Goal: Answer question/provide support: Share knowledge or assist other users

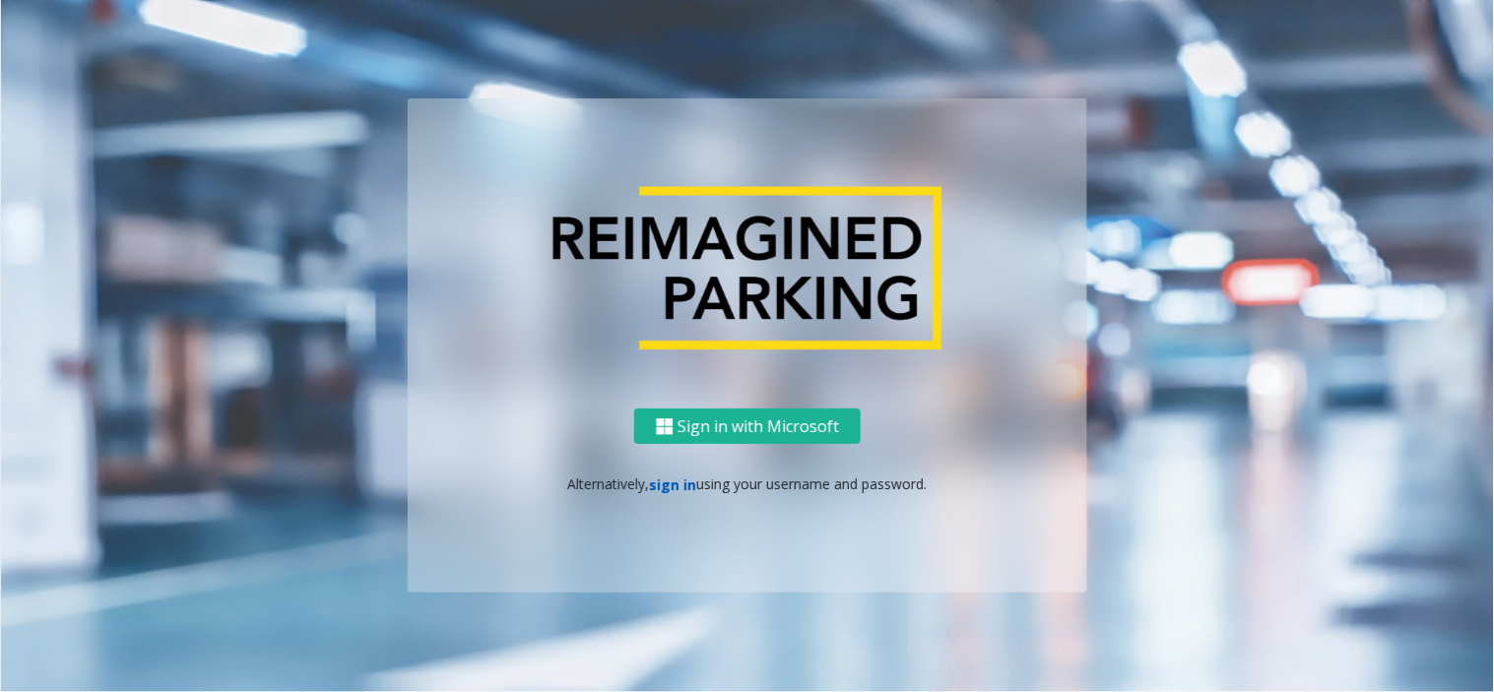
click at [662, 477] on link "sign in" at bounding box center [673, 485] width 47 height 19
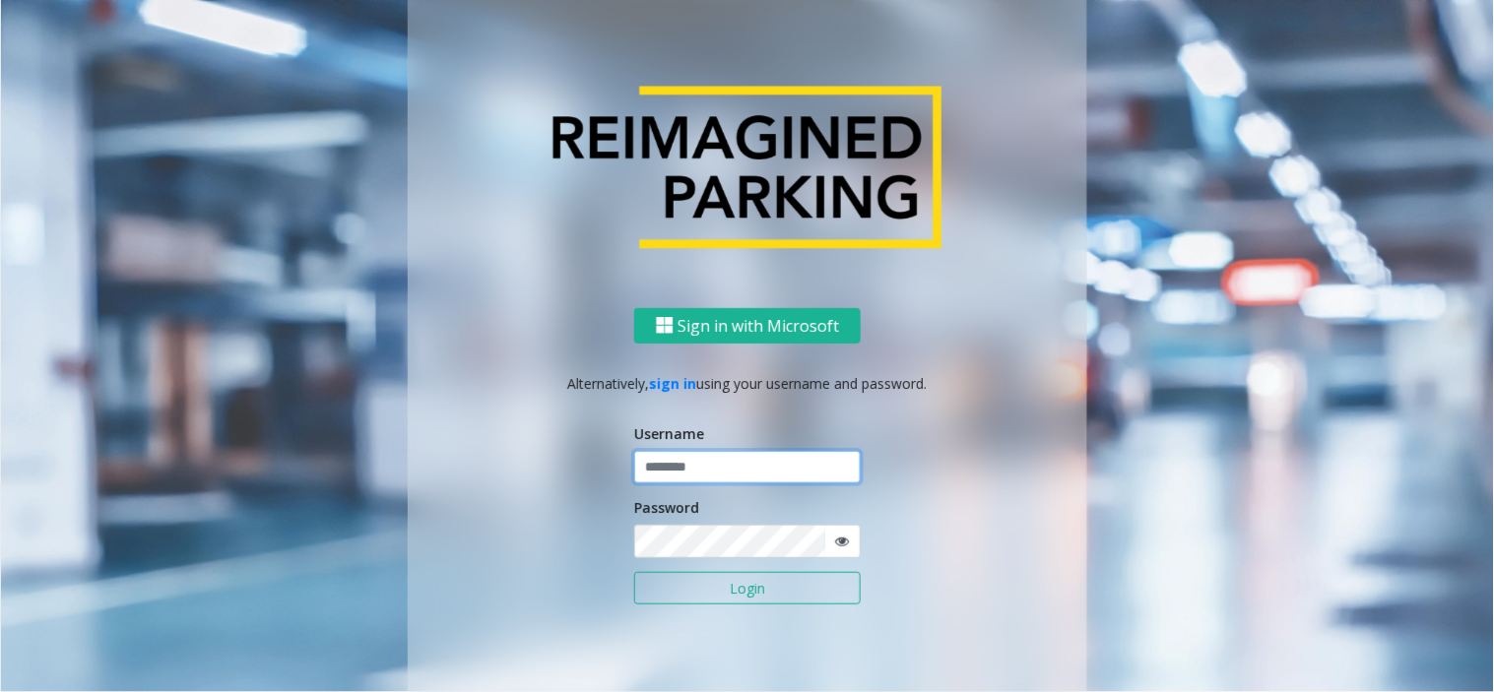
click at [664, 468] on input "text" at bounding box center [747, 467] width 227 height 33
drag, startPoint x: 755, startPoint y: 478, endPoint x: 589, endPoint y: 480, distance: 166.5
click at [589, 480] on div "Sign in with Microsoft Alternatively, sign in using your username and password.…" at bounding box center [748, 500] width 680 height 387
type input "*******"
click at [697, 573] on button "Login" at bounding box center [747, 588] width 227 height 33
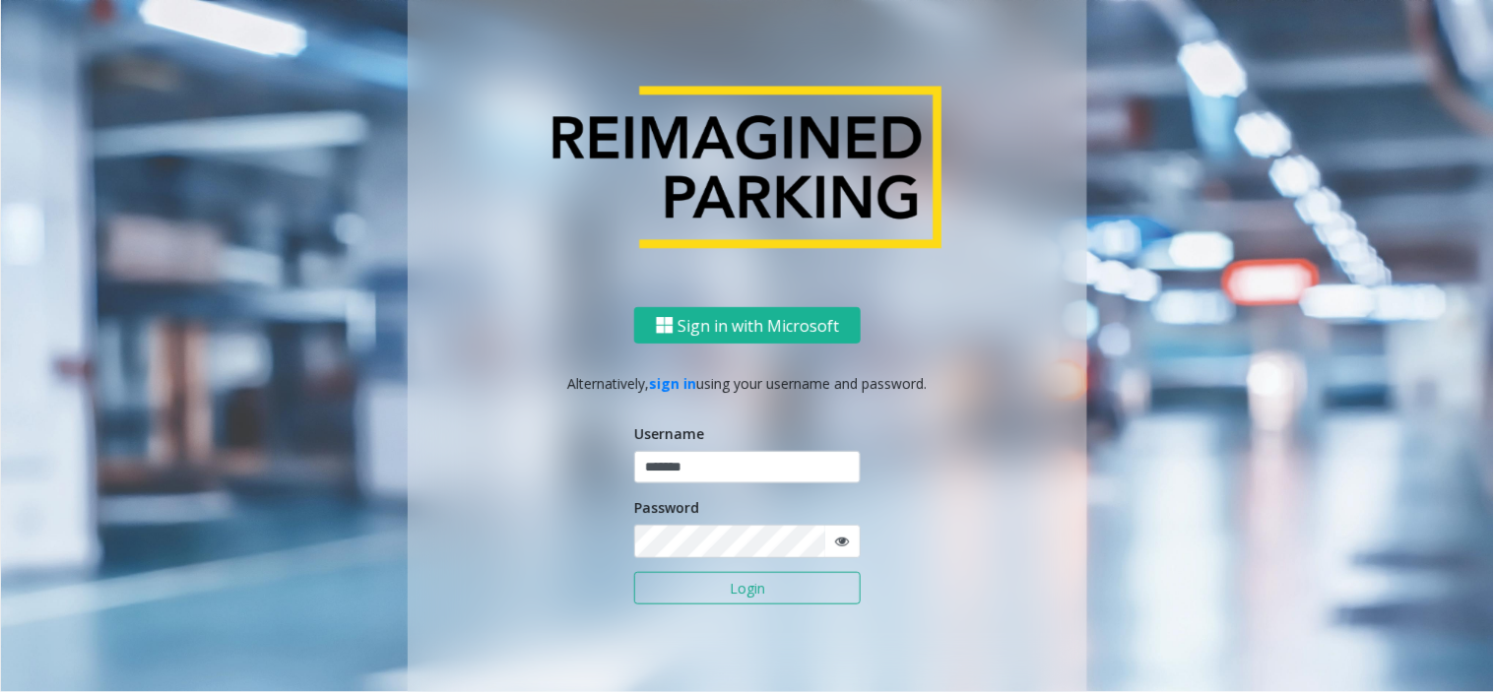
click at [699, 582] on div "Sign in with Microsoft Alternatively, sign in using your username and password.…" at bounding box center [747, 346] width 1494 height 692
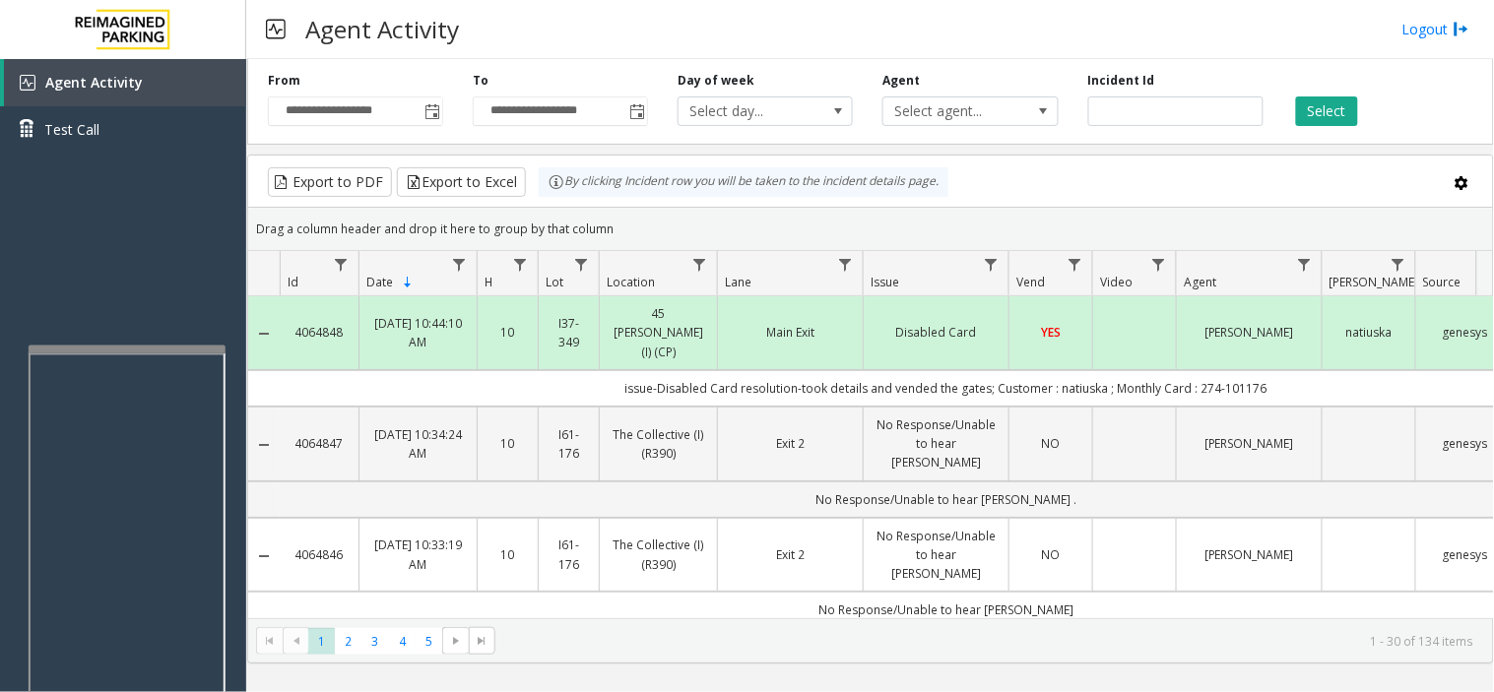
click at [33, 347] on div at bounding box center [127, 350] width 197 height 8
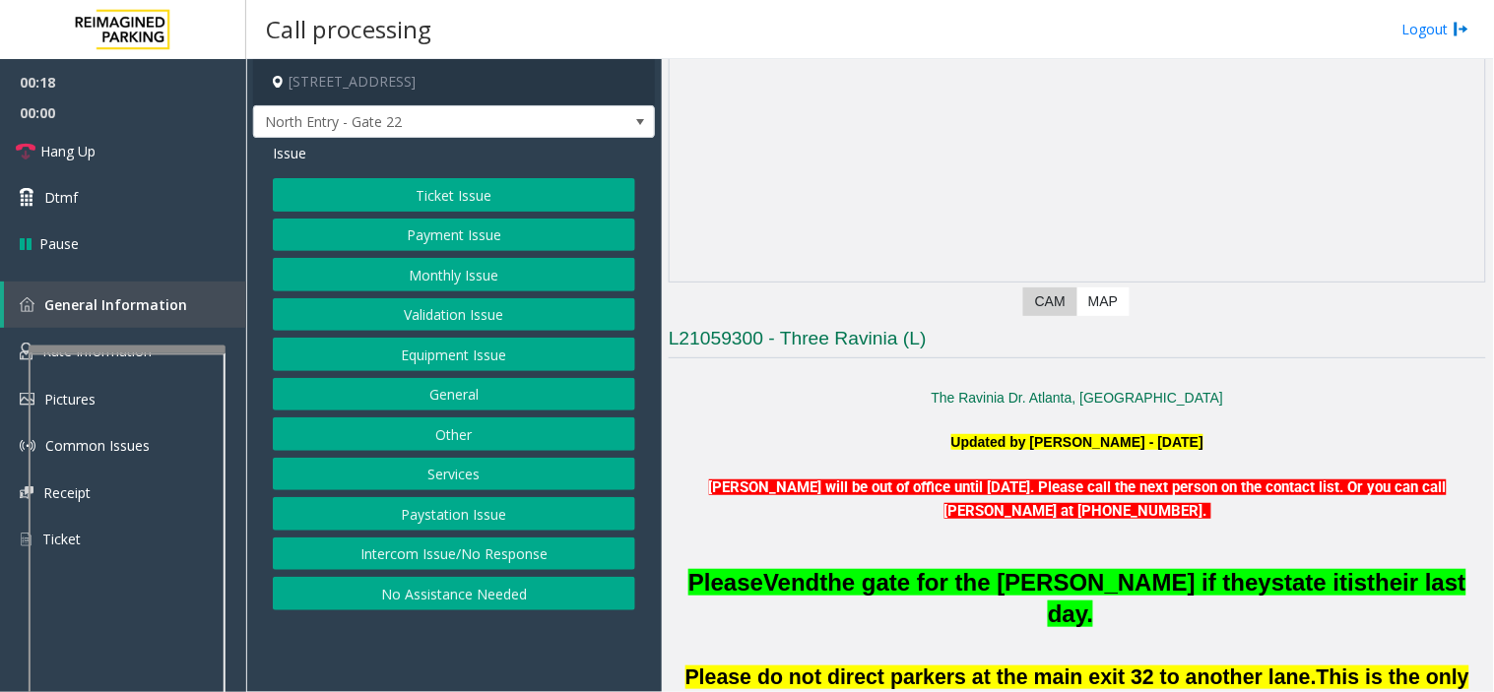
scroll to position [328, 0]
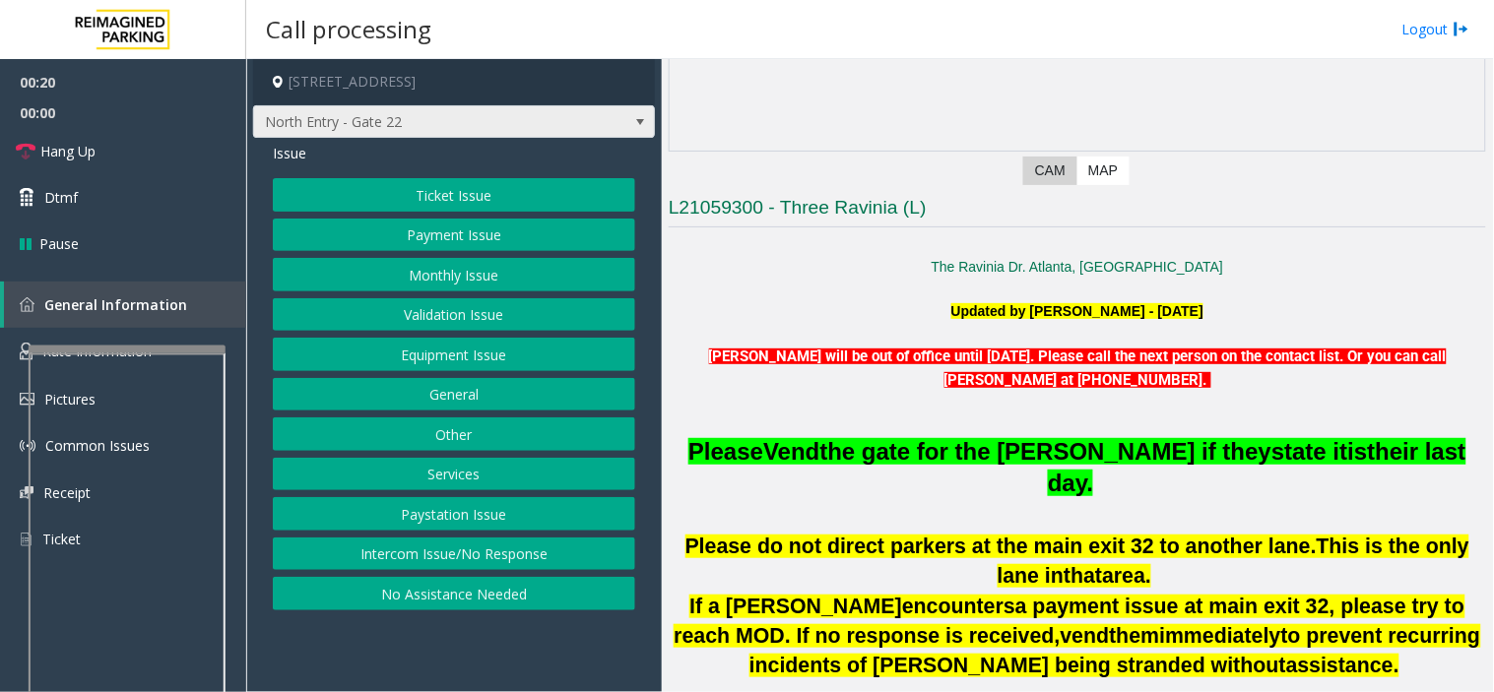
click at [411, 121] on span "North Entry - Gate 22" at bounding box center [414, 122] width 320 height 32
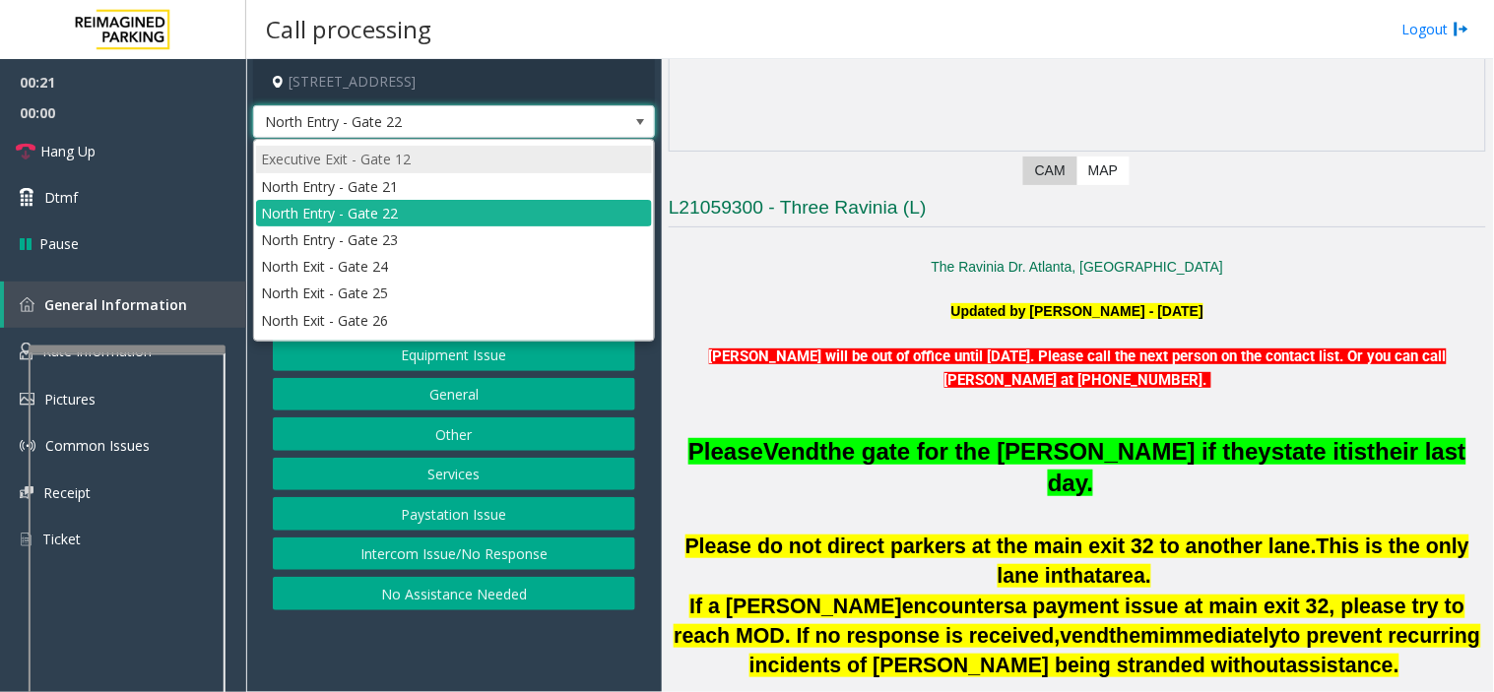
scroll to position [346, 0]
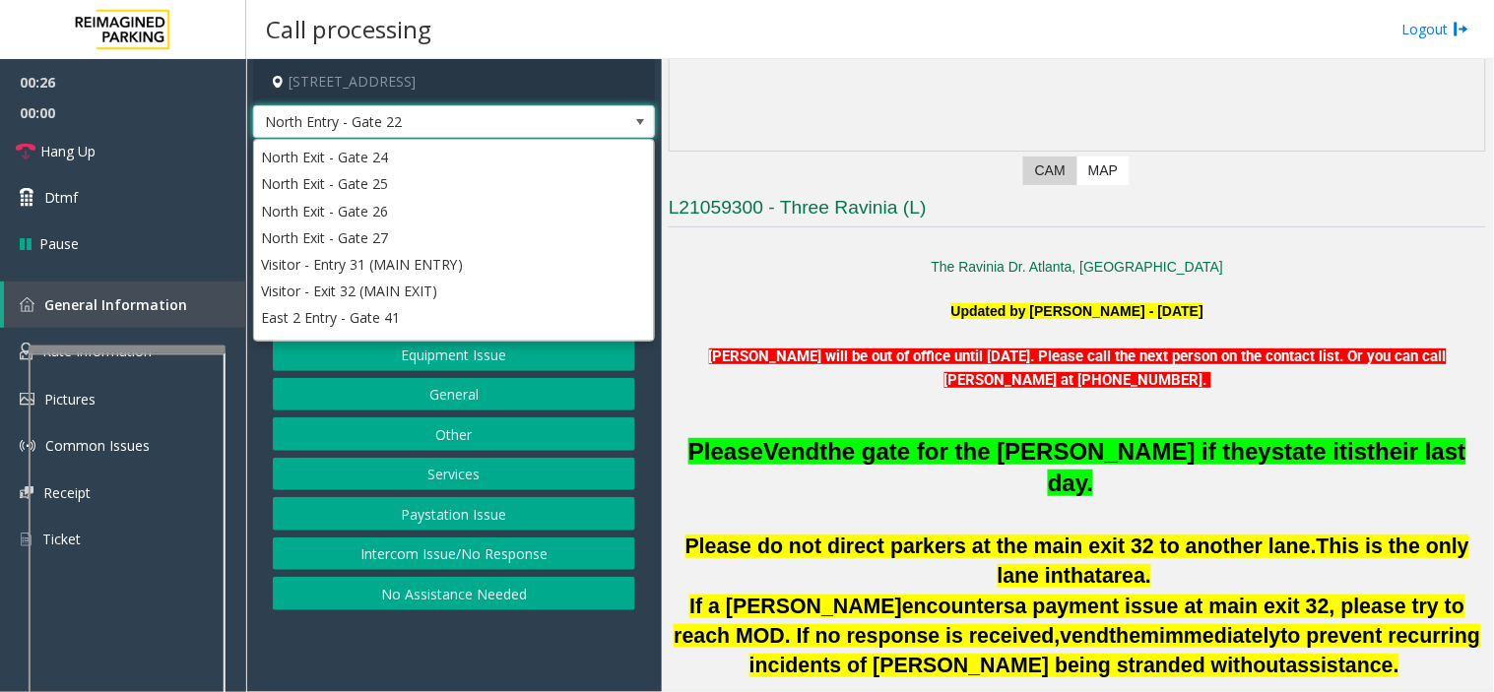
click at [749, 293] on p at bounding box center [1078, 290] width 818 height 22
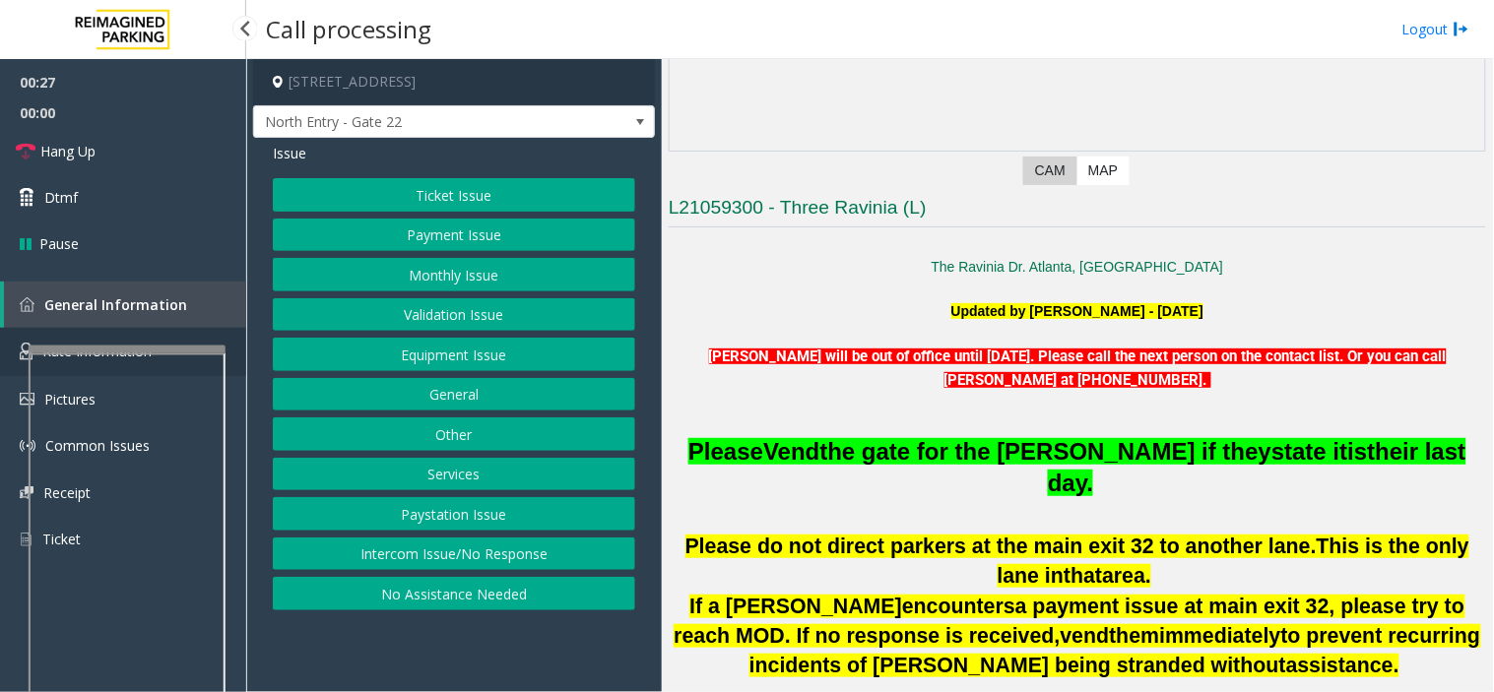
click at [231, 339] on link "Rate Information" at bounding box center [123, 352] width 246 height 48
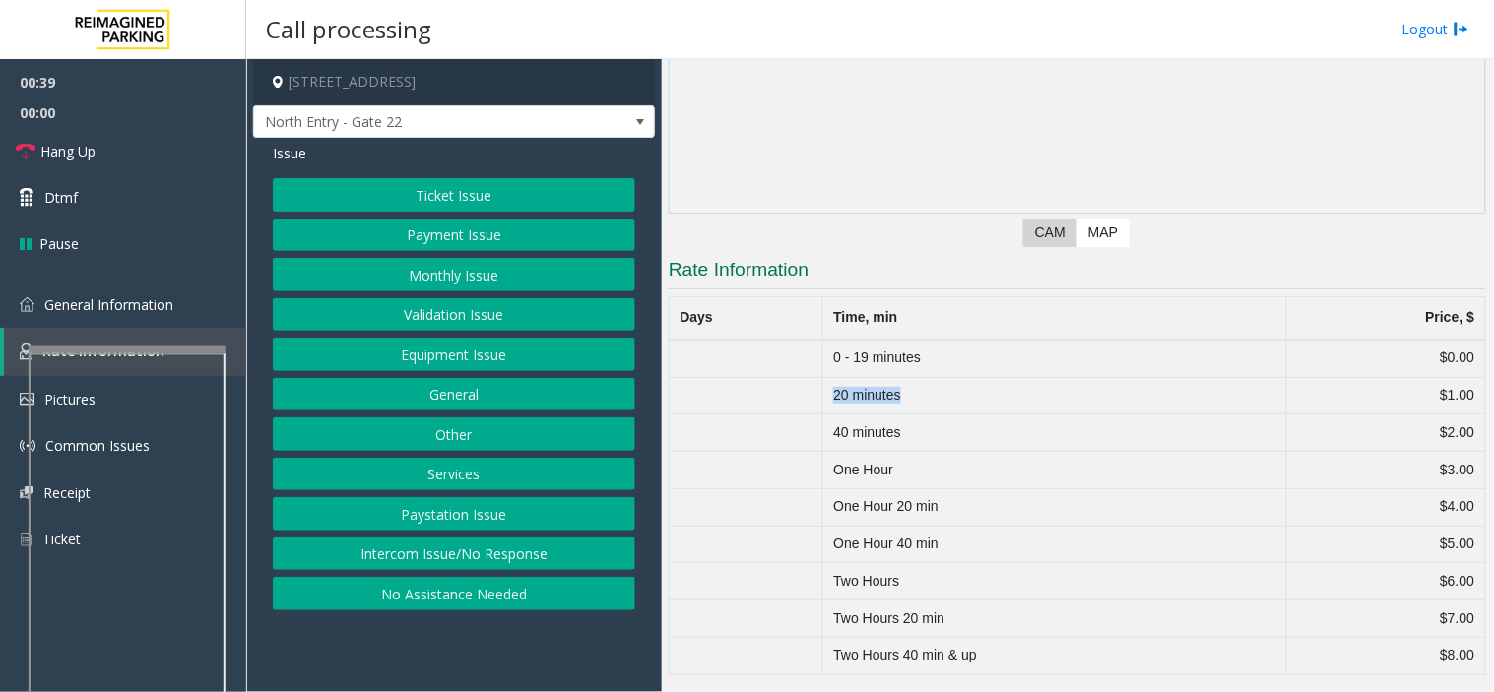
drag, startPoint x: 823, startPoint y: 396, endPoint x: 923, endPoint y: 398, distance: 99.5
click at [923, 398] on td "20 minutes" at bounding box center [1054, 395] width 464 height 37
click at [227, 307] on link "General Information" at bounding box center [123, 305] width 246 height 46
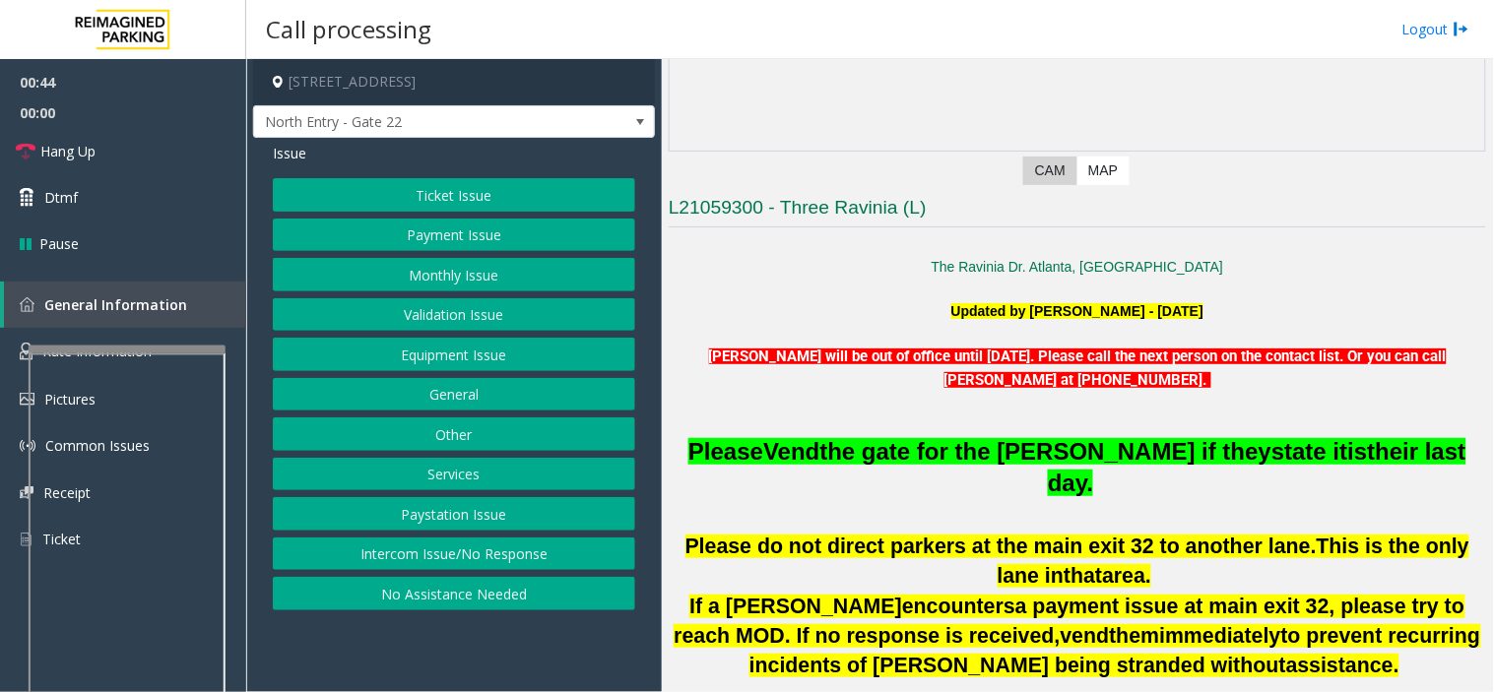
click at [416, 361] on button "Equipment Issue" at bounding box center [454, 354] width 362 height 33
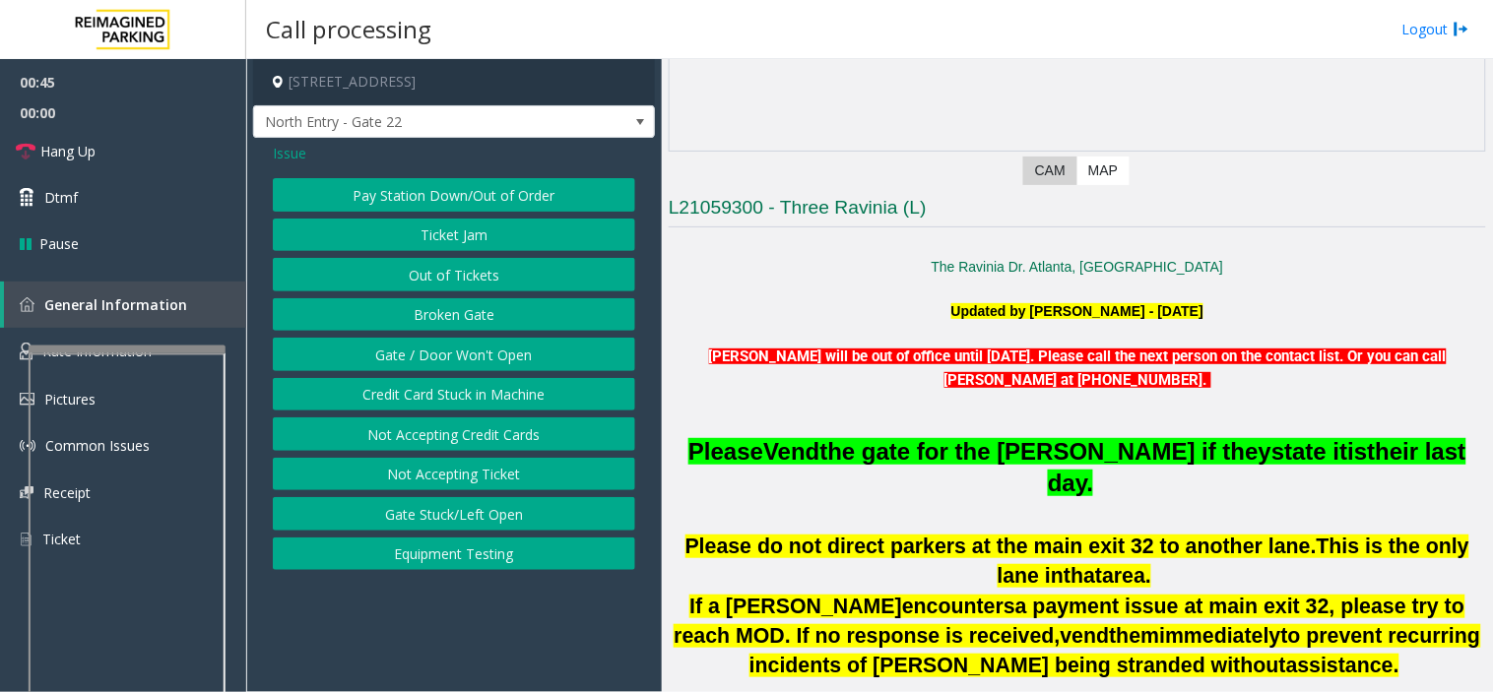
click at [416, 361] on button "Gate / Door Won't Open" at bounding box center [454, 354] width 362 height 33
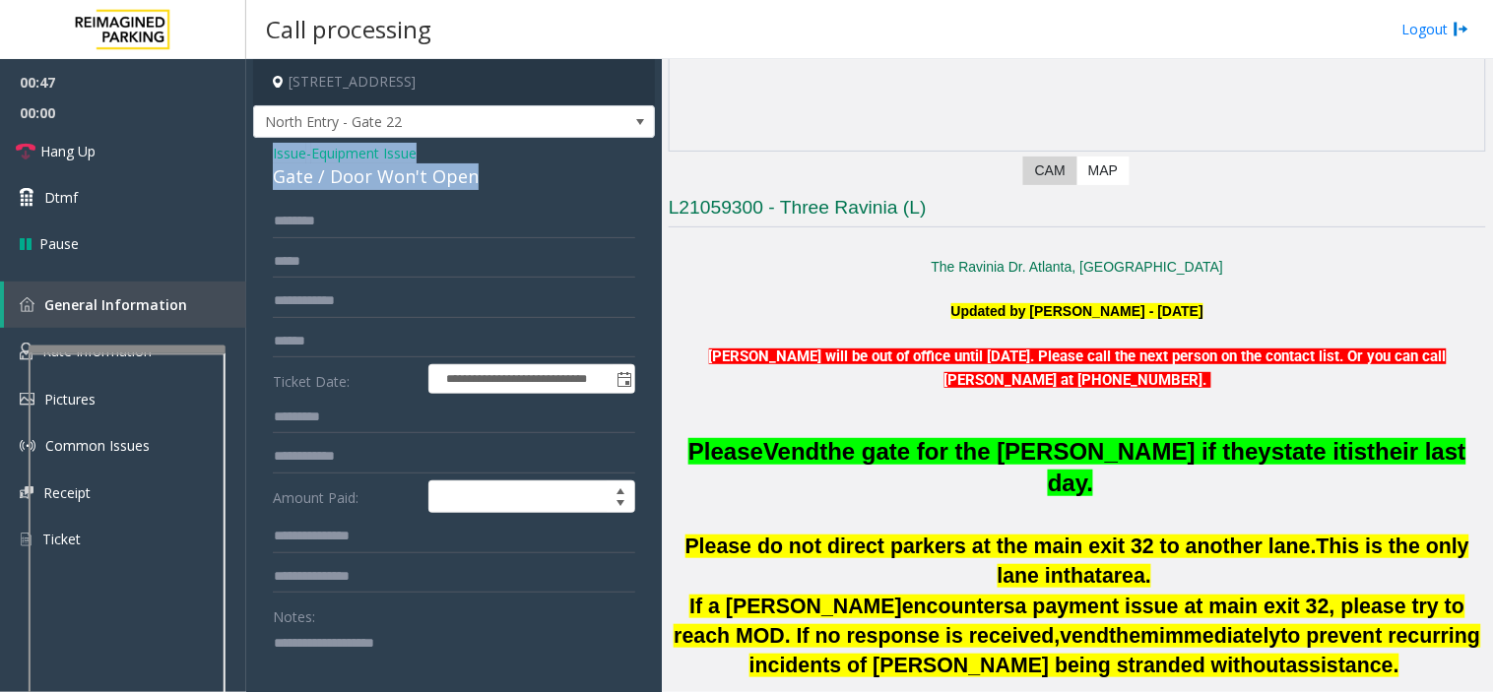
drag, startPoint x: 487, startPoint y: 180, endPoint x: 262, endPoint y: 160, distance: 225.5
click at [262, 160] on div "**********" at bounding box center [454, 595] width 402 height 915
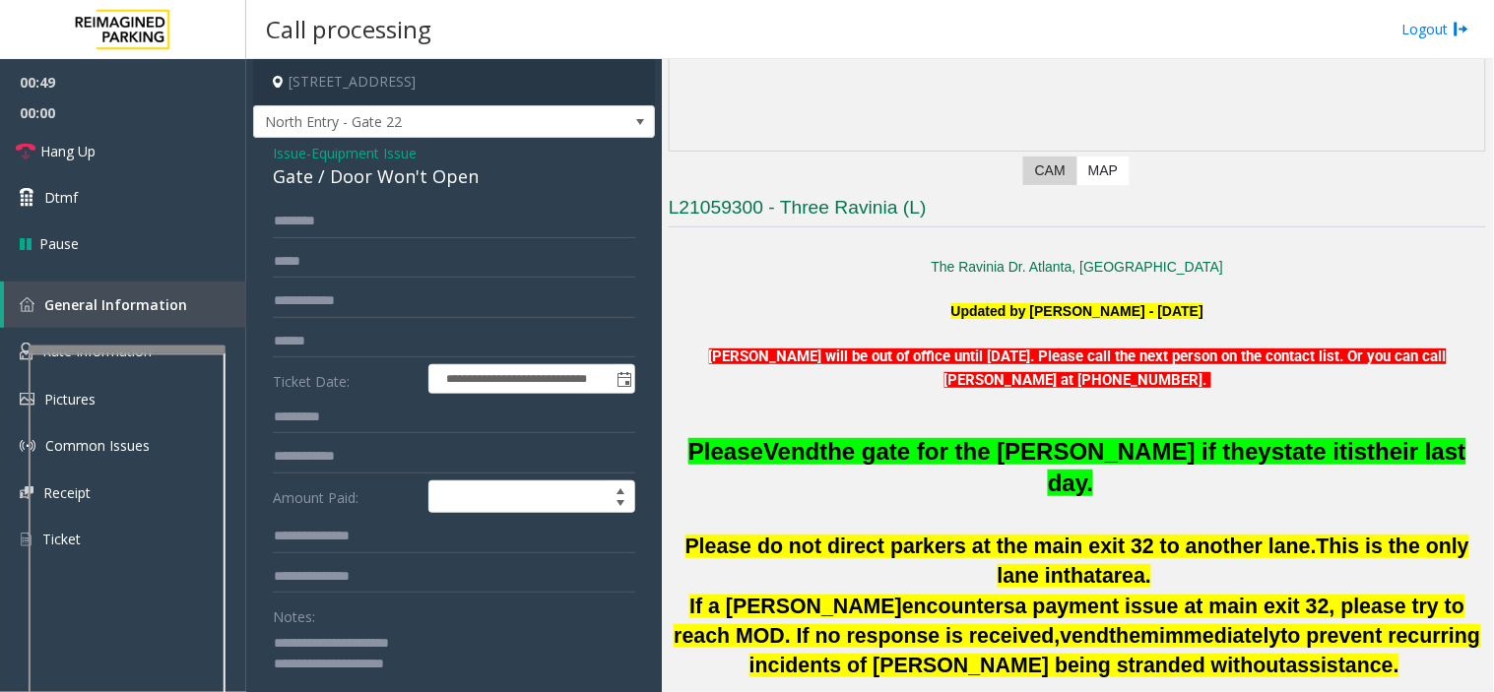
click at [448, 661] on textarea at bounding box center [446, 664] width 347 height 74
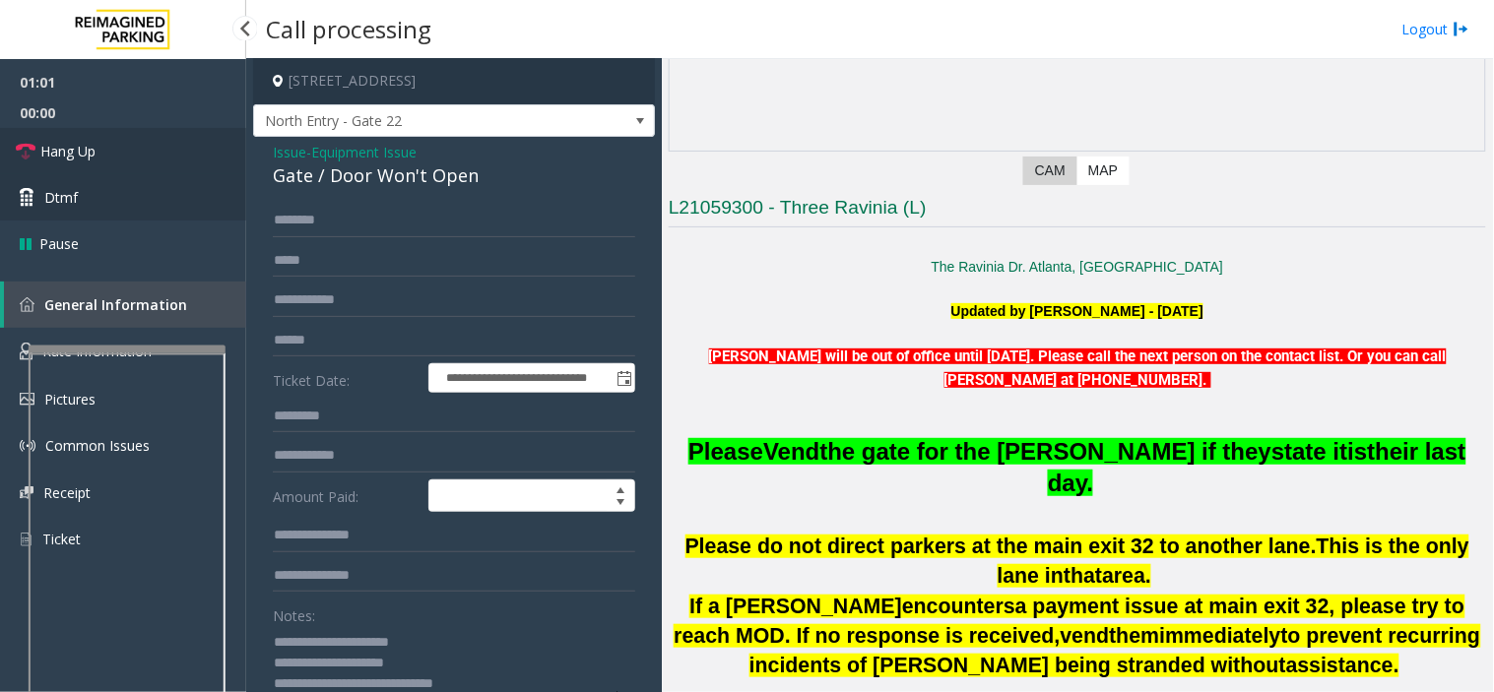
click at [144, 168] on link "Hang Up" at bounding box center [123, 151] width 246 height 46
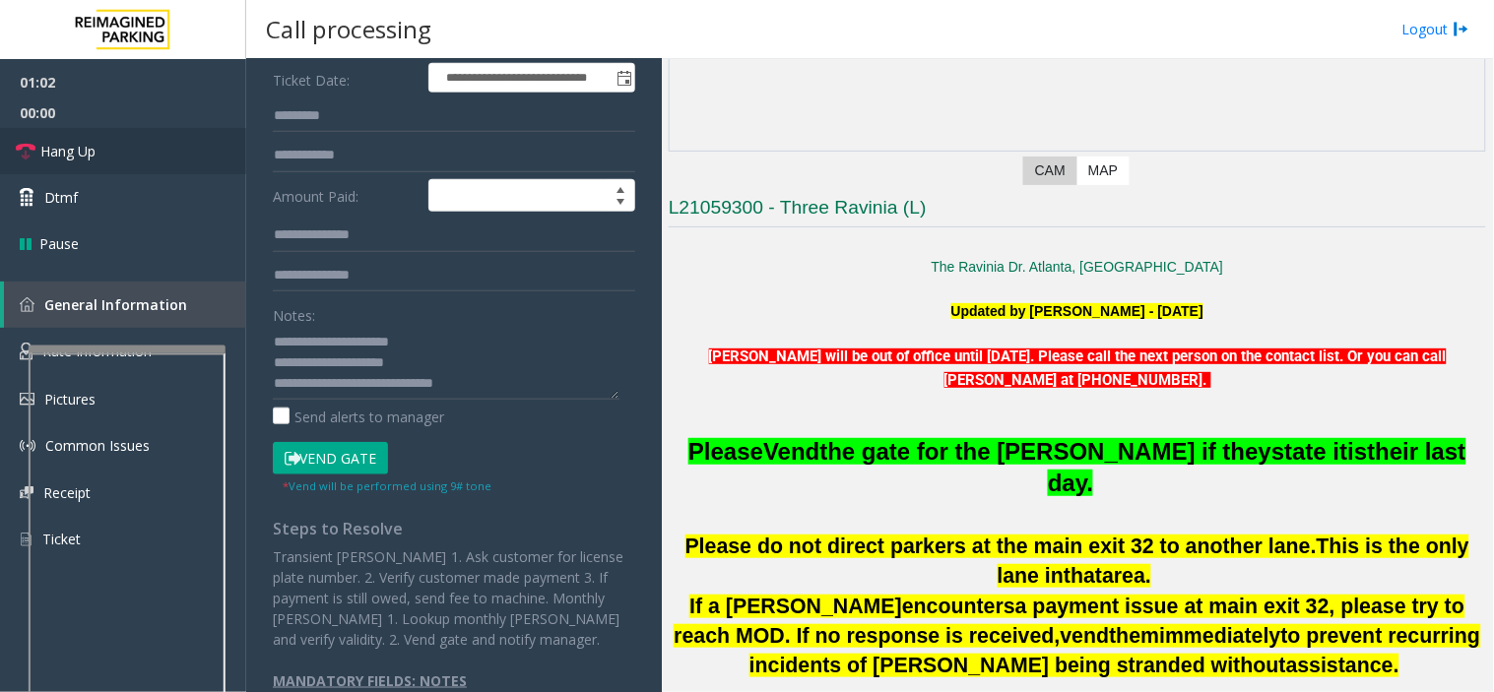
scroll to position [329, 0]
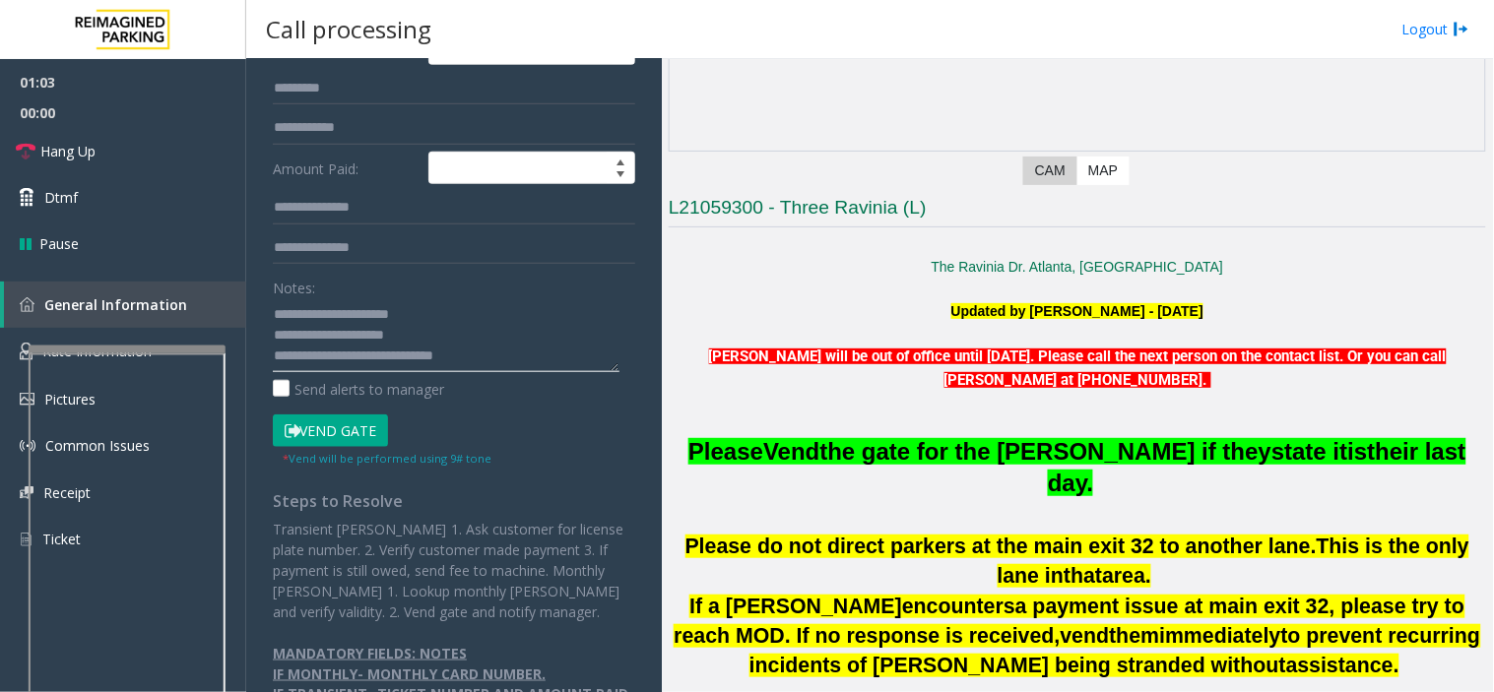
click at [503, 357] on textarea at bounding box center [446, 335] width 347 height 74
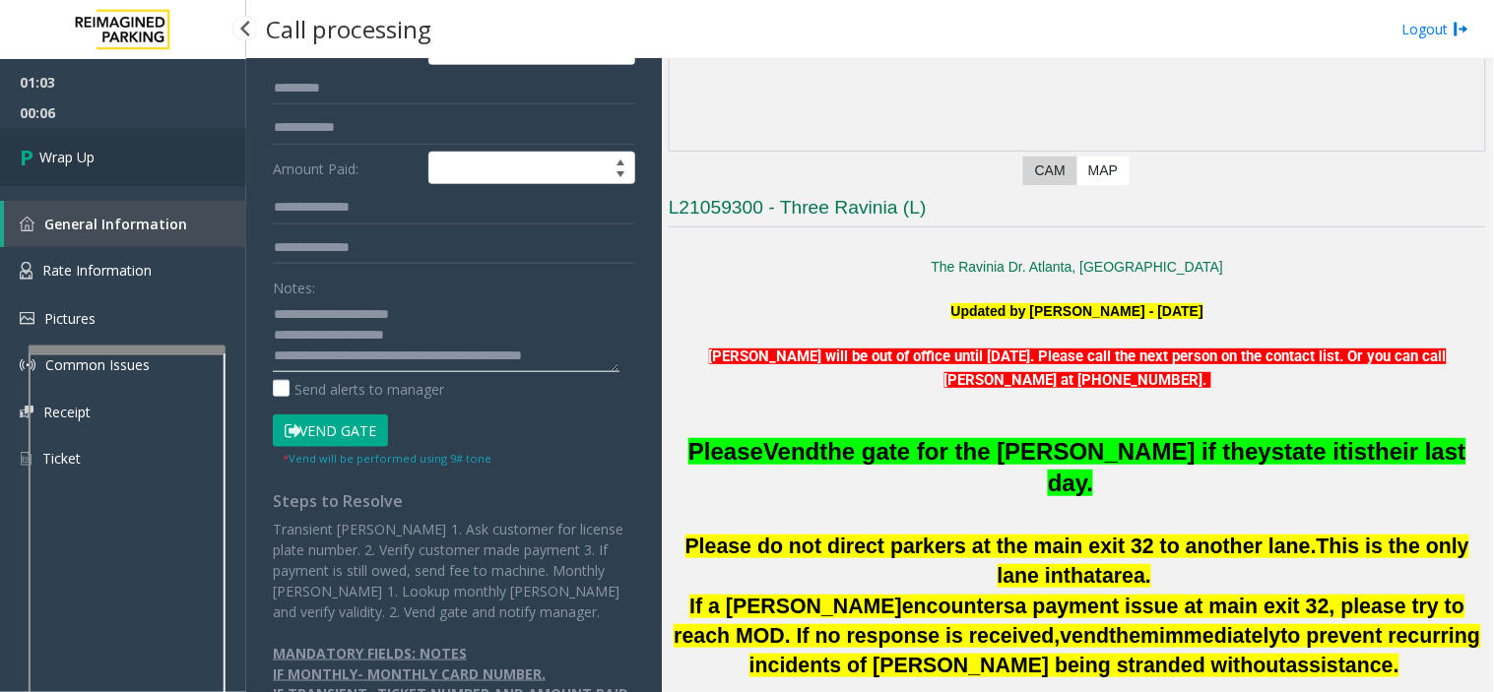
type textarea "**********"
click at [123, 138] on link "Wrap Up" at bounding box center [123, 157] width 246 height 58
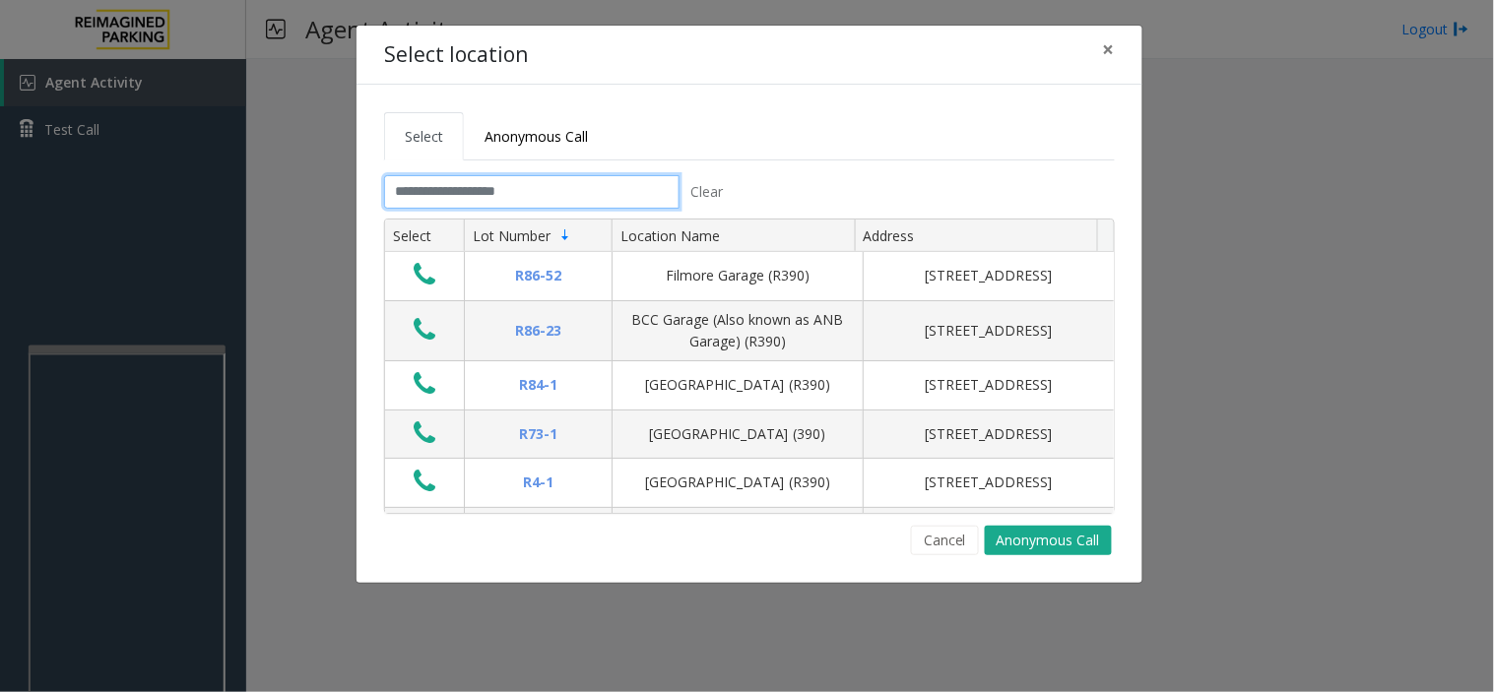
click at [460, 194] on input "text" at bounding box center [531, 191] width 295 height 33
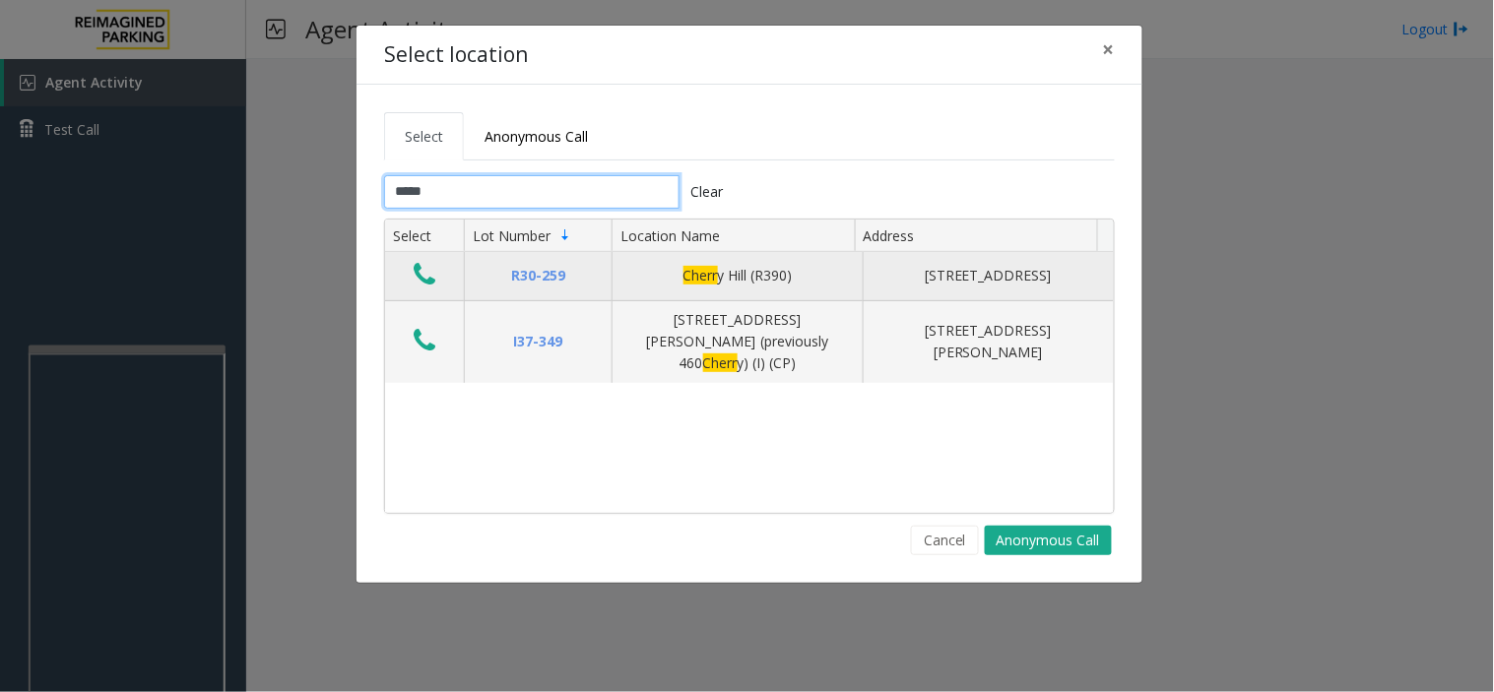
type input "*****"
click at [427, 279] on icon "Data table" at bounding box center [425, 275] width 22 height 28
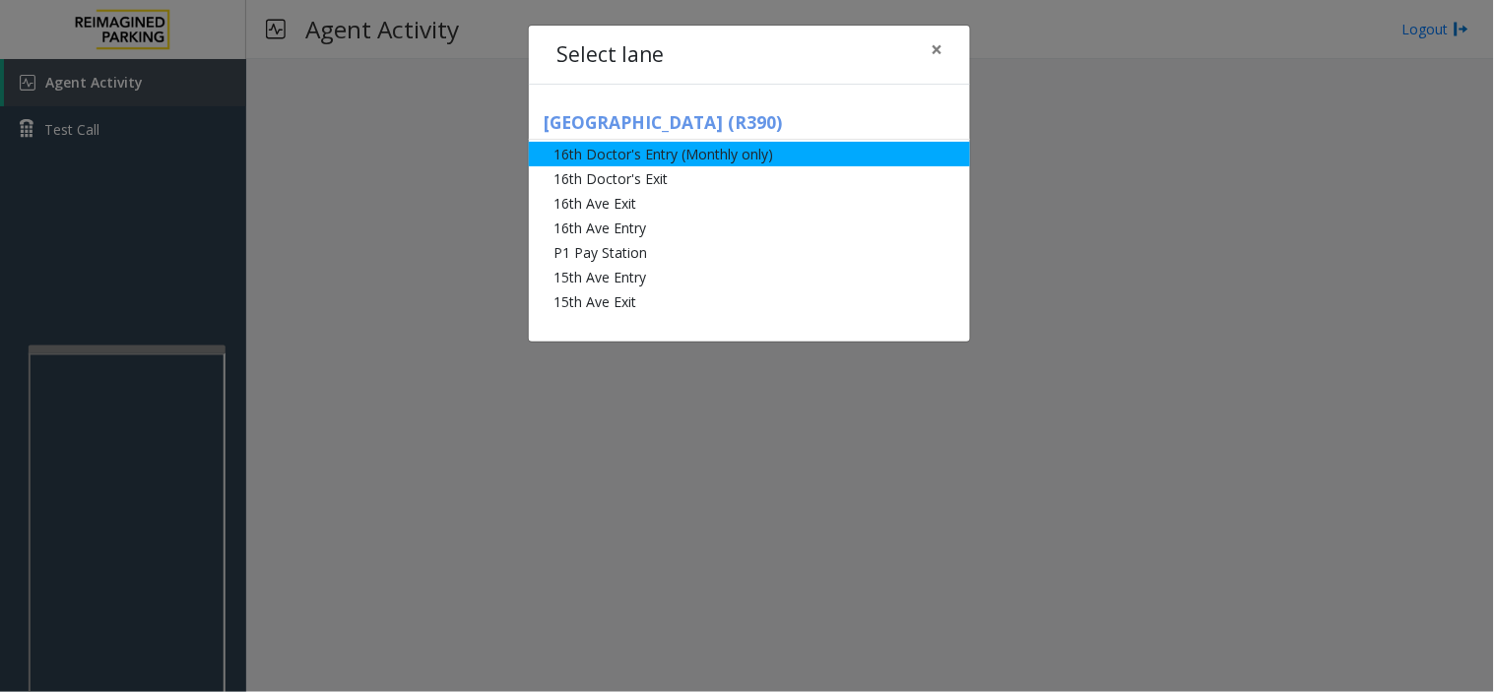
click at [624, 161] on li "16th Doctor's Entry (Monthly only)" at bounding box center [749, 154] width 441 height 25
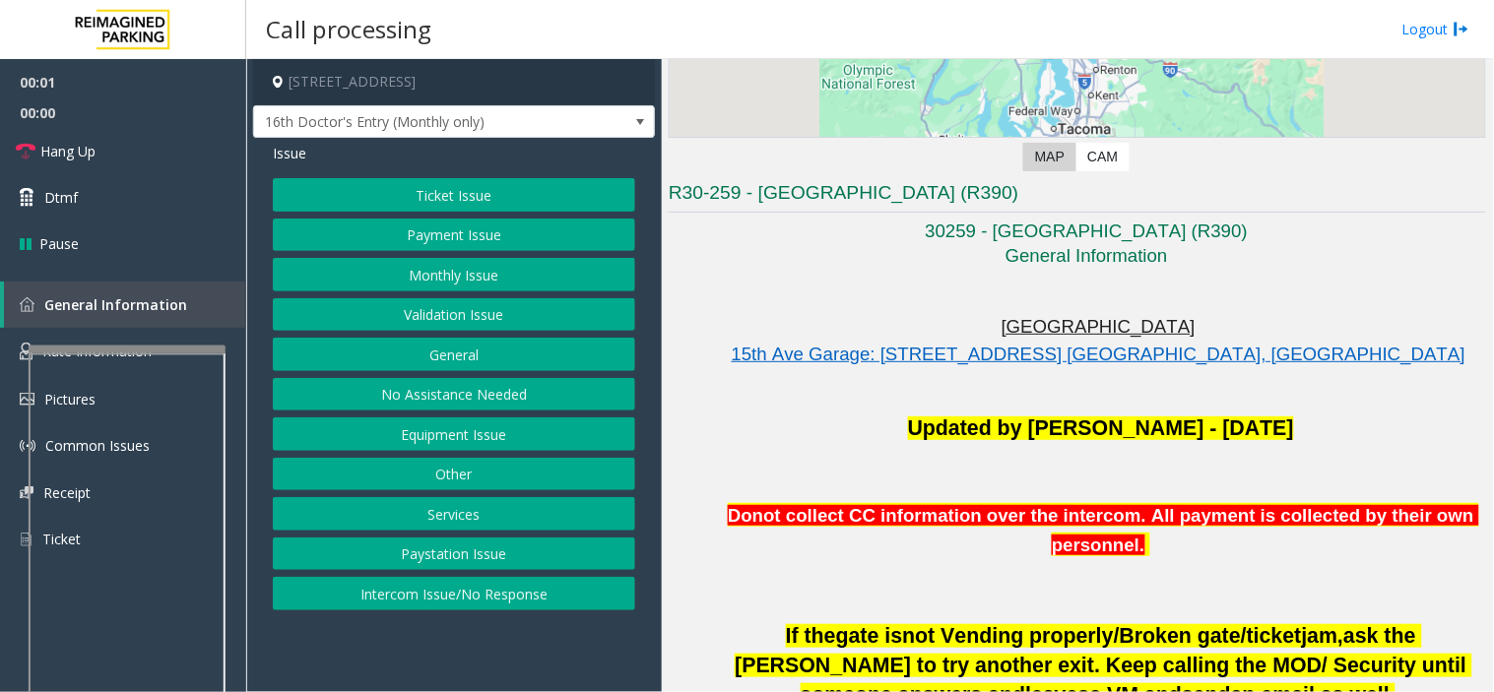
scroll to position [328, 0]
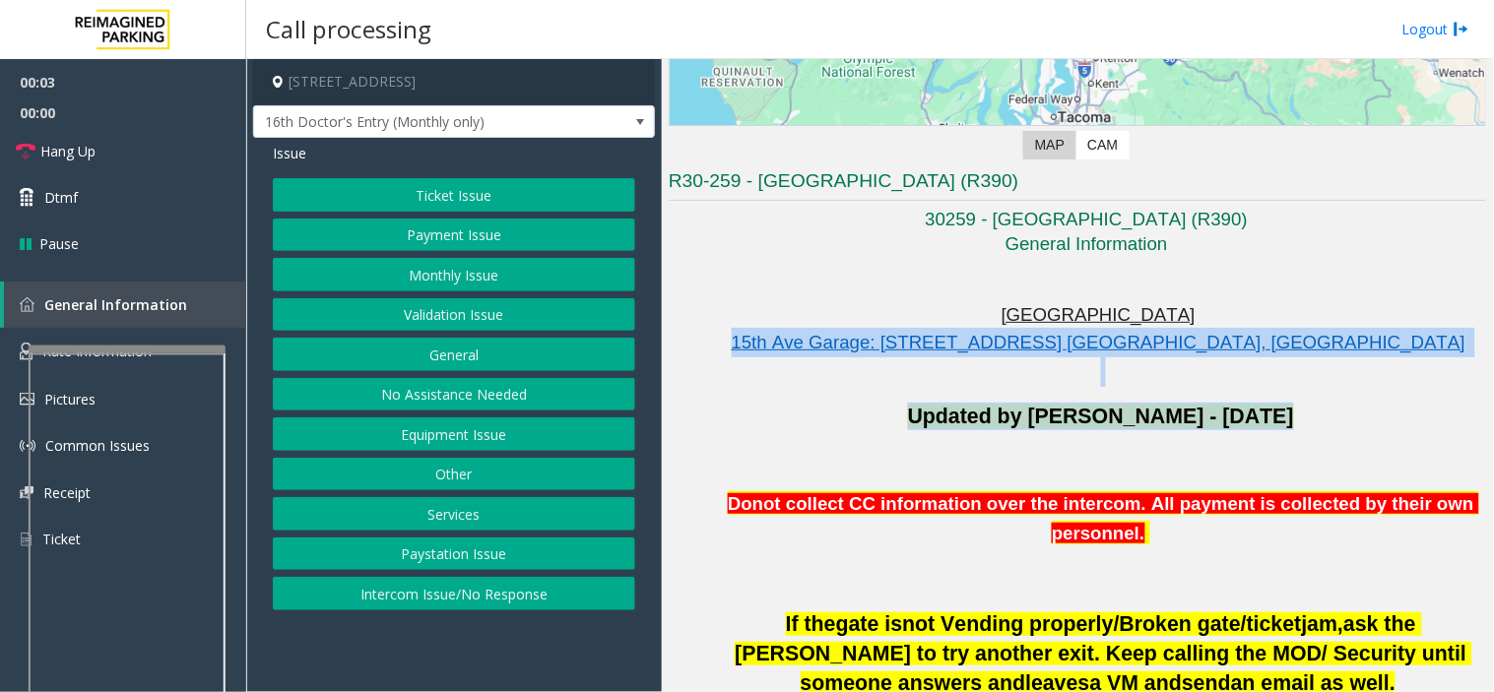
drag, startPoint x: 887, startPoint y: 339, endPoint x: 1288, endPoint y: 435, distance: 412.4
click at [1130, 455] on p at bounding box center [1101, 460] width 770 height 28
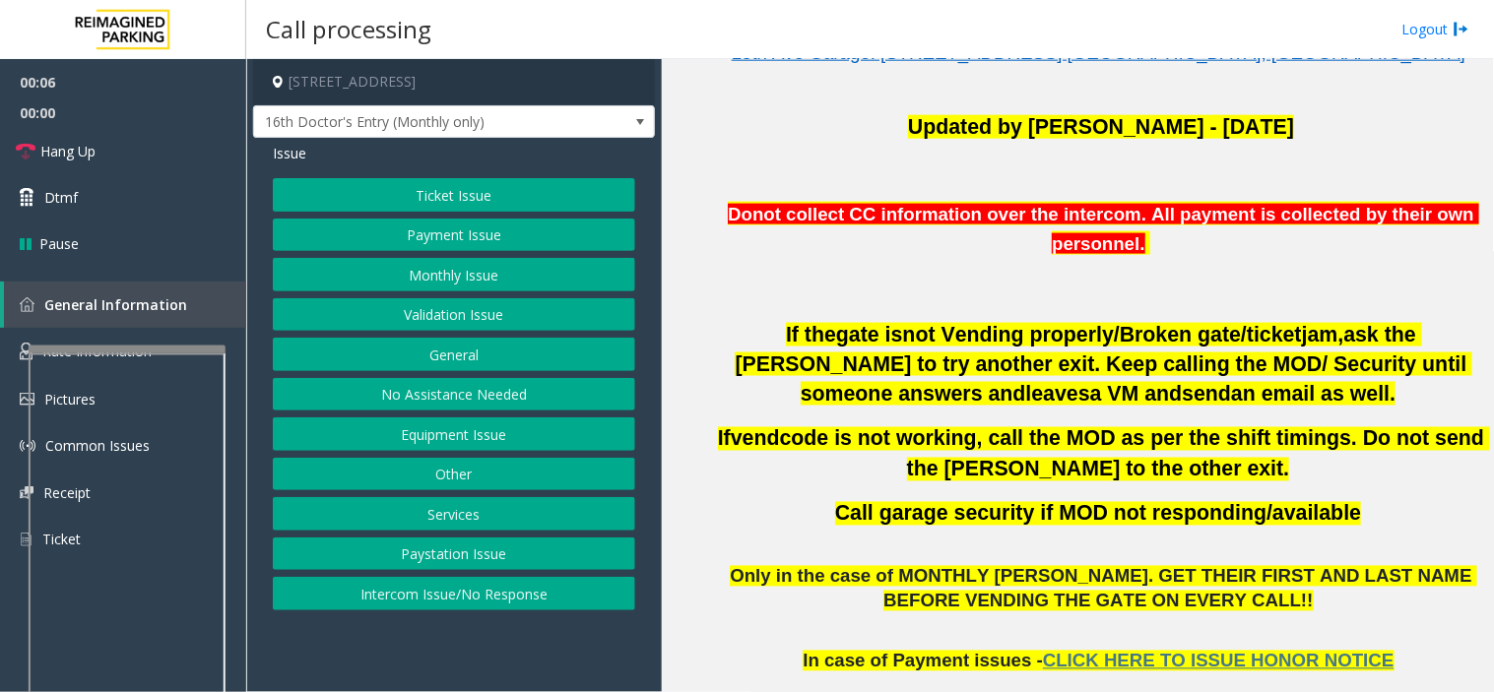
scroll to position [656, 0]
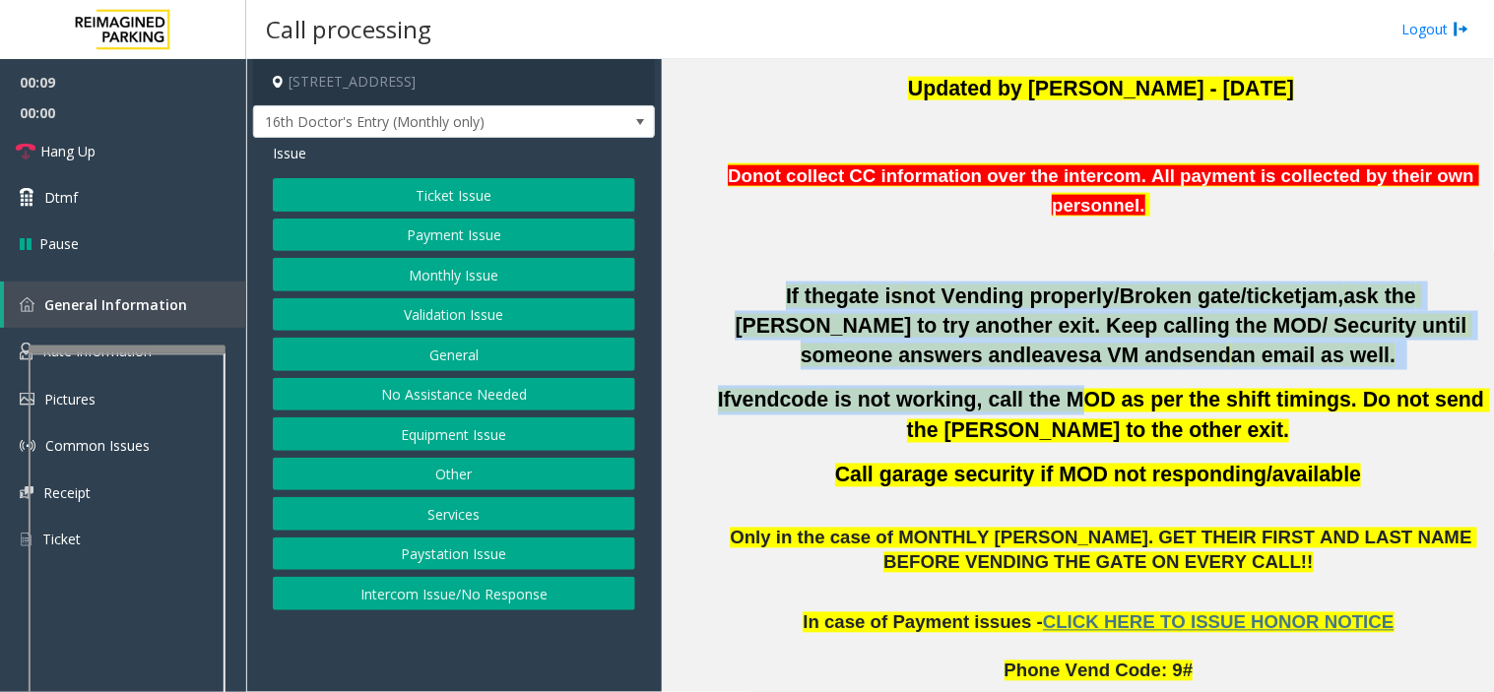
drag, startPoint x: 734, startPoint y: 269, endPoint x: 1051, endPoint y: 364, distance: 331.2
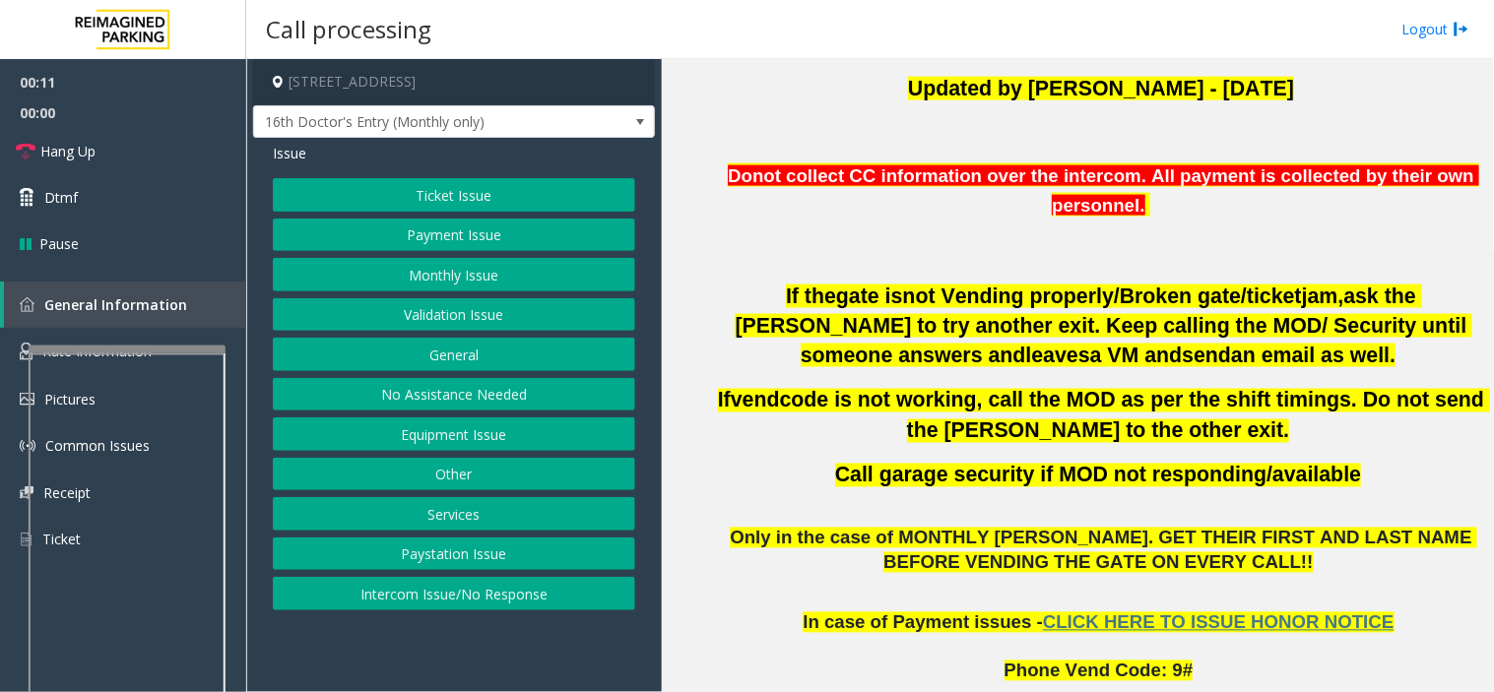
click at [527, 125] on span "16th Doctor's Entry (Monthly only)" at bounding box center [414, 122] width 320 height 32
click at [443, 518] on button "Services" at bounding box center [454, 513] width 362 height 33
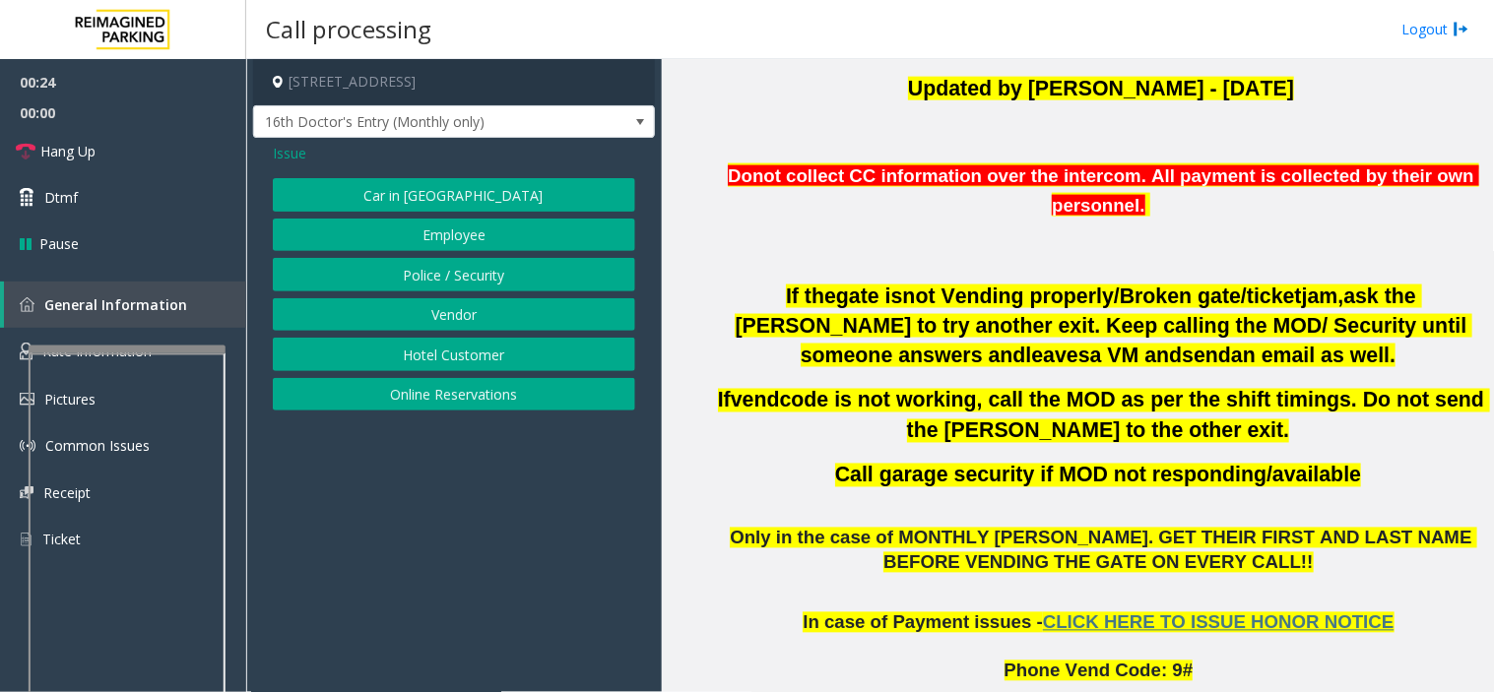
click at [294, 152] on span "Issue" at bounding box center [289, 153] width 33 height 21
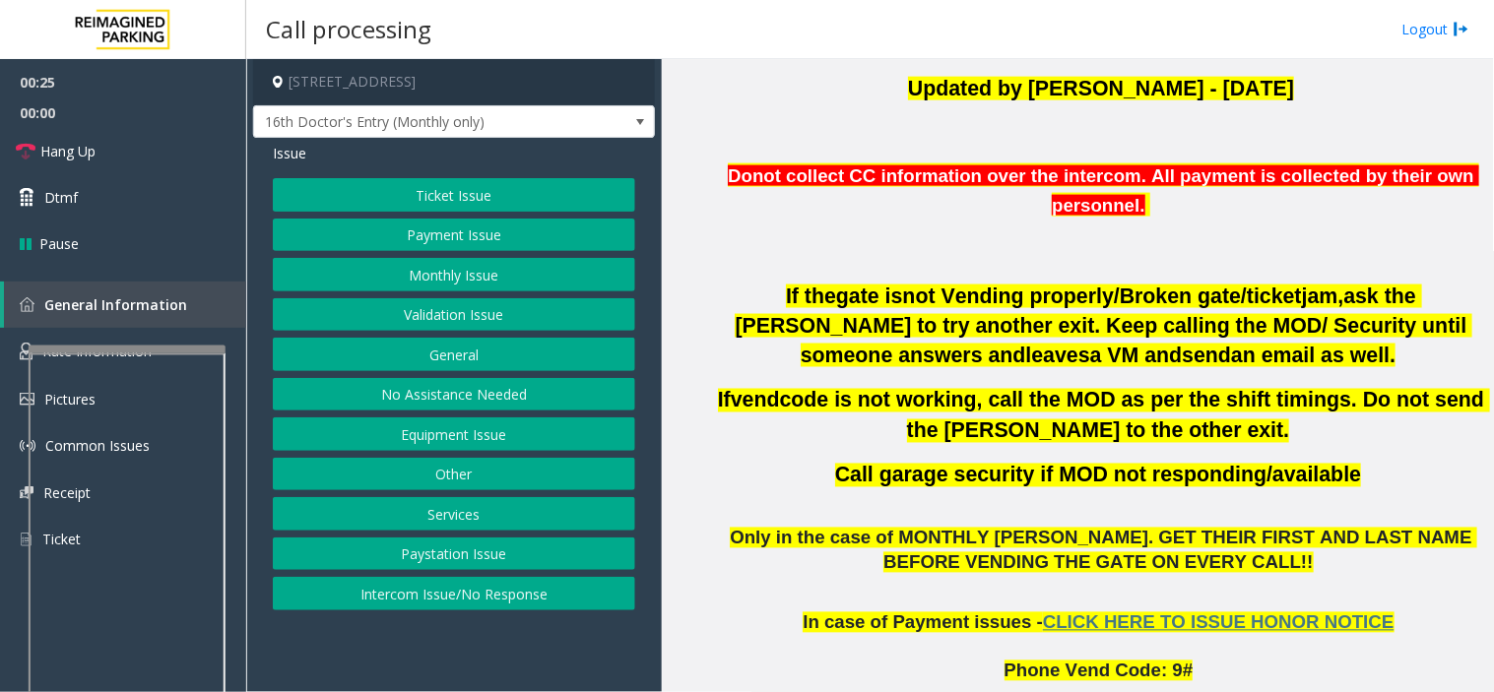
click at [439, 479] on button "Other" at bounding box center [454, 474] width 362 height 33
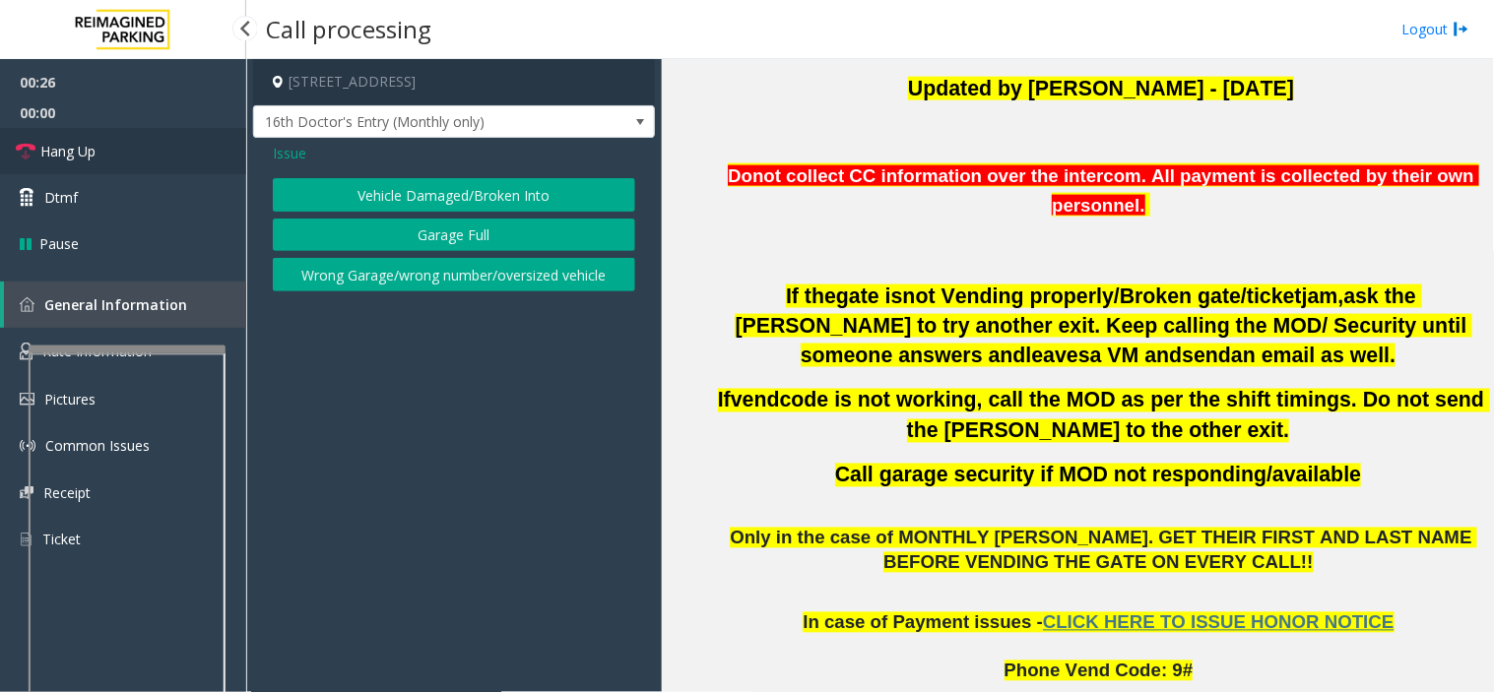
click at [119, 158] on link "Hang Up" at bounding box center [123, 151] width 246 height 46
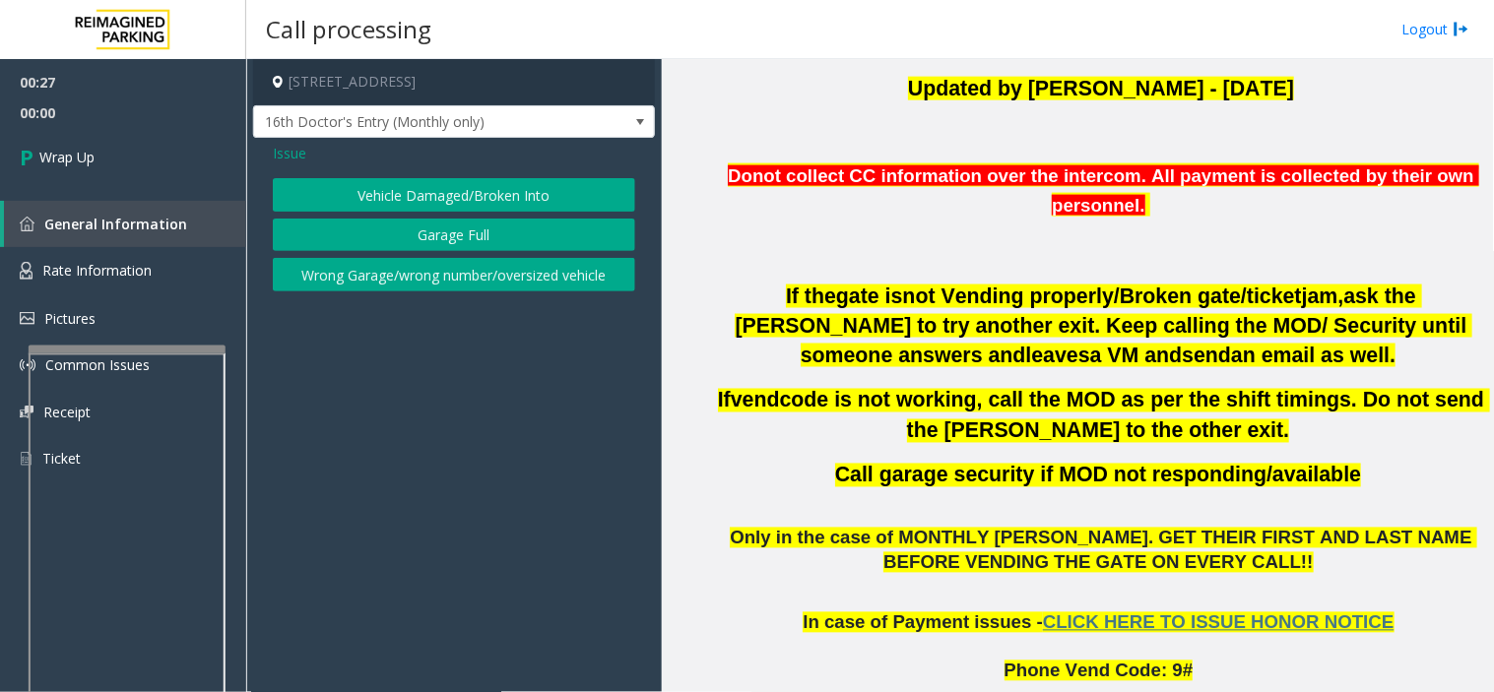
click at [277, 153] on span "Issue" at bounding box center [289, 153] width 33 height 21
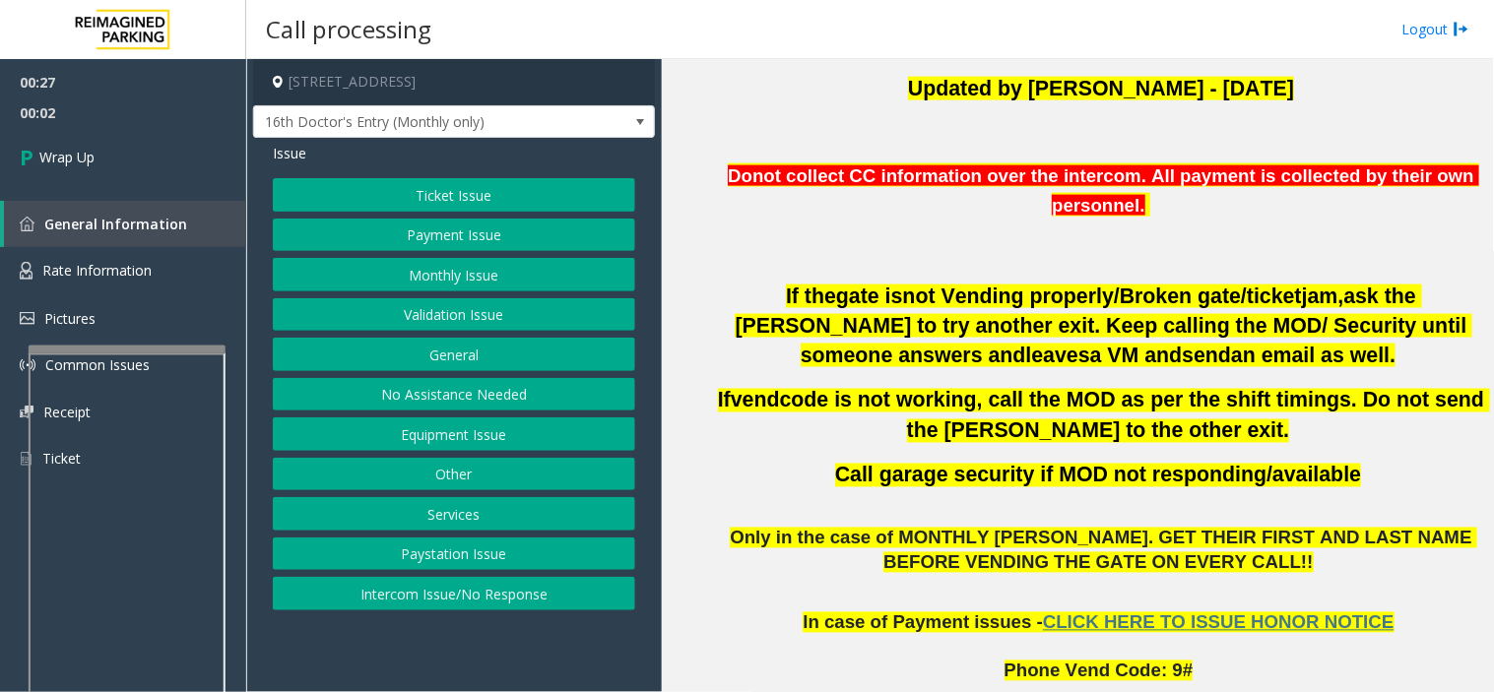
click at [449, 519] on button "Services" at bounding box center [454, 513] width 362 height 33
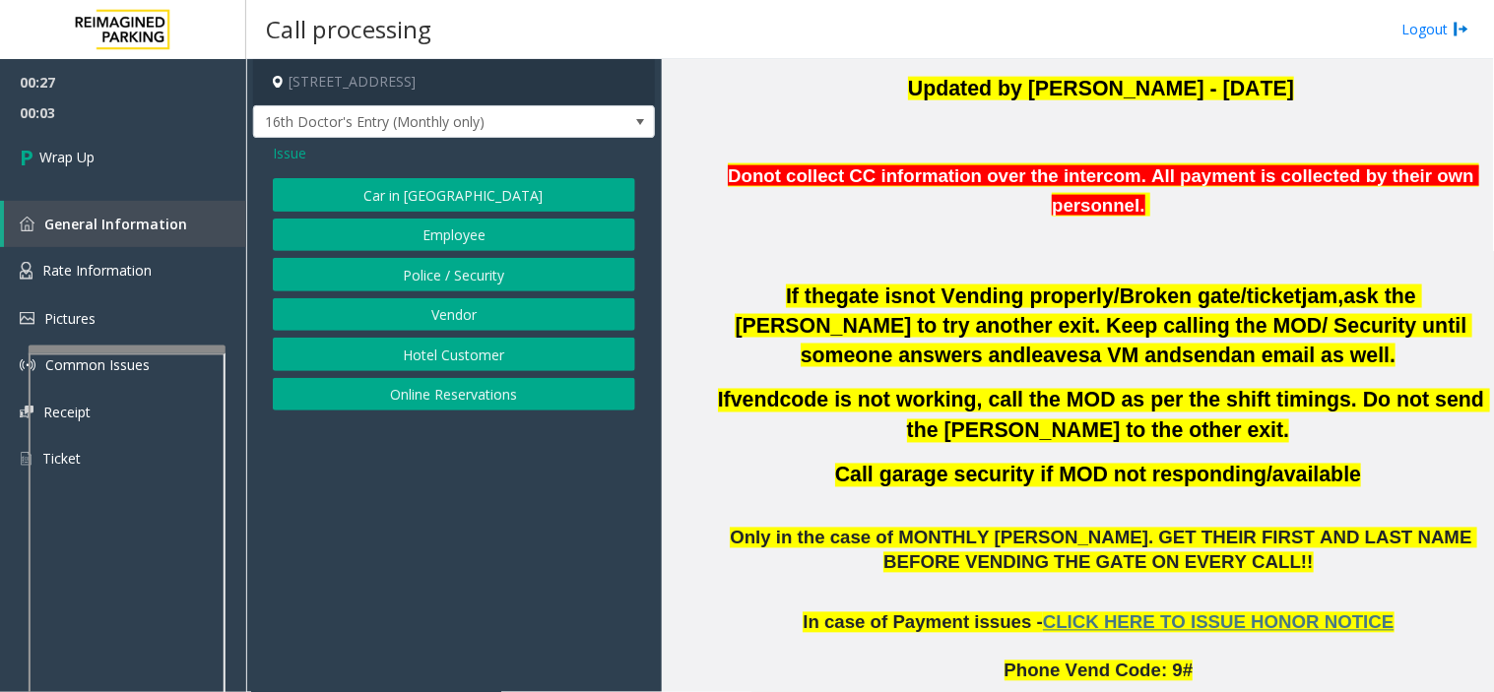
click at [290, 152] on span "Issue" at bounding box center [289, 153] width 33 height 21
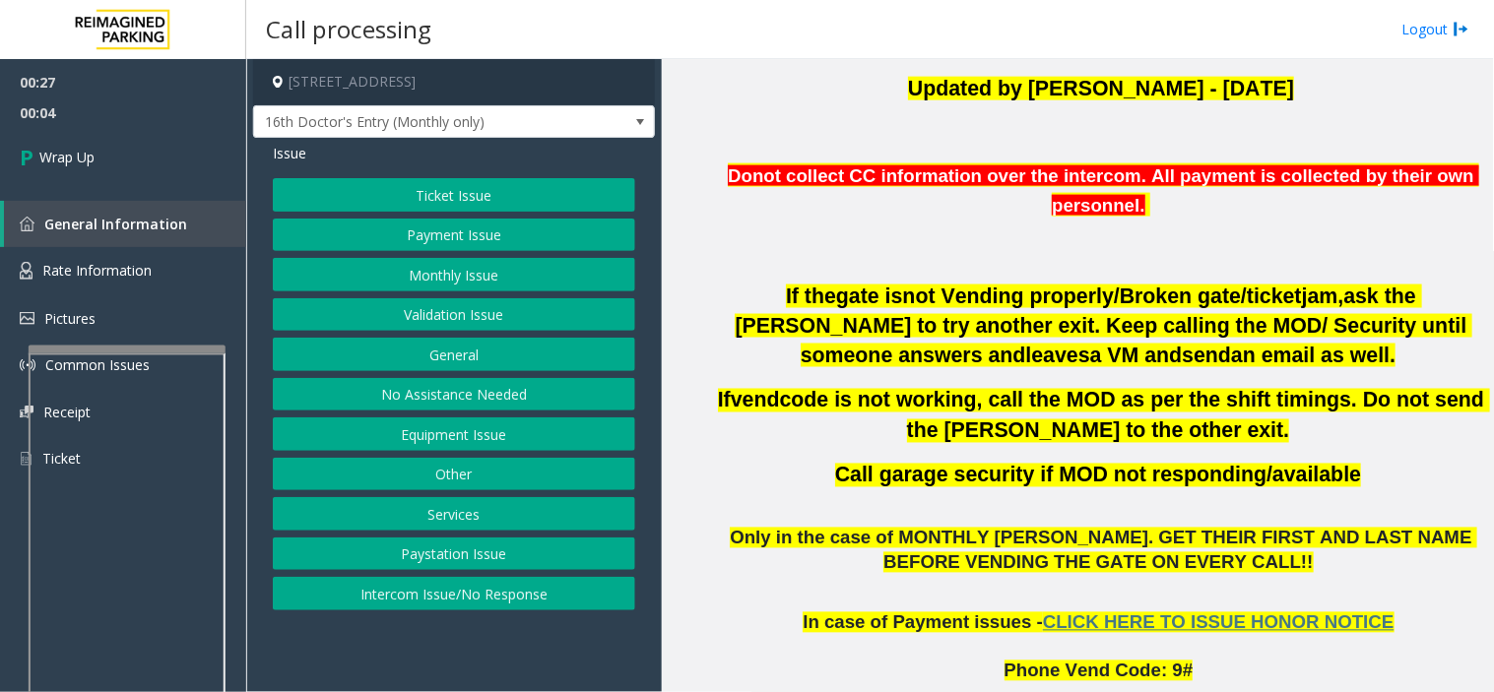
click at [422, 348] on button "General" at bounding box center [454, 354] width 362 height 33
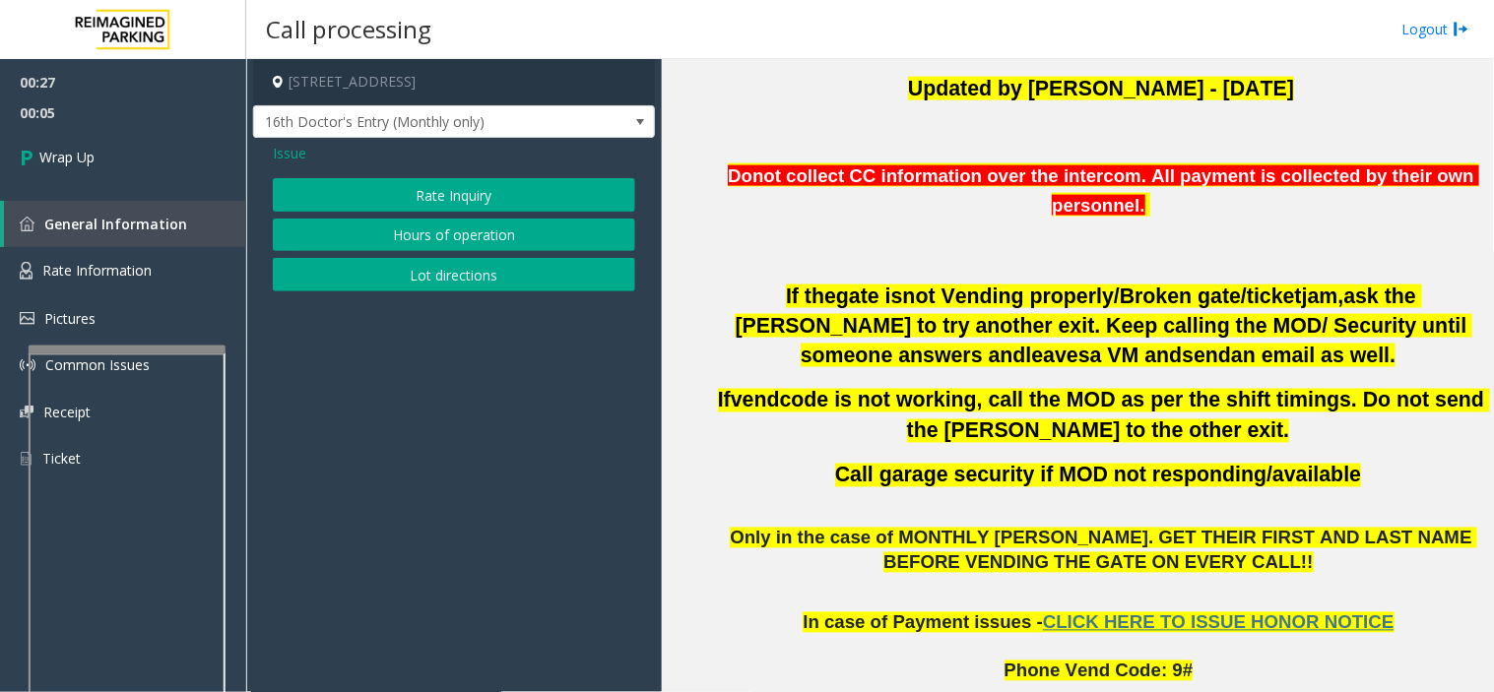
click at [284, 151] on span "Issue" at bounding box center [289, 153] width 33 height 21
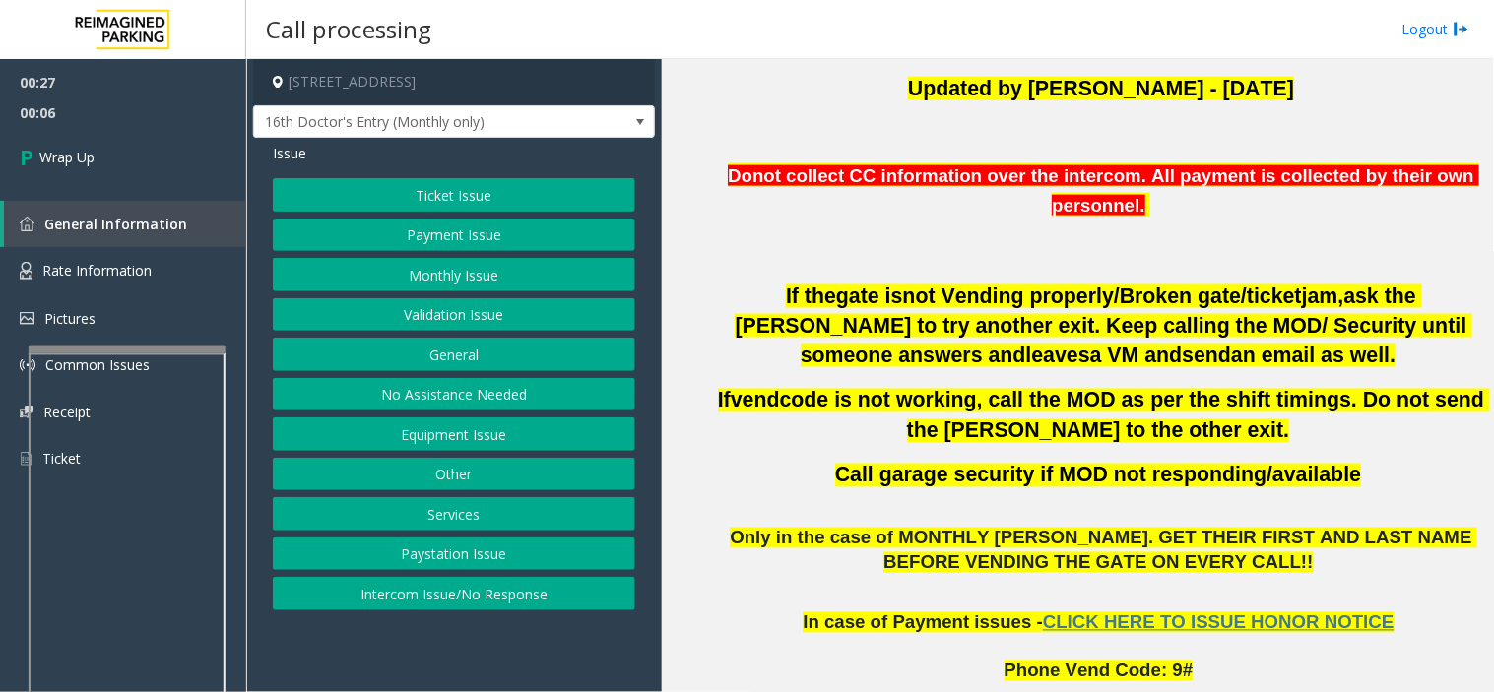
click at [434, 438] on button "Equipment Issue" at bounding box center [454, 434] width 362 height 33
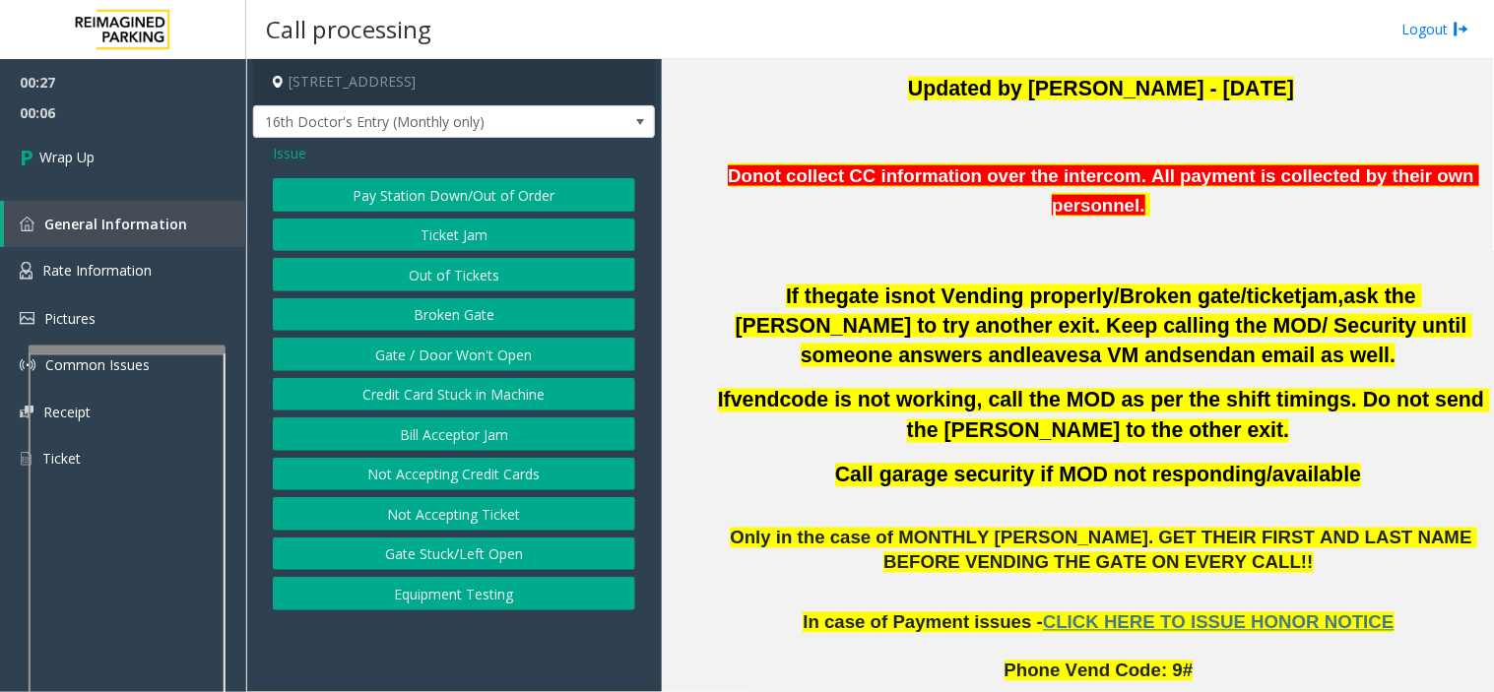
click at [434, 438] on button "Bill Acceptor Jam" at bounding box center [454, 434] width 362 height 33
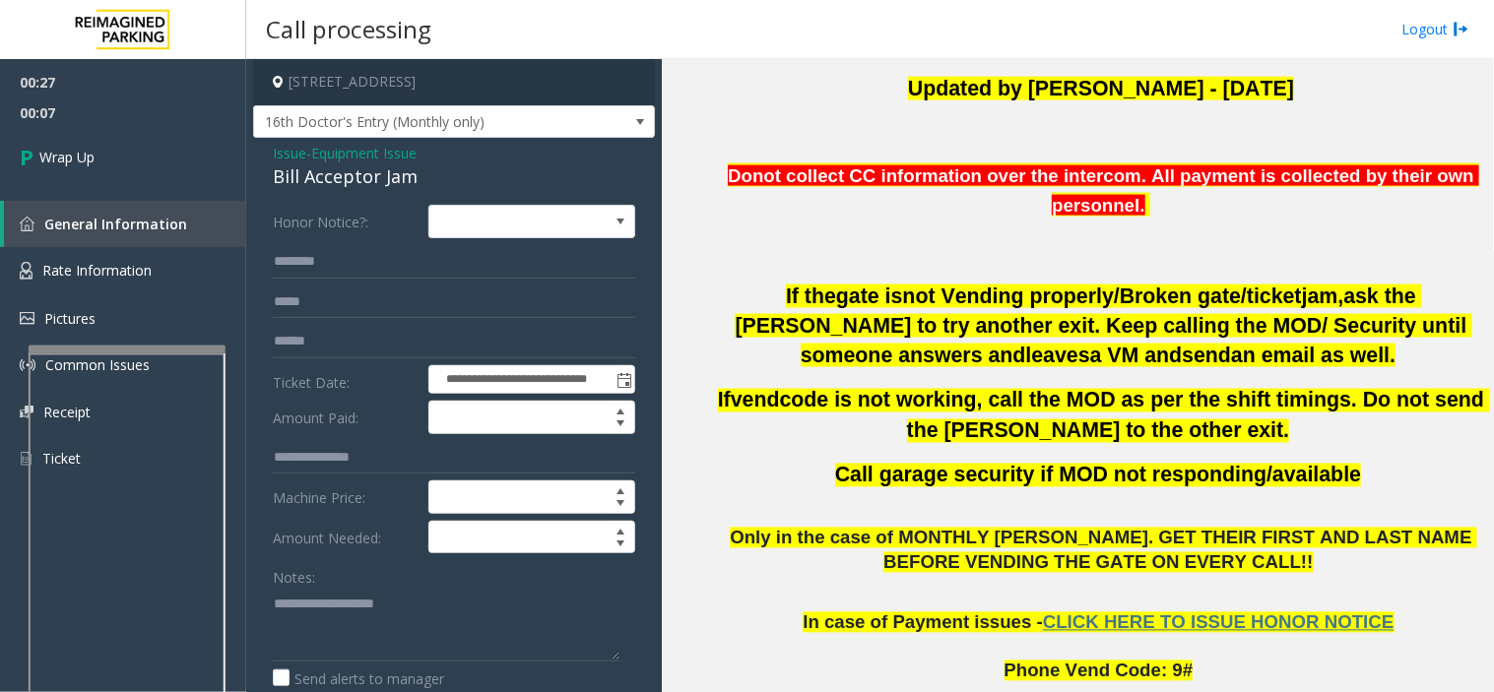
click at [281, 152] on span "Issue" at bounding box center [289, 153] width 33 height 21
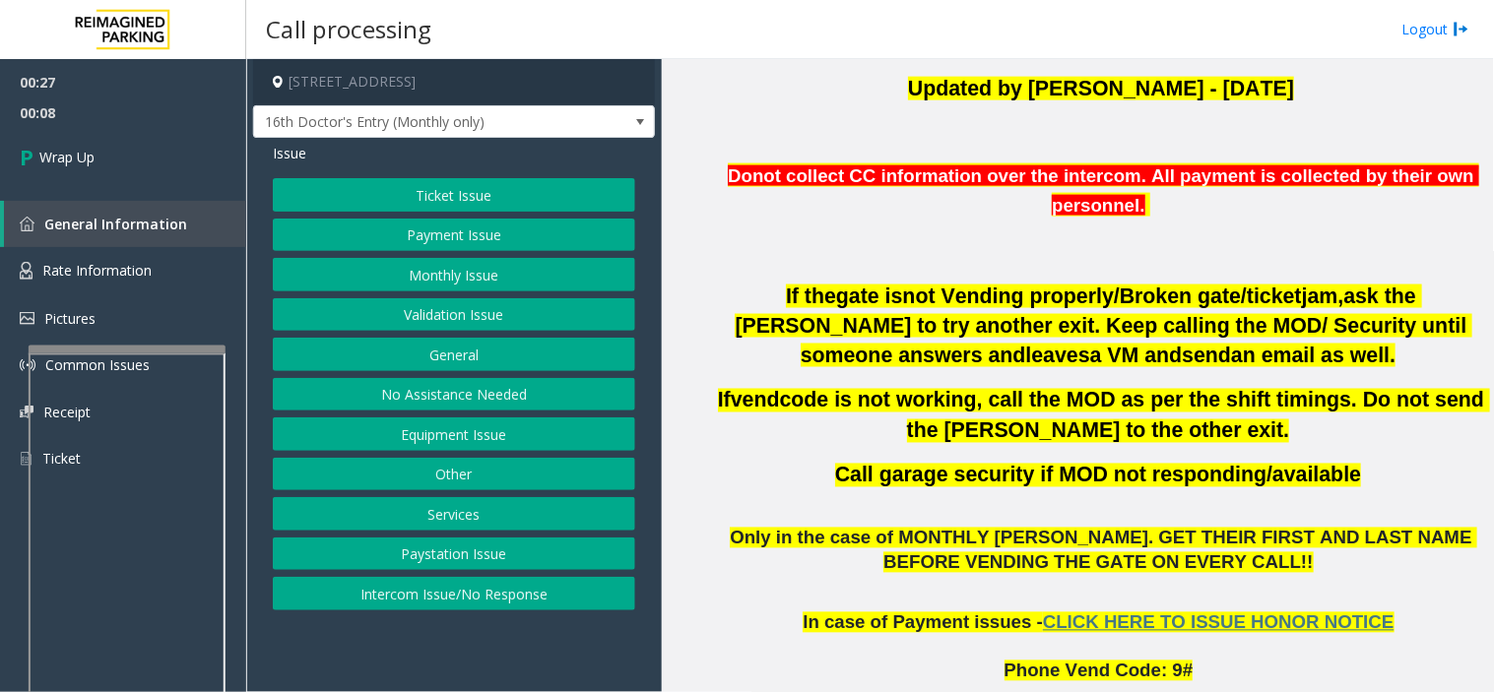
click at [408, 427] on button "Equipment Issue" at bounding box center [454, 434] width 362 height 33
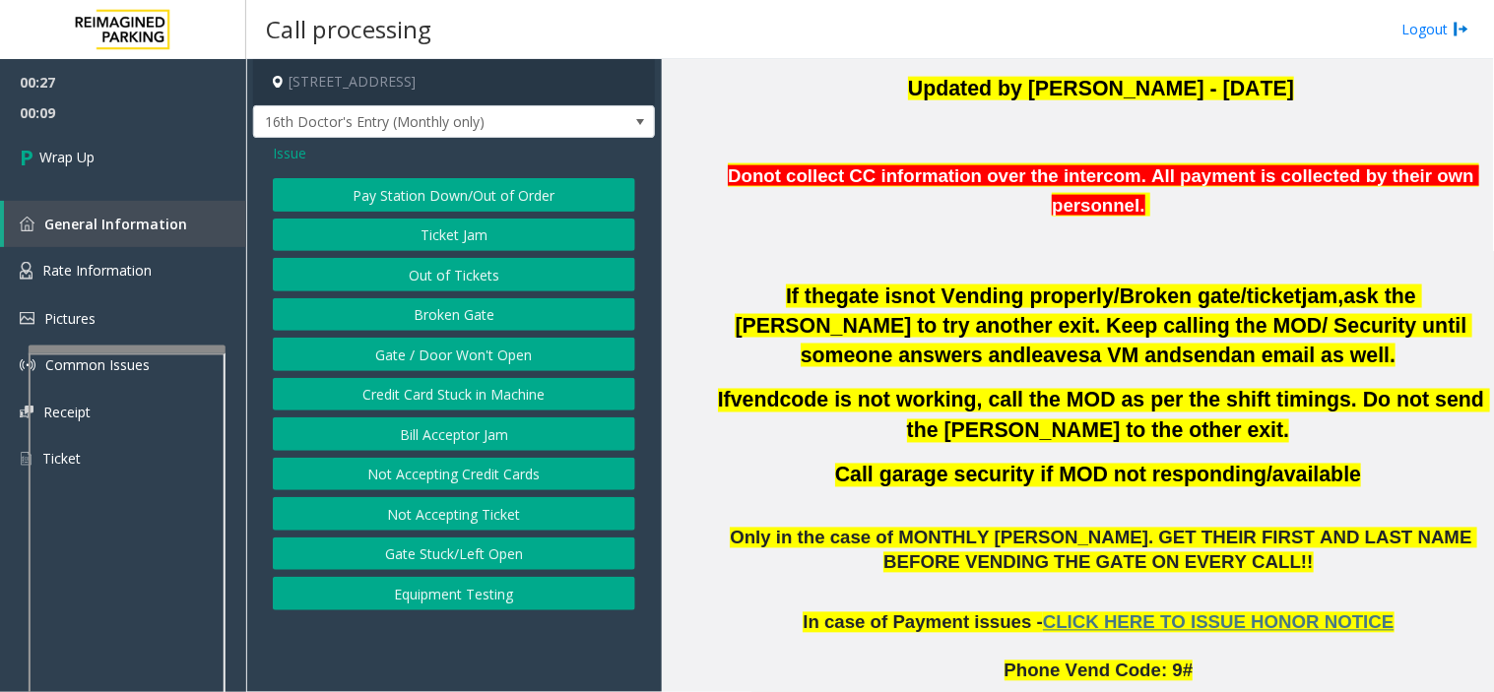
click at [412, 361] on button "Gate / Door Won't Open" at bounding box center [454, 354] width 362 height 33
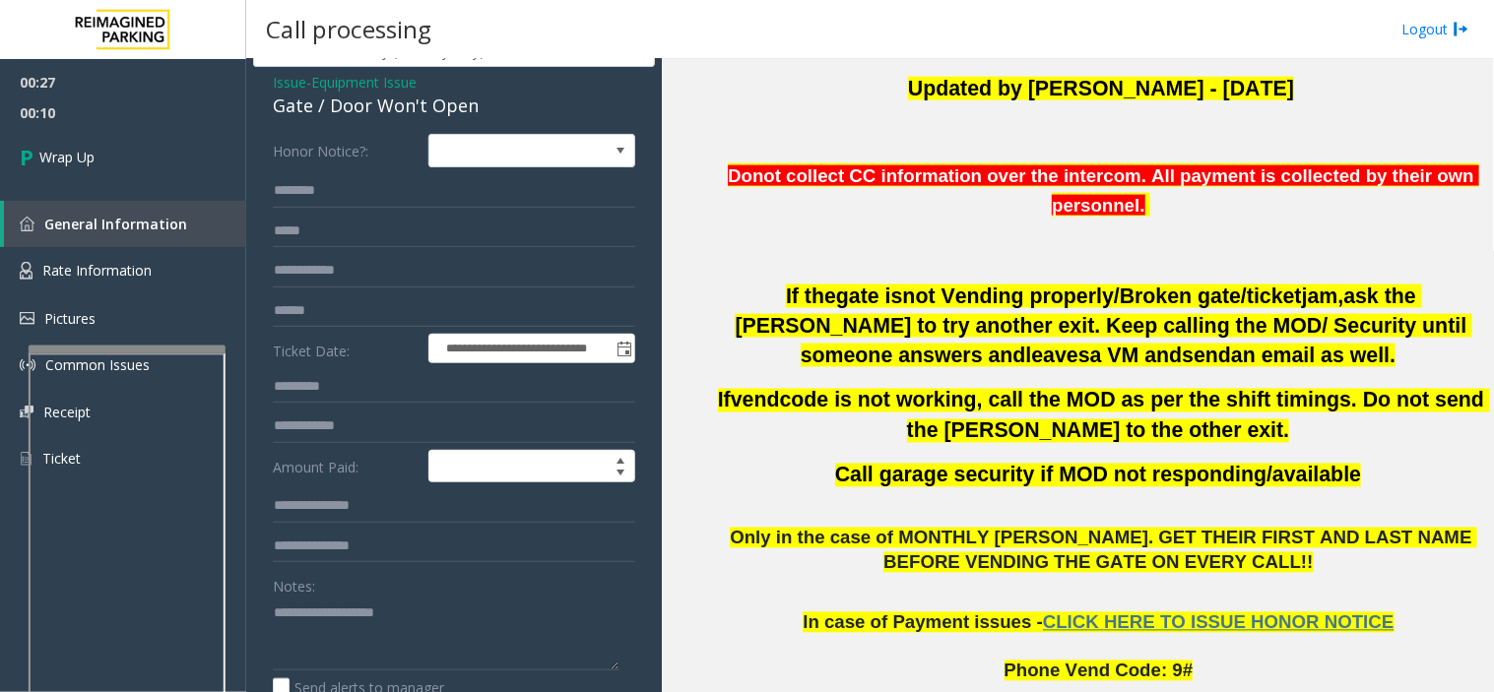
scroll to position [109, 0]
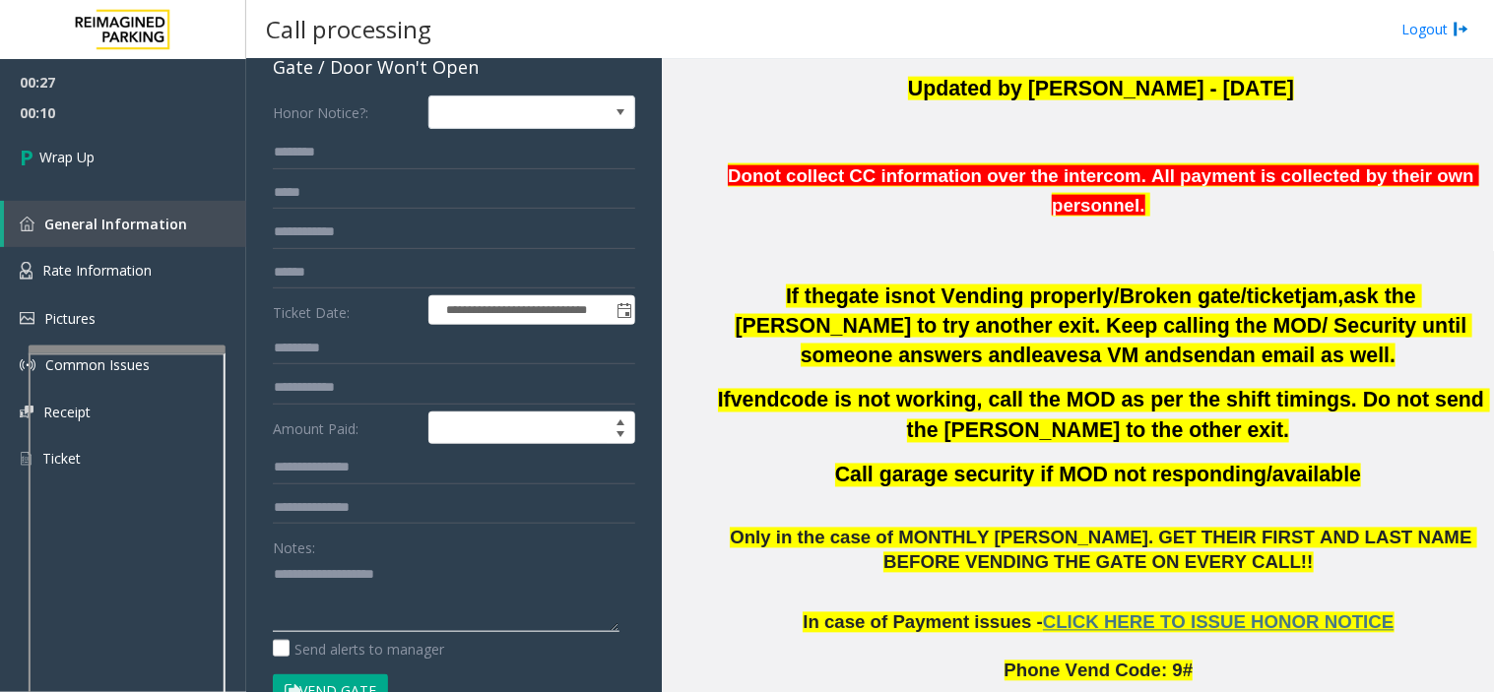
click at [298, 587] on textarea at bounding box center [446, 595] width 347 height 74
click at [542, 596] on textarea at bounding box center [446, 595] width 347 height 74
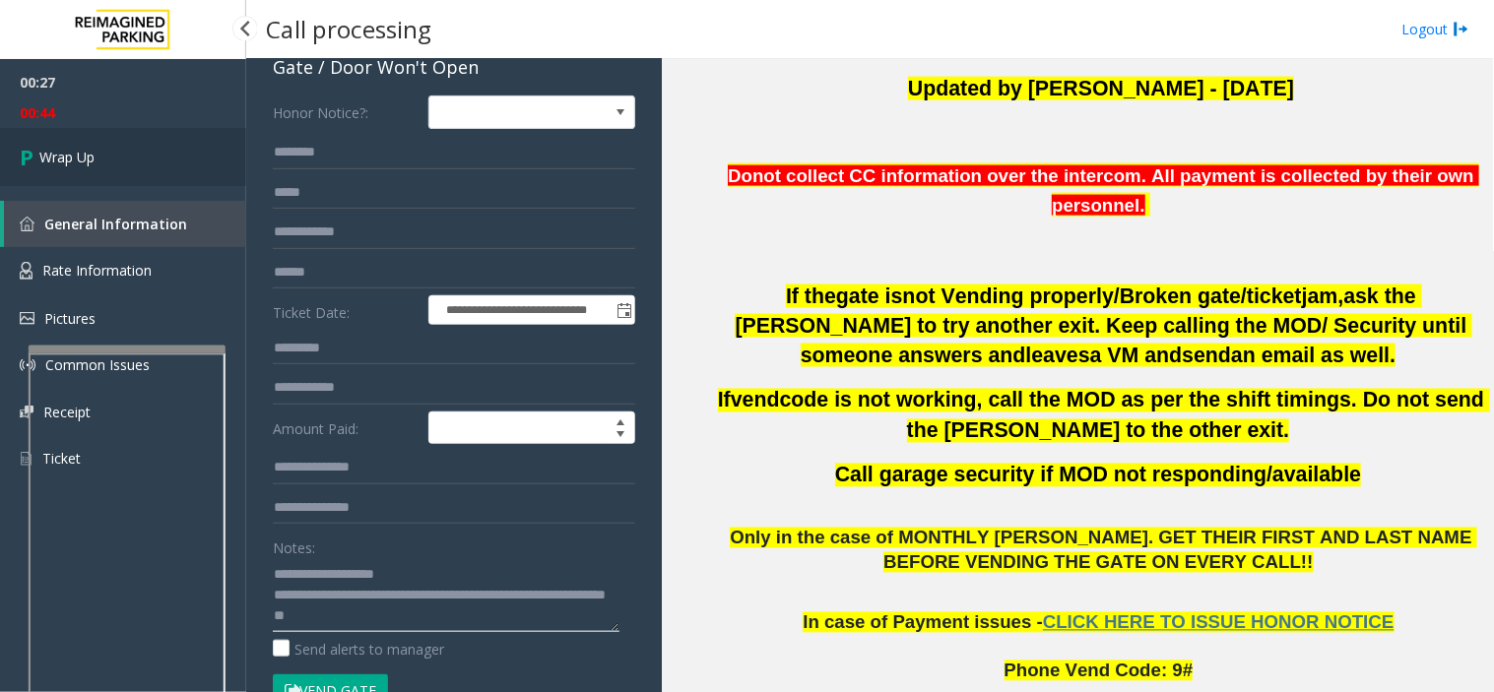
type textarea "**********"
click at [128, 149] on link "Wrap Up" at bounding box center [123, 157] width 246 height 58
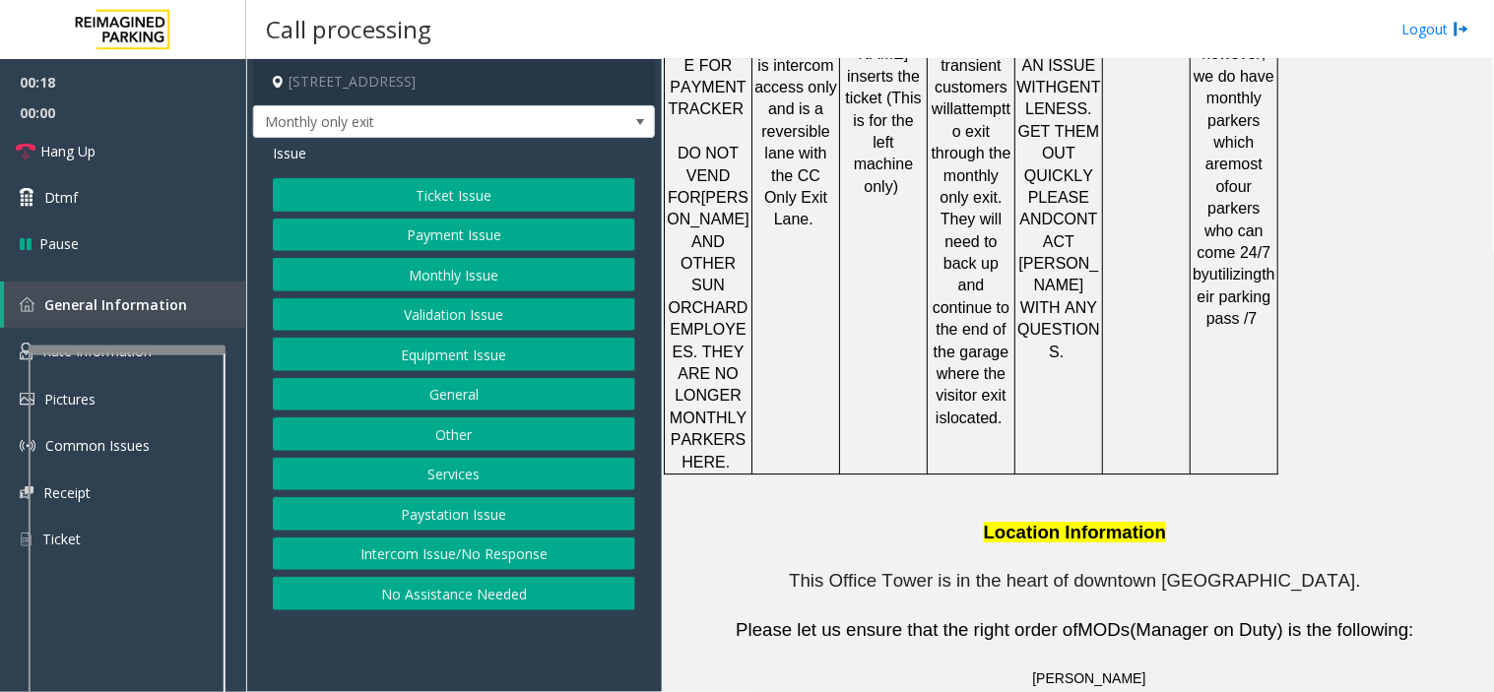
scroll to position [3381, 0]
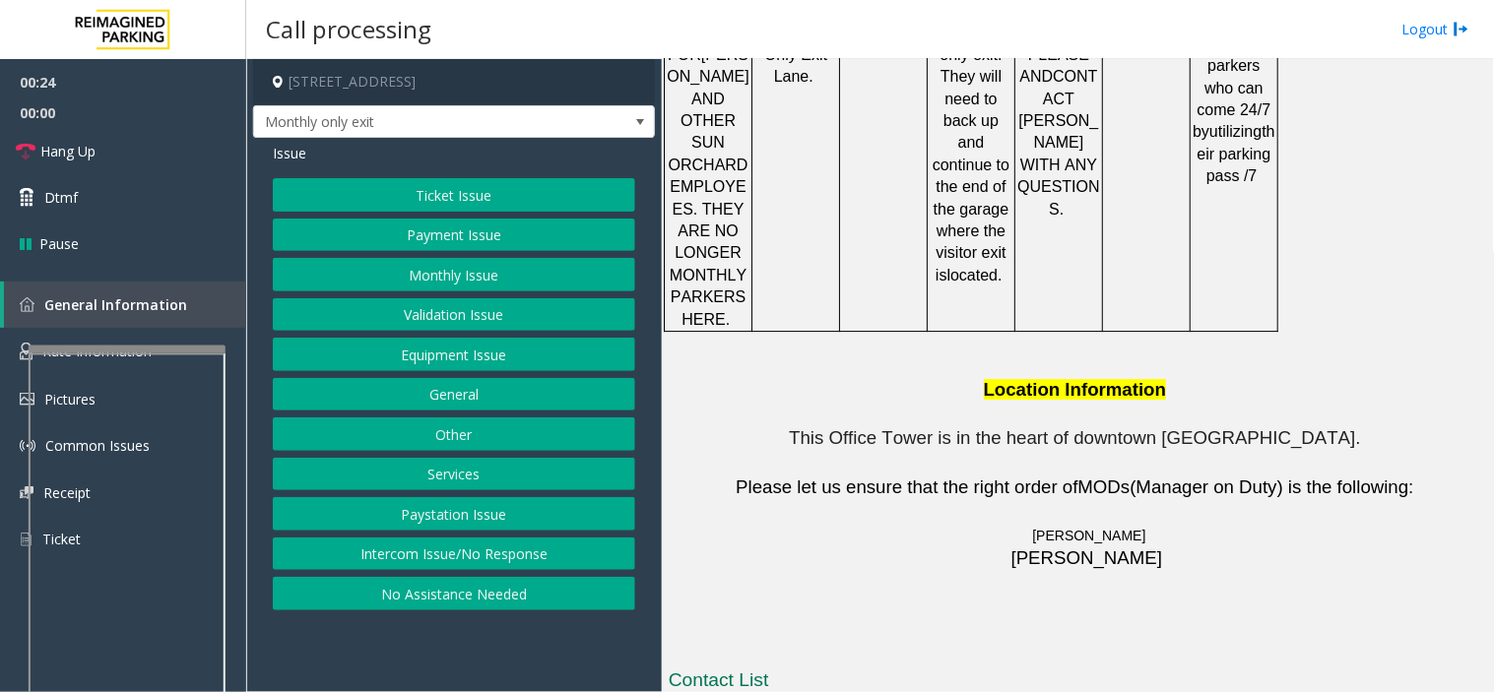
drag, startPoint x: 989, startPoint y: 528, endPoint x: 861, endPoint y: 536, distance: 128.3
copy button "[PHONE_NUMBER]."
click at [389, 346] on button "Equipment Issue" at bounding box center [454, 354] width 362 height 33
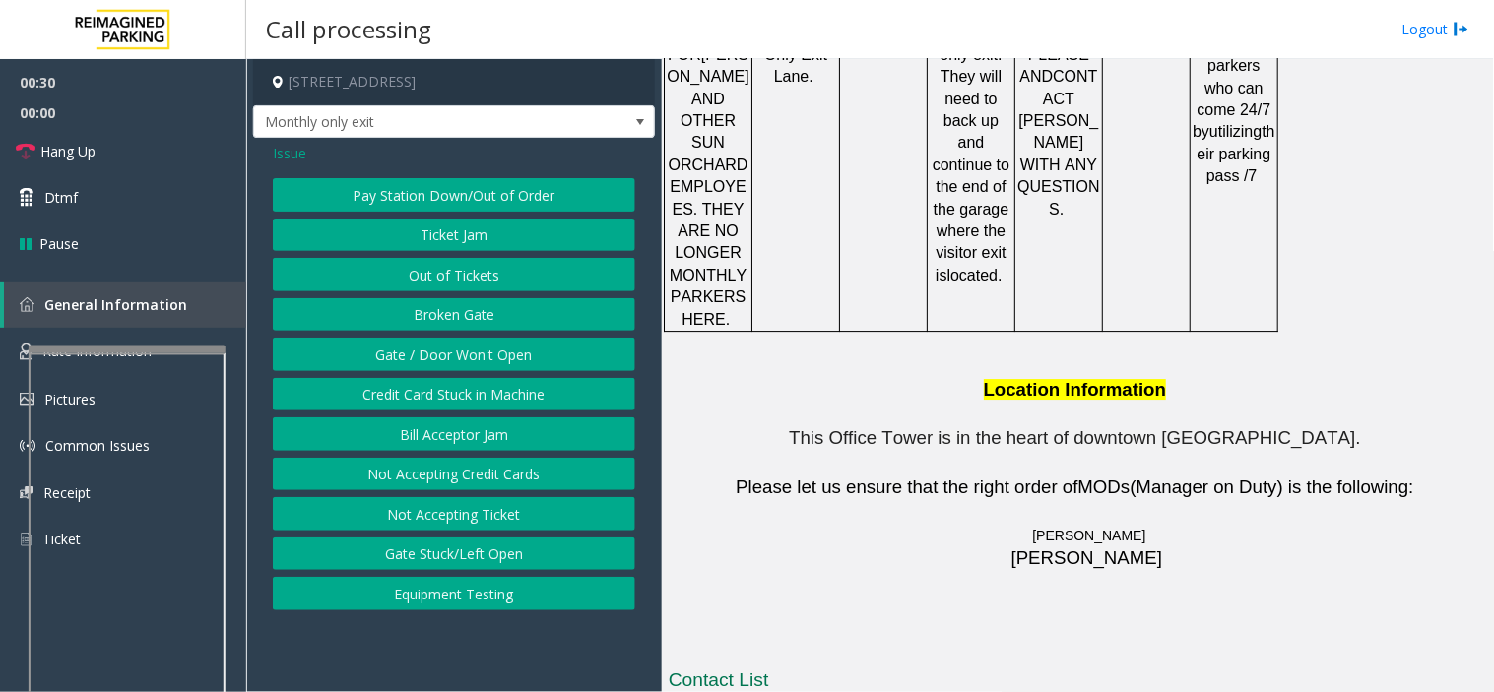
click at [388, 350] on button "Gate / Door Won't Open" at bounding box center [454, 354] width 362 height 33
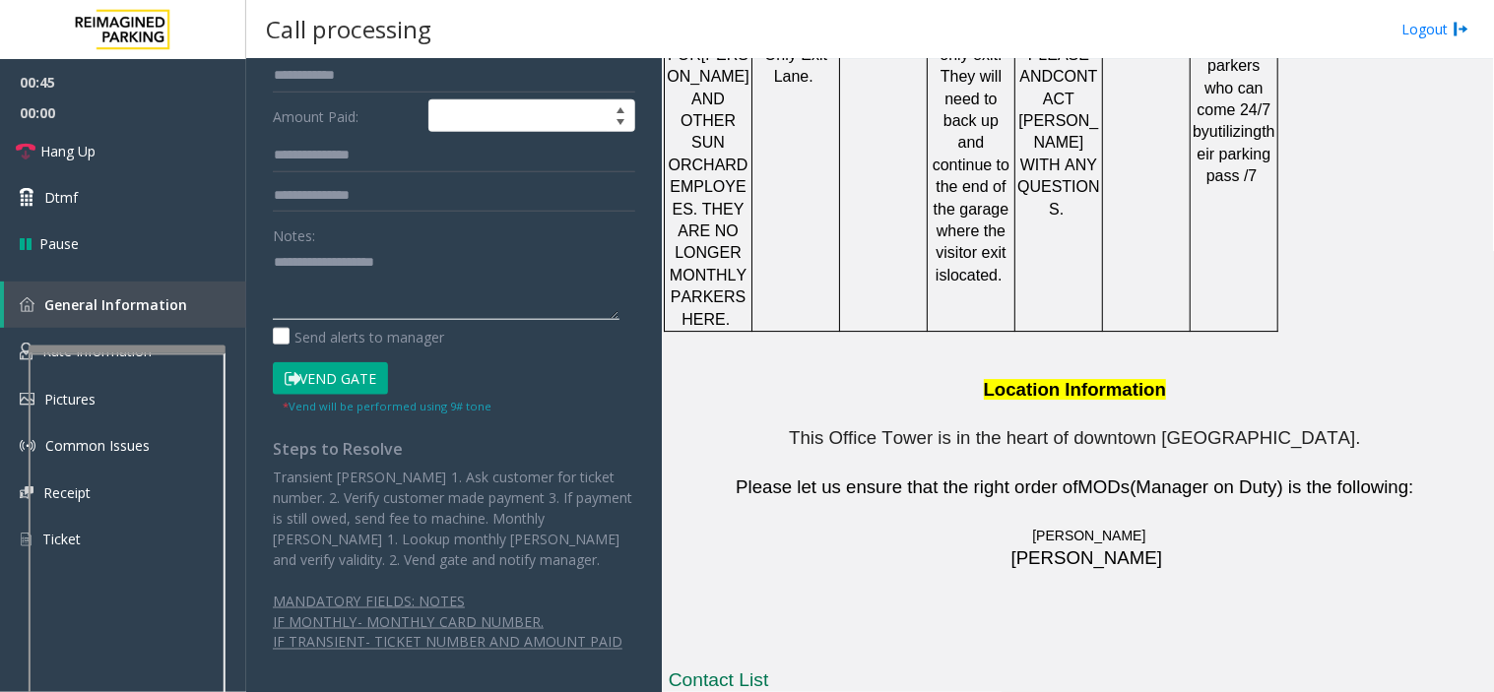
click at [349, 271] on textarea at bounding box center [446, 283] width 347 height 74
click at [422, 289] on textarea at bounding box center [446, 283] width 347 height 74
drag, startPoint x: 779, startPoint y: 537, endPoint x: 681, endPoint y: 525, distance: 99.2
copy td "[PERSON_NAME]"
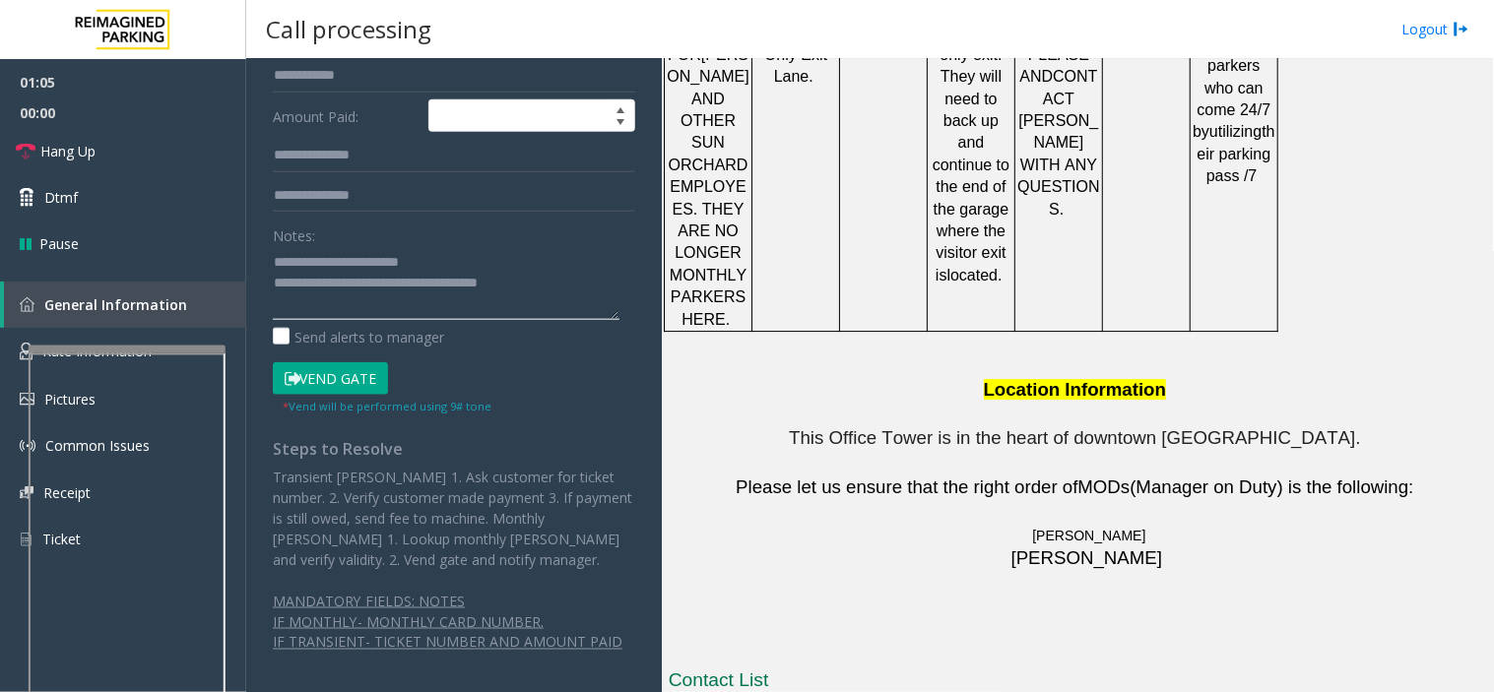
click at [534, 279] on textarea at bounding box center [446, 283] width 347 height 74
paste textarea "**********"
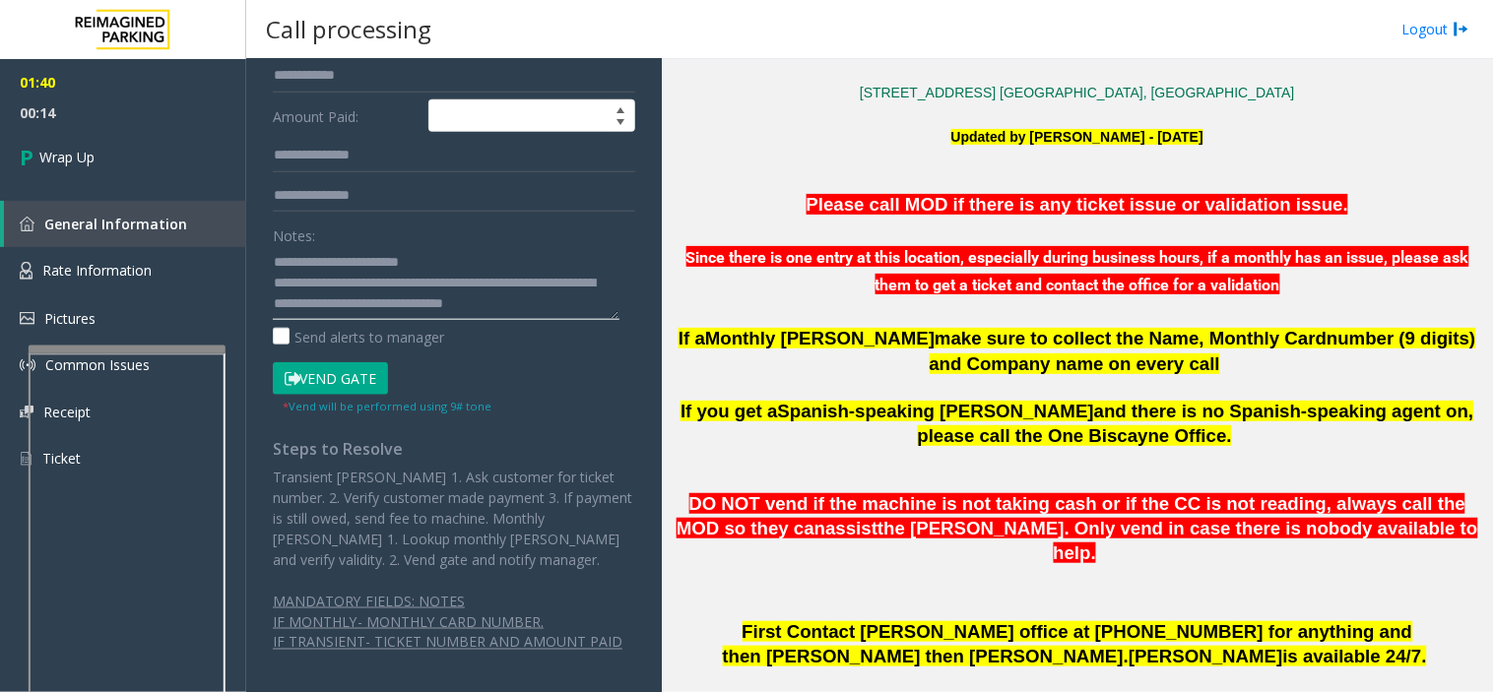
scroll to position [14, 0]
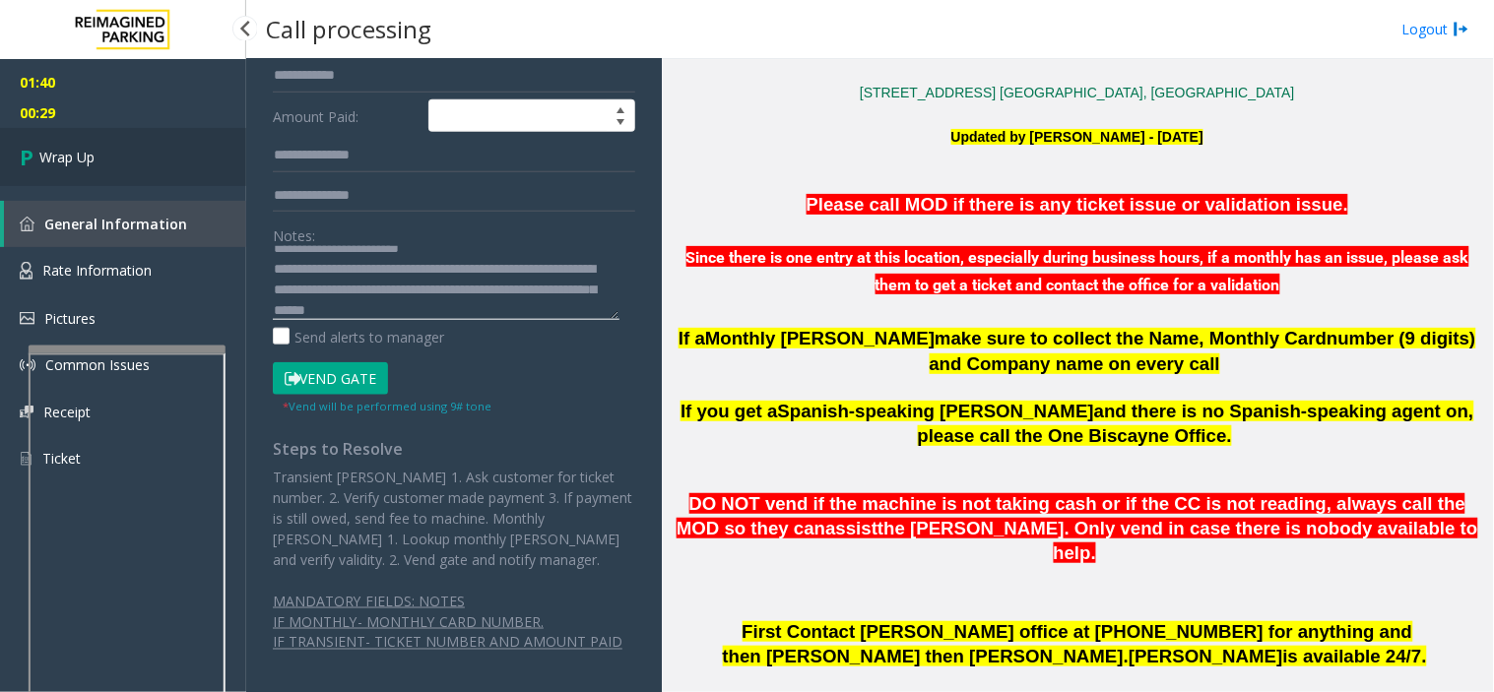
type textarea "**********"
click at [8, 148] on link "Wrap Up" at bounding box center [123, 157] width 246 height 58
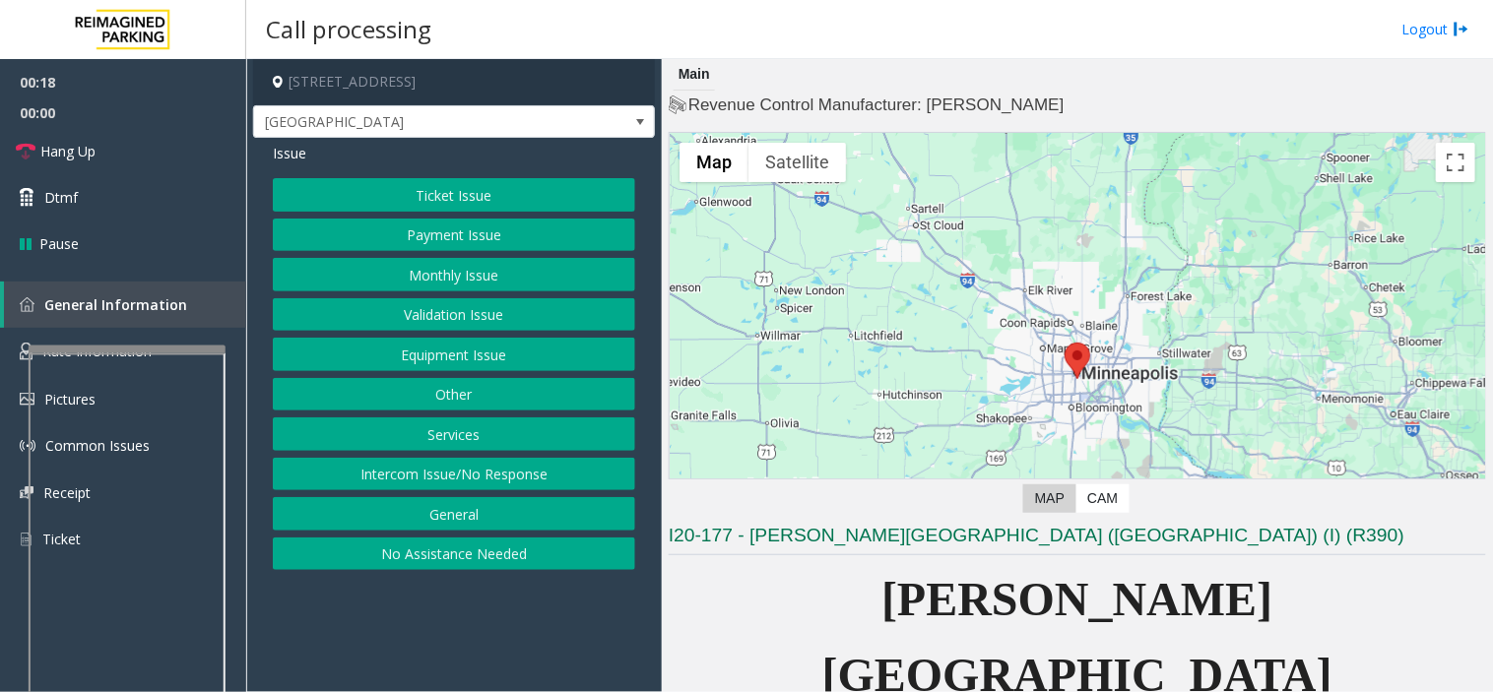
click at [380, 469] on button "Intercom Issue/No Response" at bounding box center [454, 474] width 362 height 33
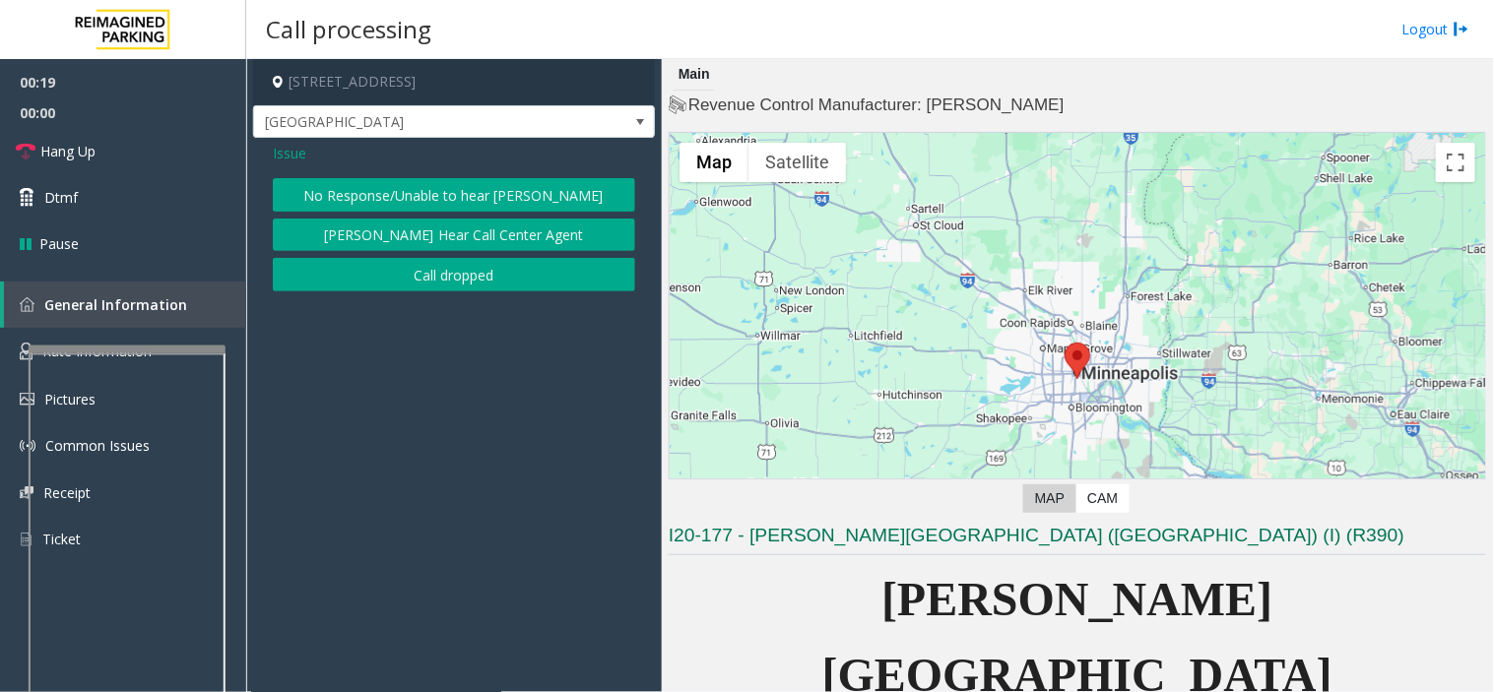
click at [372, 194] on button "No Response/Unable to hear [PERSON_NAME]" at bounding box center [454, 194] width 362 height 33
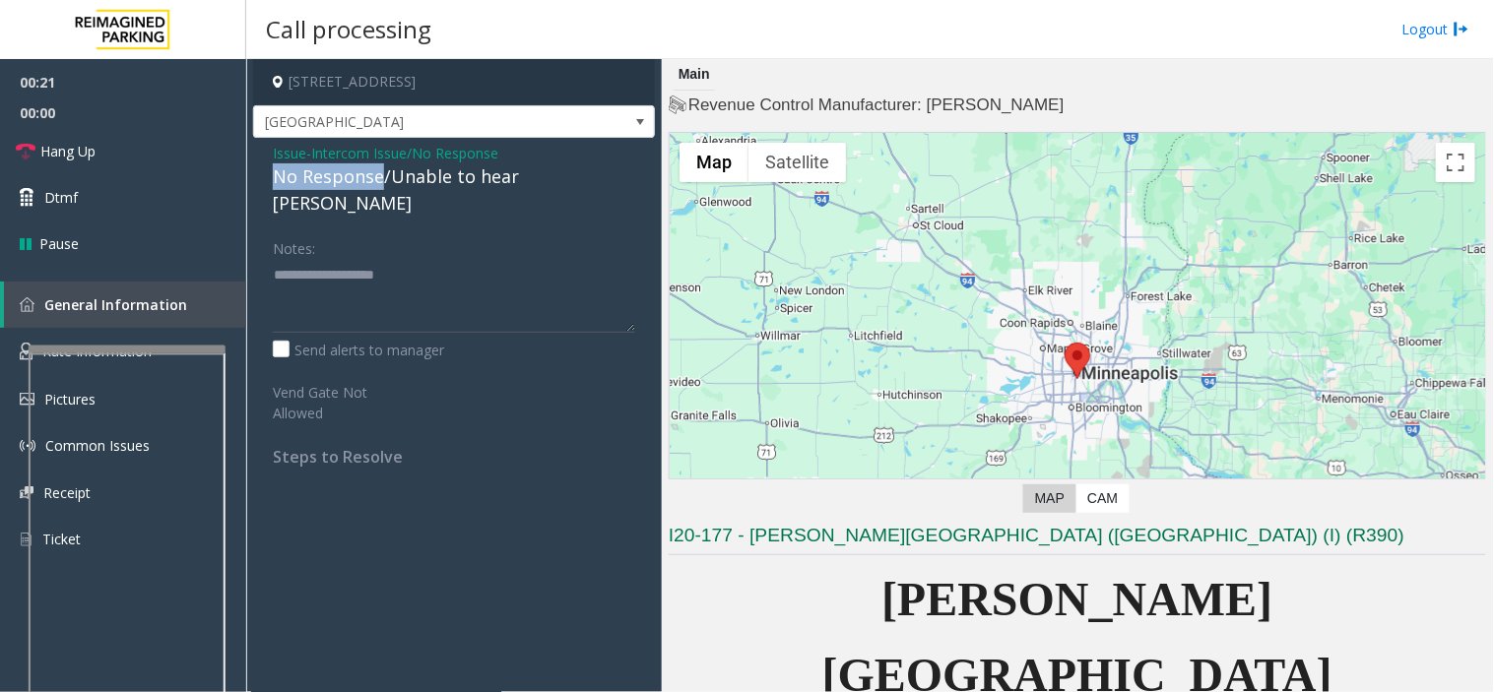
drag, startPoint x: 377, startPoint y: 182, endPoint x: 268, endPoint y: 171, distance: 109.9
click at [268, 171] on div "Issue - Intercom Issue/No Response No Response/Unable to hear [PERSON_NAME] Not…" at bounding box center [454, 312] width 402 height 349
type textarea "**********"
click at [138, 138] on link "Hang Up" at bounding box center [123, 151] width 246 height 46
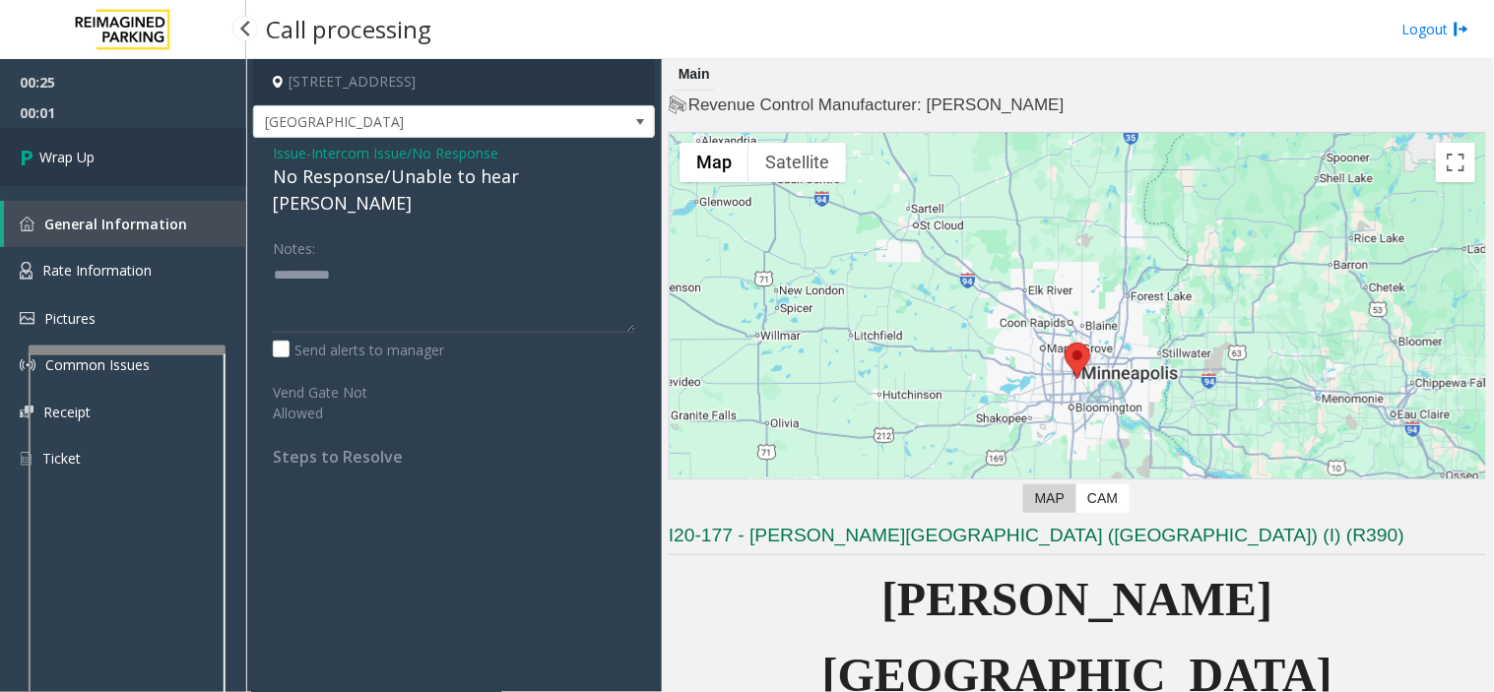
click at [138, 138] on link "Wrap Up" at bounding box center [123, 157] width 246 height 58
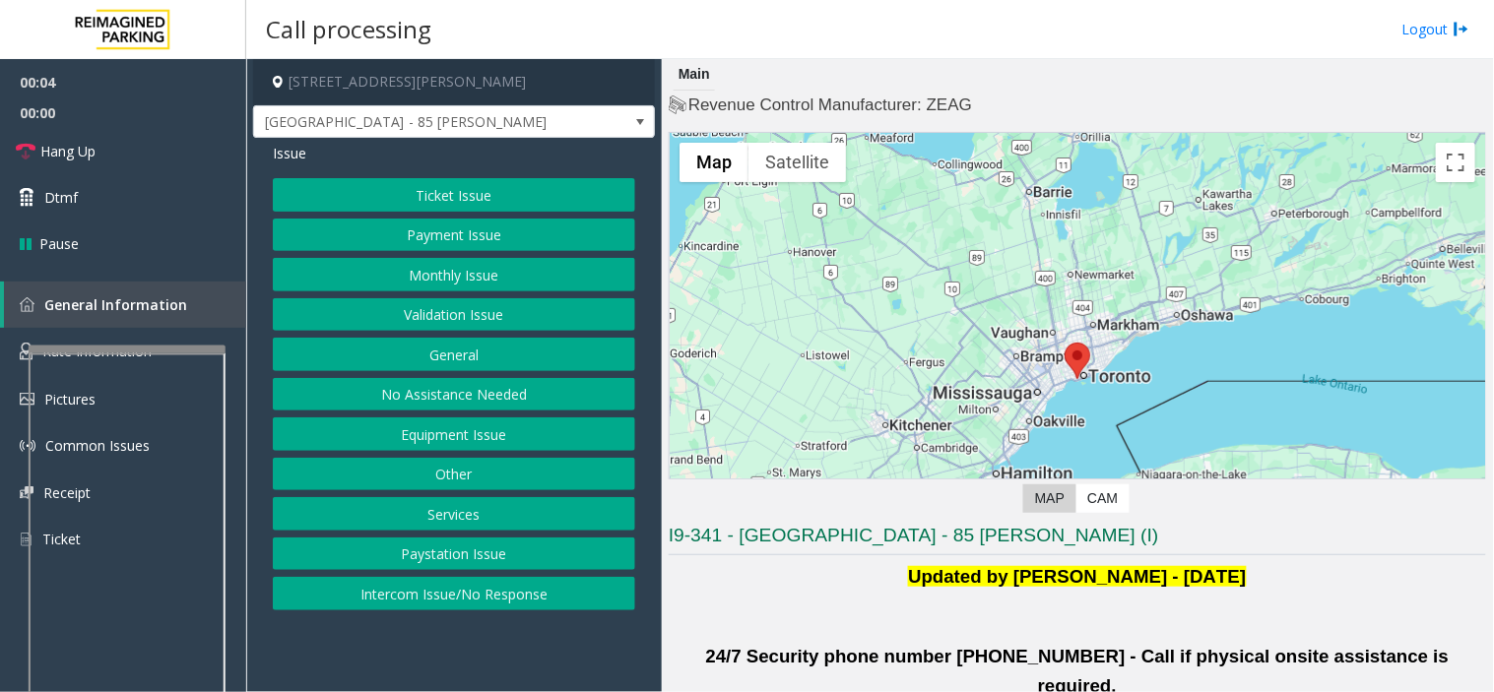
click at [487, 315] on button "Validation Issue" at bounding box center [454, 314] width 362 height 33
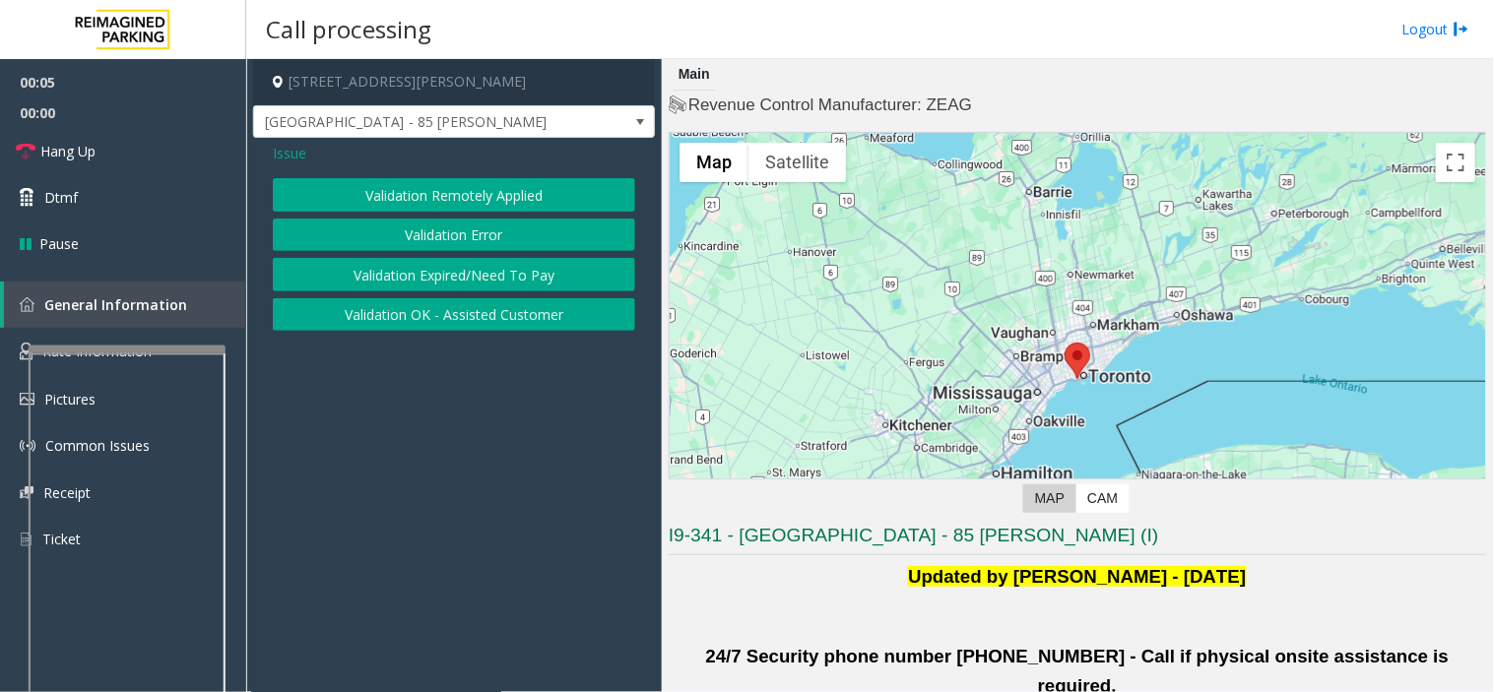
click at [440, 231] on button "Validation Error" at bounding box center [454, 235] width 362 height 33
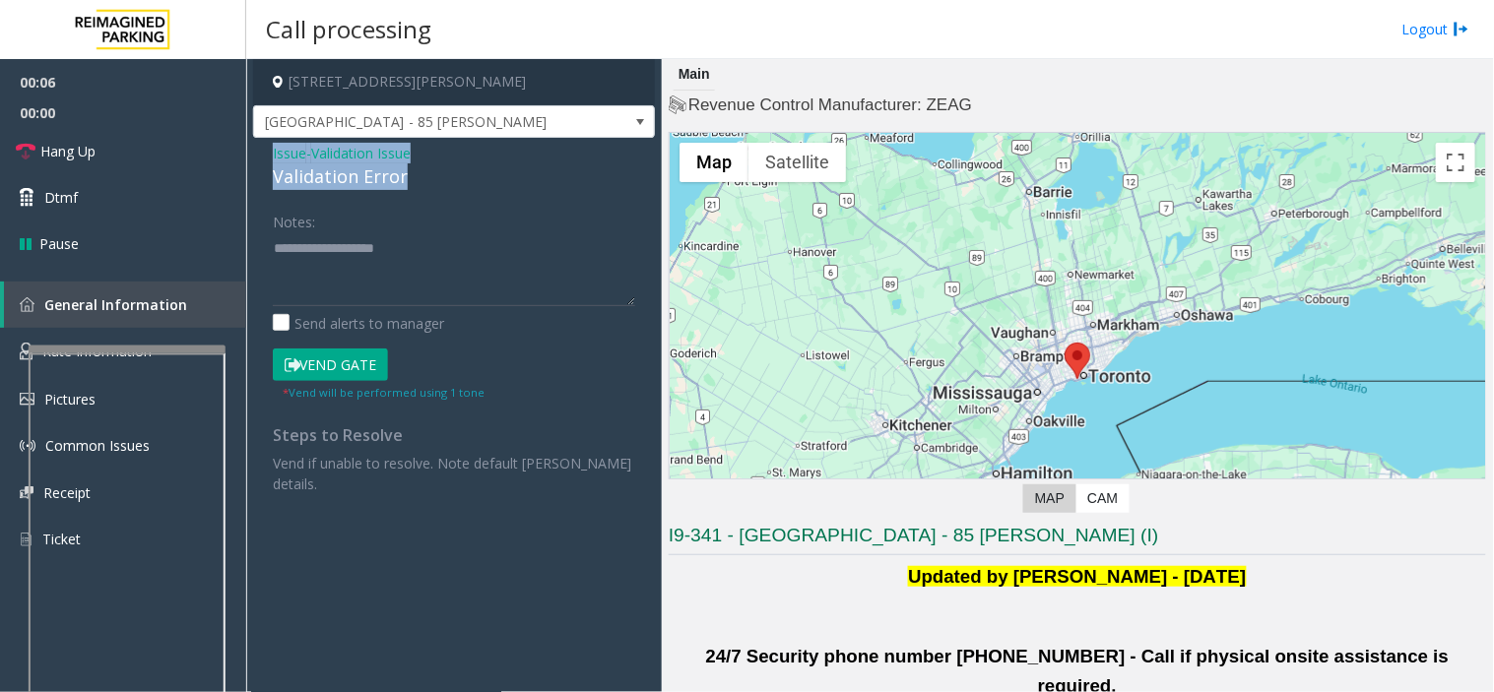
click at [256, 155] on div "Issue - Validation Issue Validation Error Notes: Send alerts to manager Vend Ga…" at bounding box center [454, 325] width 402 height 375
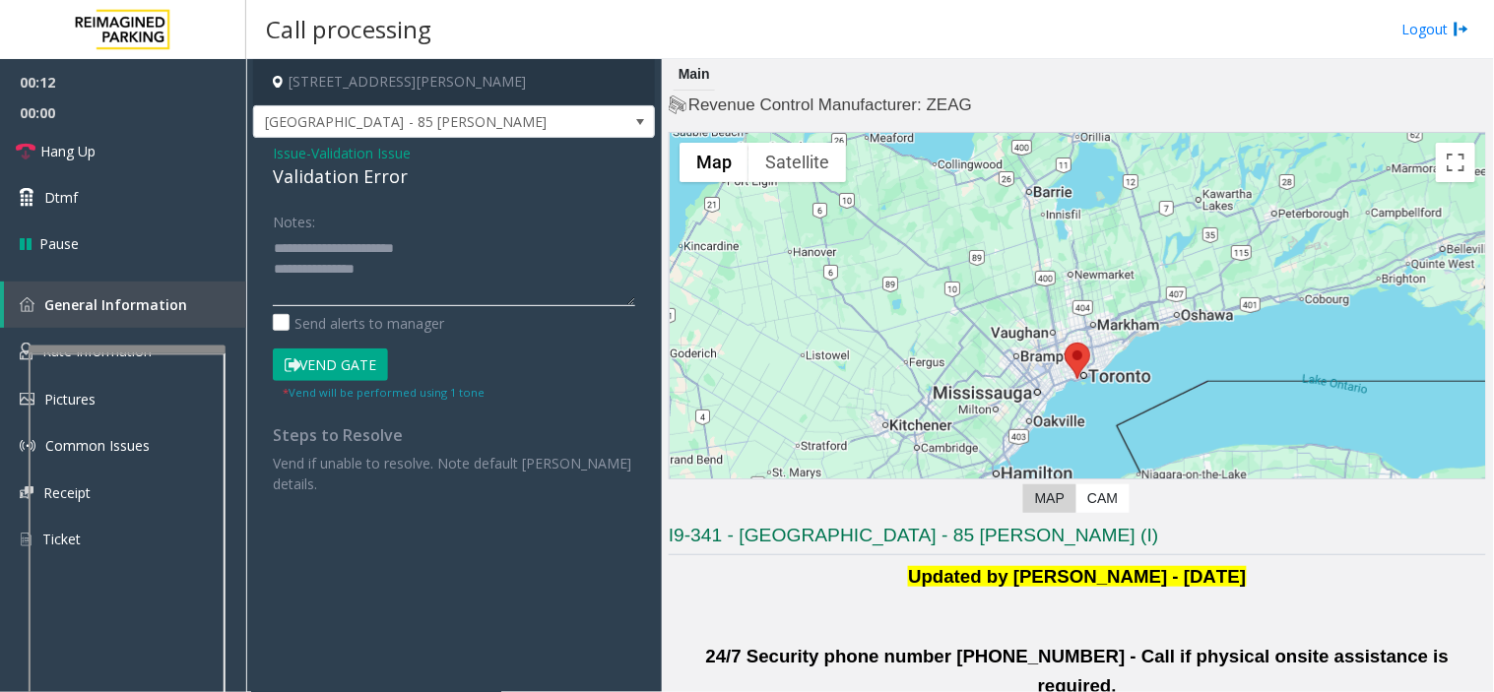
click at [458, 298] on textarea at bounding box center [454, 269] width 362 height 74
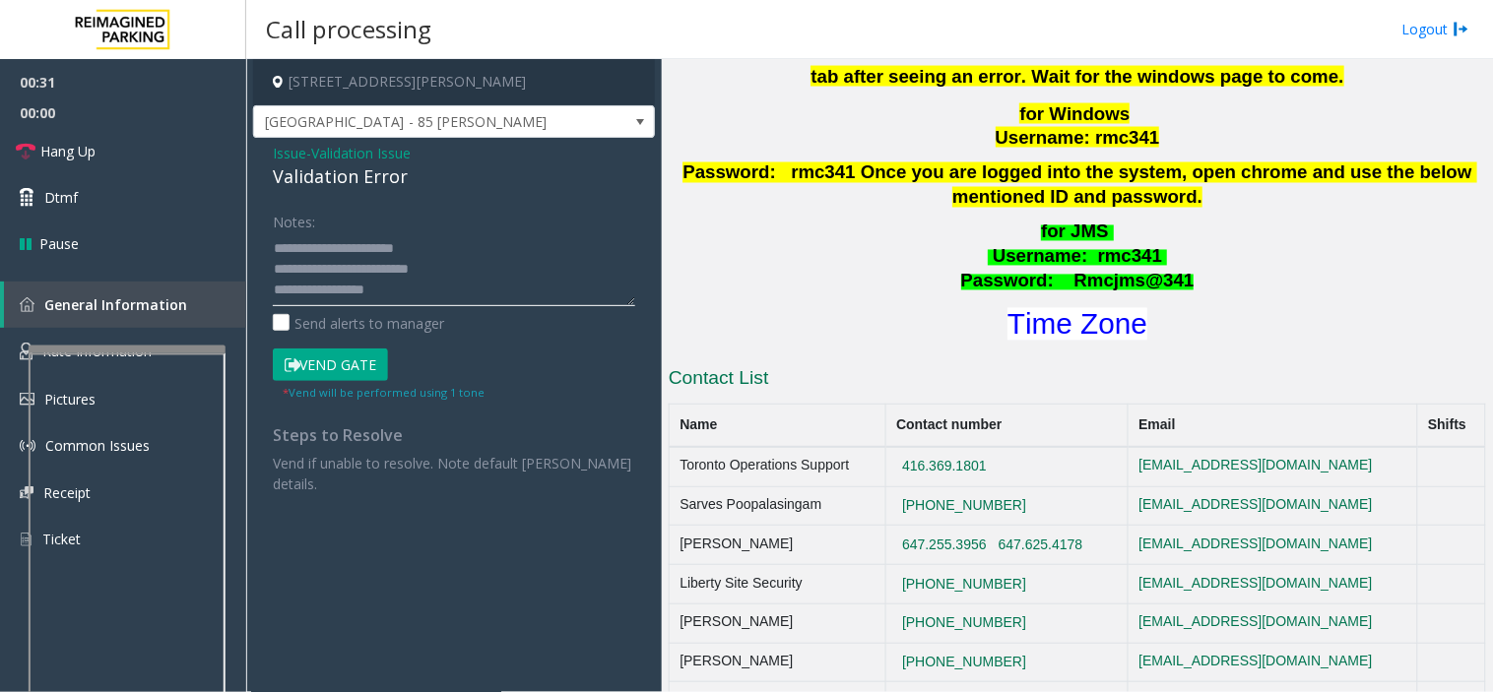
scroll to position [875, 0]
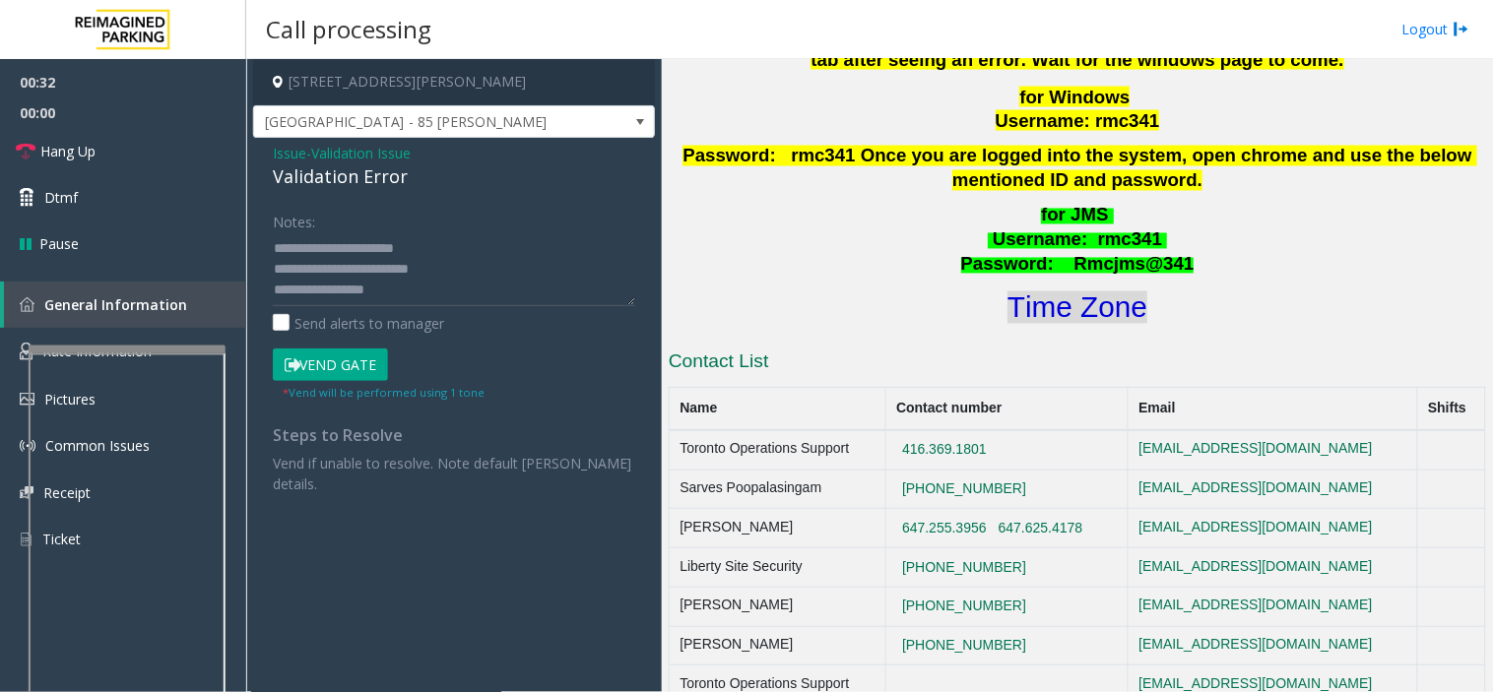
click at [1058, 292] on font "Time Zone" at bounding box center [1078, 308] width 140 height 33
click at [427, 289] on textarea at bounding box center [454, 269] width 362 height 74
click at [328, 369] on button "Vend Gate" at bounding box center [330, 365] width 115 height 33
click at [415, 298] on textarea at bounding box center [454, 269] width 362 height 74
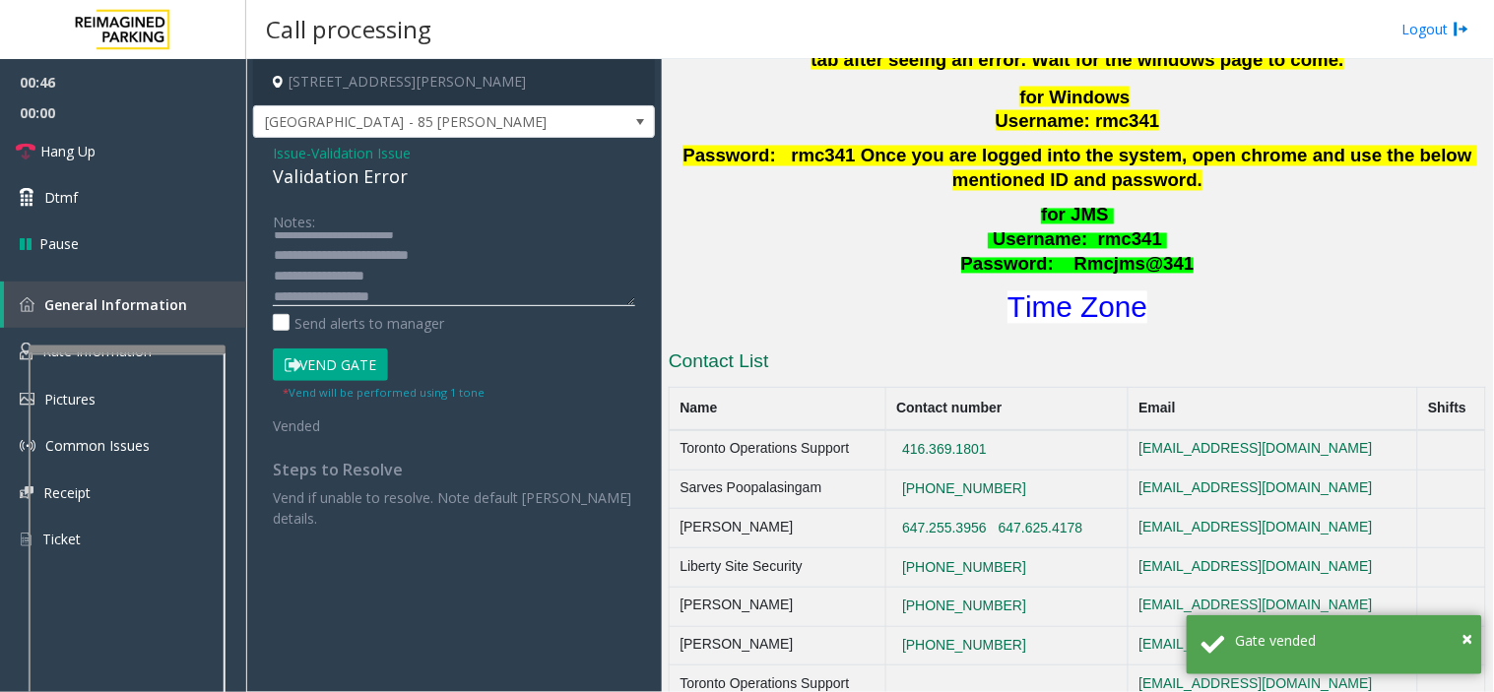
scroll to position [34, 0]
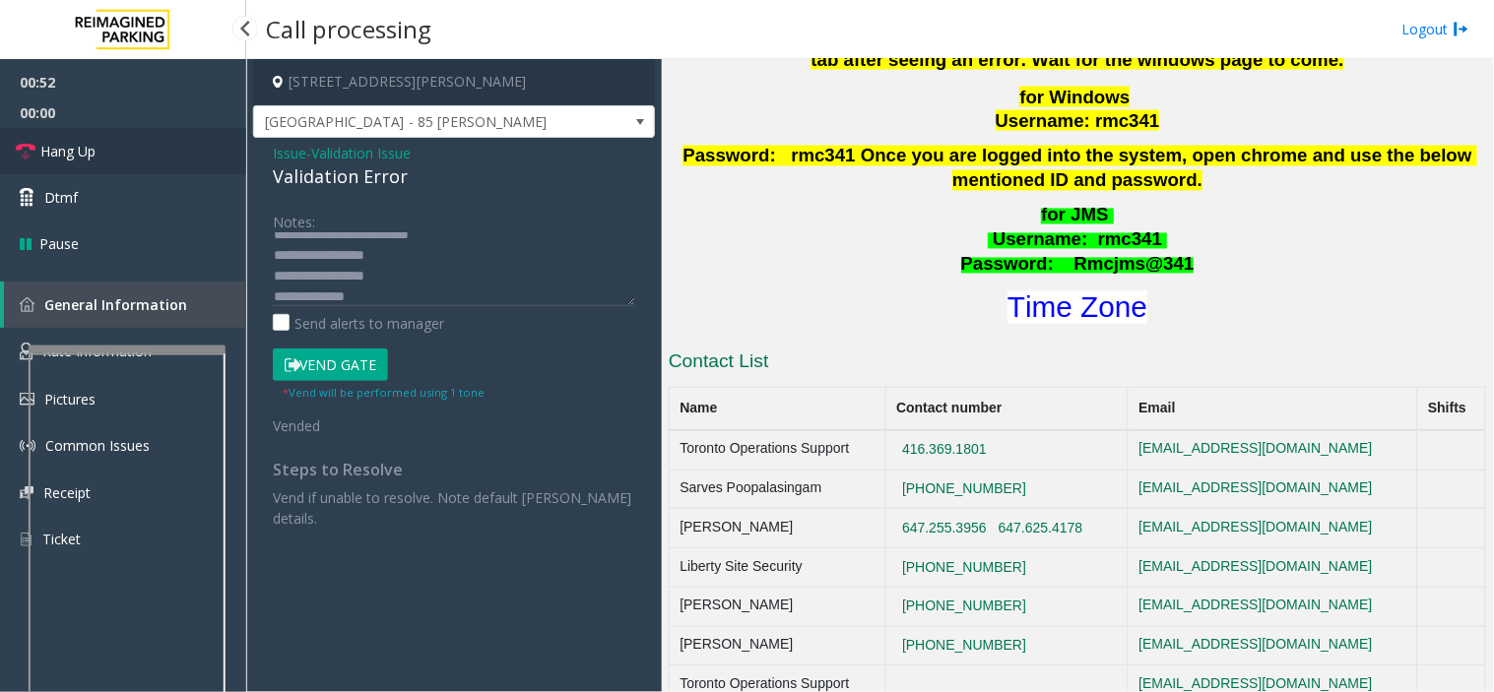
click at [145, 150] on link "Hang Up" at bounding box center [123, 151] width 246 height 46
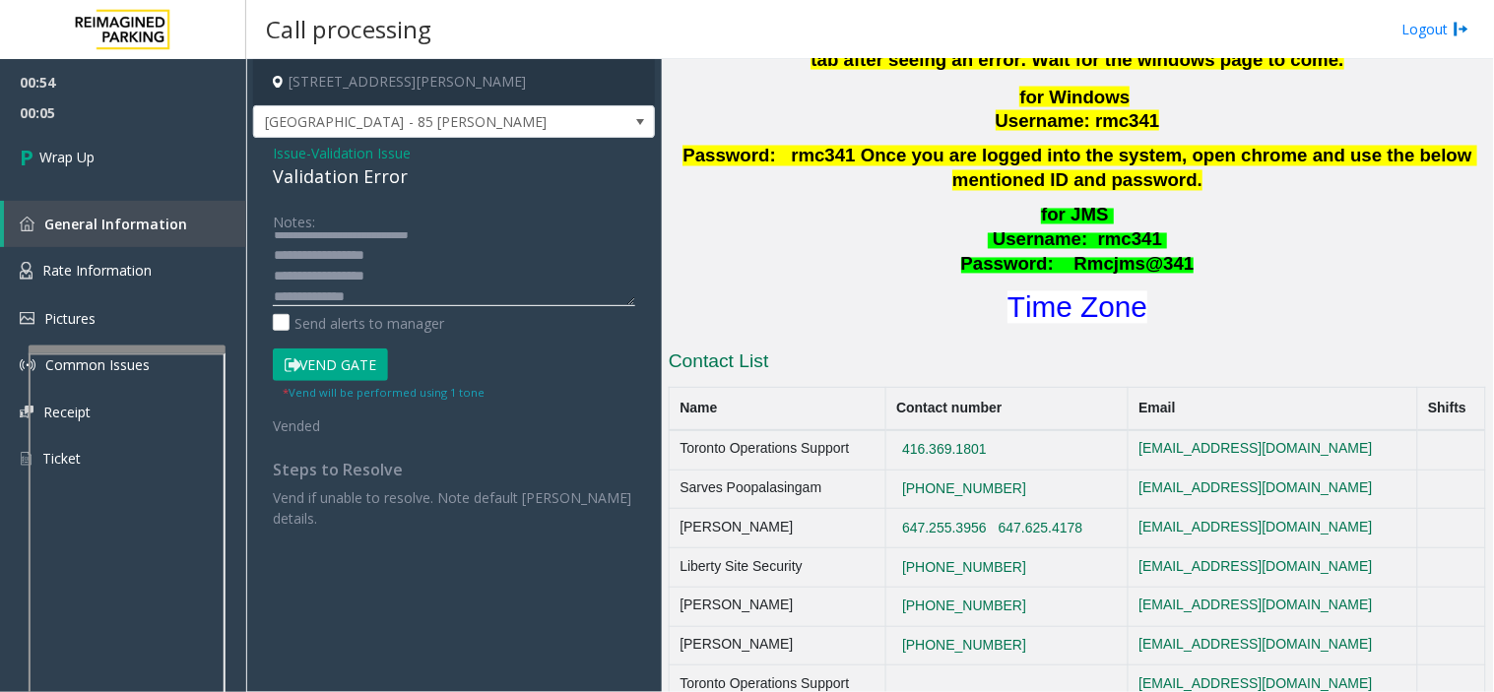
click at [361, 287] on textarea at bounding box center [454, 269] width 362 height 74
paste textarea "**********"
click at [326, 251] on textarea at bounding box center [454, 269] width 362 height 74
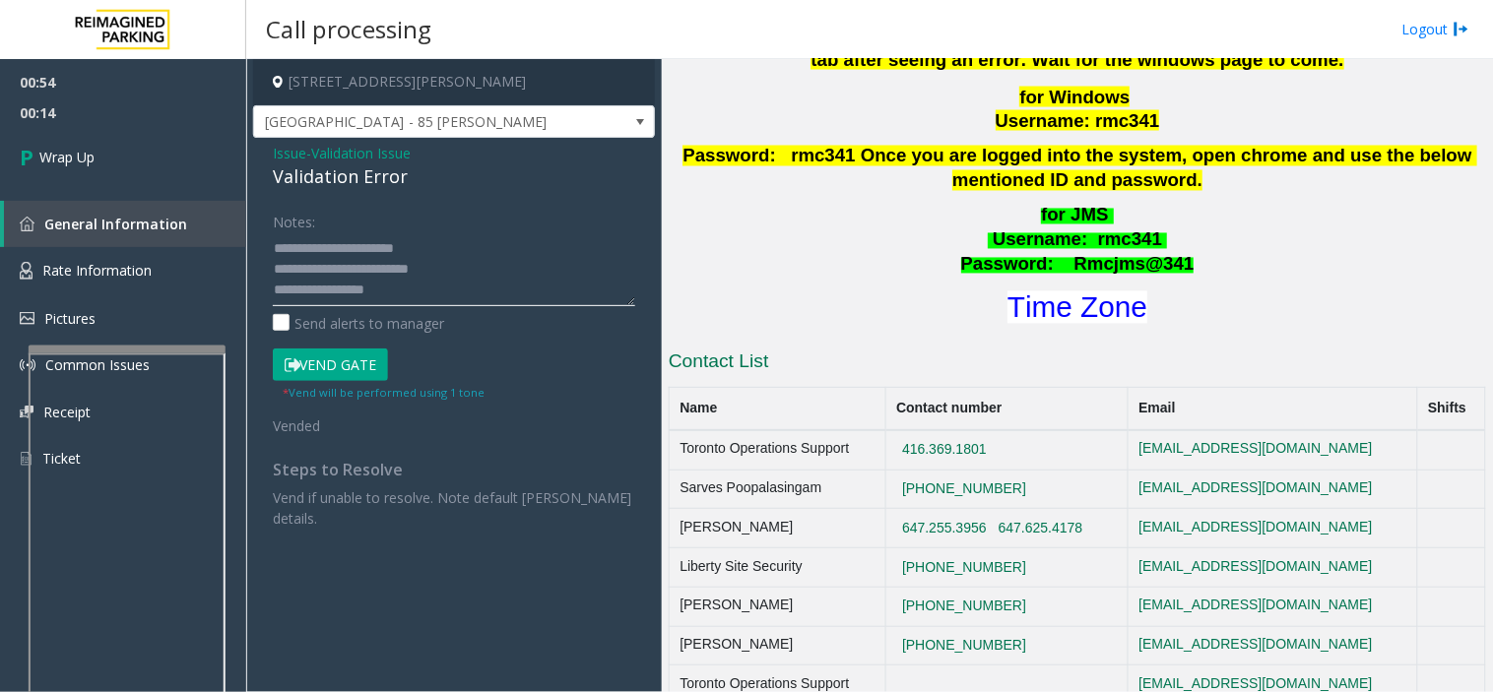
drag, startPoint x: 320, startPoint y: 249, endPoint x: 357, endPoint y: 273, distance: 43.4
click at [366, 270] on textarea at bounding box center [454, 269] width 362 height 74
click at [337, 259] on textarea at bounding box center [454, 269] width 362 height 74
drag, startPoint x: 321, startPoint y: 248, endPoint x: 396, endPoint y: 294, distance: 87.5
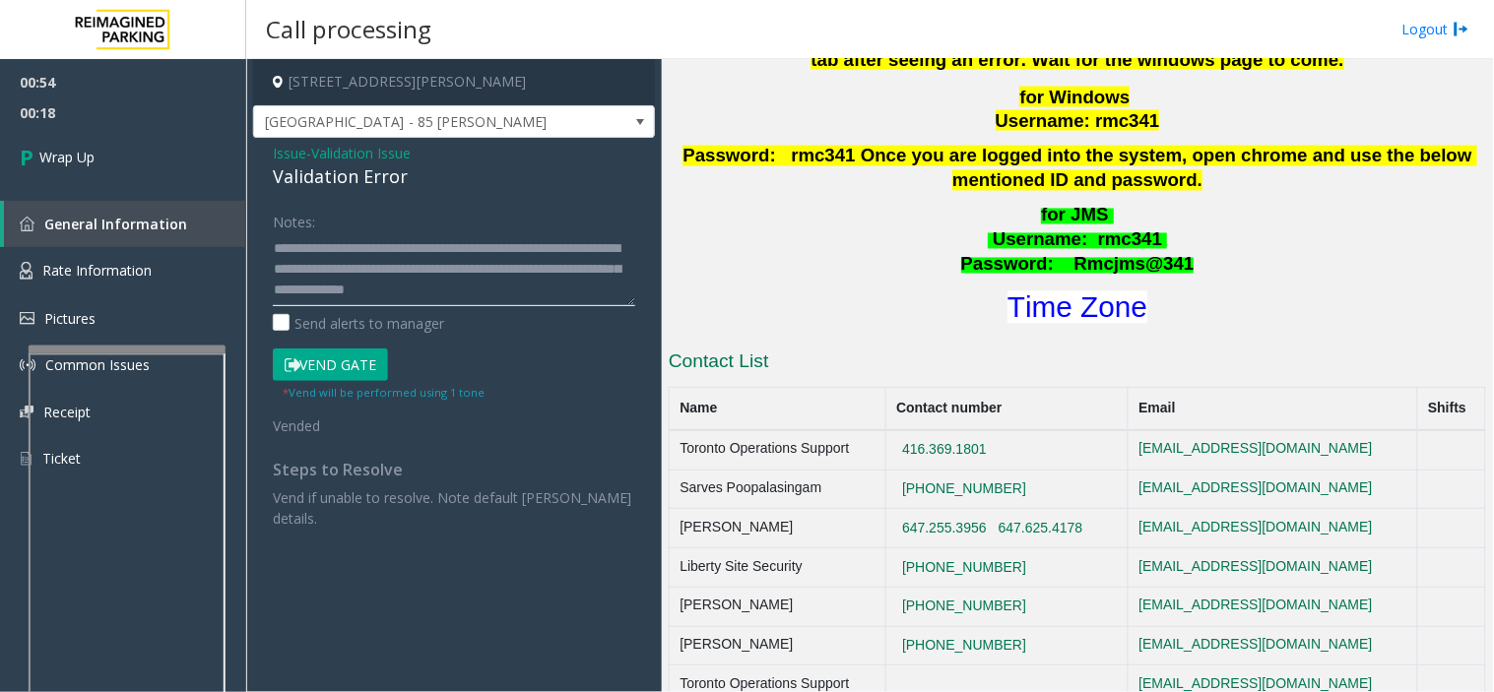
click at [396, 294] on textarea at bounding box center [454, 269] width 362 height 74
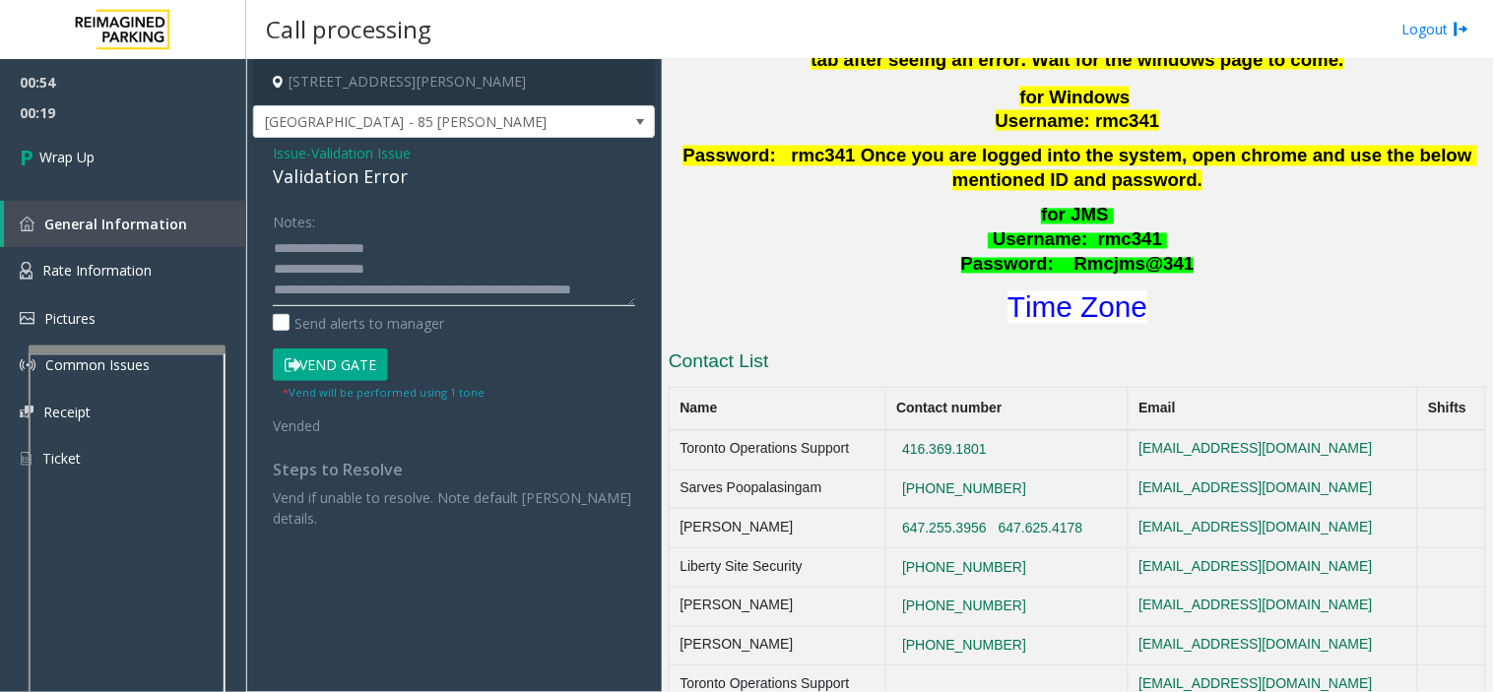
scroll to position [62, 0]
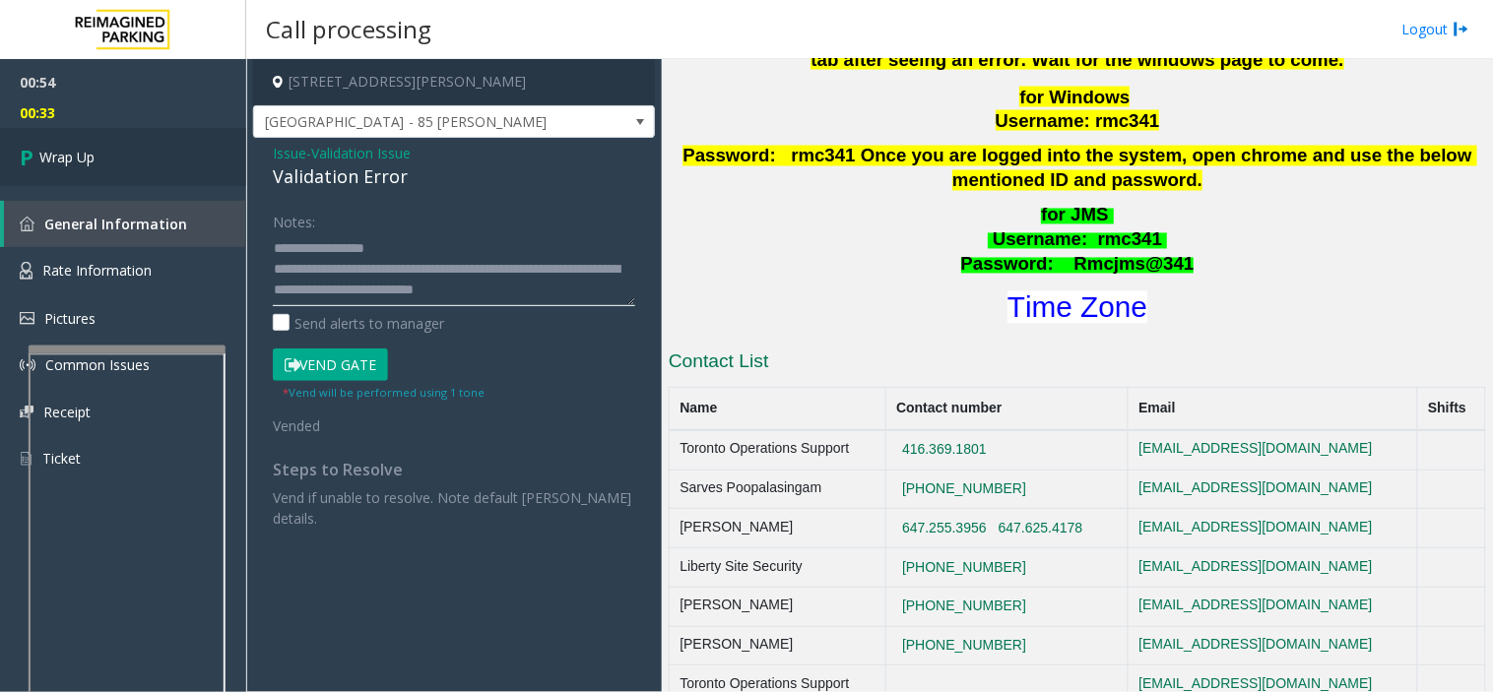
type textarea "**********"
click at [163, 161] on link "Wrap Up" at bounding box center [123, 157] width 246 height 58
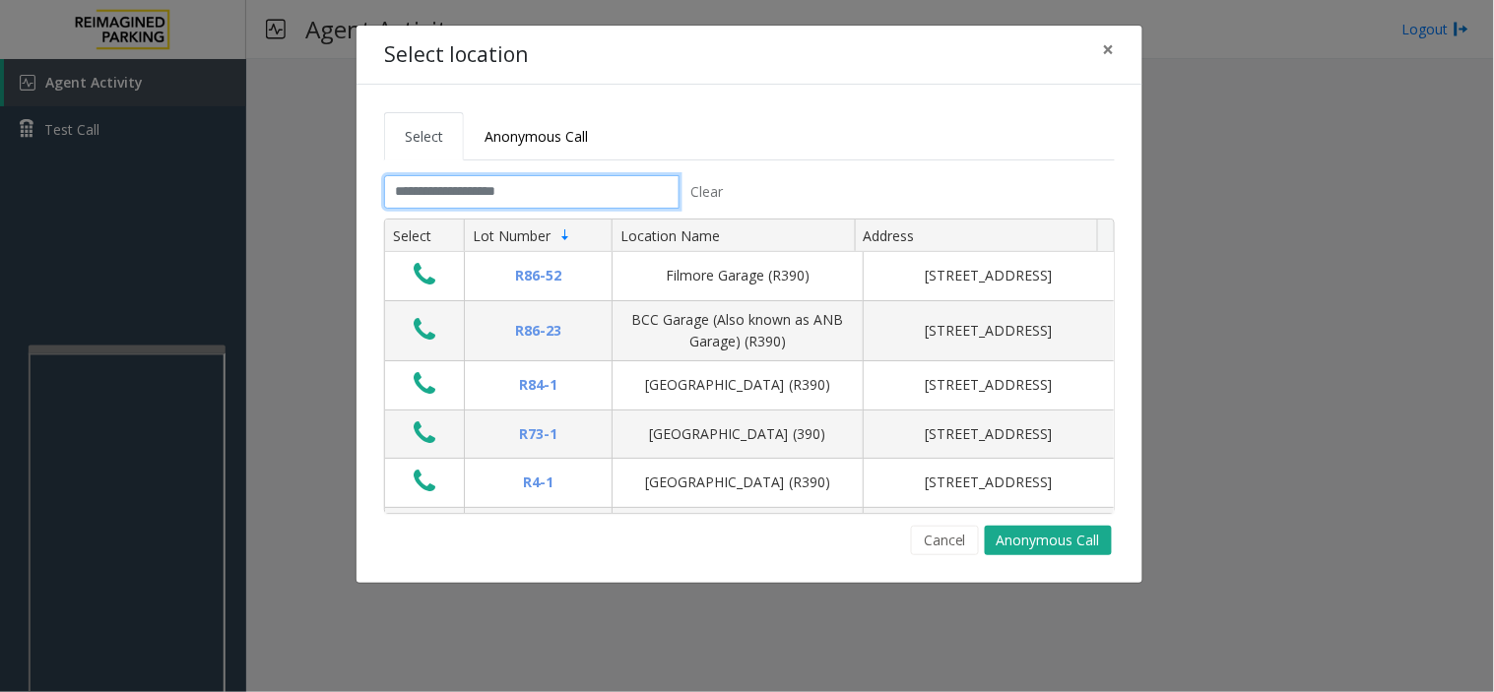
click at [420, 204] on input "text" at bounding box center [531, 191] width 295 height 33
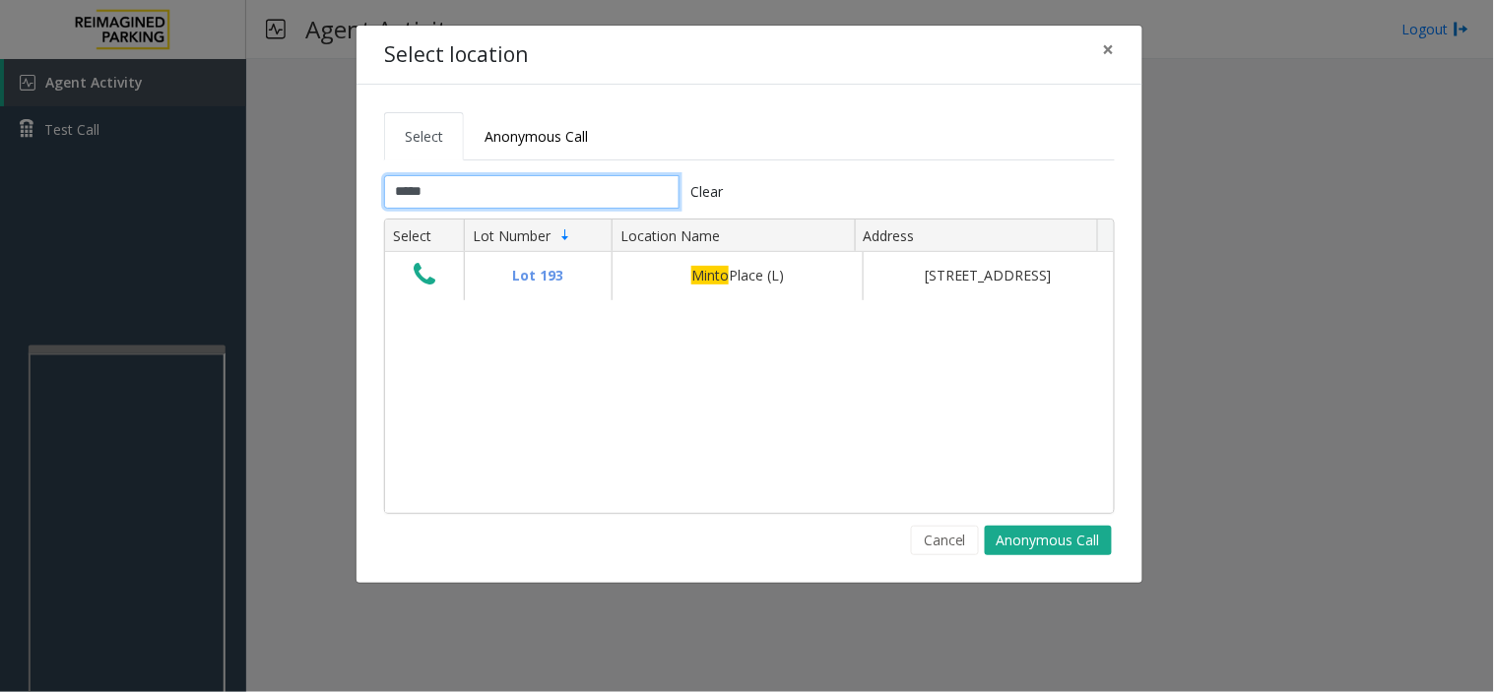
type input "*****"
click at [483, 427] on div "Lot [GEOGRAPHIC_DATA] (L) [STREET_ADDRESS]" at bounding box center [749, 382] width 729 height 260
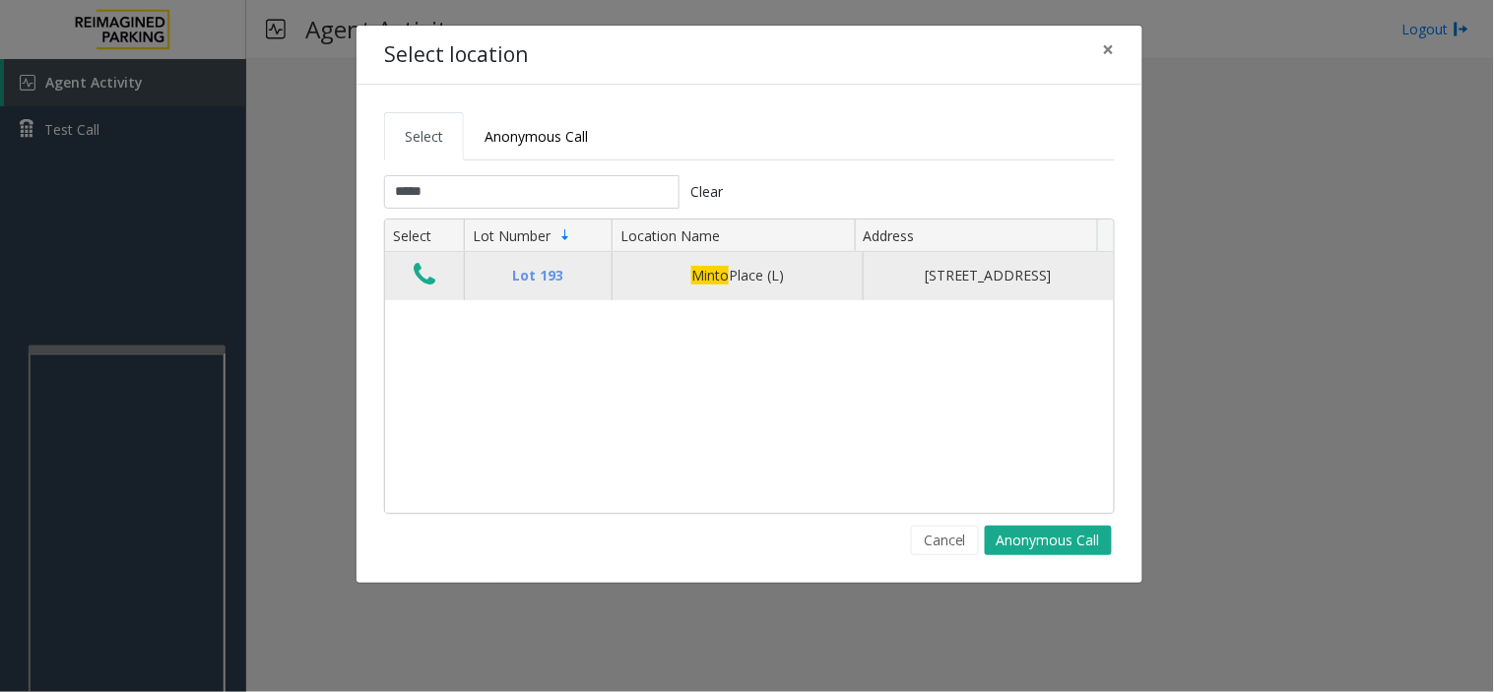
click at [415, 289] on icon "Data table" at bounding box center [425, 275] width 22 height 28
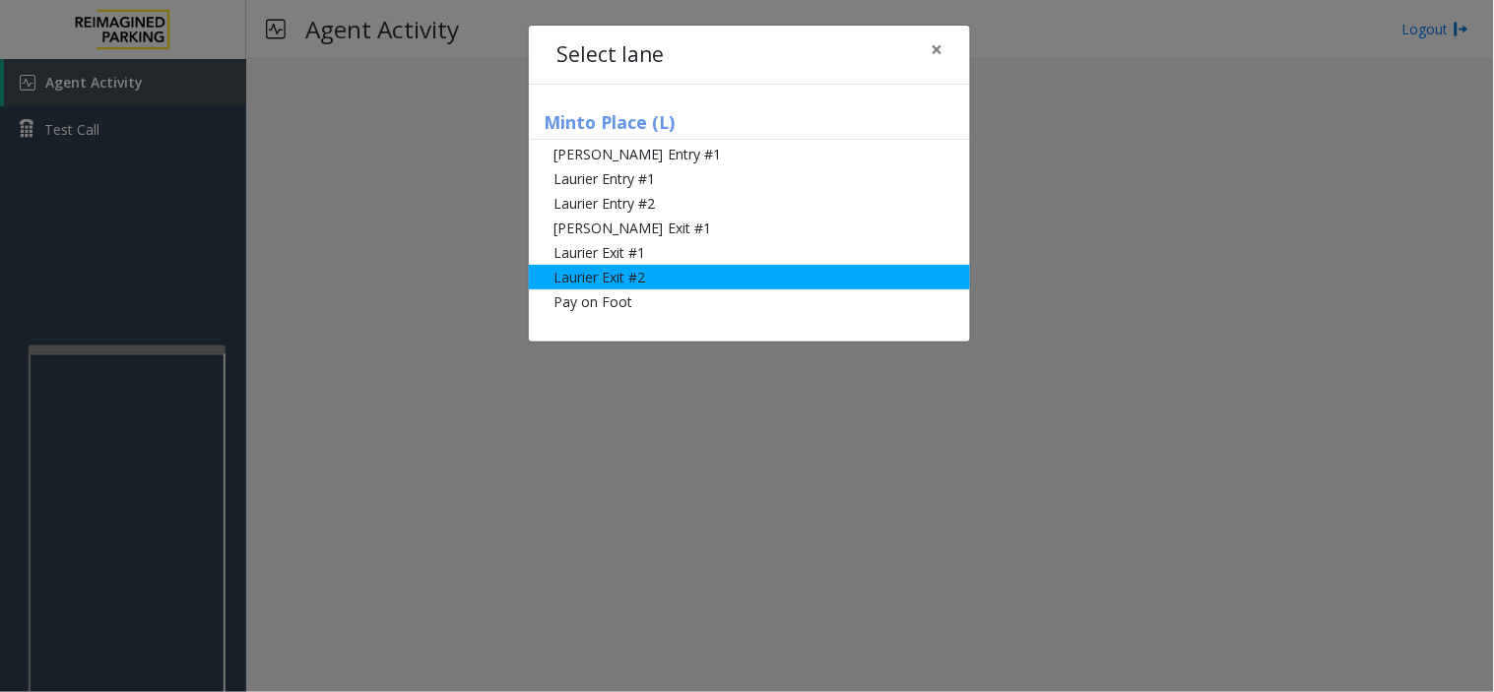
click at [574, 278] on li "Laurier Exit #2" at bounding box center [749, 277] width 441 height 25
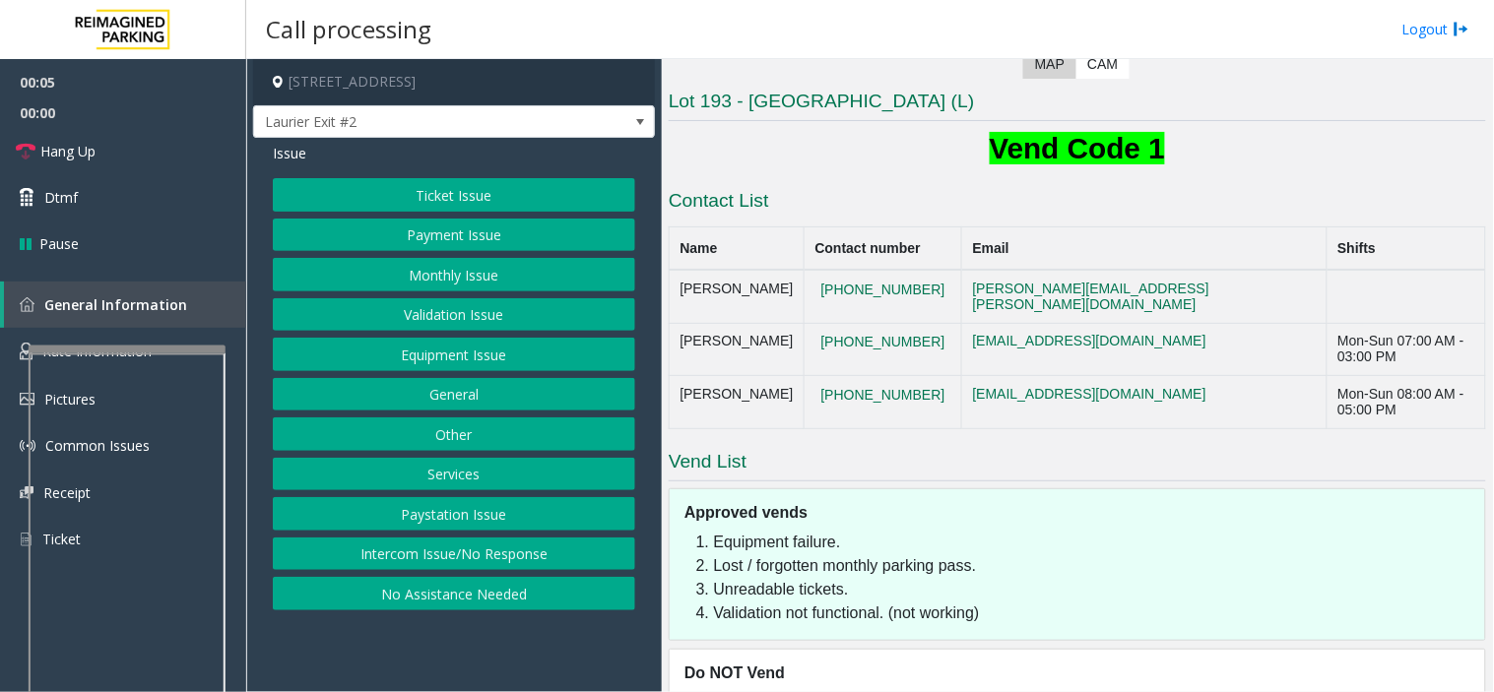
scroll to position [451, 0]
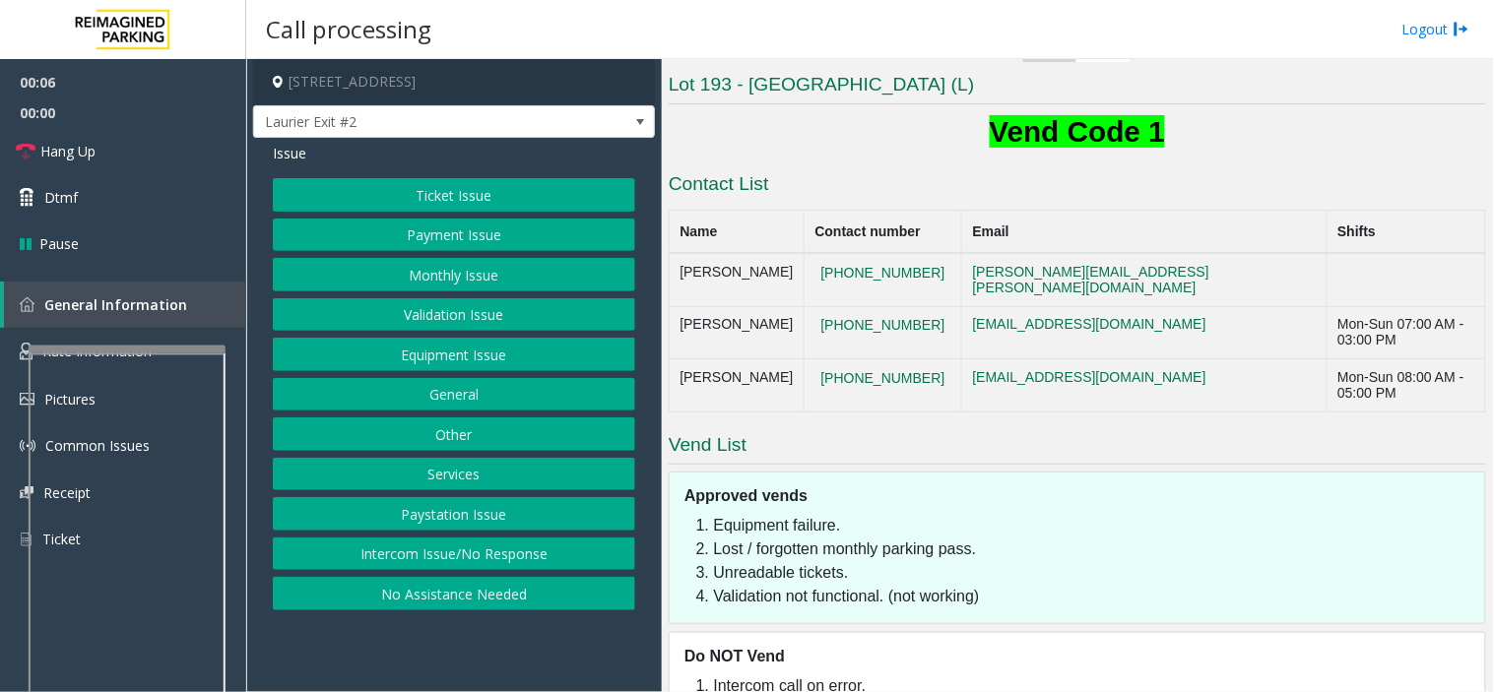
click at [428, 241] on button "Payment Issue" at bounding box center [454, 235] width 362 height 33
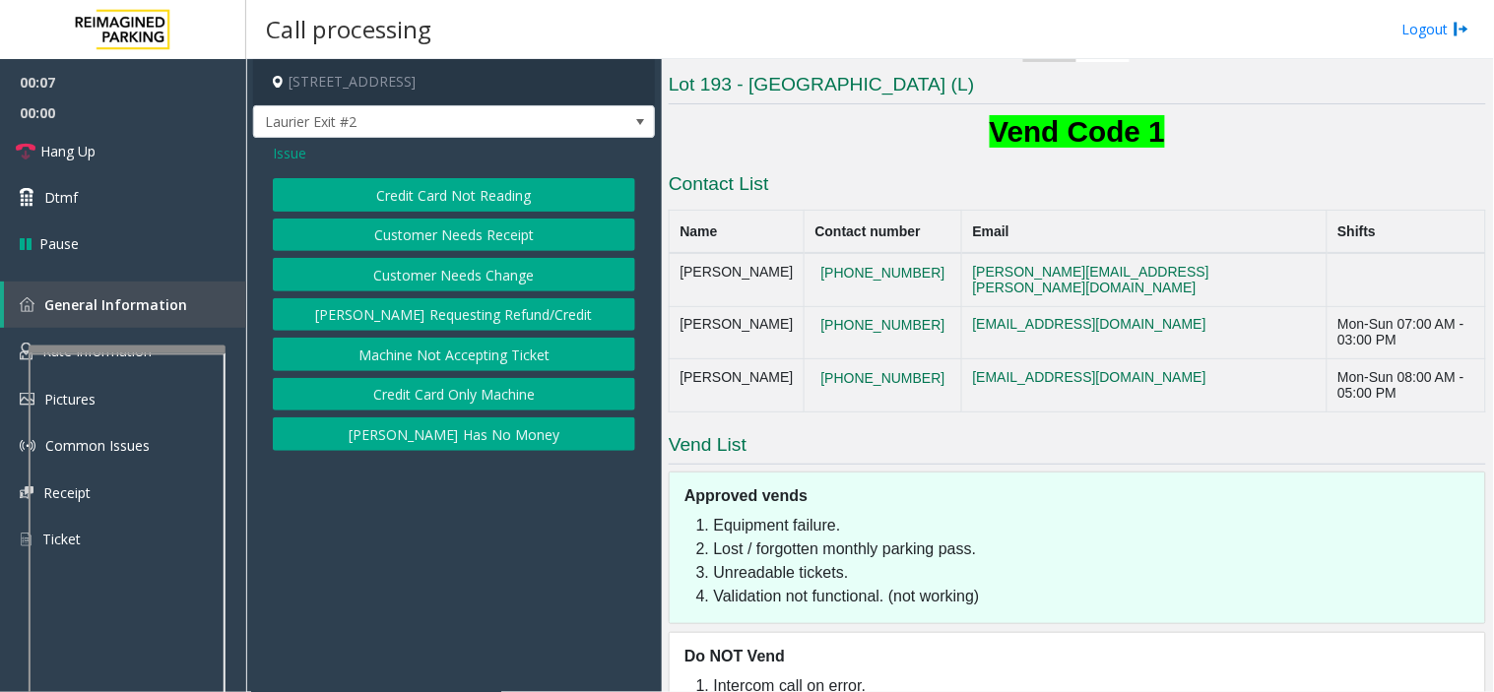
click at [431, 190] on button "Credit Card Not Reading" at bounding box center [454, 194] width 362 height 33
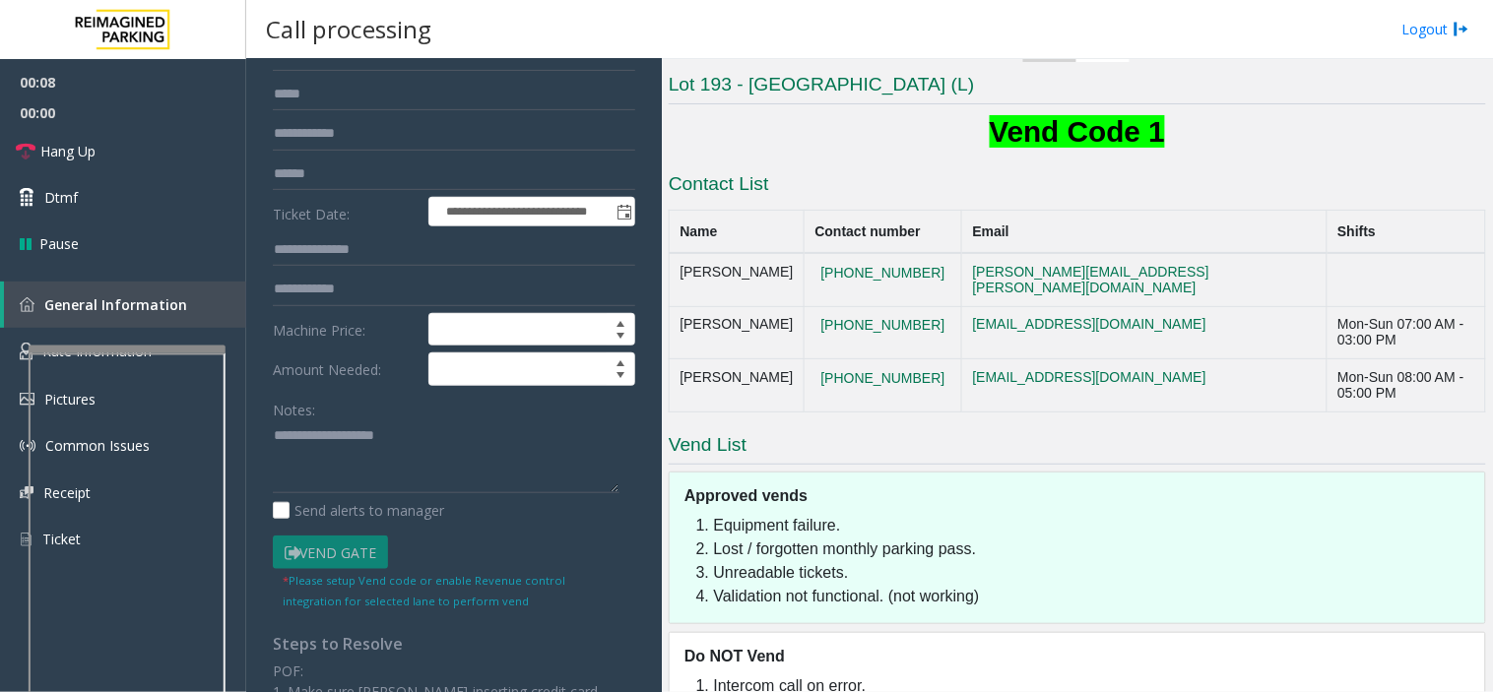
scroll to position [328, 0]
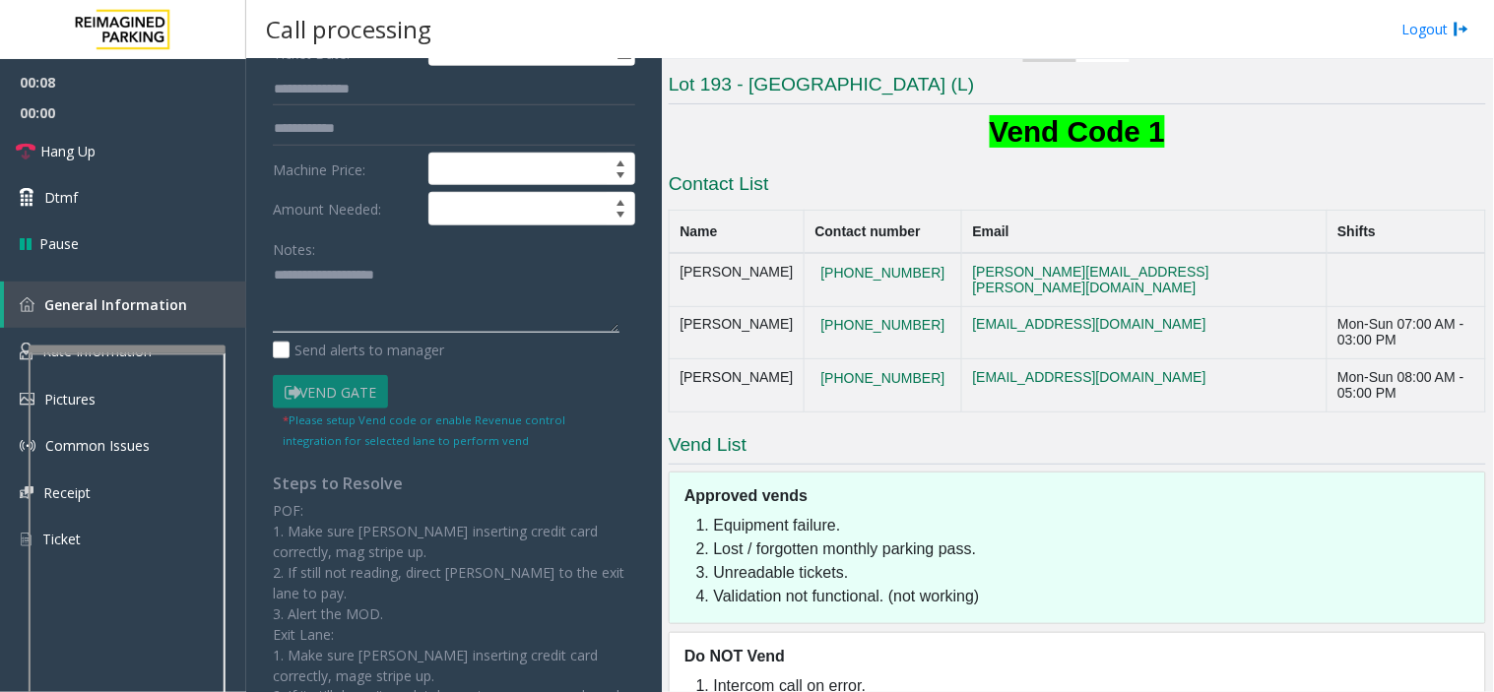
click at [305, 317] on textarea at bounding box center [446, 297] width 347 height 74
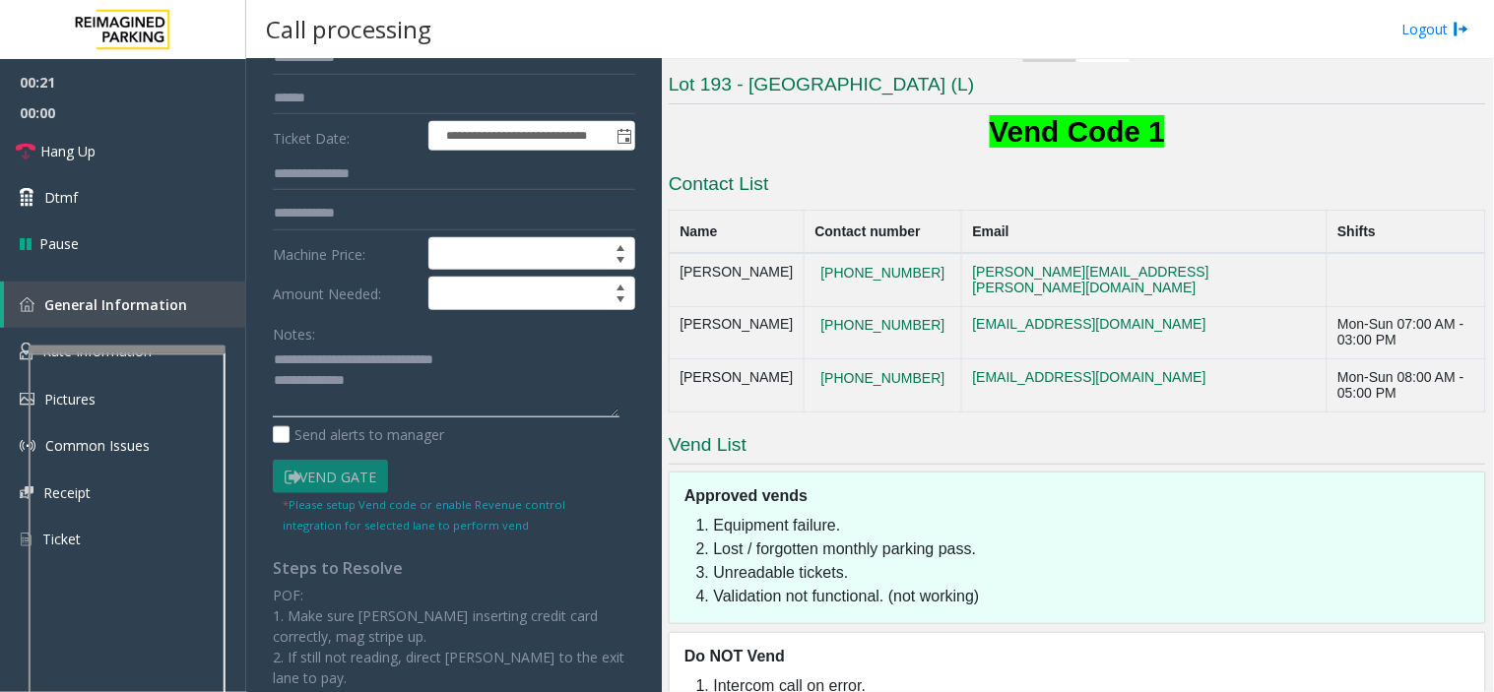
scroll to position [109, 0]
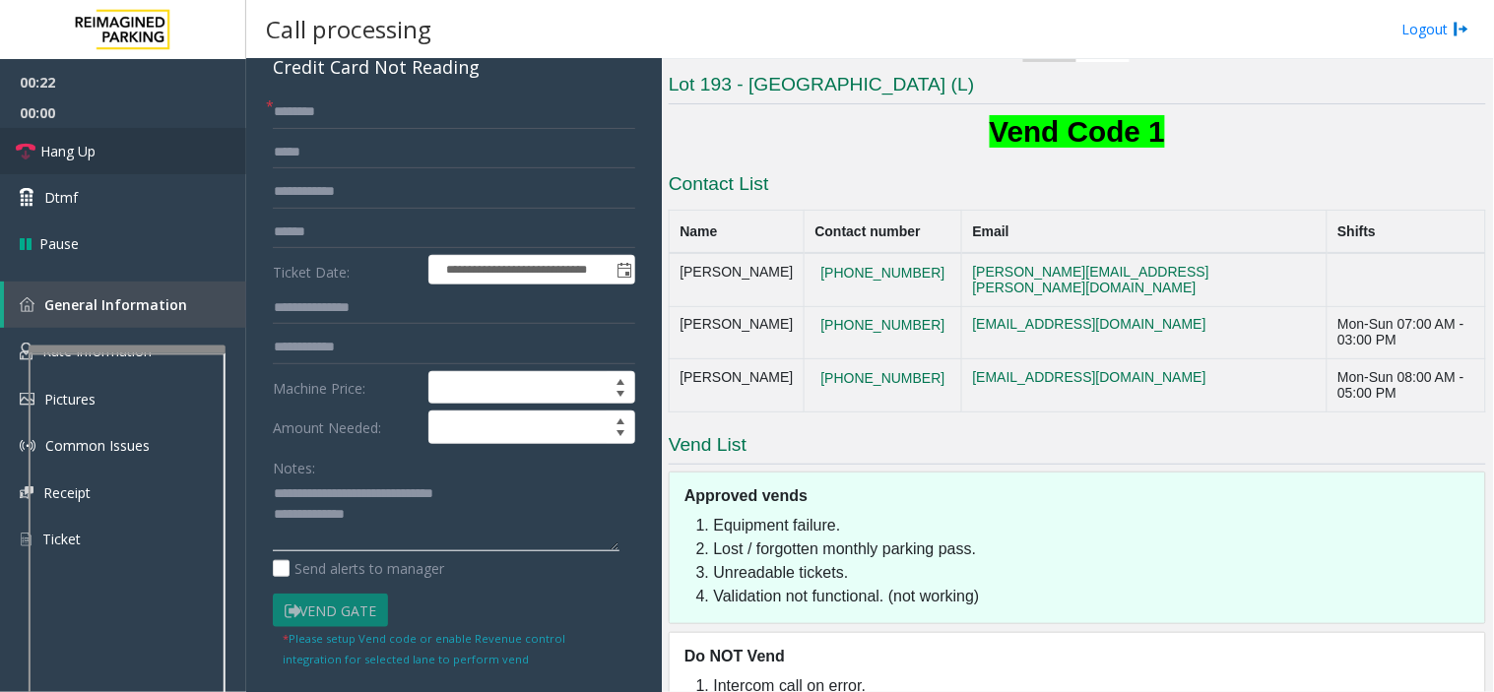
type textarea "**********"
click at [316, 92] on div "**********" at bounding box center [454, 539] width 402 height 1020
click at [318, 118] on input "text" at bounding box center [454, 112] width 362 height 33
type input "*******"
click at [303, 241] on input "text" at bounding box center [454, 232] width 362 height 33
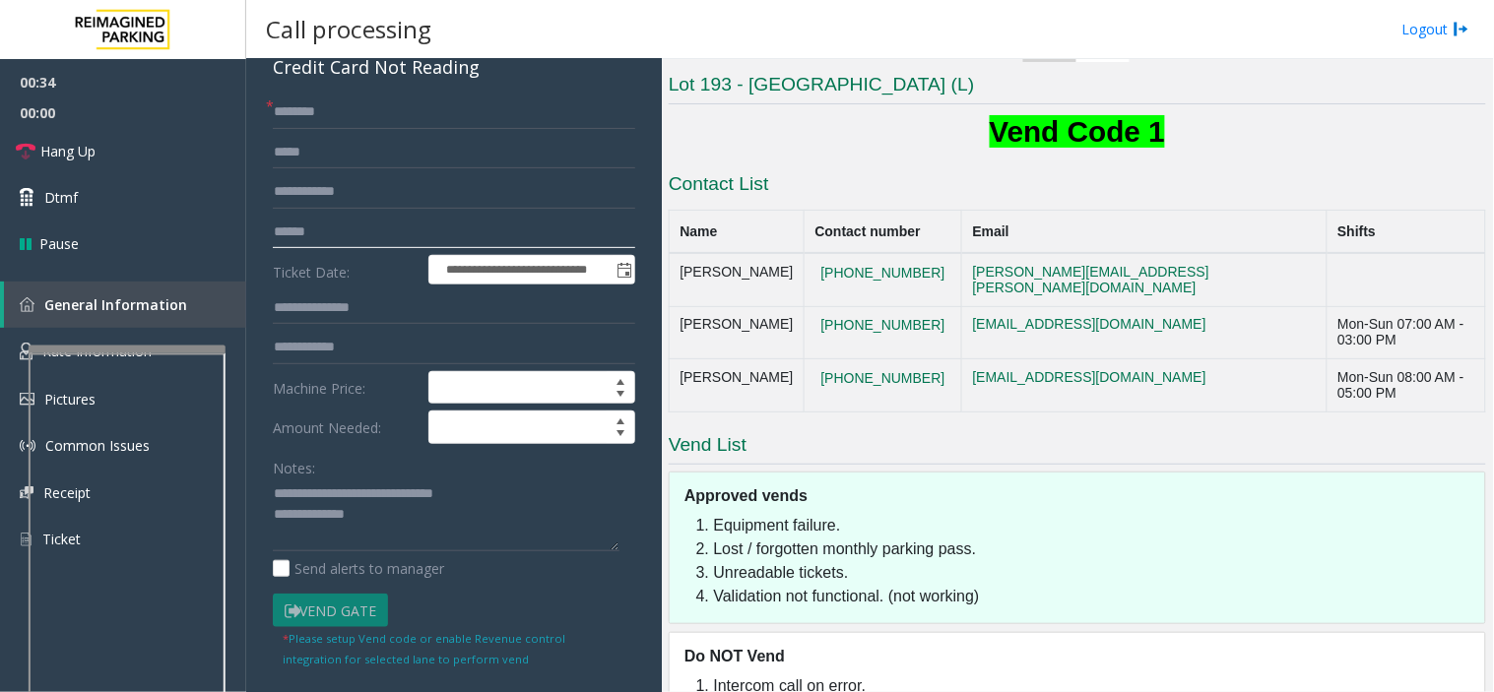
click at [288, 230] on input "text" at bounding box center [454, 232] width 362 height 33
type input "*****"
click at [138, 199] on link "Dtmf" at bounding box center [123, 197] width 246 height 46
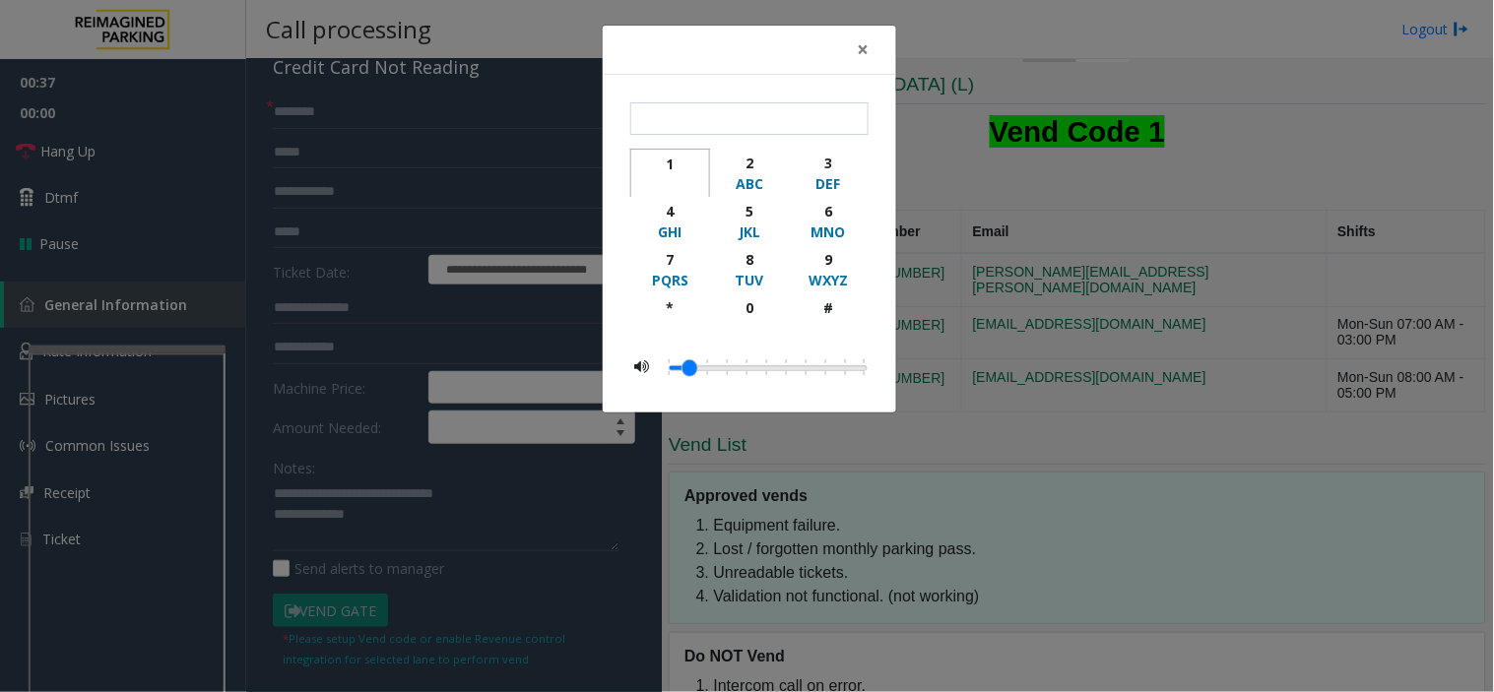
click at [674, 165] on div "1" at bounding box center [670, 164] width 54 height 21
type input "*"
click at [868, 51] on span "×" at bounding box center [863, 49] width 12 height 28
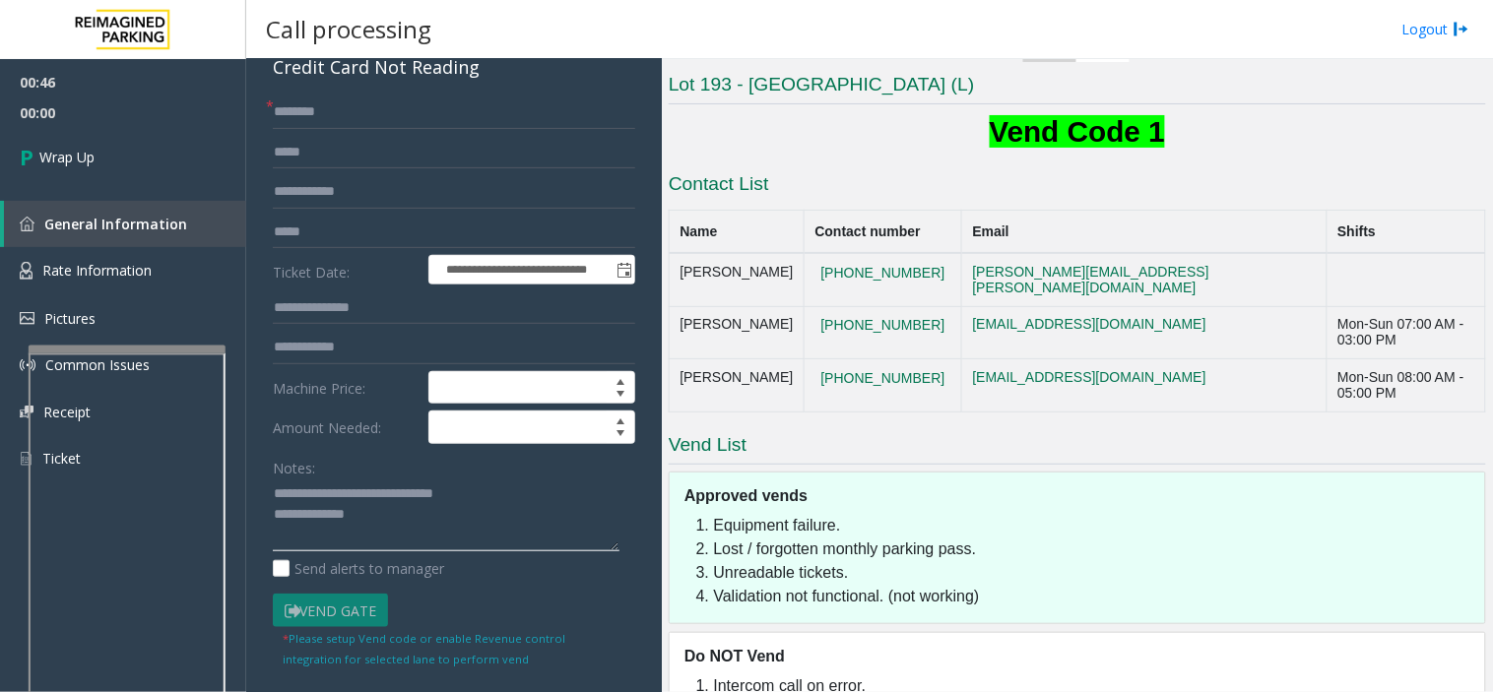
click at [386, 513] on textarea at bounding box center [446, 516] width 347 height 74
paste textarea "**********"
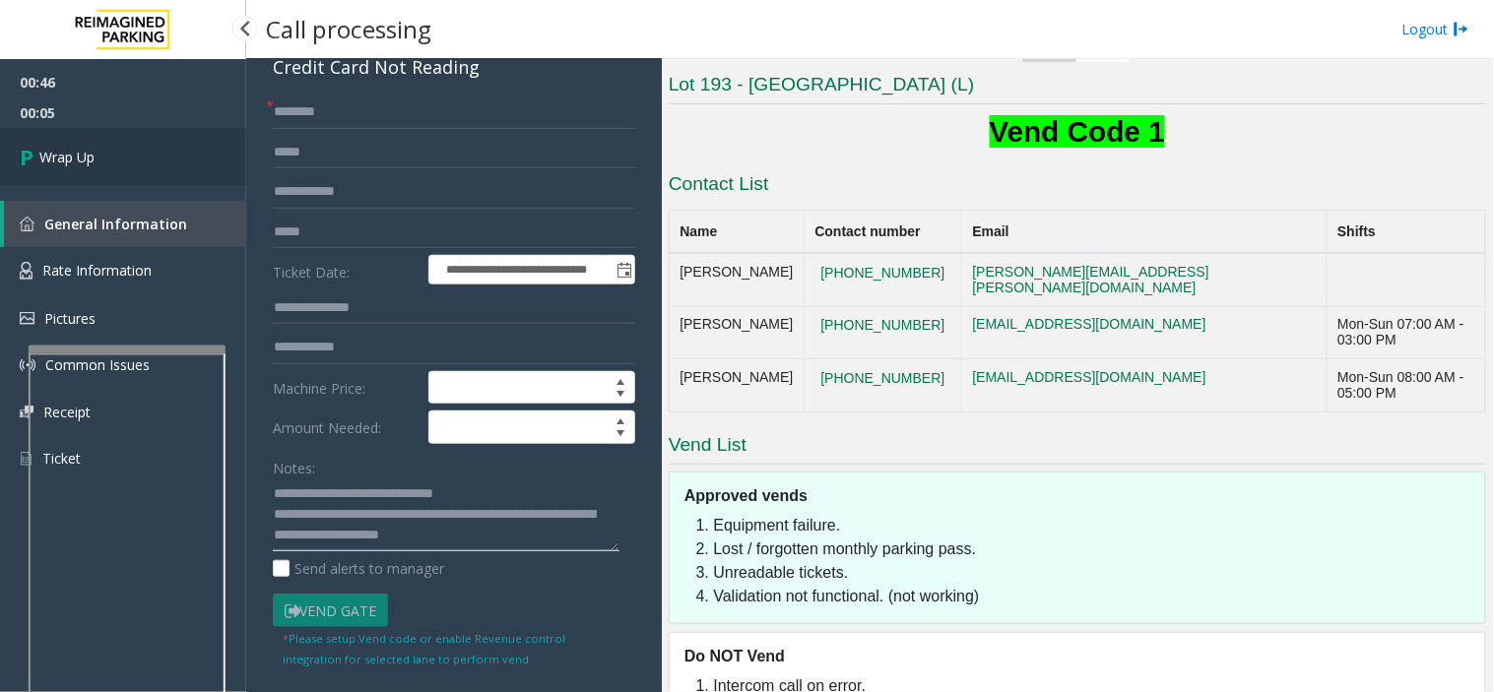
type textarea "**********"
click at [118, 146] on link "Wrap Up" at bounding box center [123, 157] width 246 height 58
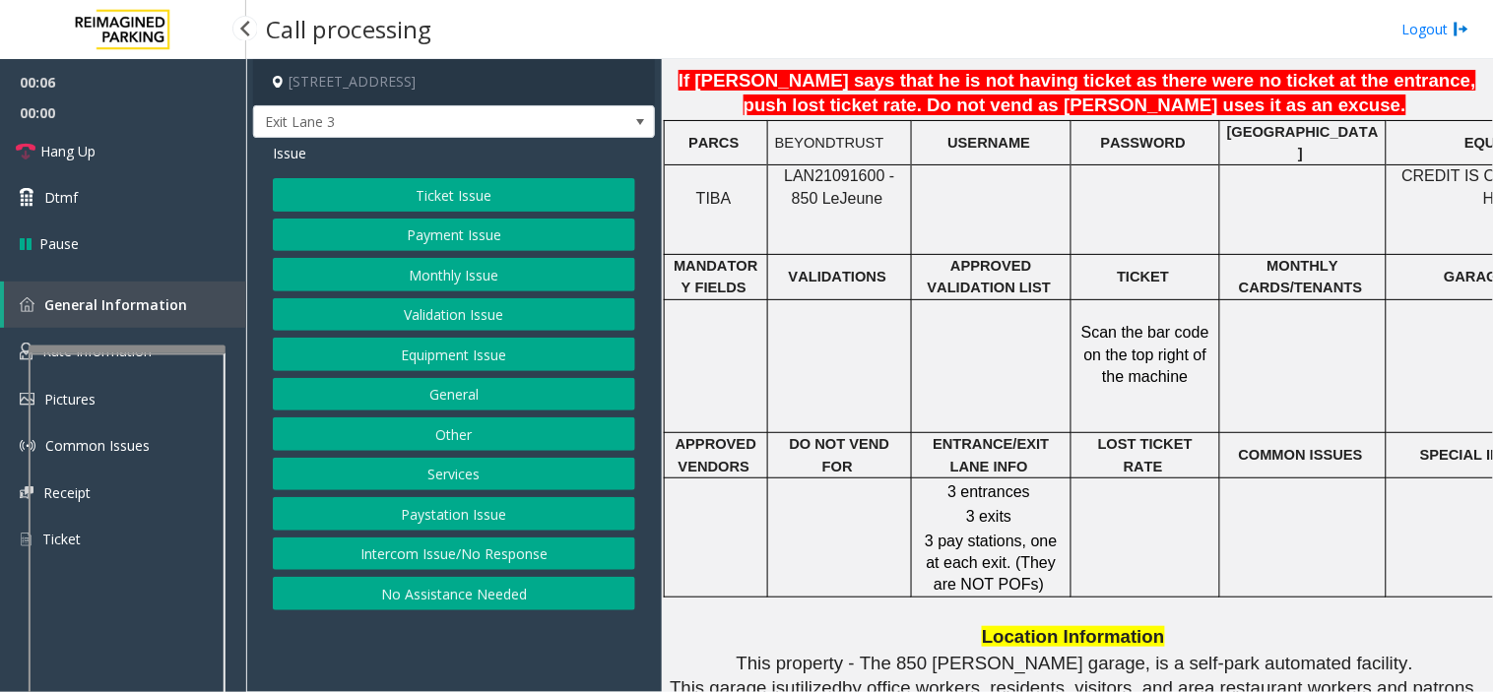
scroll to position [1532, 0]
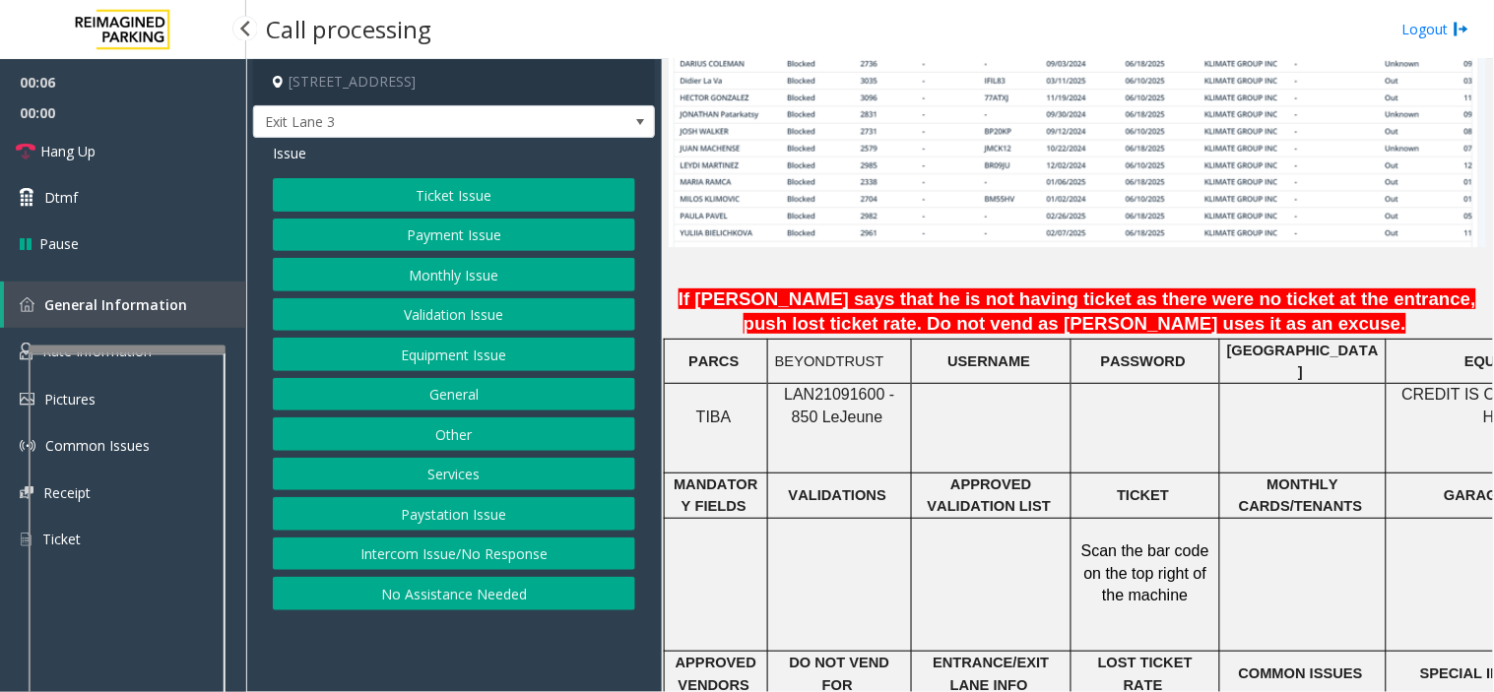
click at [809, 386] on span "LAN21091600 - 850 Le" at bounding box center [839, 405] width 110 height 38
copy span "LAN21091600"
click at [422, 270] on button "Monthly Issue" at bounding box center [454, 274] width 362 height 33
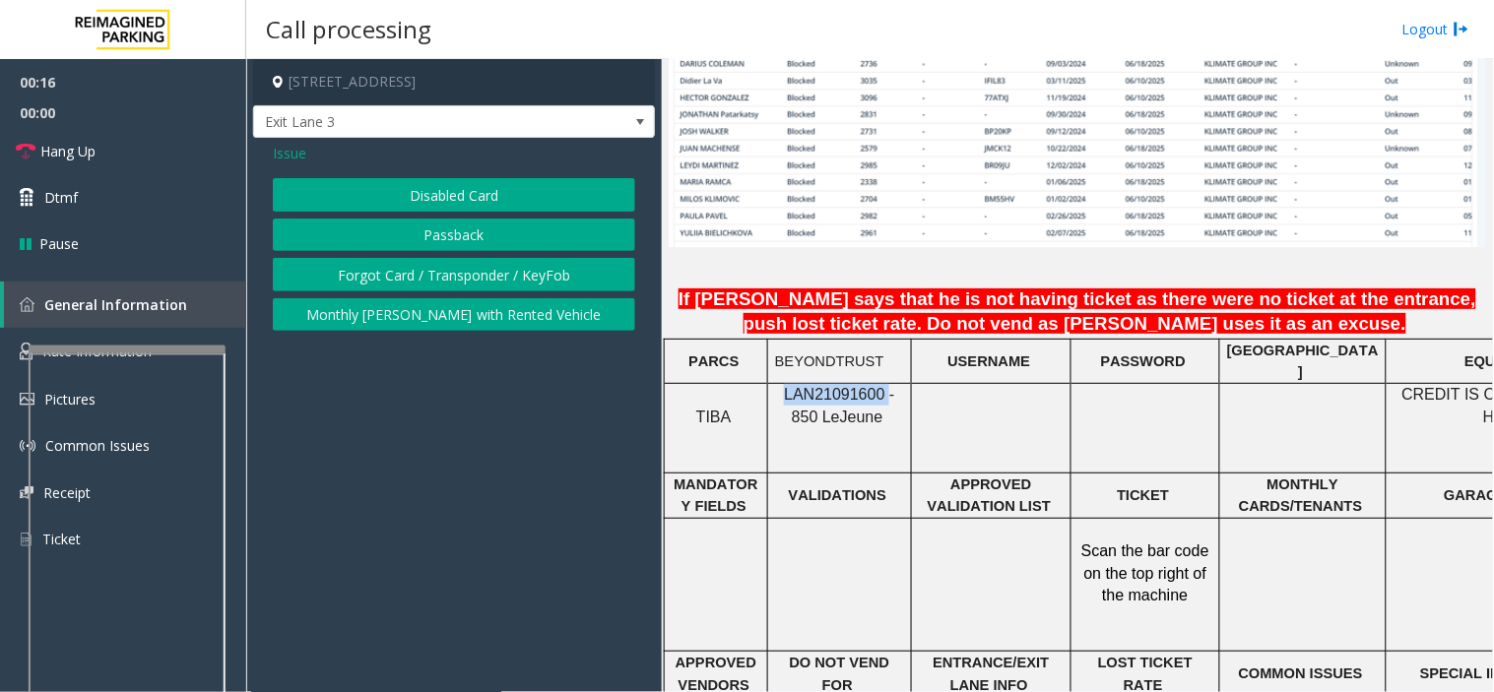
click at [417, 232] on button "Passback" at bounding box center [454, 235] width 362 height 33
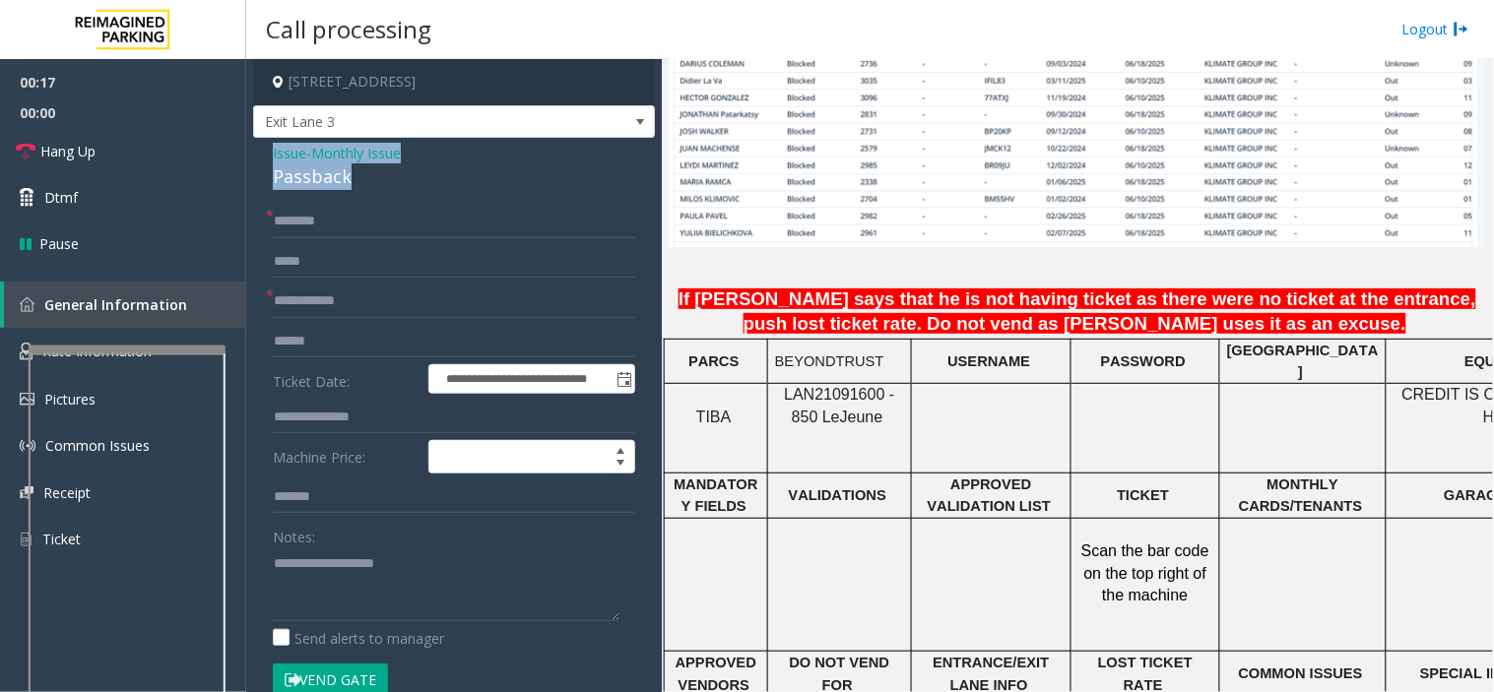
drag, startPoint x: 384, startPoint y: 178, endPoint x: 261, endPoint y: 156, distance: 125.2
click at [261, 156] on div "**********" at bounding box center [454, 607] width 402 height 939
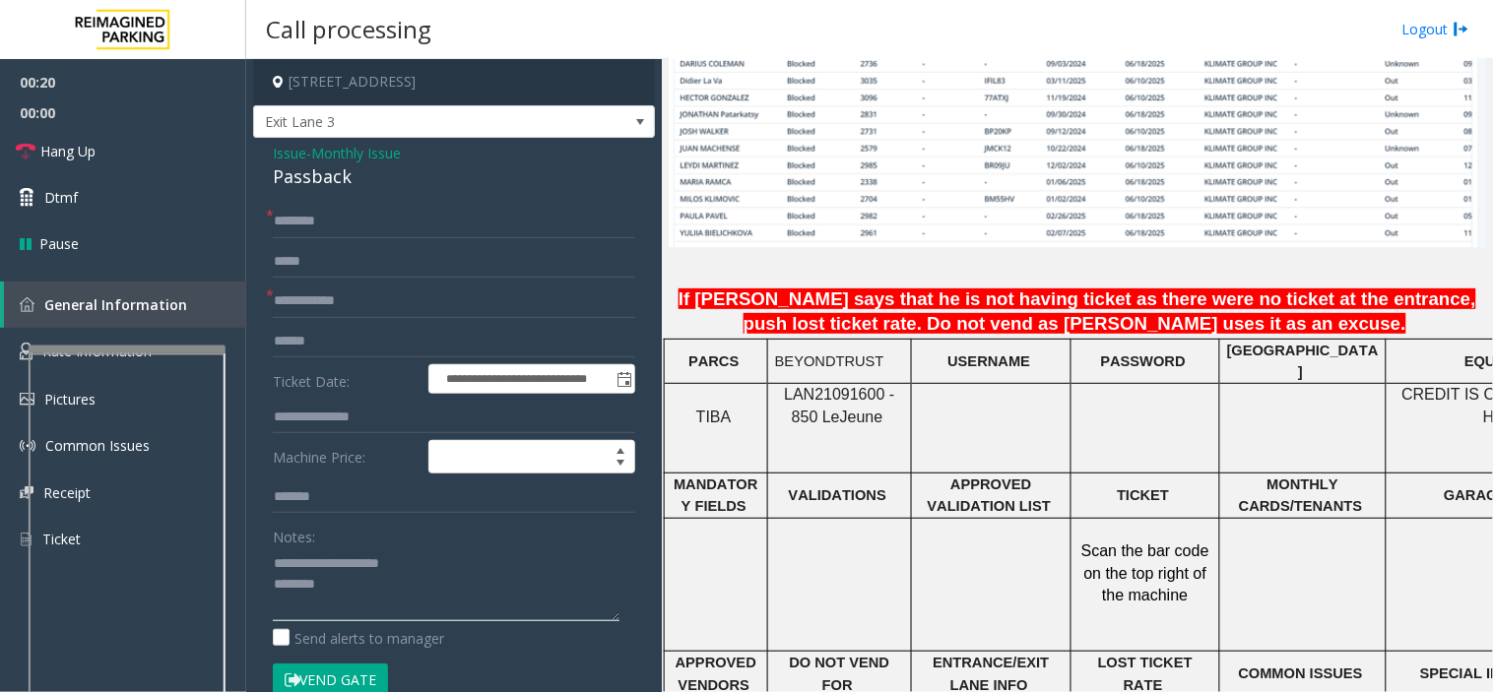
type textarea "**********"
click at [322, 299] on input "text" at bounding box center [454, 301] width 362 height 33
click at [312, 306] on input "text" at bounding box center [454, 301] width 362 height 33
type input "****"
click at [290, 207] on input "text" at bounding box center [454, 221] width 362 height 33
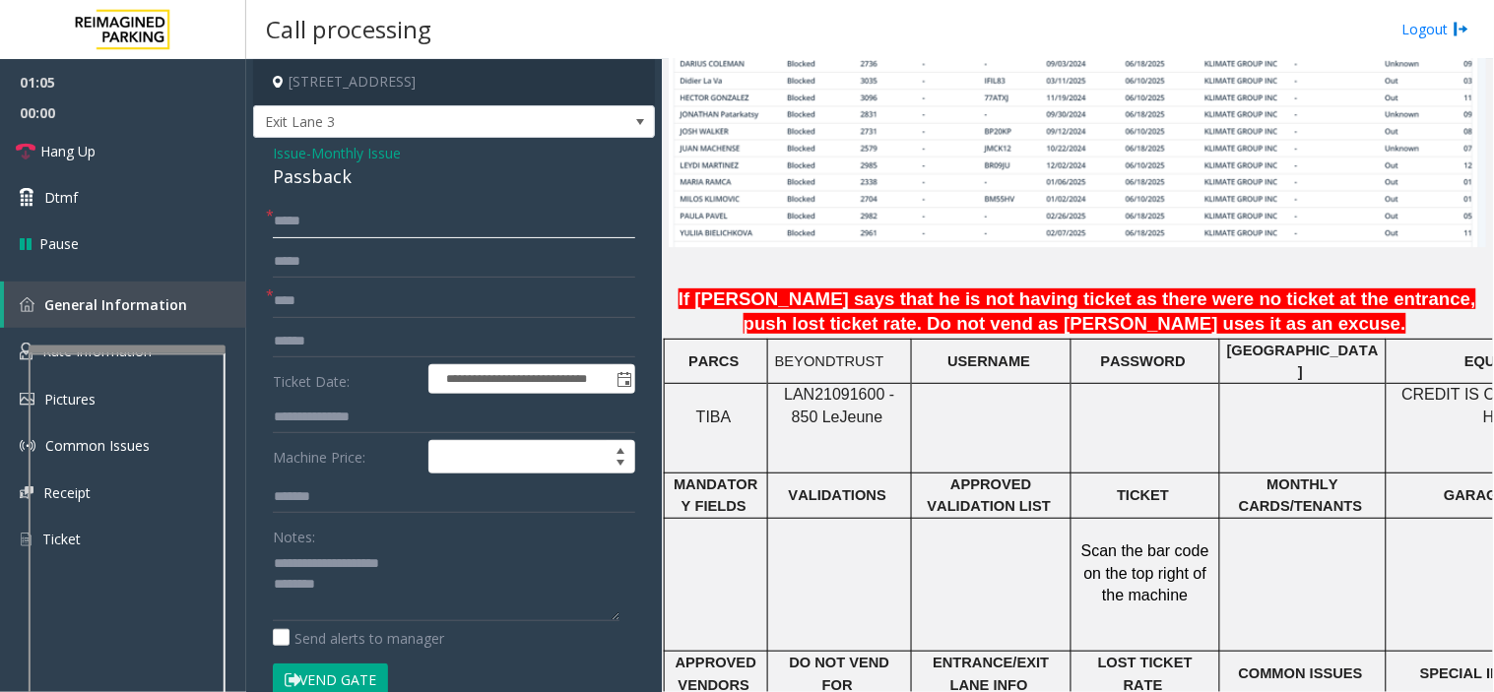
type input "*****"
click at [382, 591] on textarea at bounding box center [446, 585] width 347 height 74
type textarea "**********"
click at [139, 139] on link "Hang Up" at bounding box center [123, 151] width 246 height 46
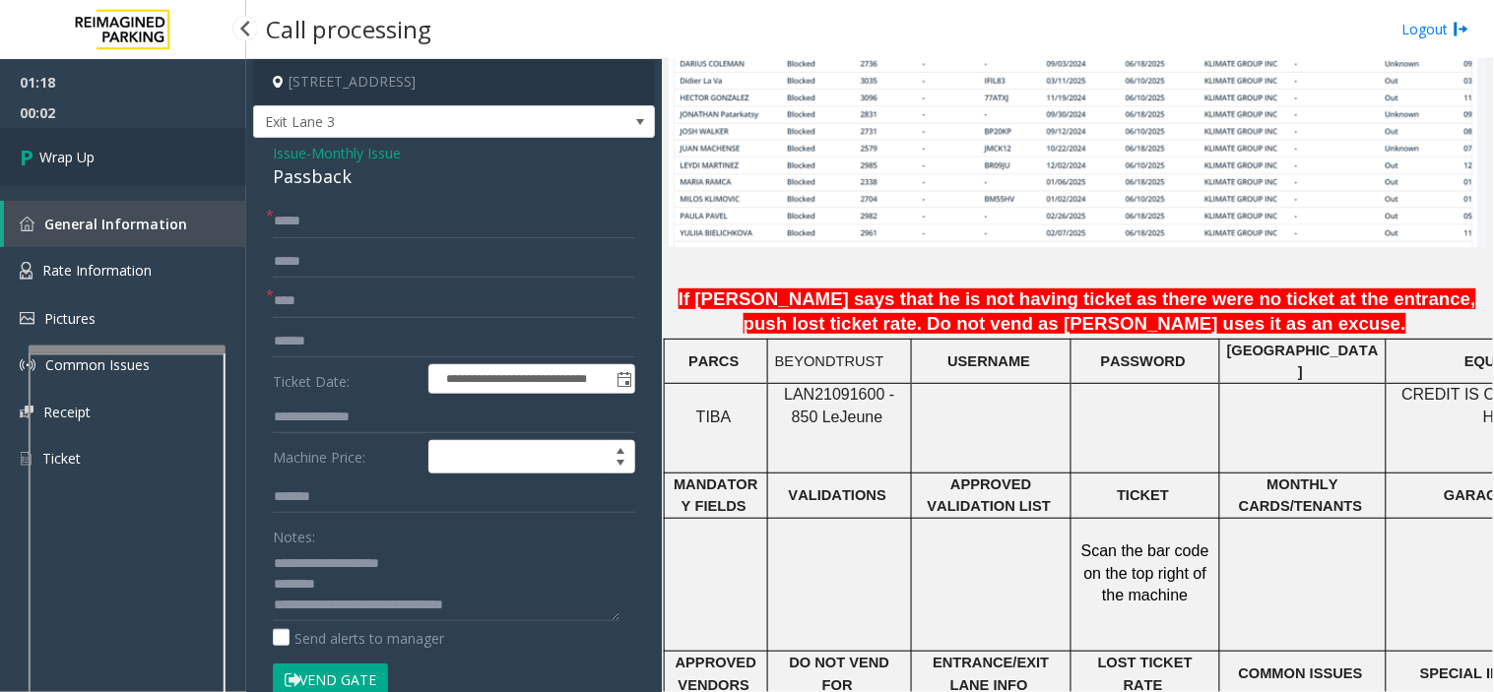
click at [81, 165] on span "Wrap Up" at bounding box center [66, 157] width 55 height 21
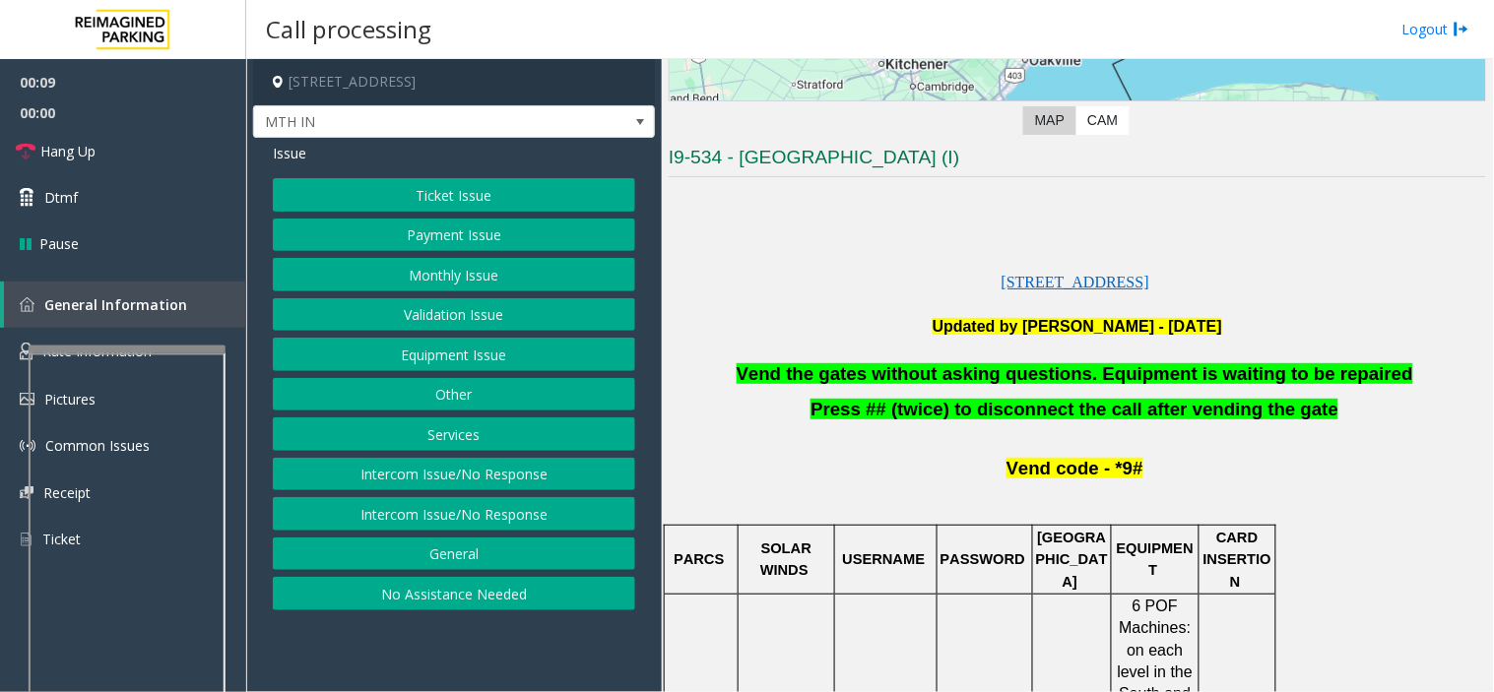
scroll to position [437, 0]
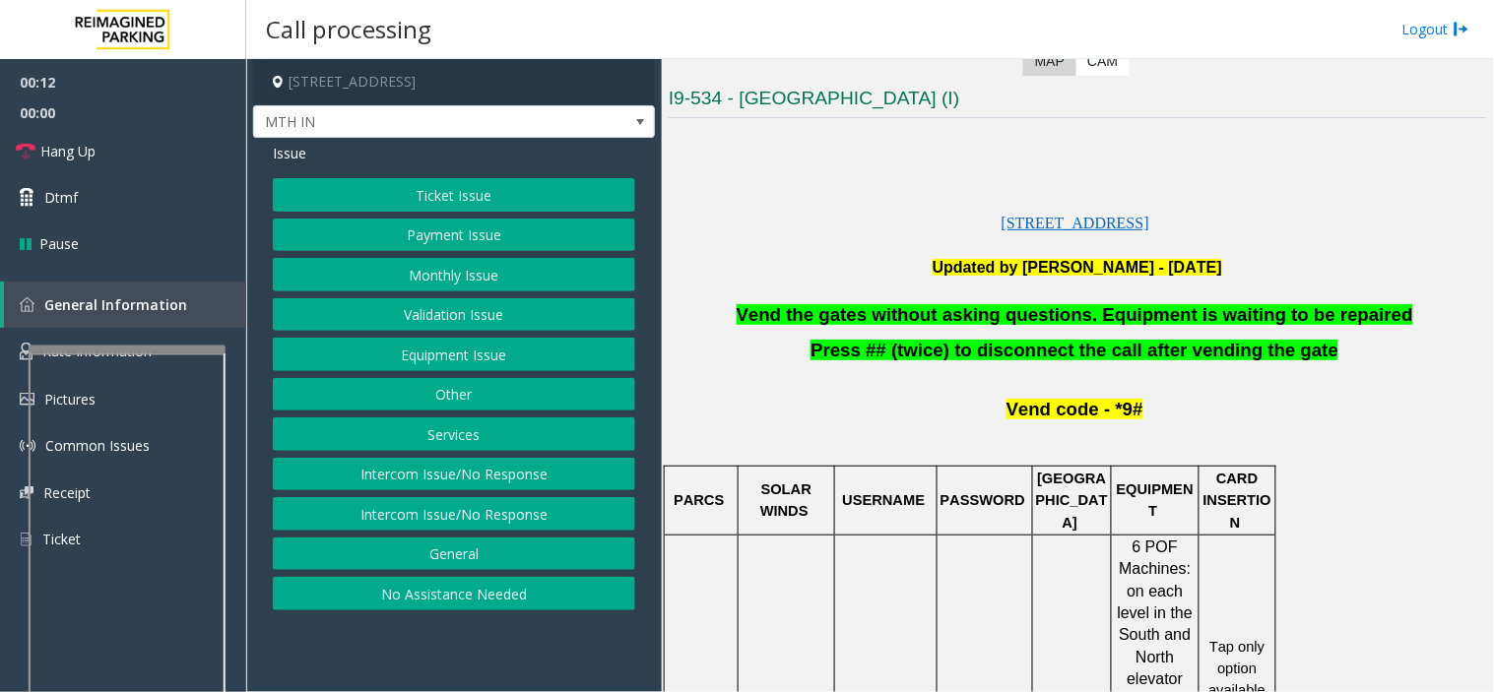
click at [401, 516] on button "Intercom Issue/No Response" at bounding box center [454, 513] width 362 height 33
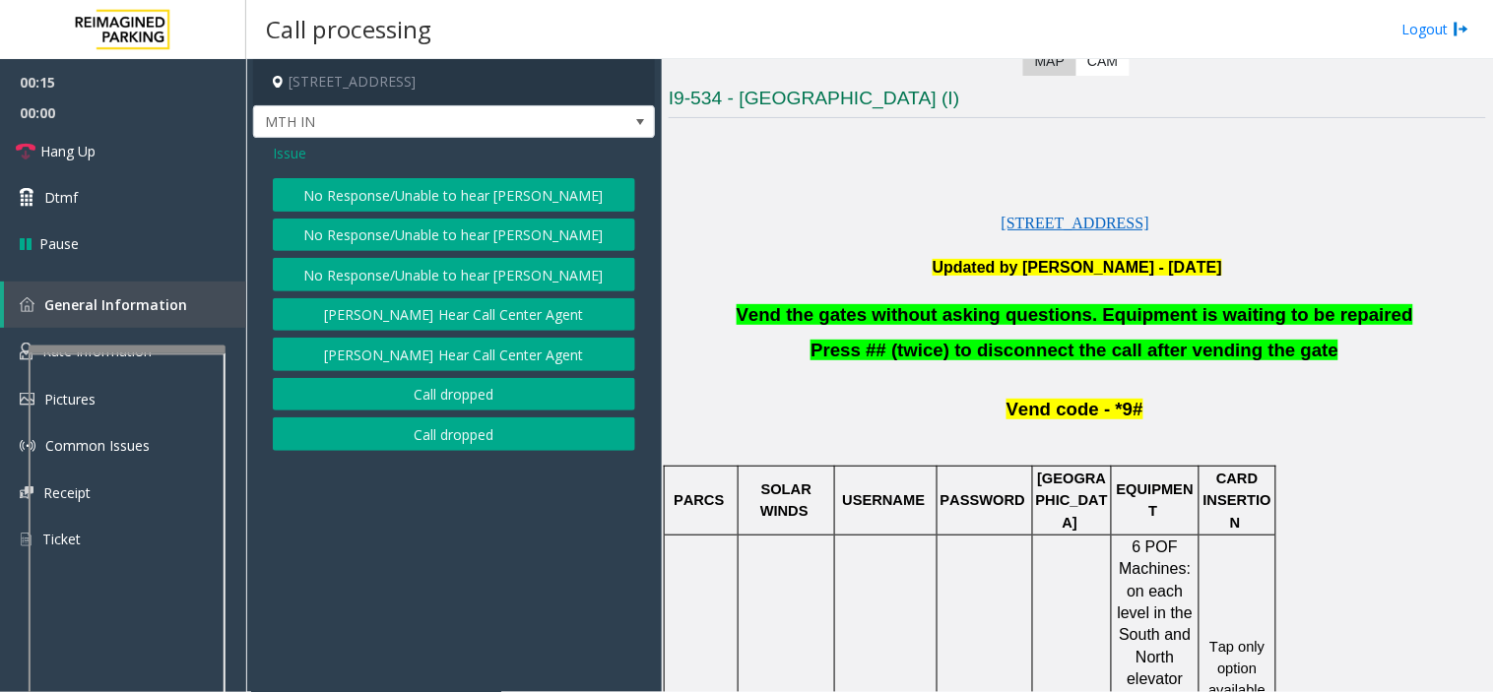
click at [377, 183] on button "No Response/Unable to hear [PERSON_NAME]" at bounding box center [454, 194] width 362 height 33
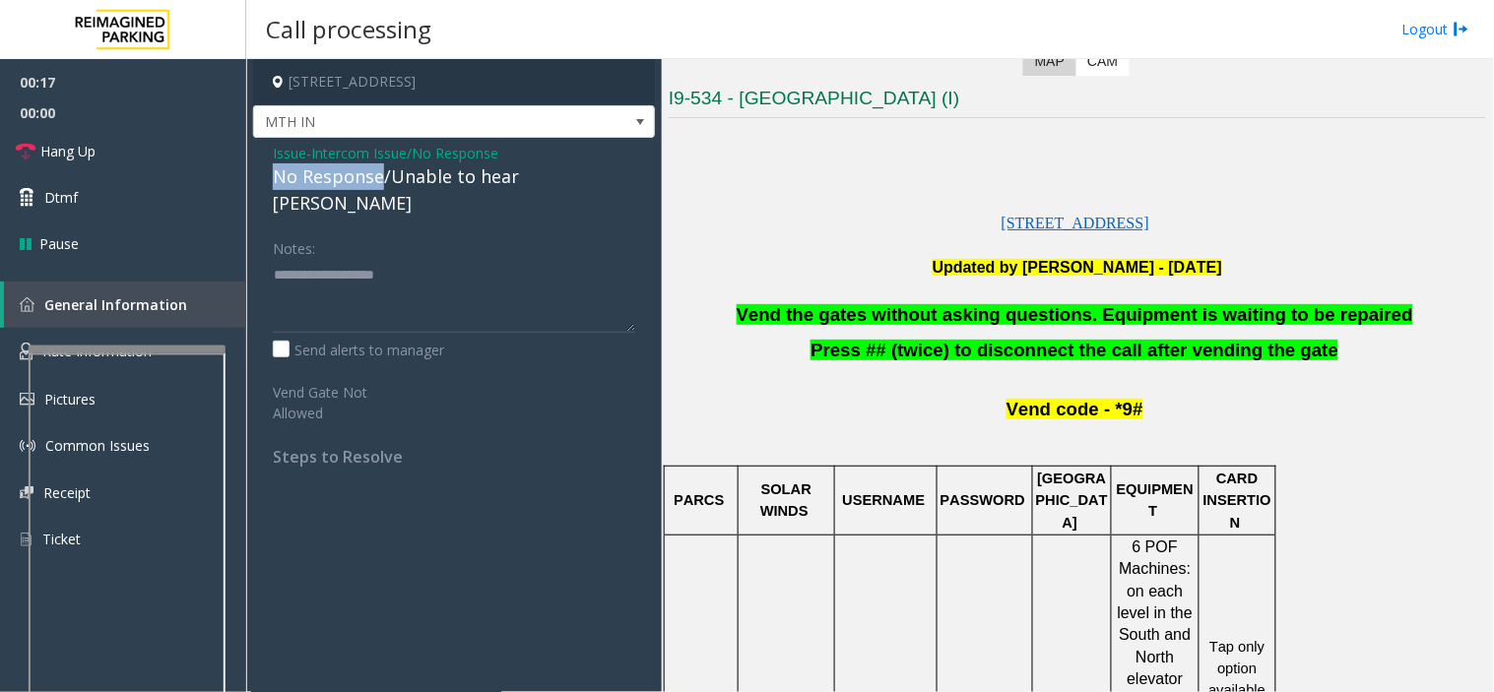
drag, startPoint x: 378, startPoint y: 181, endPoint x: 273, endPoint y: 182, distance: 105.4
click at [273, 182] on div "No Response/Unable to hear [PERSON_NAME]" at bounding box center [454, 190] width 362 height 53
click at [392, 259] on textarea at bounding box center [454, 296] width 362 height 74
type textarea "**********"
click at [142, 141] on link "Hang Up" at bounding box center [123, 151] width 246 height 46
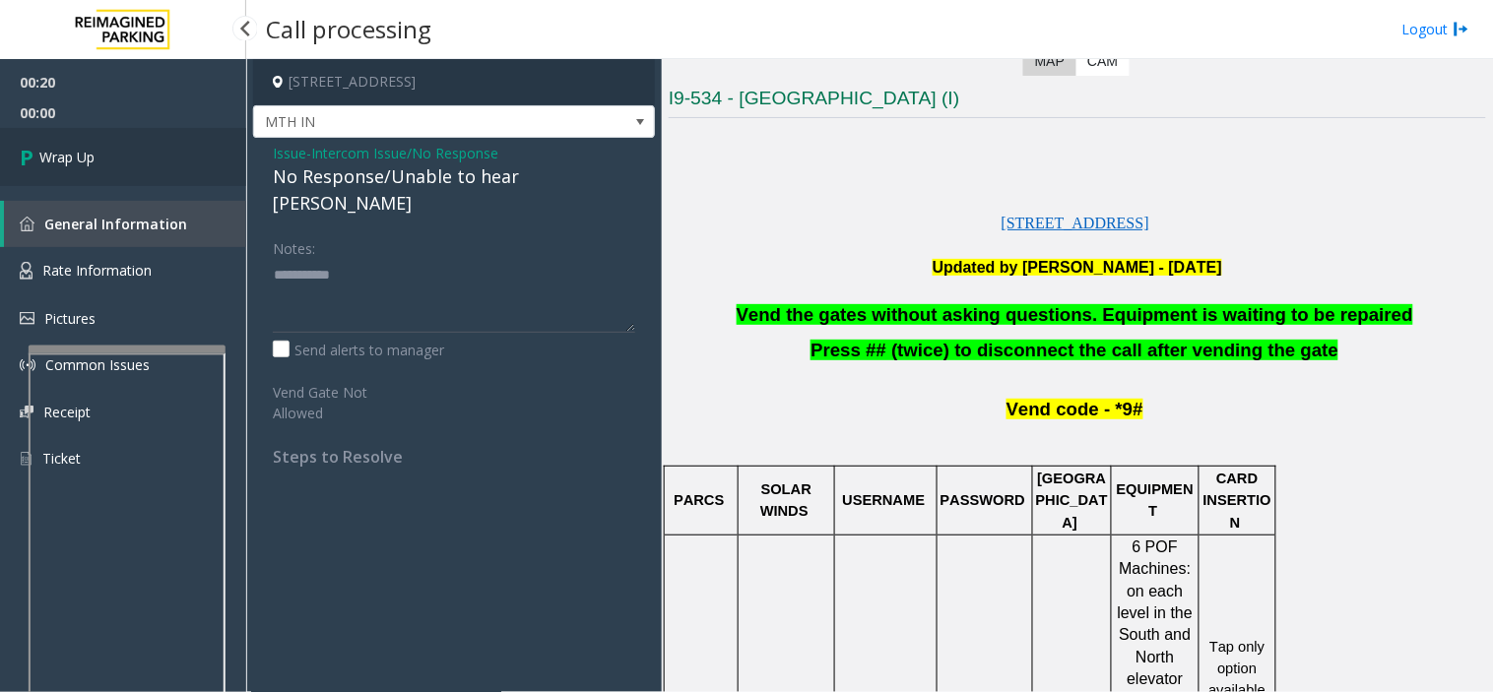
click at [87, 151] on span "Wrap Up" at bounding box center [66, 157] width 55 height 21
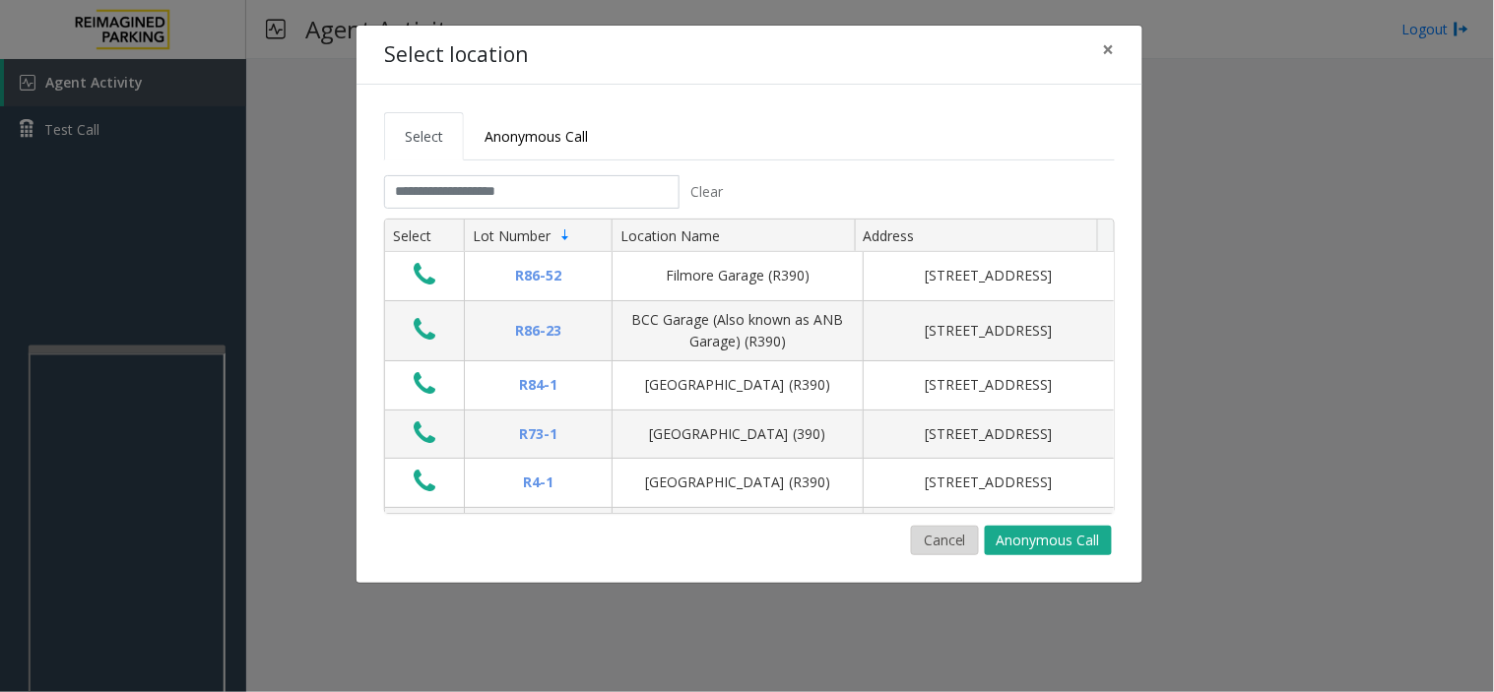
click at [952, 535] on button "Cancel" at bounding box center [945, 541] width 68 height 30
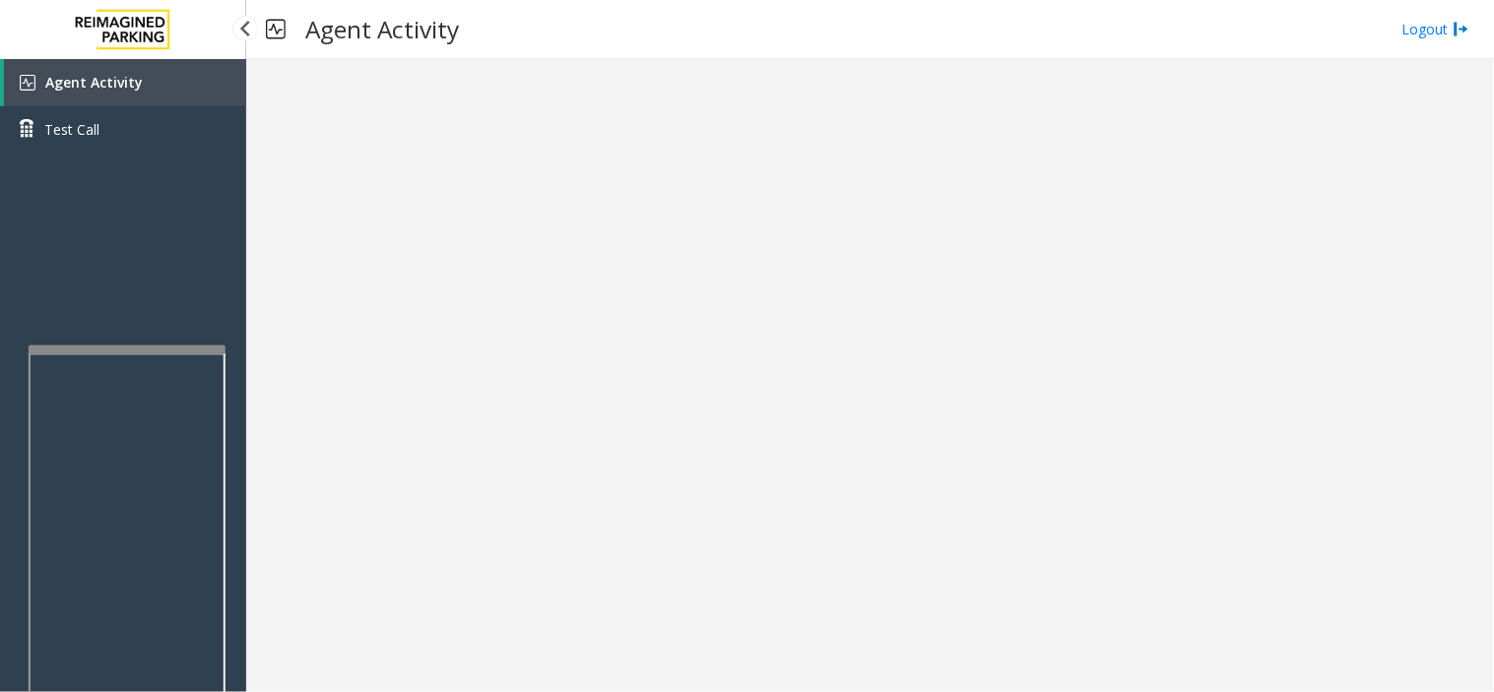
click at [171, 92] on link "Agent Activity" at bounding box center [125, 82] width 242 height 47
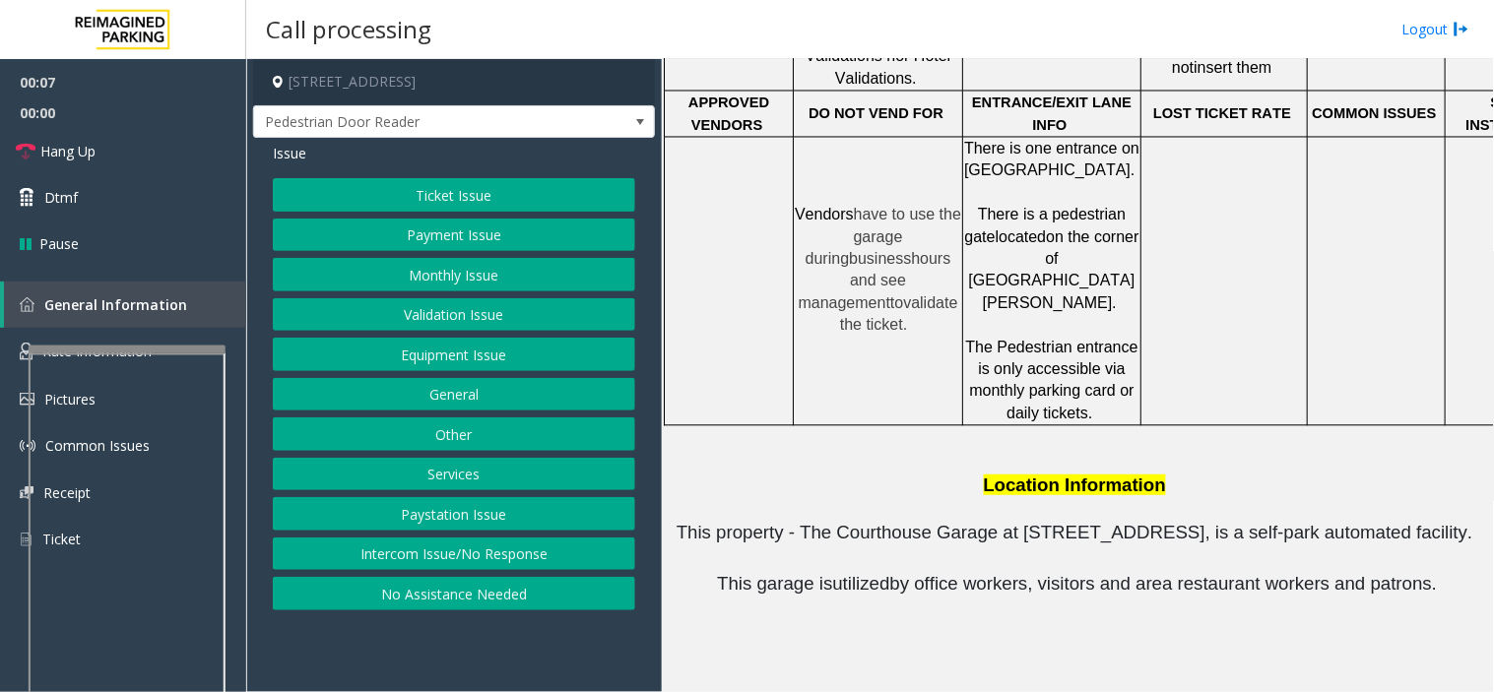
scroll to position [1204, 0]
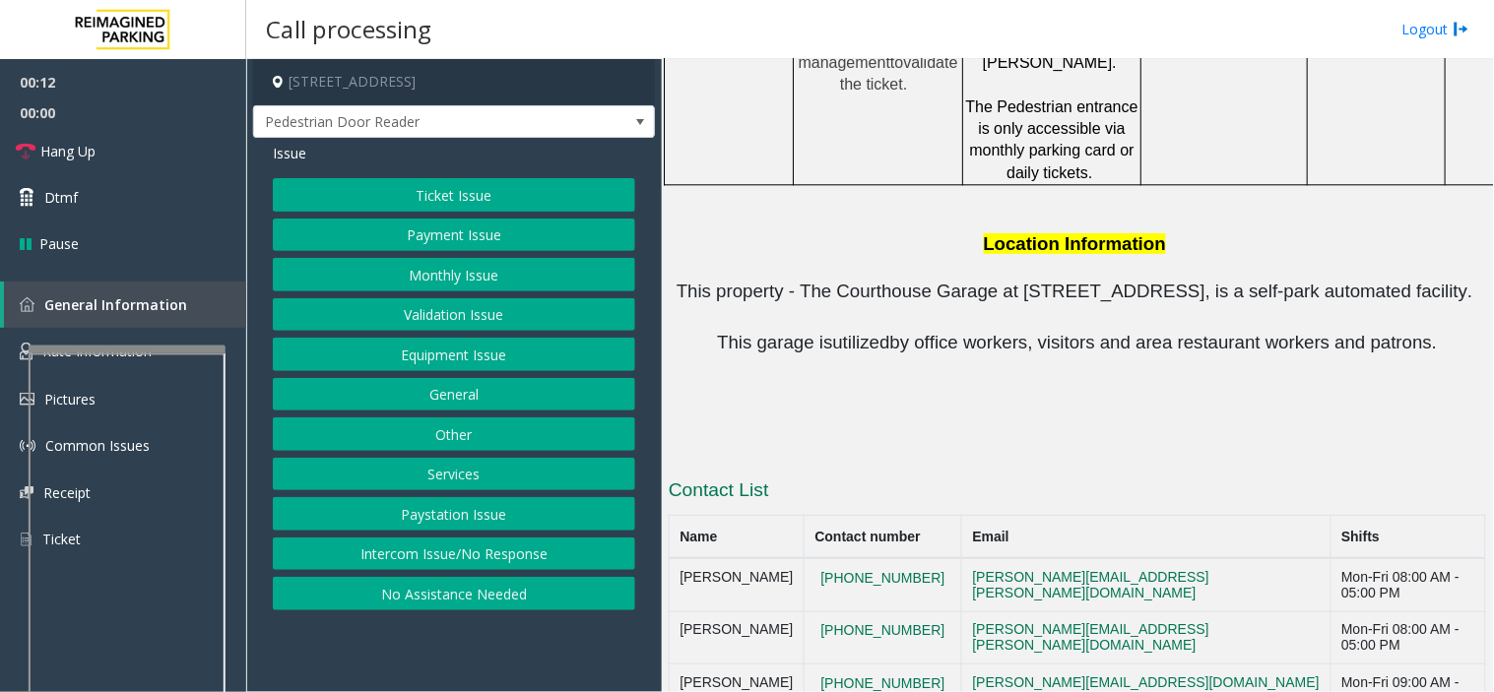
click at [435, 552] on button "Intercom Issue/No Response" at bounding box center [454, 554] width 362 height 33
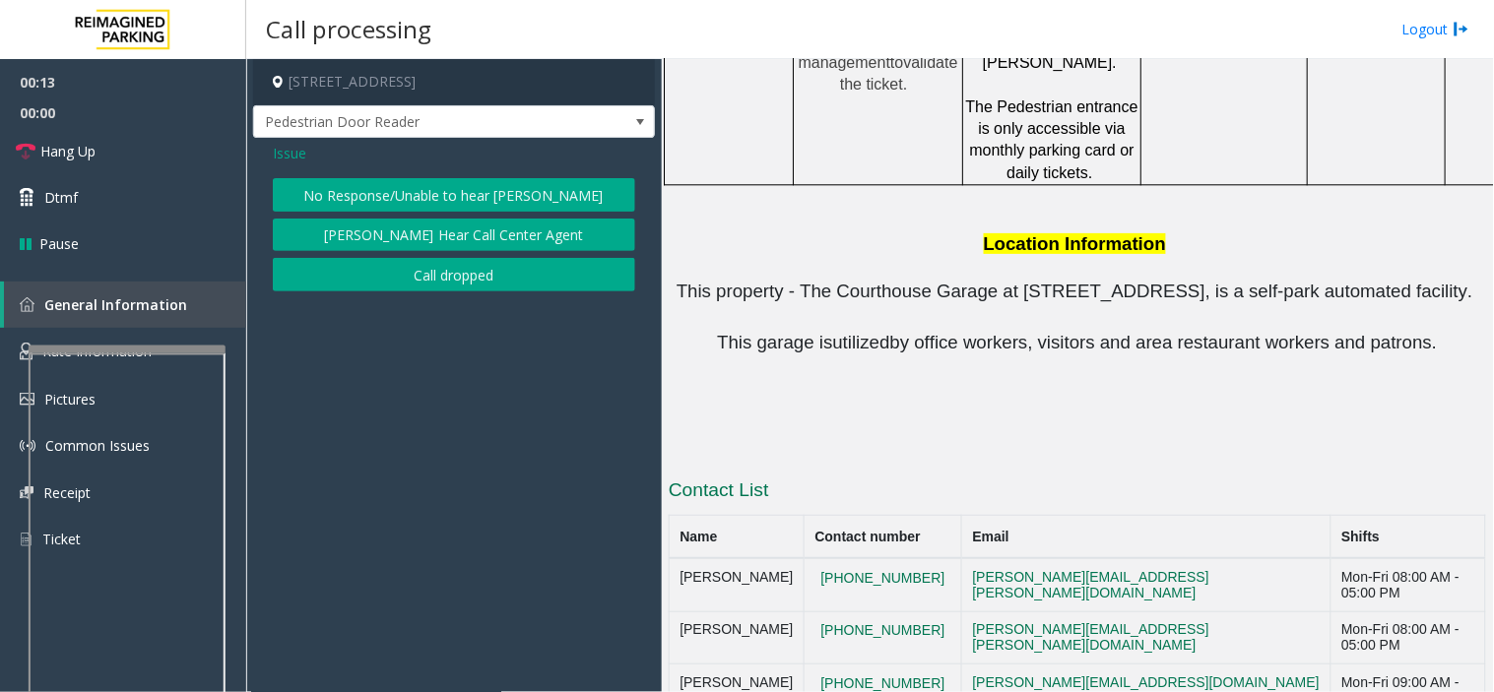
click at [394, 190] on button "No Response/Unable to hear [PERSON_NAME]" at bounding box center [454, 194] width 362 height 33
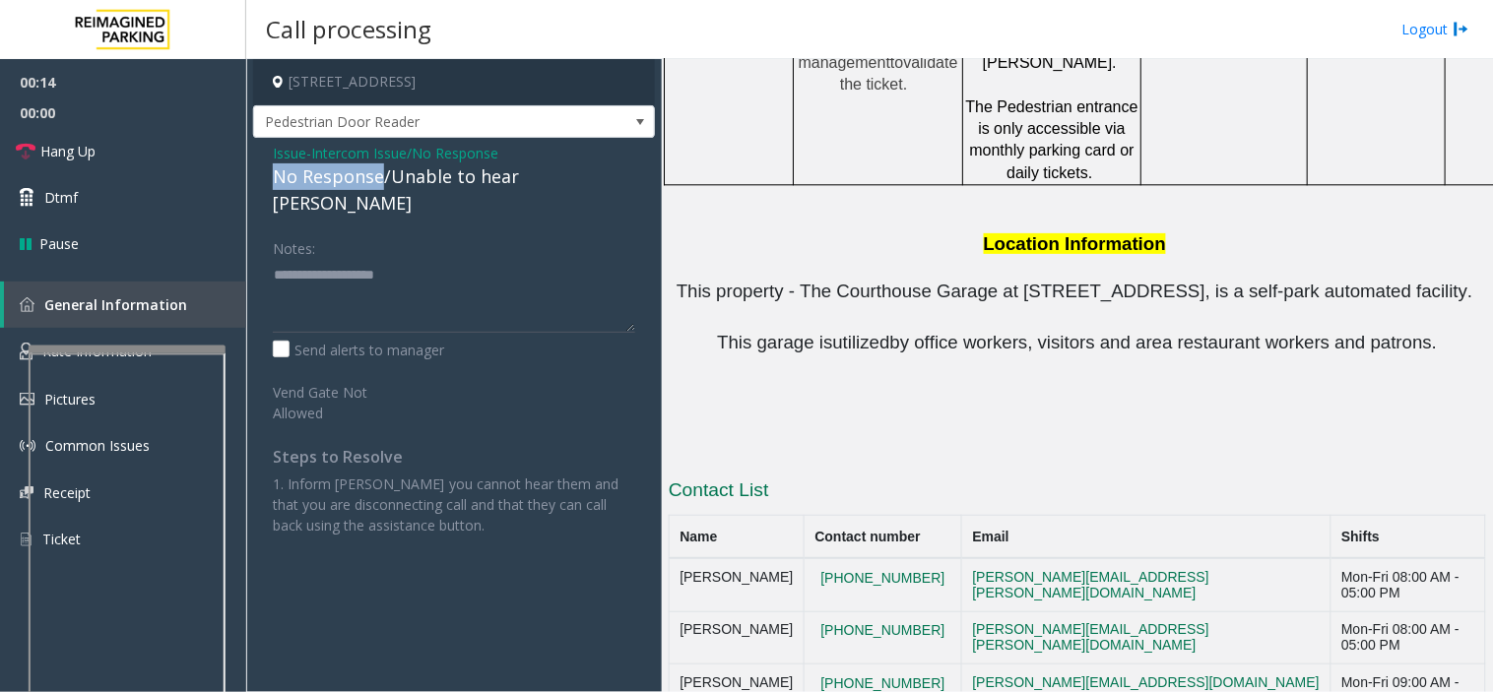
drag, startPoint x: 381, startPoint y: 178, endPoint x: 253, endPoint y: 175, distance: 128.1
click at [253, 175] on div "Issue - Intercom Issue/No Response No Response/Unable to hear [PERSON_NAME] Not…" at bounding box center [454, 347] width 402 height 418
click at [429, 262] on textarea at bounding box center [454, 296] width 362 height 74
type textarea "**********"
click at [104, 142] on link "Hang Up" at bounding box center [123, 151] width 246 height 46
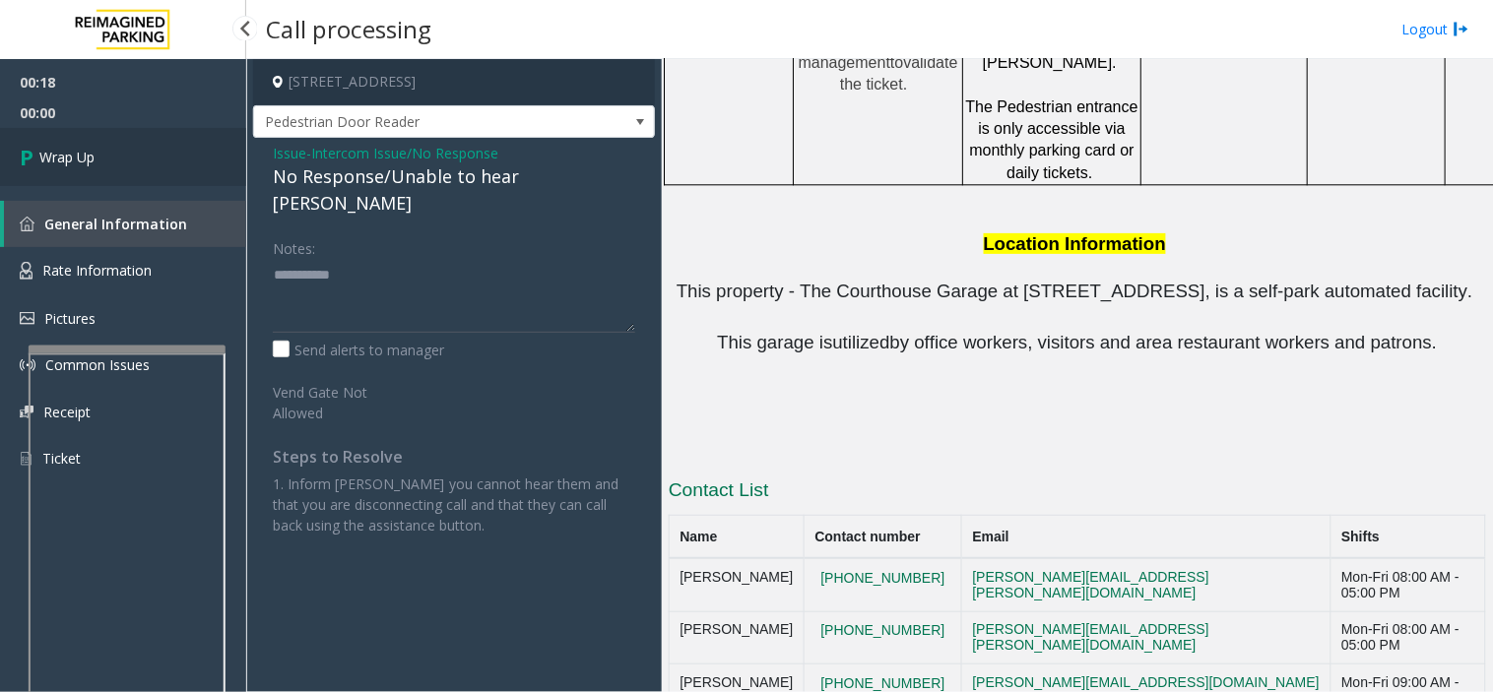
click at [104, 142] on link "Wrap Up" at bounding box center [123, 157] width 246 height 58
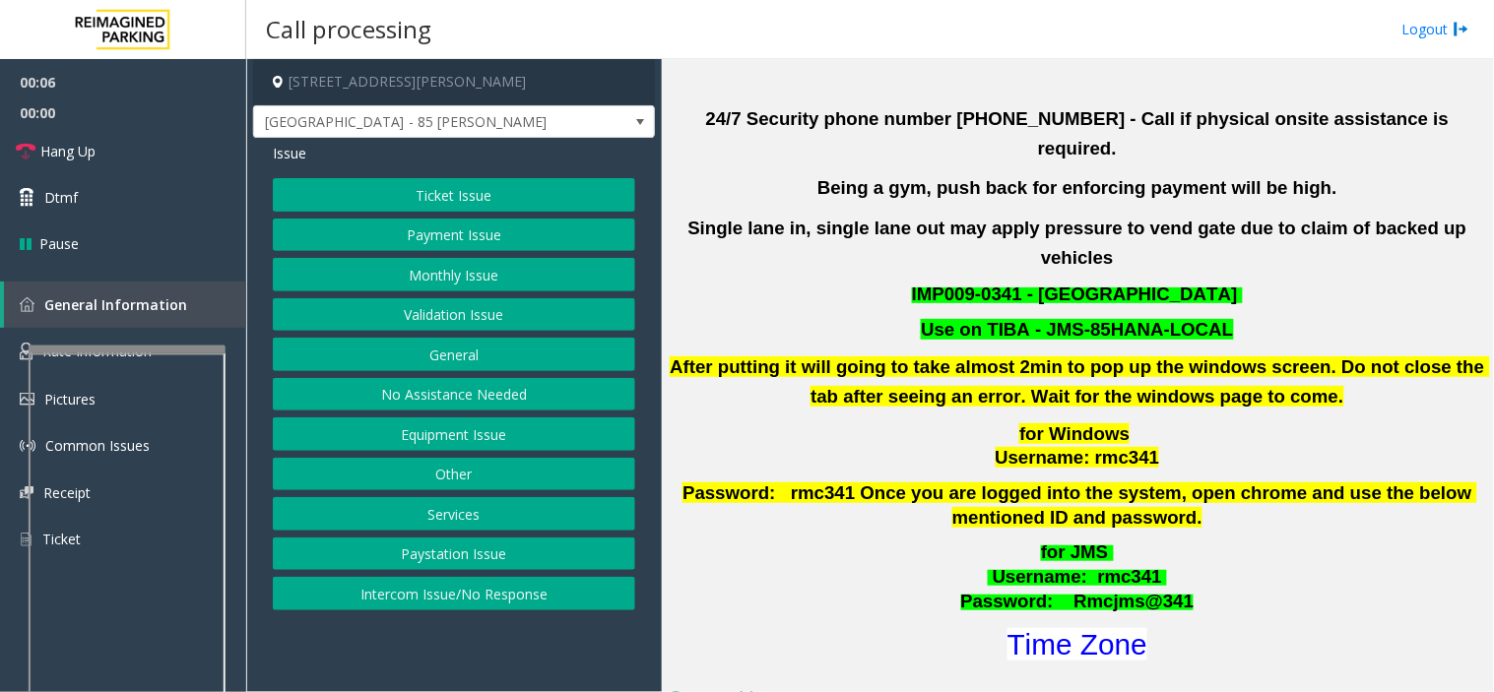
scroll to position [547, 0]
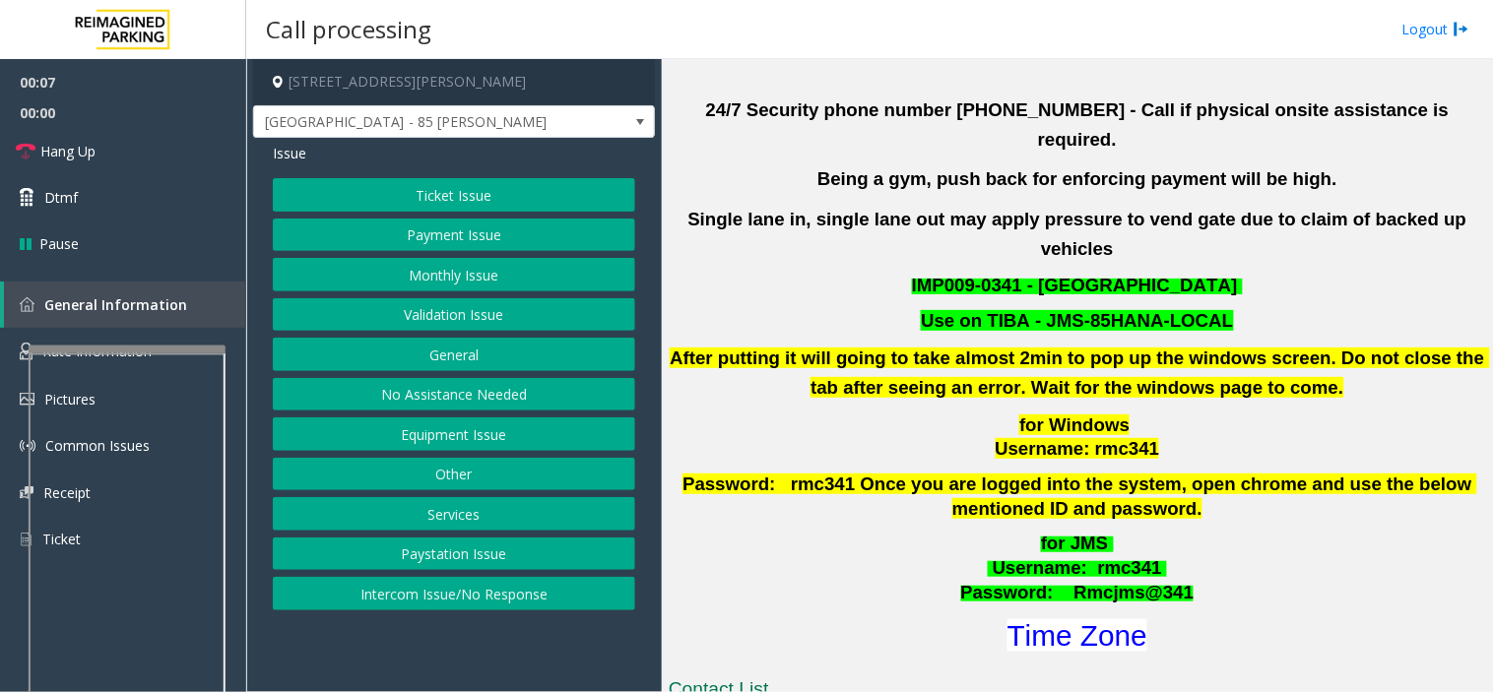
click at [459, 307] on button "Validation Issue" at bounding box center [454, 314] width 362 height 33
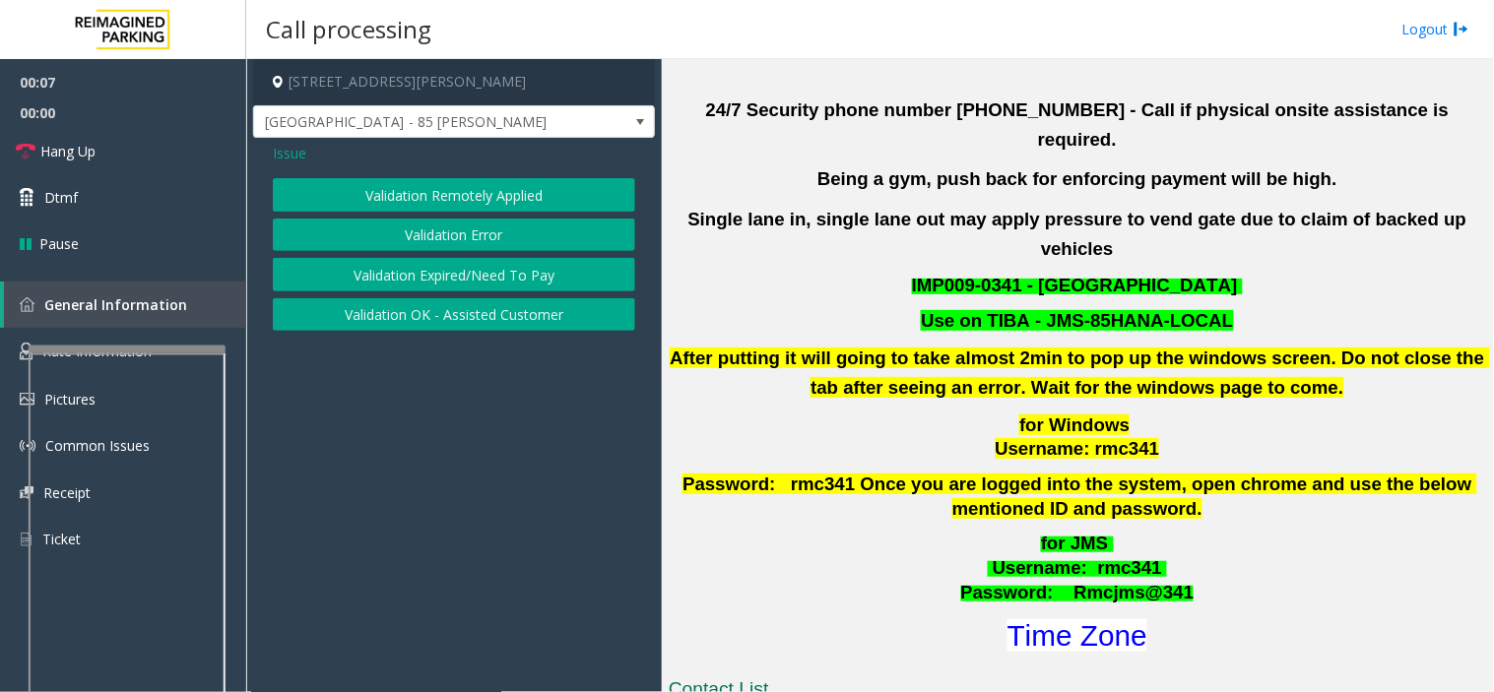
click at [445, 230] on button "Validation Error" at bounding box center [454, 235] width 362 height 33
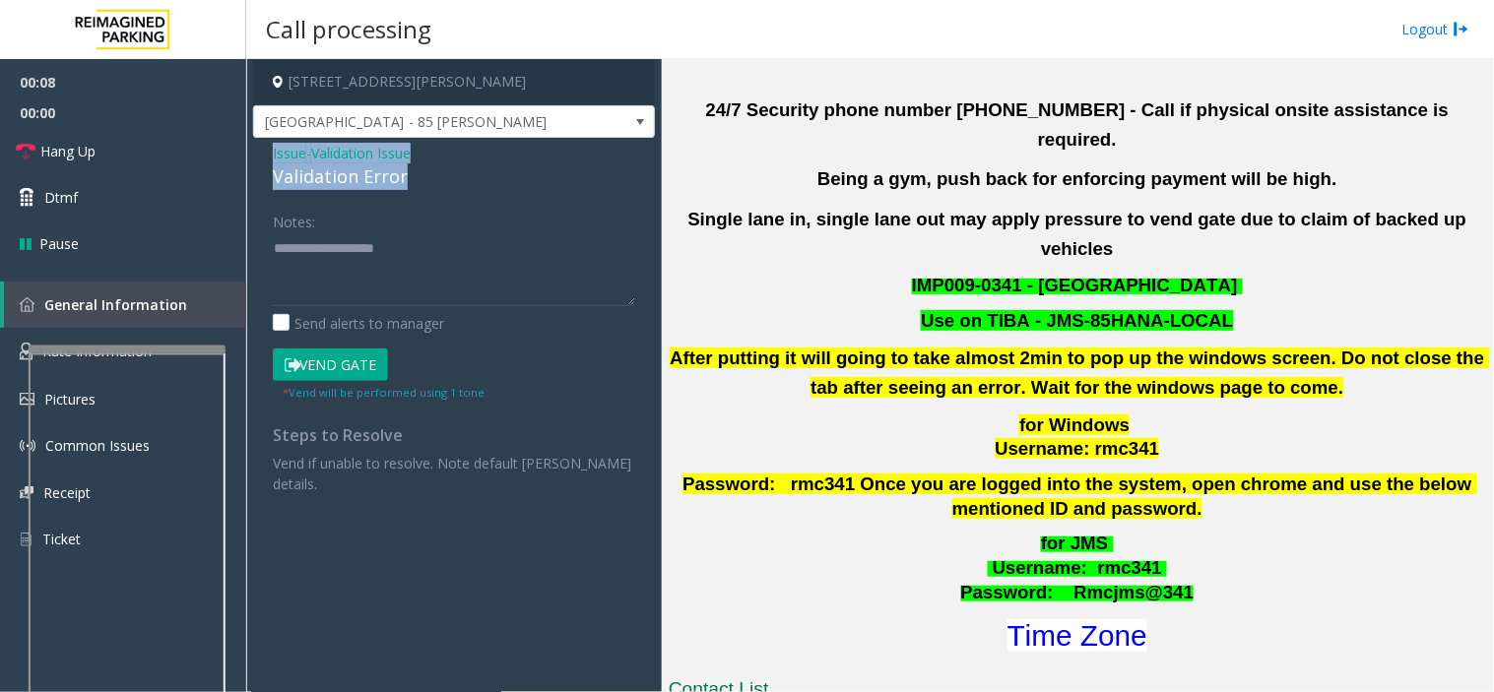
drag, startPoint x: 422, startPoint y: 171, endPoint x: 262, endPoint y: 145, distance: 161.8
click at [262, 145] on div "Issue - Validation Issue Validation Error Notes: Send alerts to manager Vend Ga…" at bounding box center [454, 325] width 402 height 375
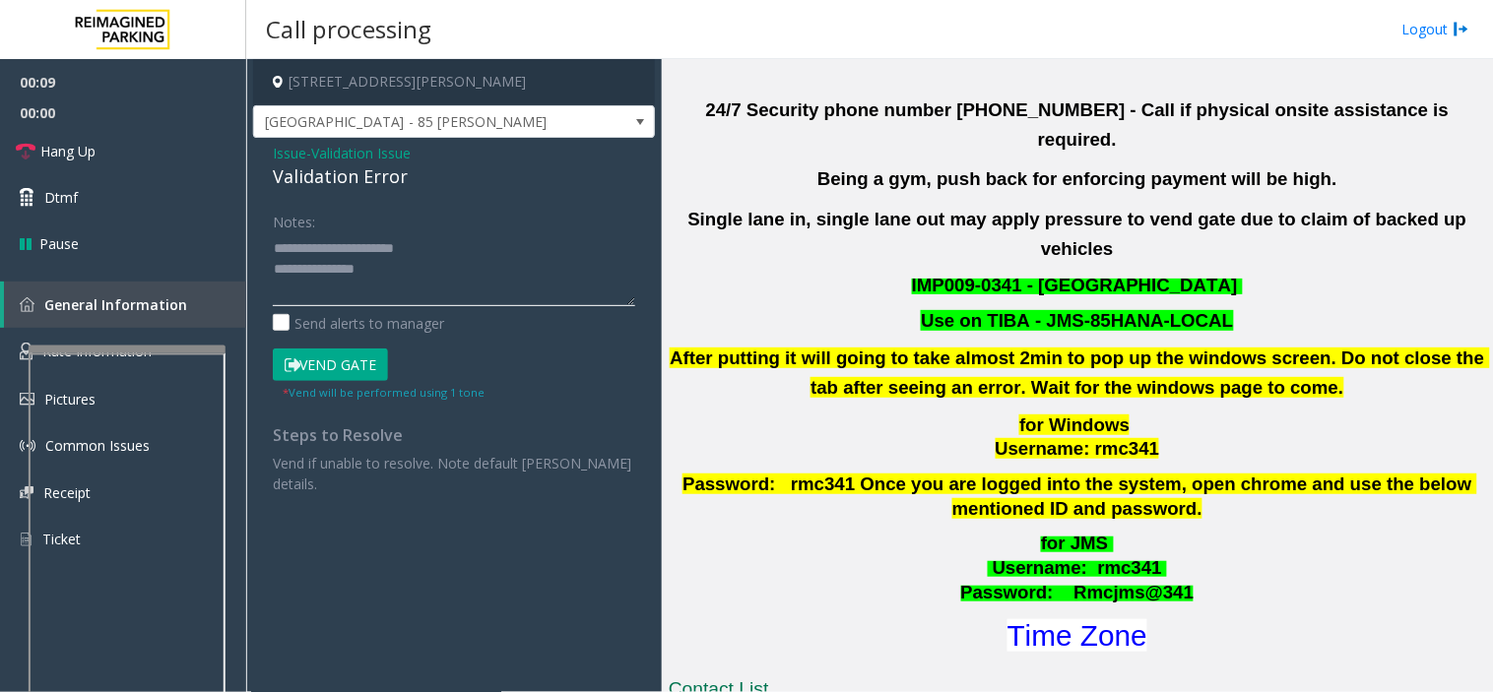
click at [412, 284] on textarea at bounding box center [454, 269] width 362 height 74
click at [1100, 620] on font "Time Zone" at bounding box center [1078, 636] width 140 height 33
click at [338, 290] on textarea at bounding box center [454, 269] width 362 height 74
click at [346, 361] on button "Vend Gate" at bounding box center [330, 365] width 115 height 33
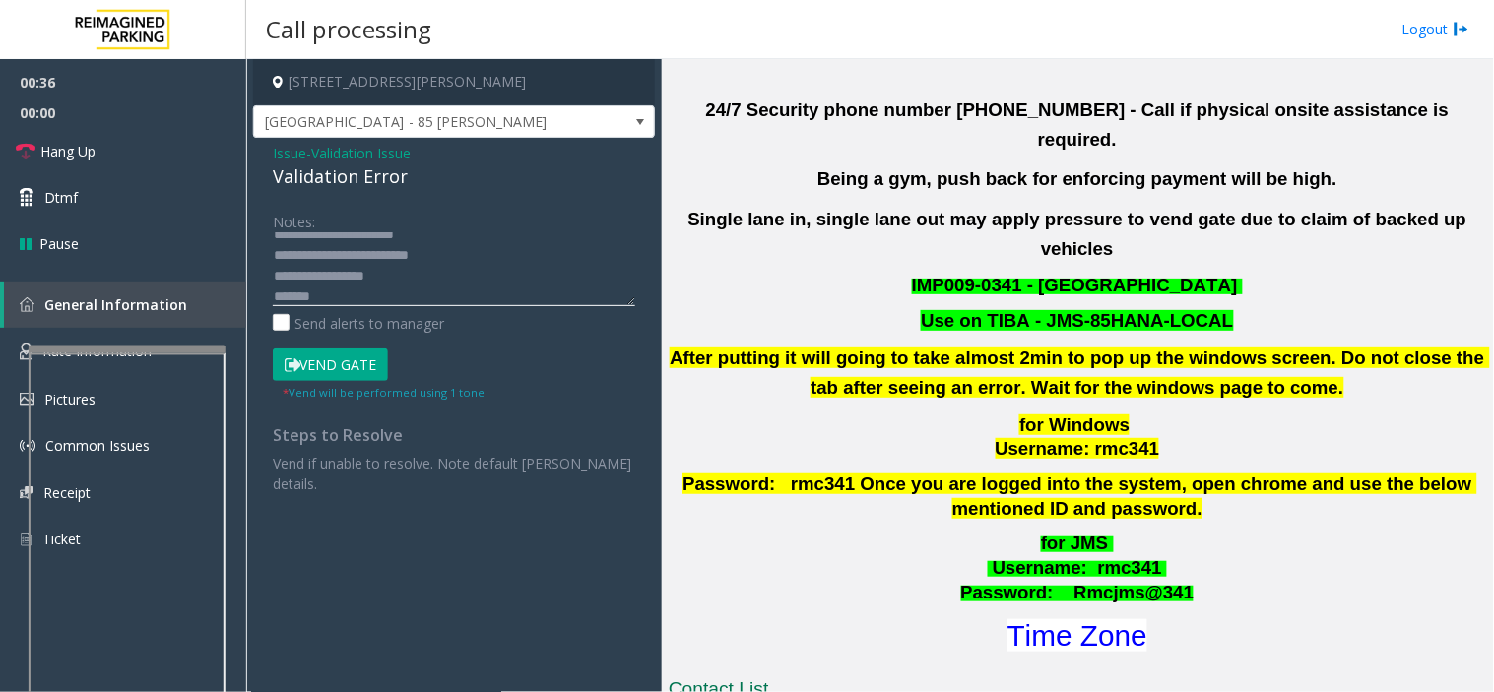
click at [338, 303] on textarea at bounding box center [454, 269] width 362 height 74
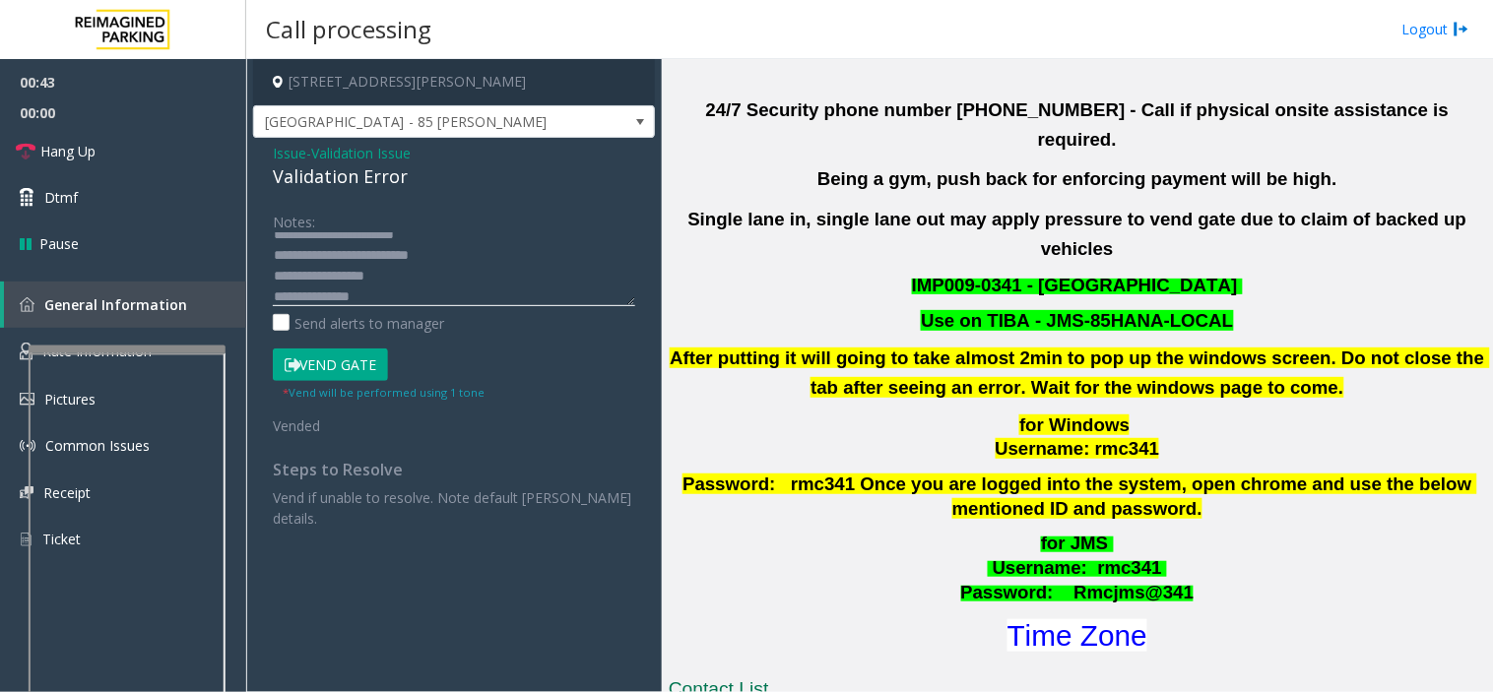
click at [307, 296] on textarea at bounding box center [454, 269] width 362 height 74
click at [159, 160] on link "Hang Up" at bounding box center [123, 151] width 246 height 46
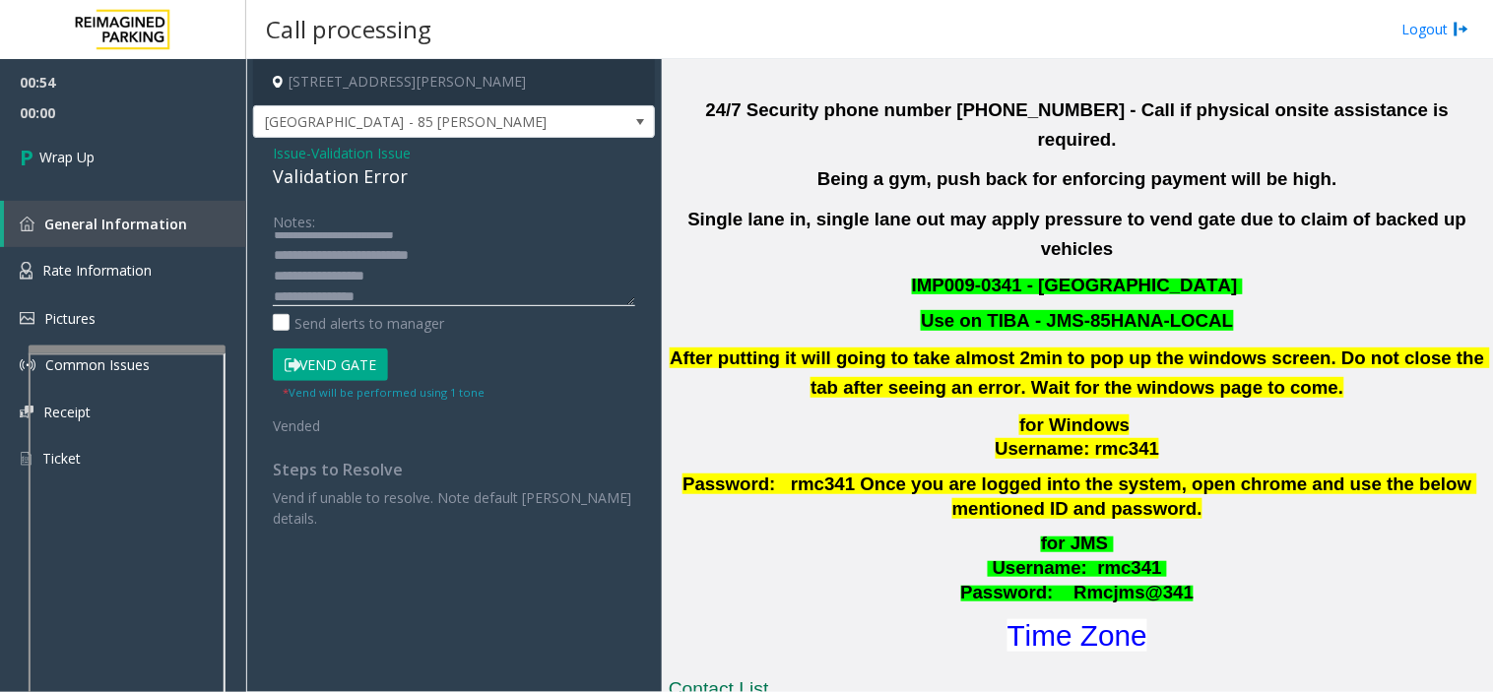
click at [418, 297] on textarea at bounding box center [454, 269] width 362 height 74
type textarea "**********"
click at [152, 151] on link "Wrap Up" at bounding box center [123, 157] width 246 height 58
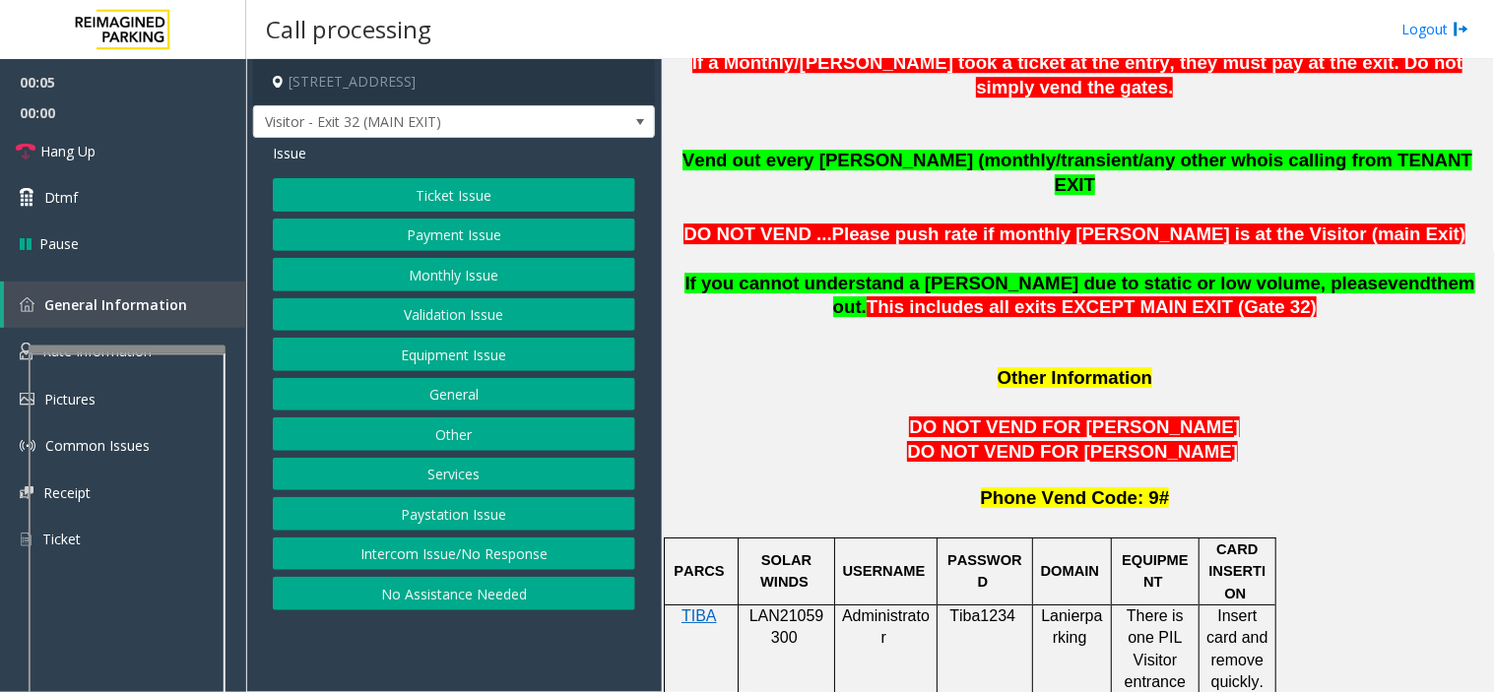
scroll to position [1532, 0]
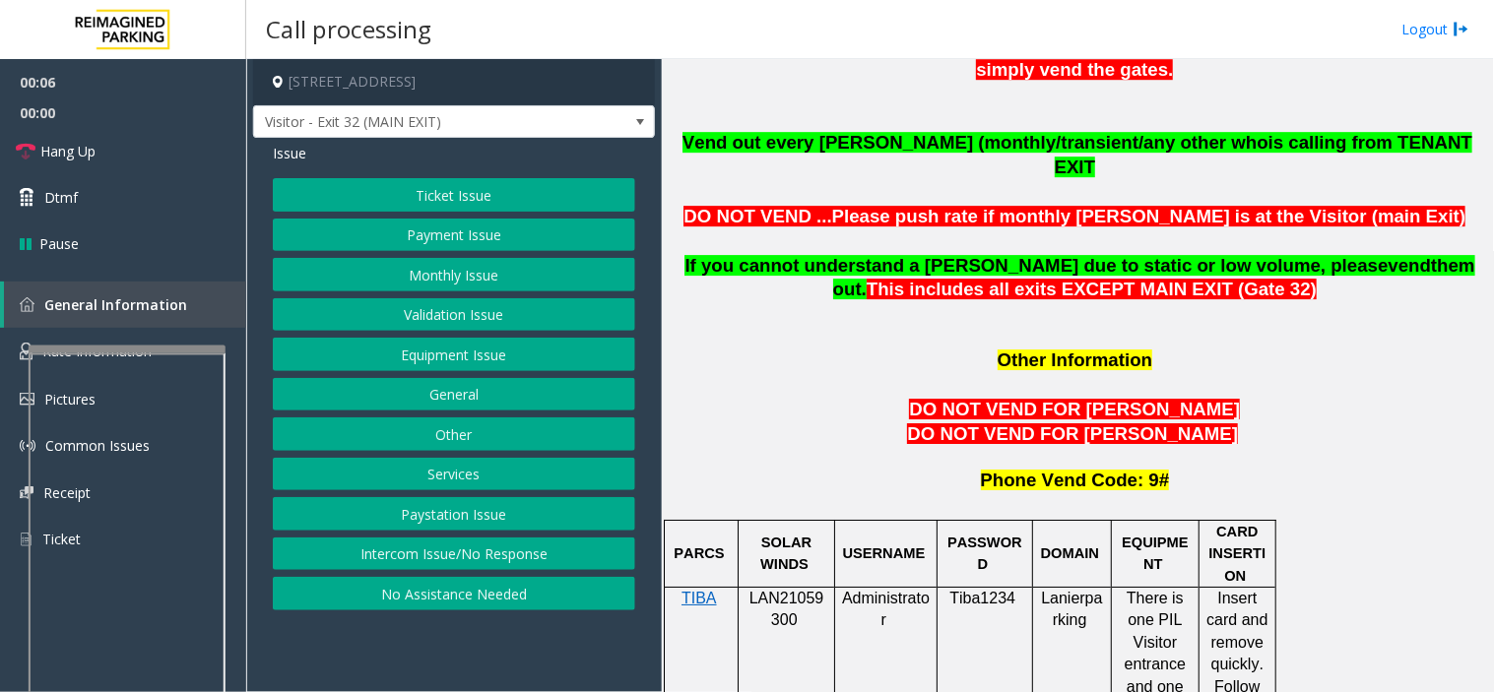
click at [785, 590] on span "LAN21059300" at bounding box center [787, 609] width 75 height 38
copy p "LAN21059300"
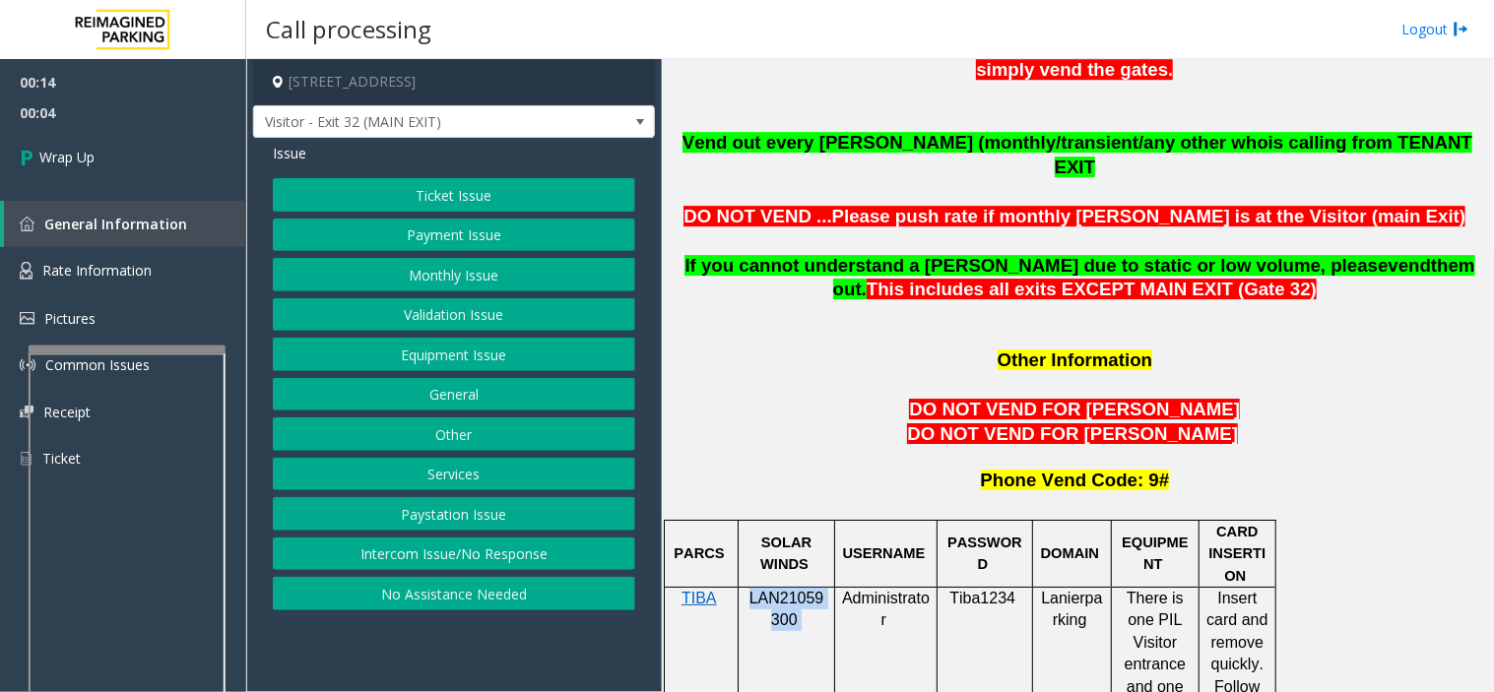
click at [440, 346] on button "Equipment Issue" at bounding box center [454, 354] width 362 height 33
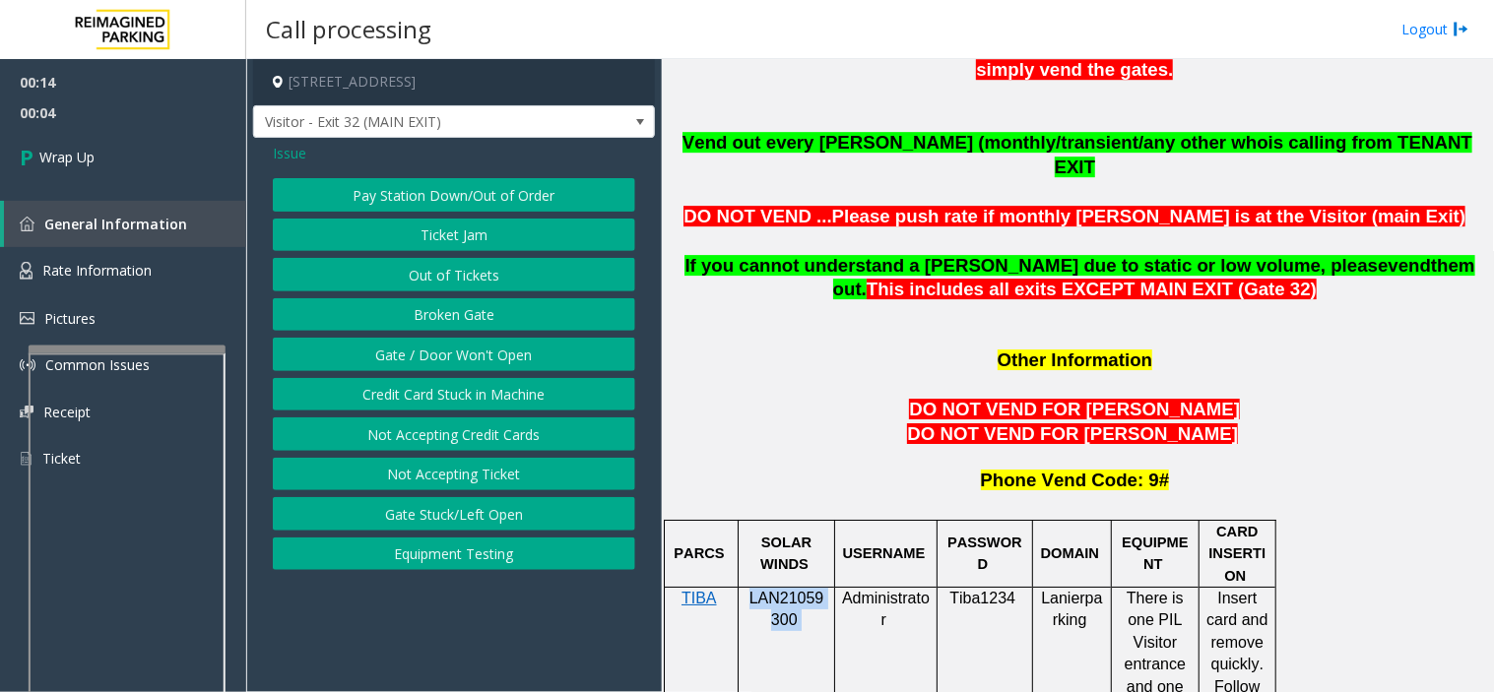
click at [437, 351] on button "Gate / Door Won't Open" at bounding box center [454, 354] width 362 height 33
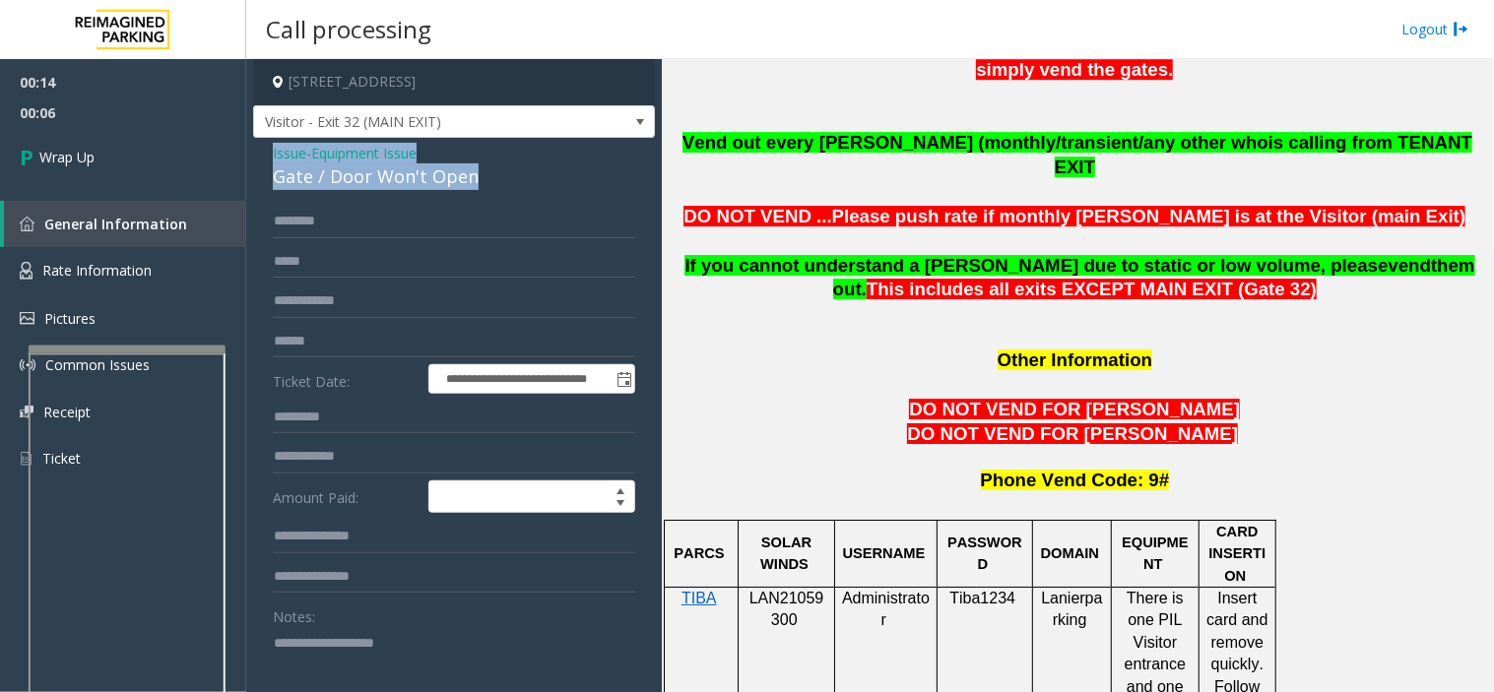
drag, startPoint x: 487, startPoint y: 172, endPoint x: 268, endPoint y: 154, distance: 219.5
click at [268, 154] on div "**********" at bounding box center [454, 595] width 402 height 915
copy div "Issue - Equipment Issue Gate / Door Won't Open"
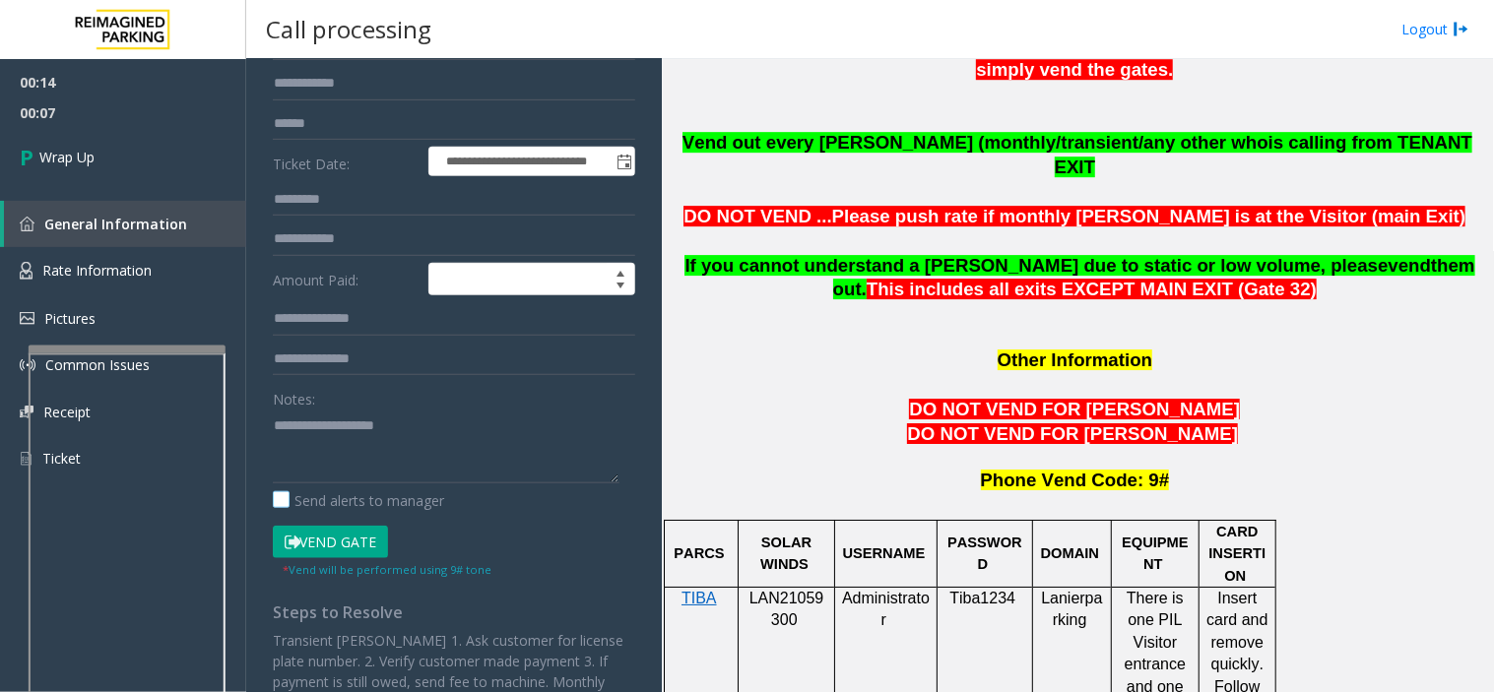
scroll to position [219, 0]
click at [319, 415] on textarea at bounding box center [446, 446] width 347 height 74
paste textarea "**********"
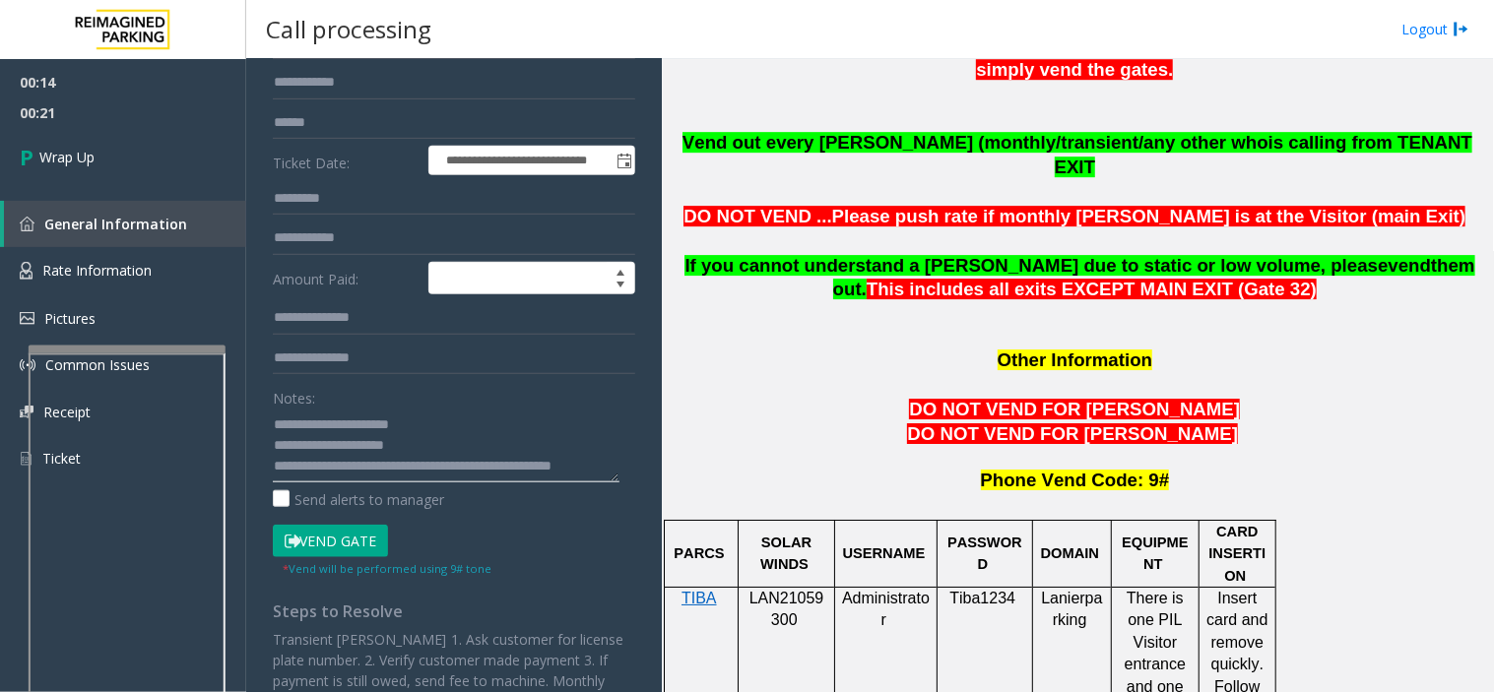
scroll to position [14, 0]
type textarea "**********"
click at [84, 159] on span "Wrap Up" at bounding box center [66, 157] width 55 height 21
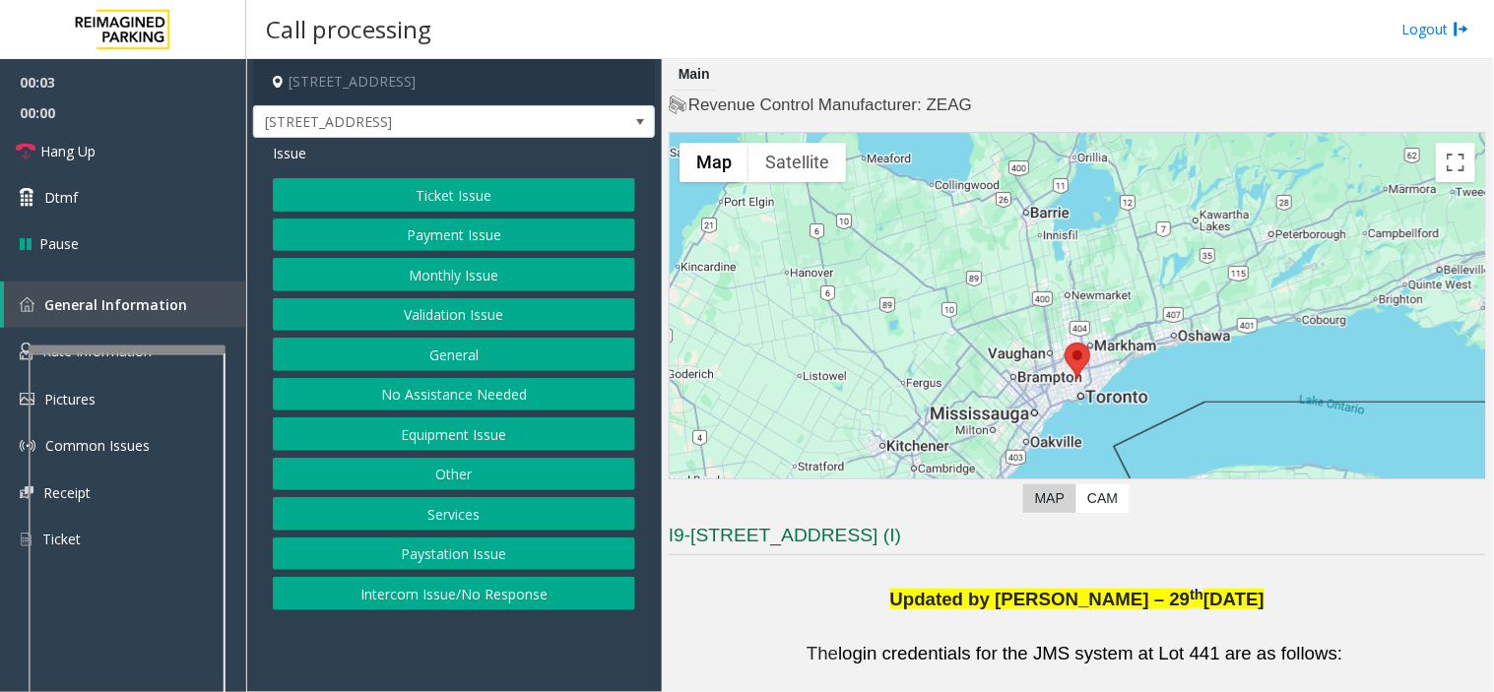
scroll to position [219, 0]
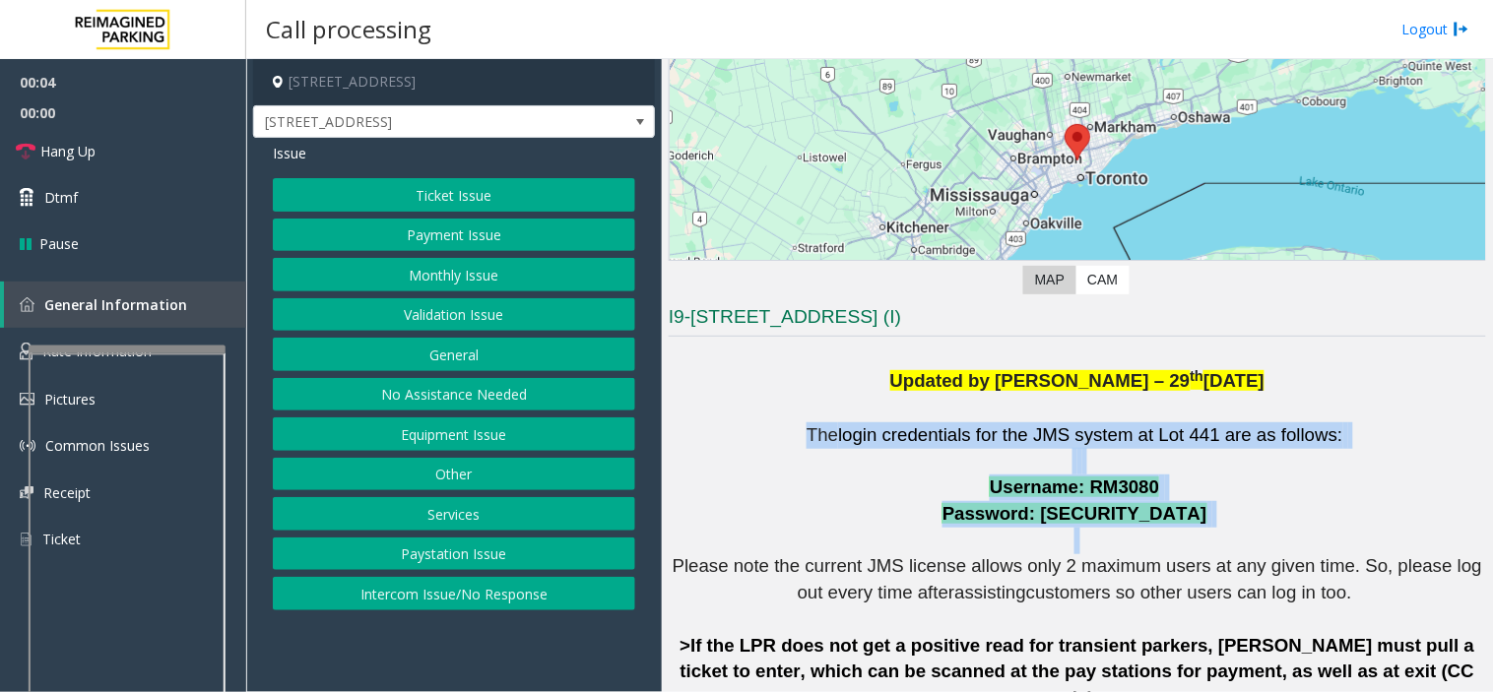
drag, startPoint x: 805, startPoint y: 435, endPoint x: 1212, endPoint y: 538, distance: 419.5
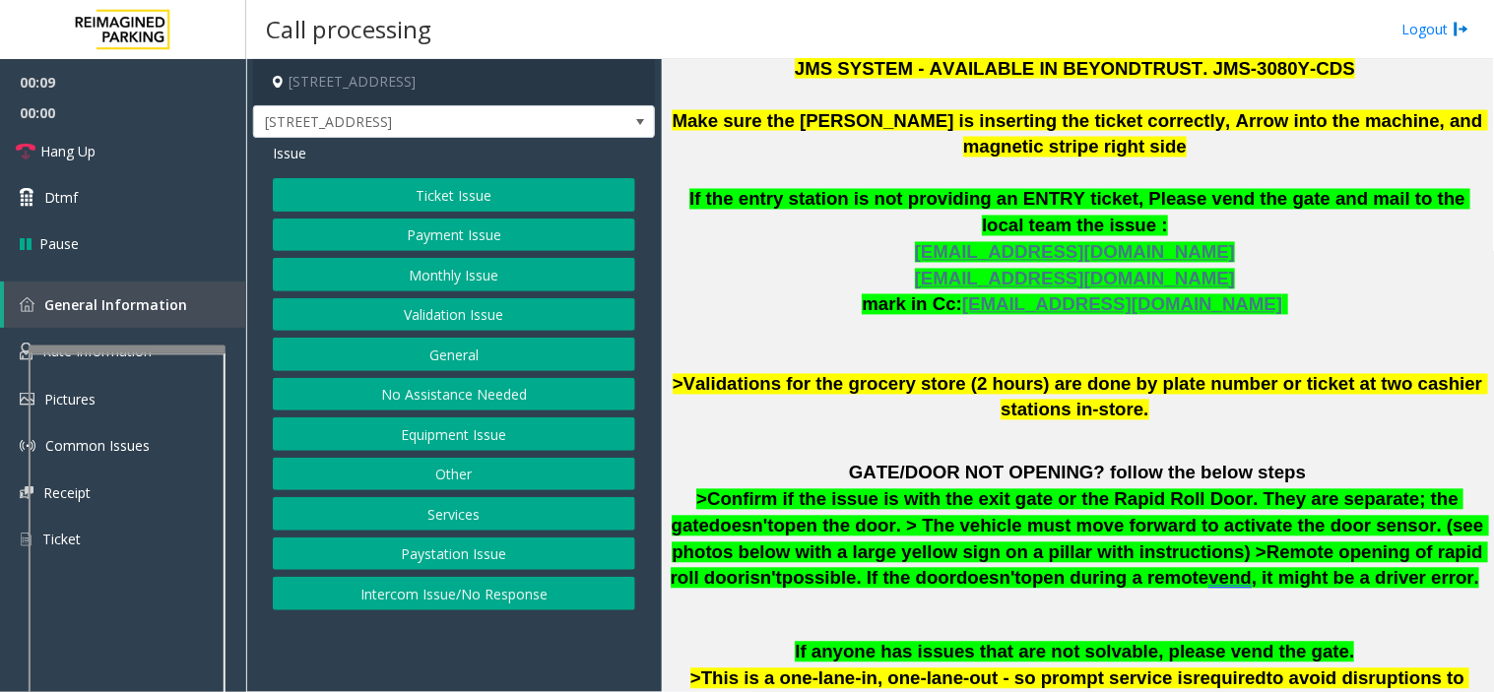
scroll to position [765, 0]
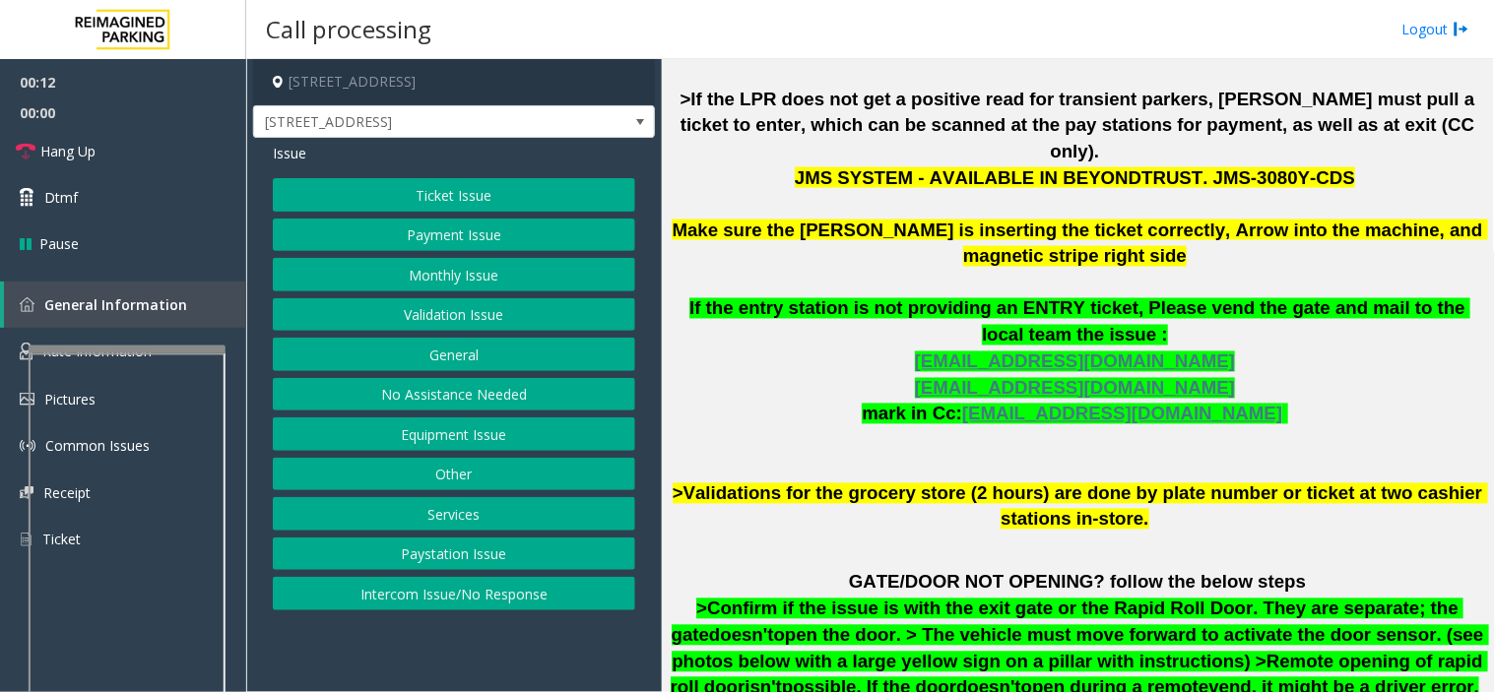
click at [449, 313] on button "Validation Issue" at bounding box center [454, 314] width 362 height 33
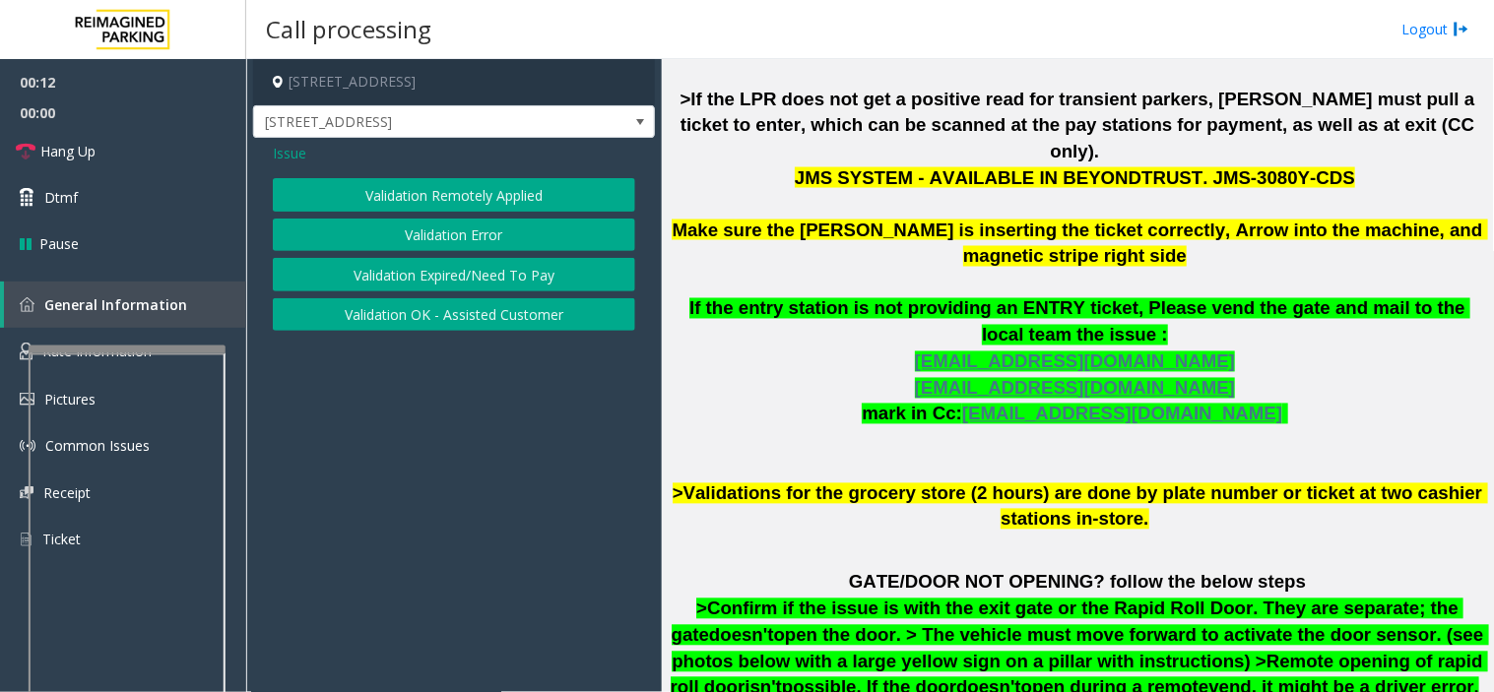
click at [433, 239] on button "Validation Error" at bounding box center [454, 235] width 362 height 33
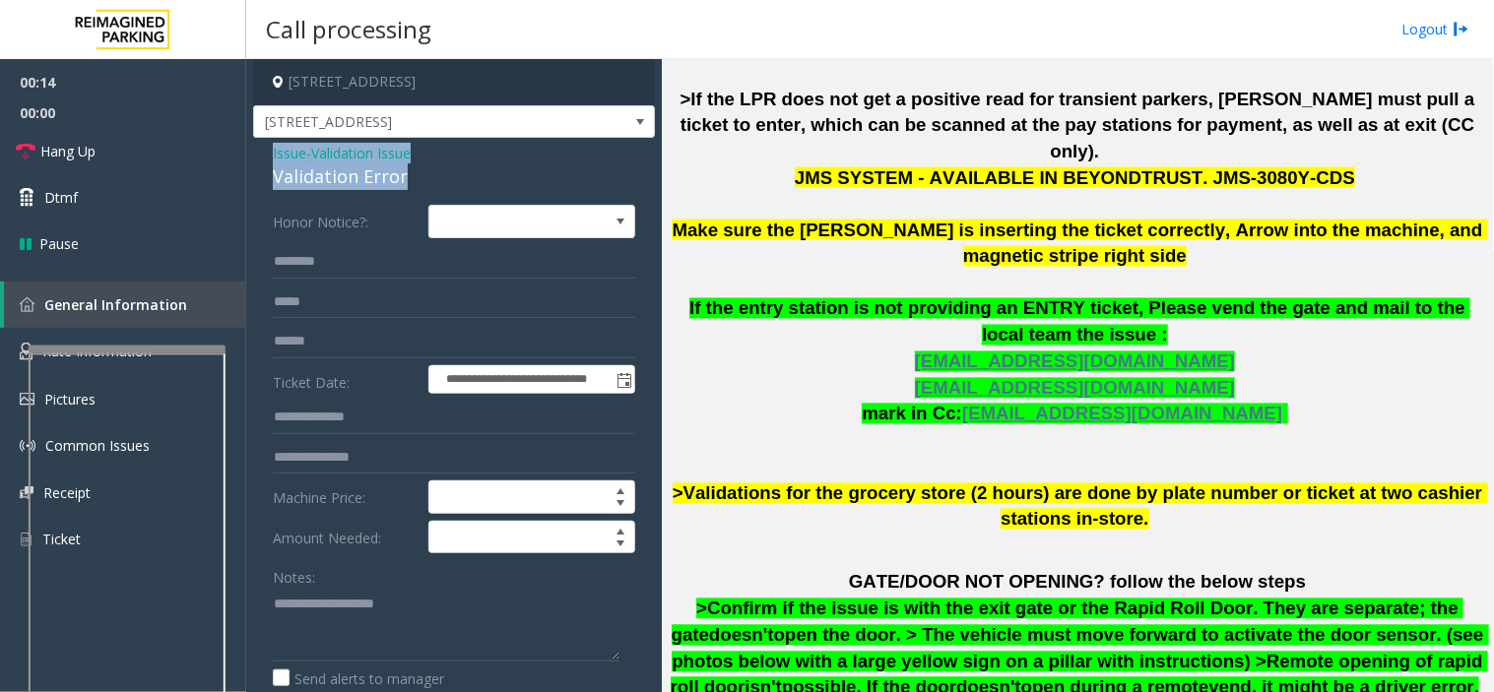
drag, startPoint x: 384, startPoint y: 168, endPoint x: 260, endPoint y: 156, distance: 124.8
click at [489, 641] on textarea at bounding box center [446, 625] width 347 height 74
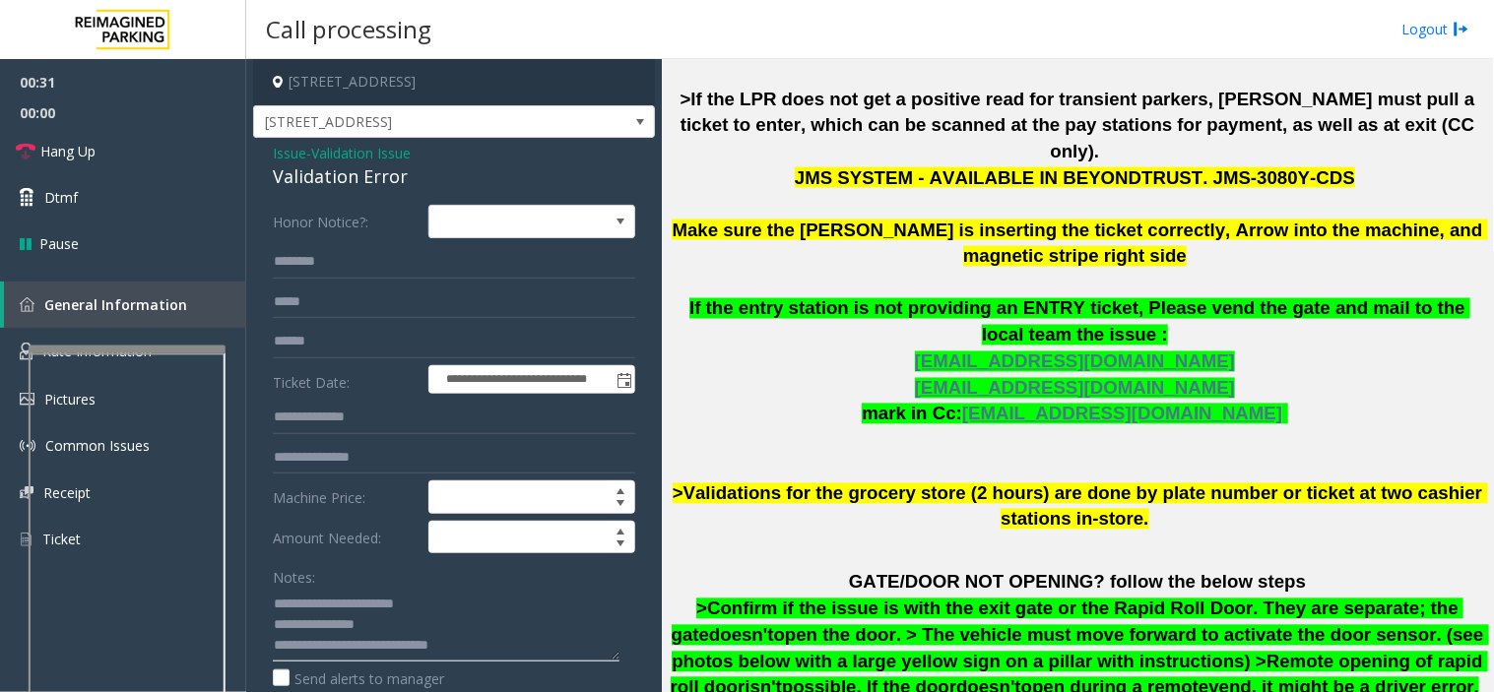
type textarea "**********"
click at [308, 262] on input "text" at bounding box center [454, 261] width 362 height 33
type input "******"
click at [316, 323] on form "**********" at bounding box center [454, 481] width 362 height 553
click at [306, 335] on input "text" at bounding box center [454, 341] width 362 height 33
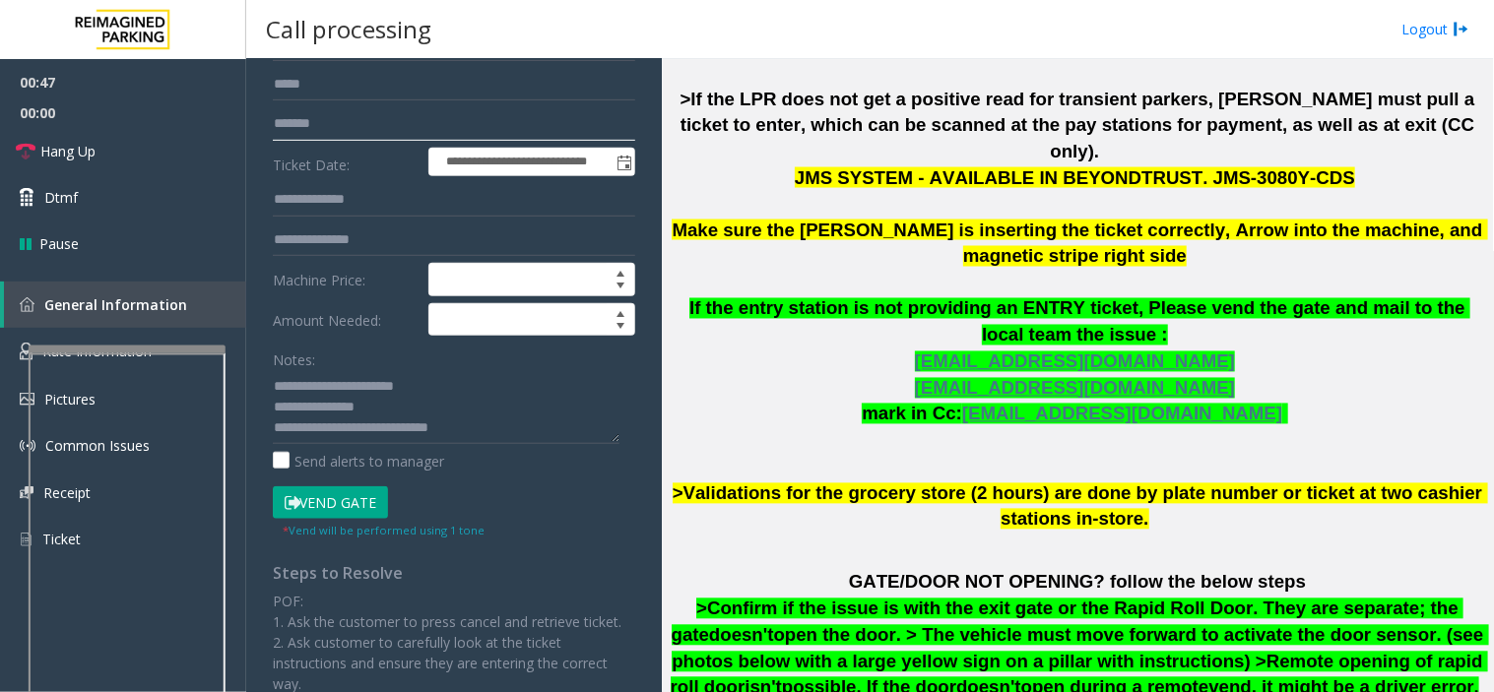
scroll to position [219, 0]
type input "*******"
click at [520, 420] on textarea at bounding box center [446, 406] width 347 height 74
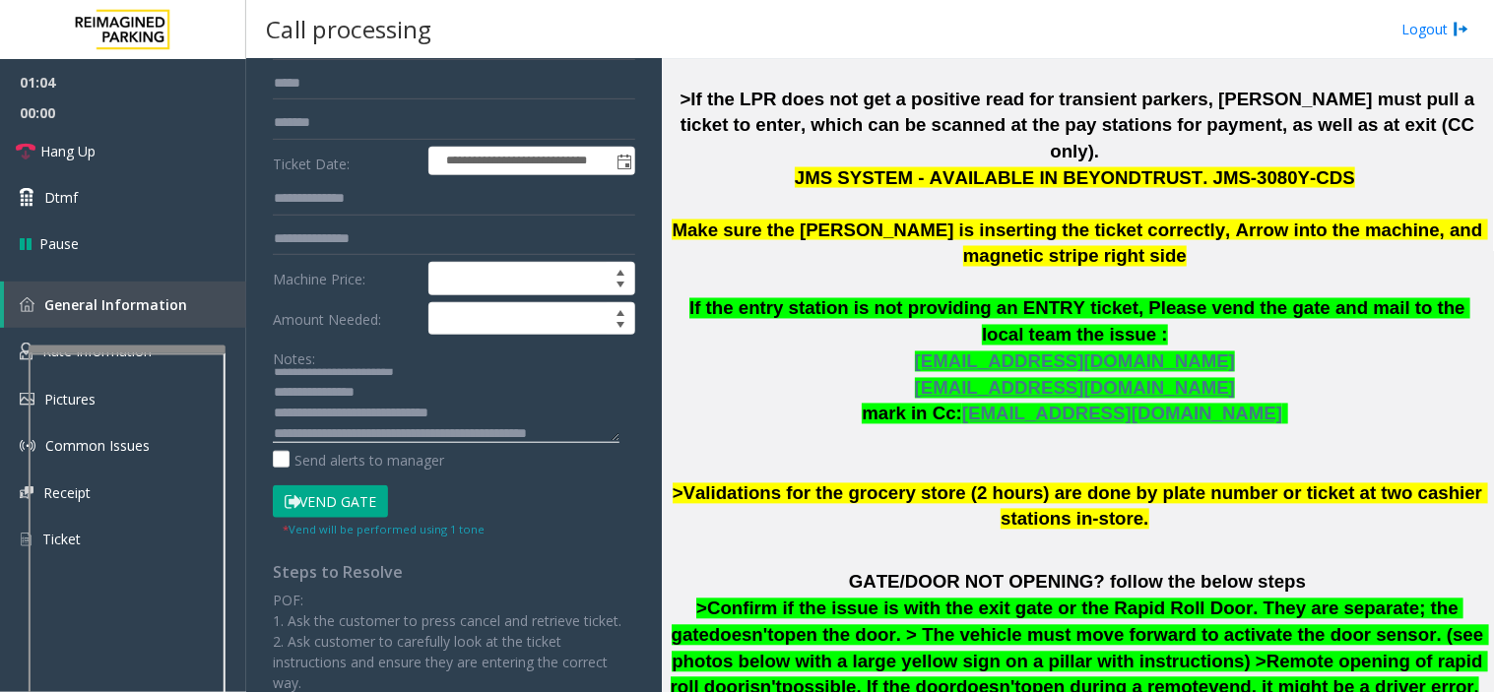
click at [479, 409] on textarea at bounding box center [446, 406] width 347 height 74
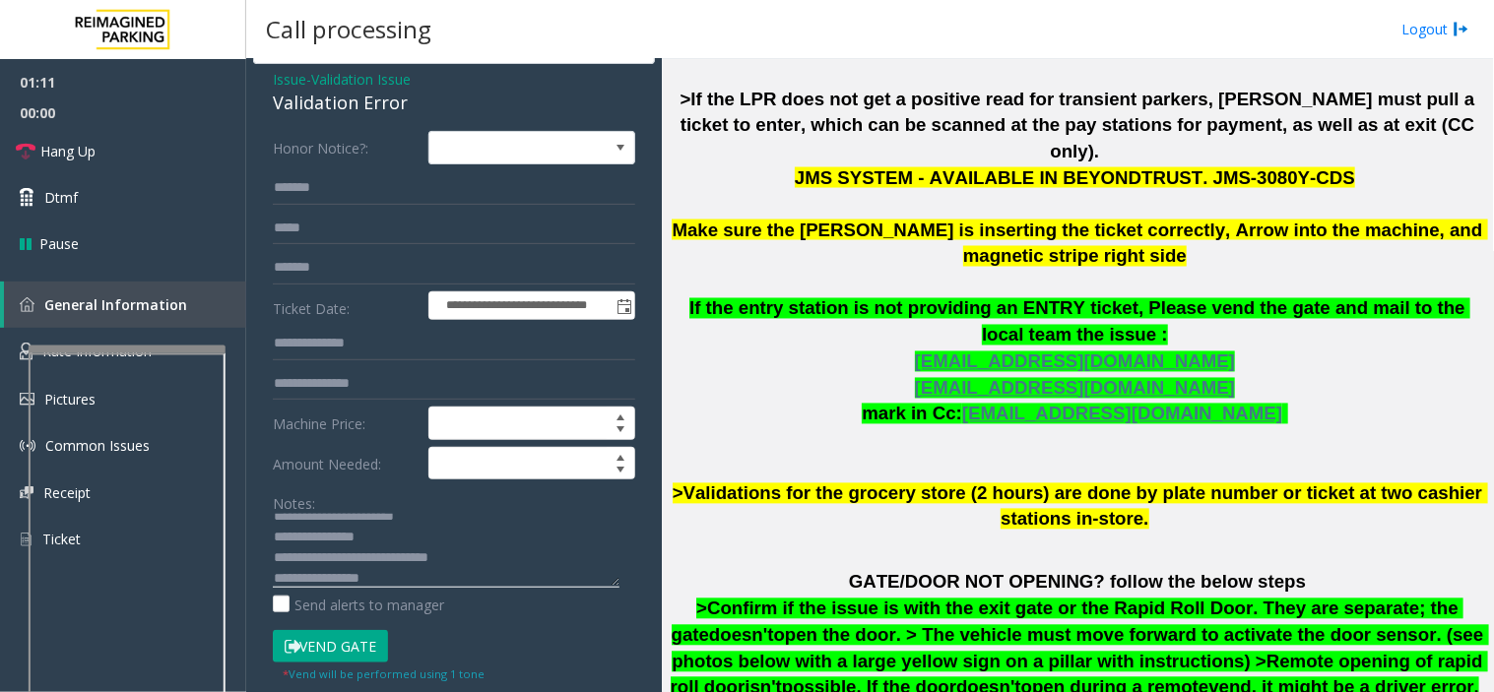
scroll to position [0, 0]
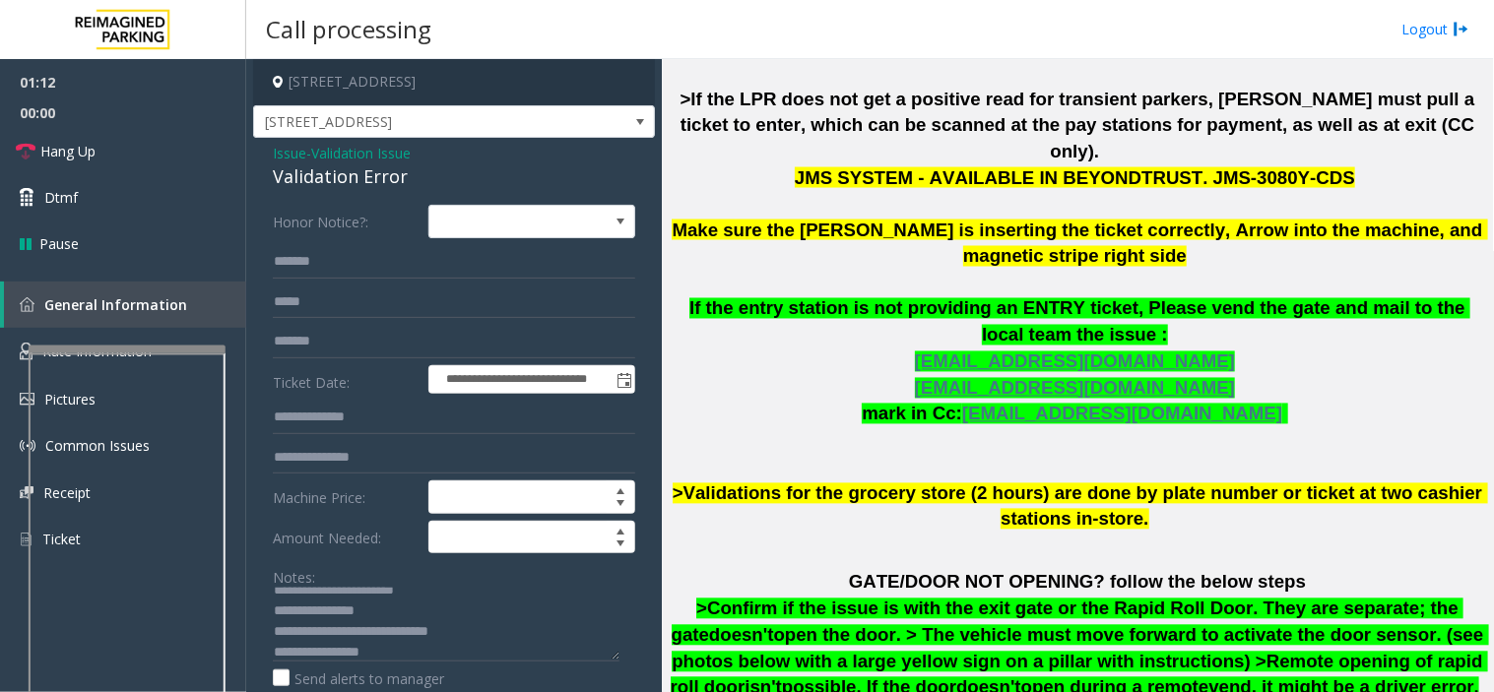
drag, startPoint x: 523, startPoint y: 77, endPoint x: 415, endPoint y: 86, distance: 108.7
click at [415, 86] on h4 "[STREET_ADDRESS]" at bounding box center [454, 82] width 402 height 46
copy h4 "[GEOGRAPHIC_DATA], [GEOGRAPHIC_DATA]"
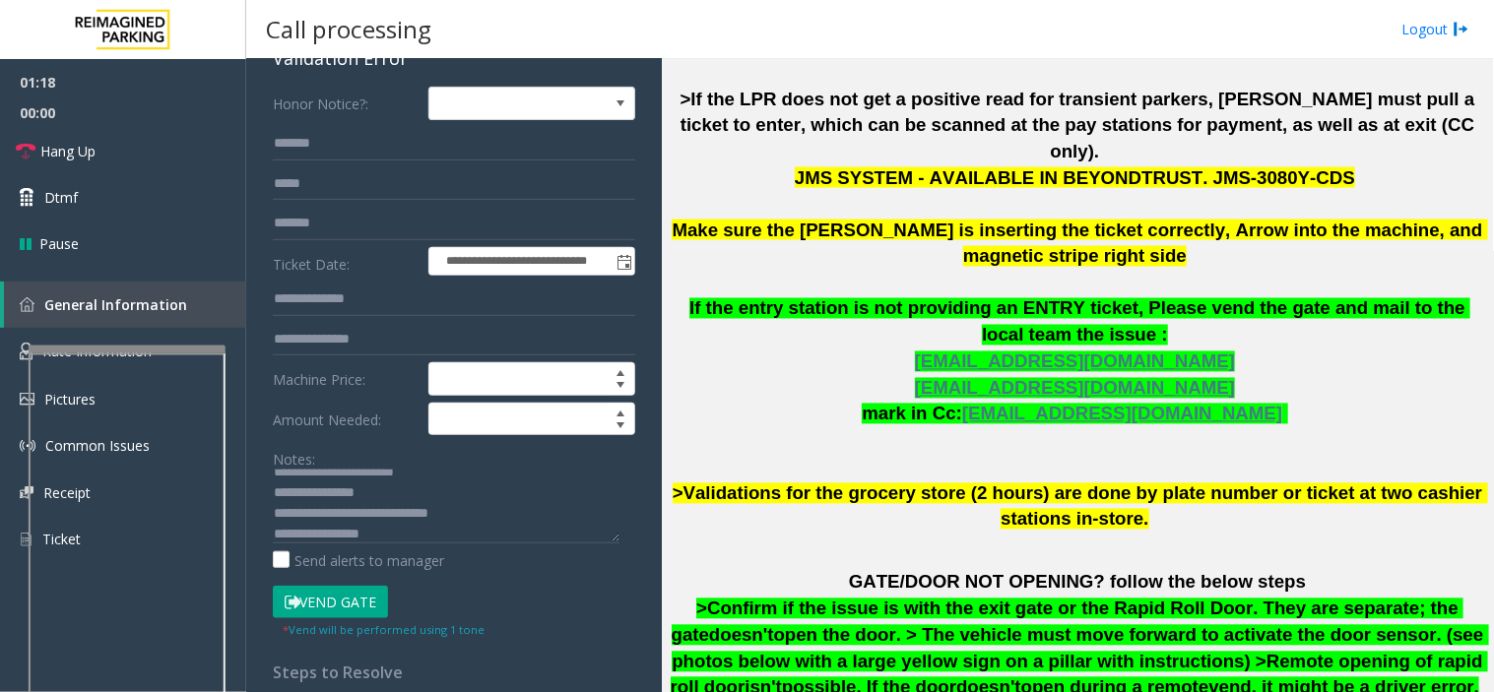
scroll to position [328, 0]
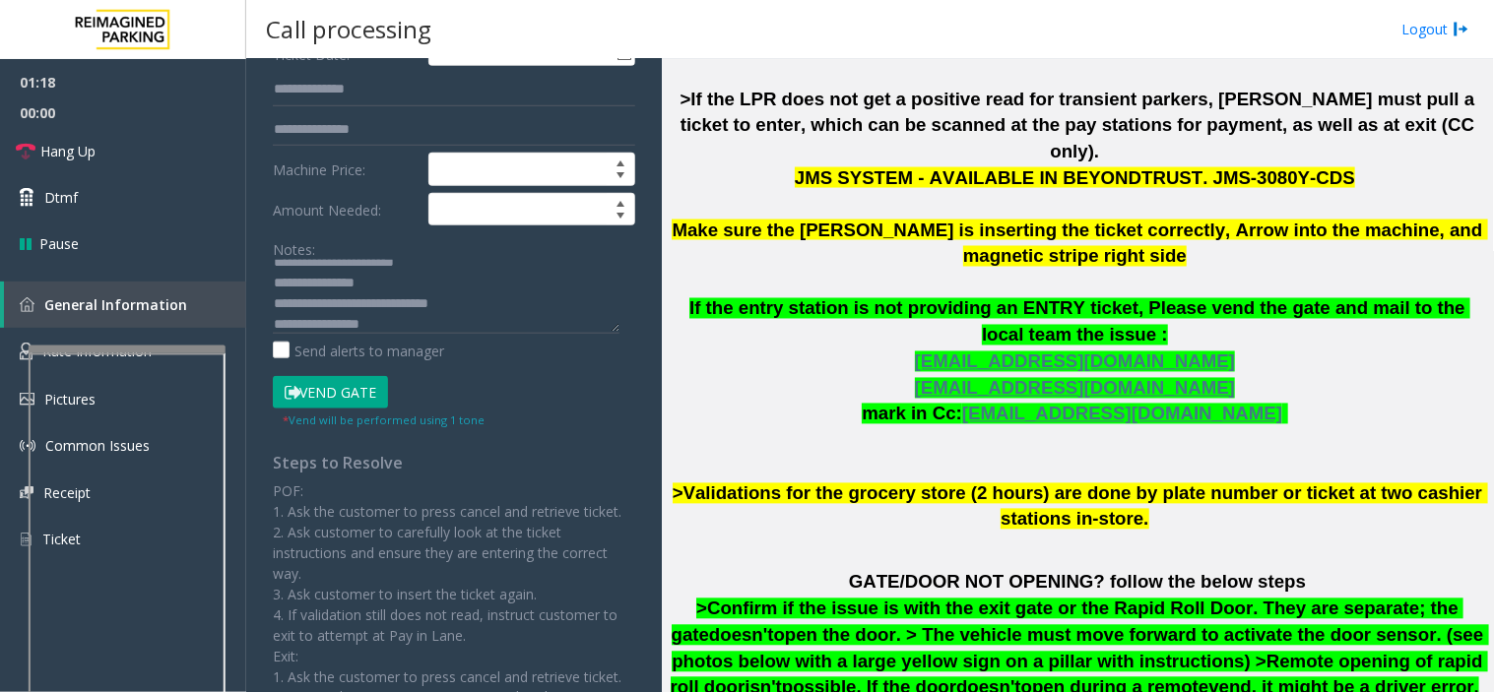
click at [333, 390] on button "Vend Gate" at bounding box center [330, 392] width 115 height 33
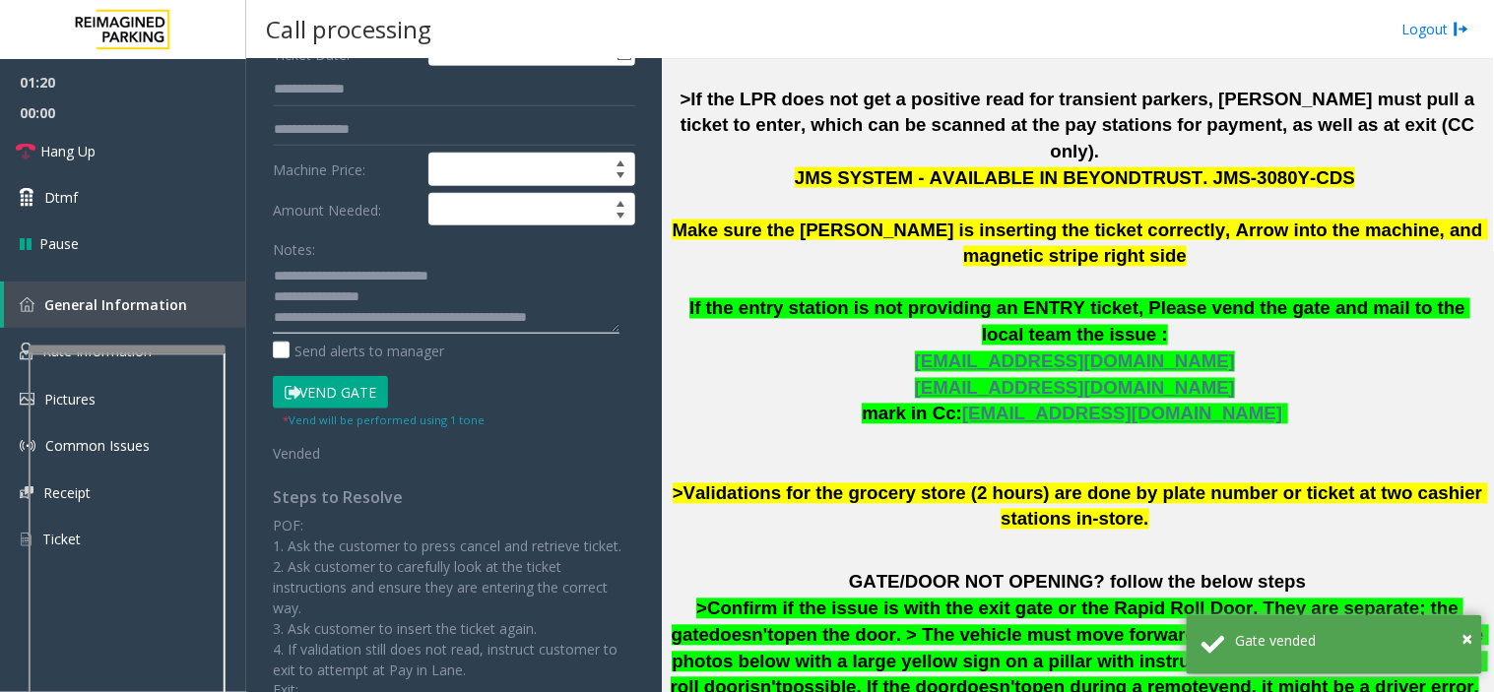
click at [591, 318] on textarea at bounding box center [446, 297] width 347 height 74
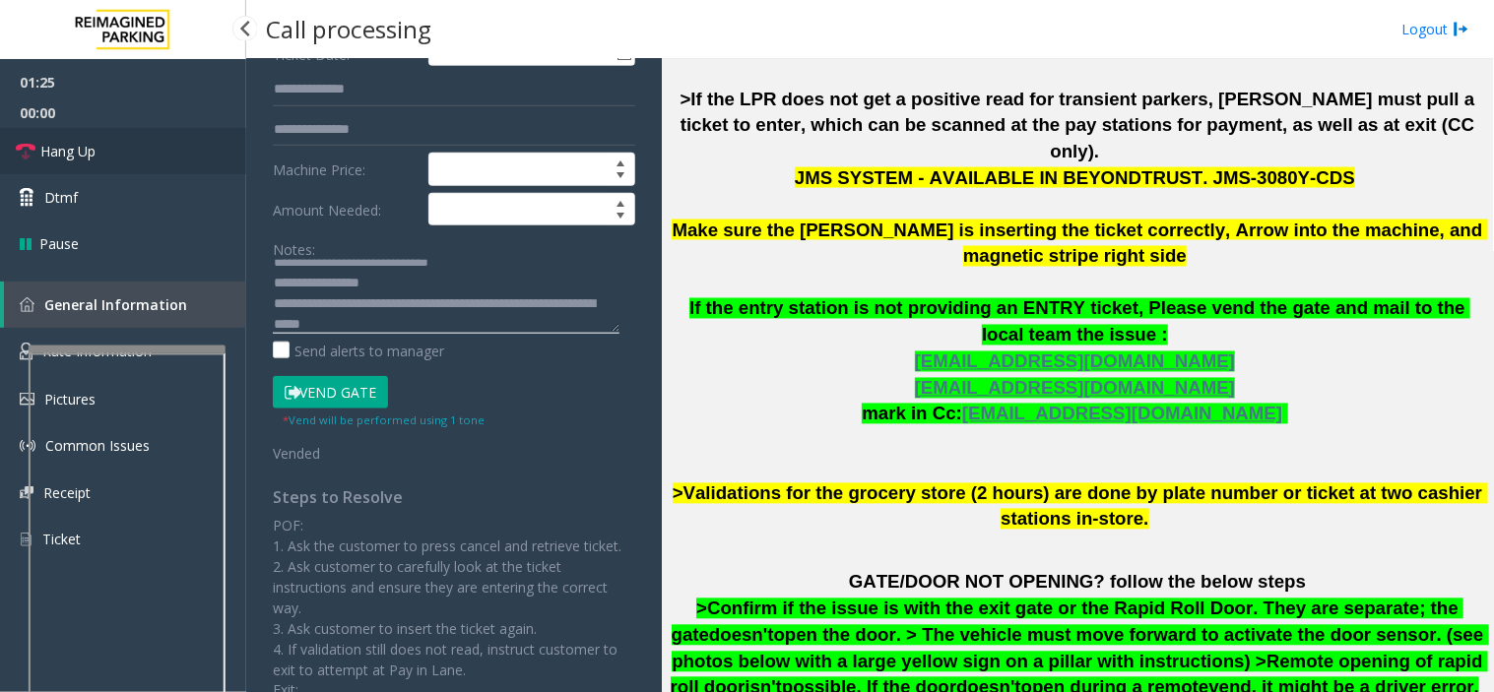
type textarea "**********"
click at [44, 141] on span "Hang Up" at bounding box center [67, 151] width 55 height 21
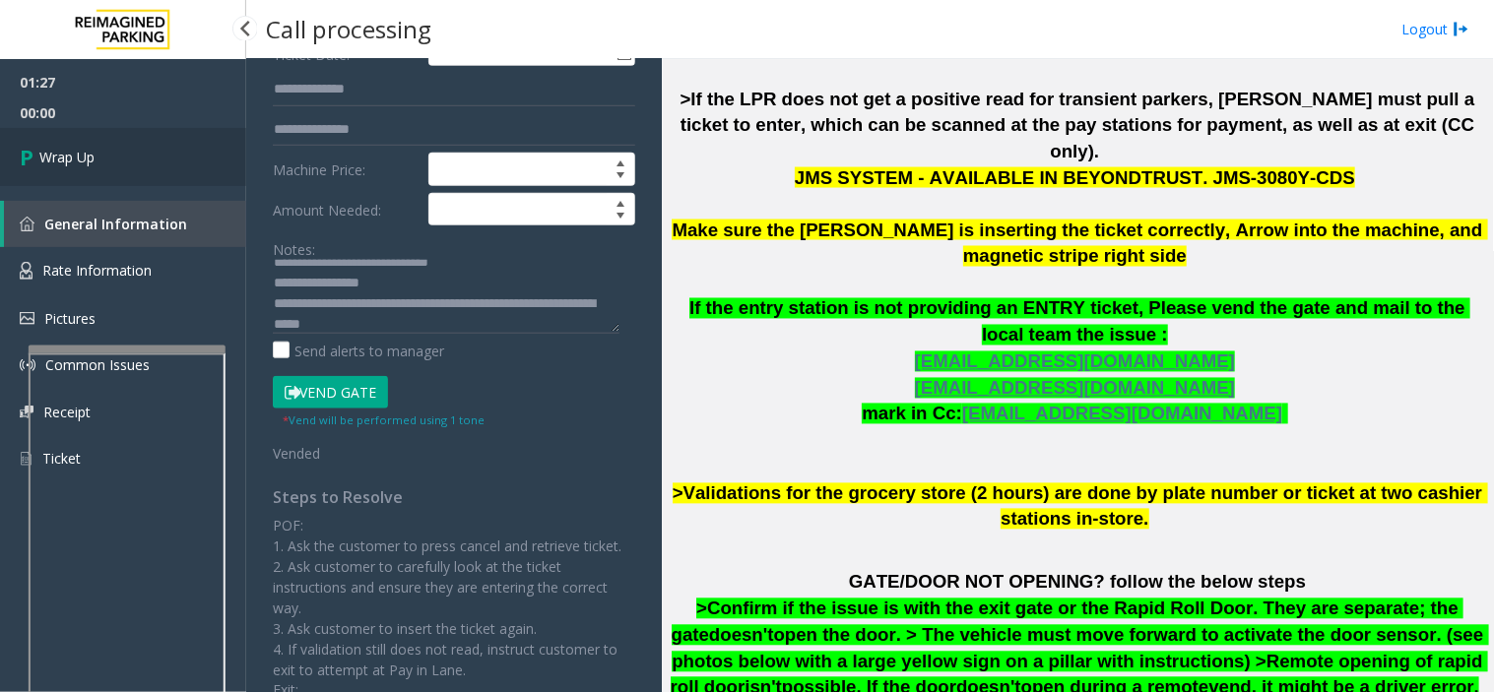
click at [51, 160] on span "Wrap Up" at bounding box center [66, 157] width 55 height 21
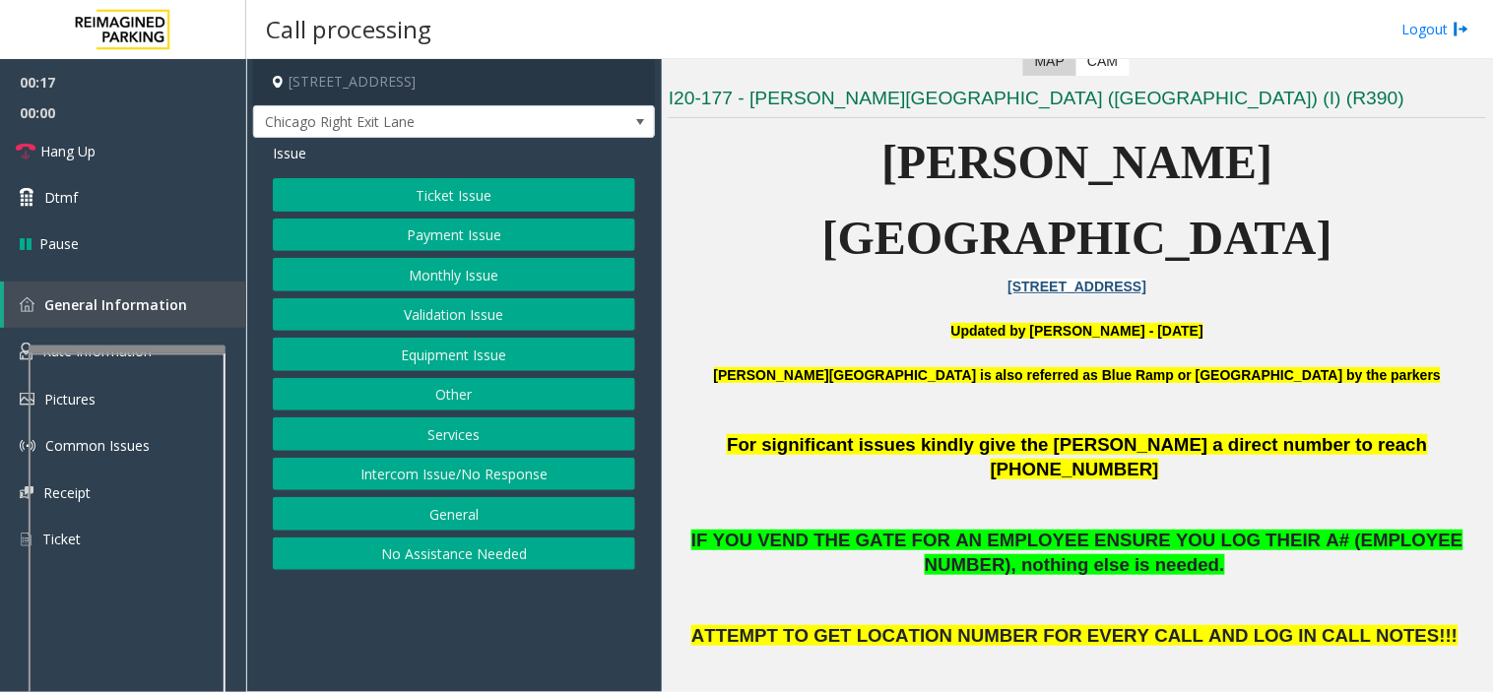
scroll to position [547, 0]
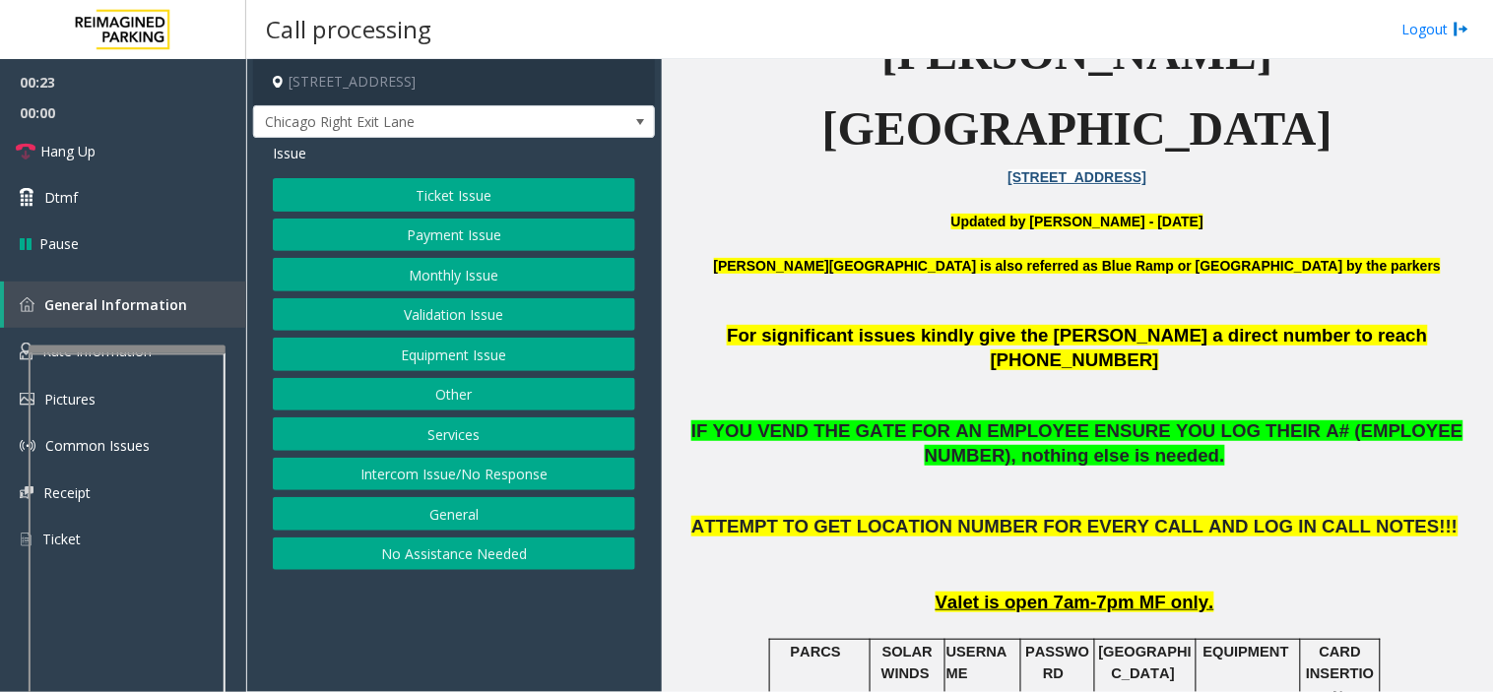
click at [438, 195] on button "Ticket Issue" at bounding box center [454, 194] width 362 height 33
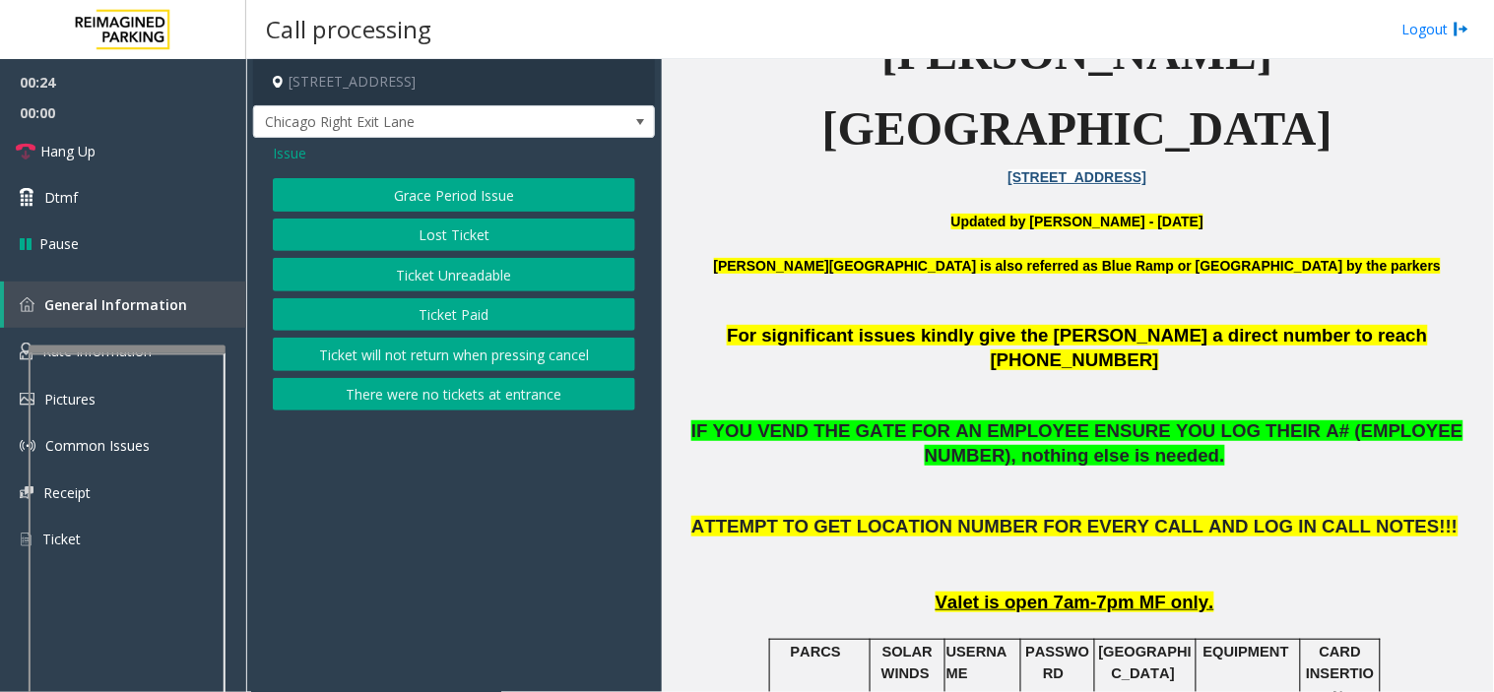
click at [425, 276] on button "Ticket Unreadable" at bounding box center [454, 274] width 362 height 33
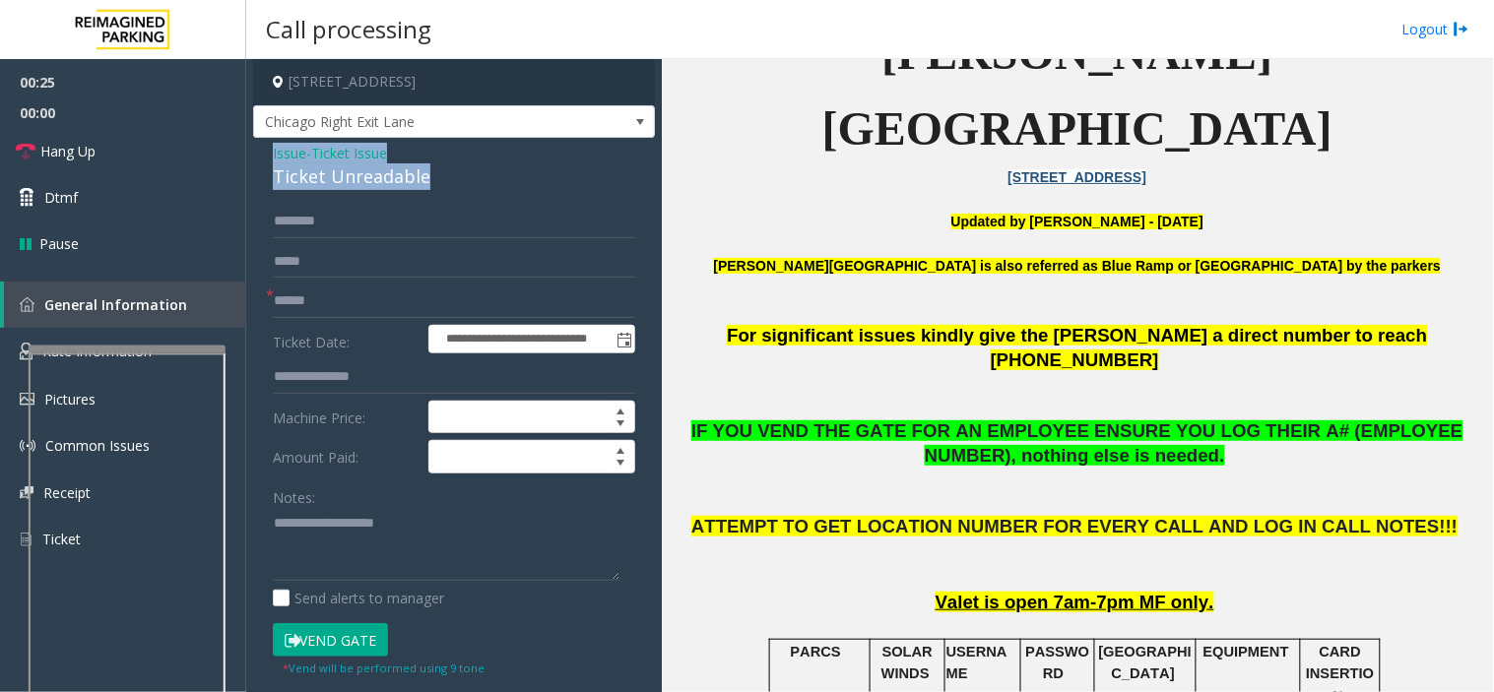
drag, startPoint x: 437, startPoint y: 172, endPoint x: 260, endPoint y: 152, distance: 178.5
click at [260, 152] on div "**********" at bounding box center [454, 618] width 402 height 961
click at [389, 537] on textarea at bounding box center [446, 545] width 347 height 74
type textarea "**********"
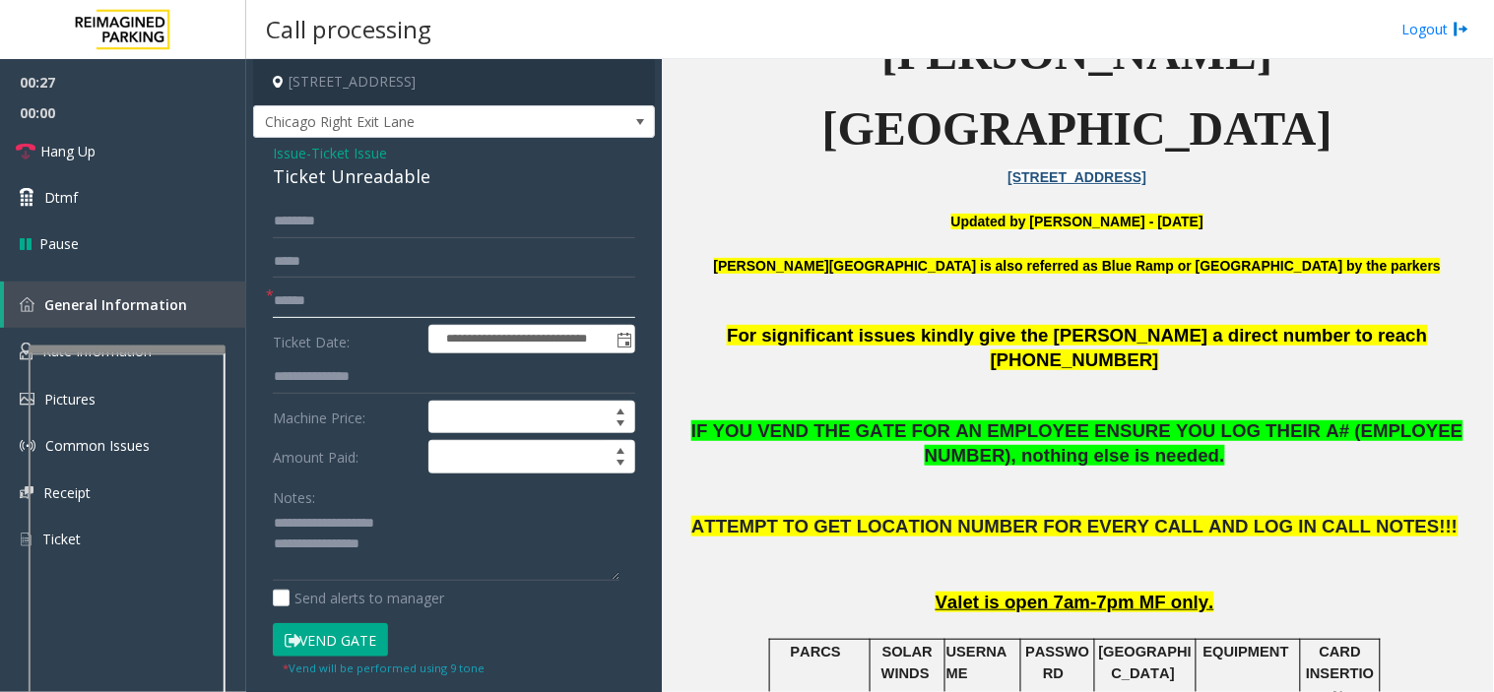
click at [305, 294] on input "text" at bounding box center [454, 301] width 362 height 33
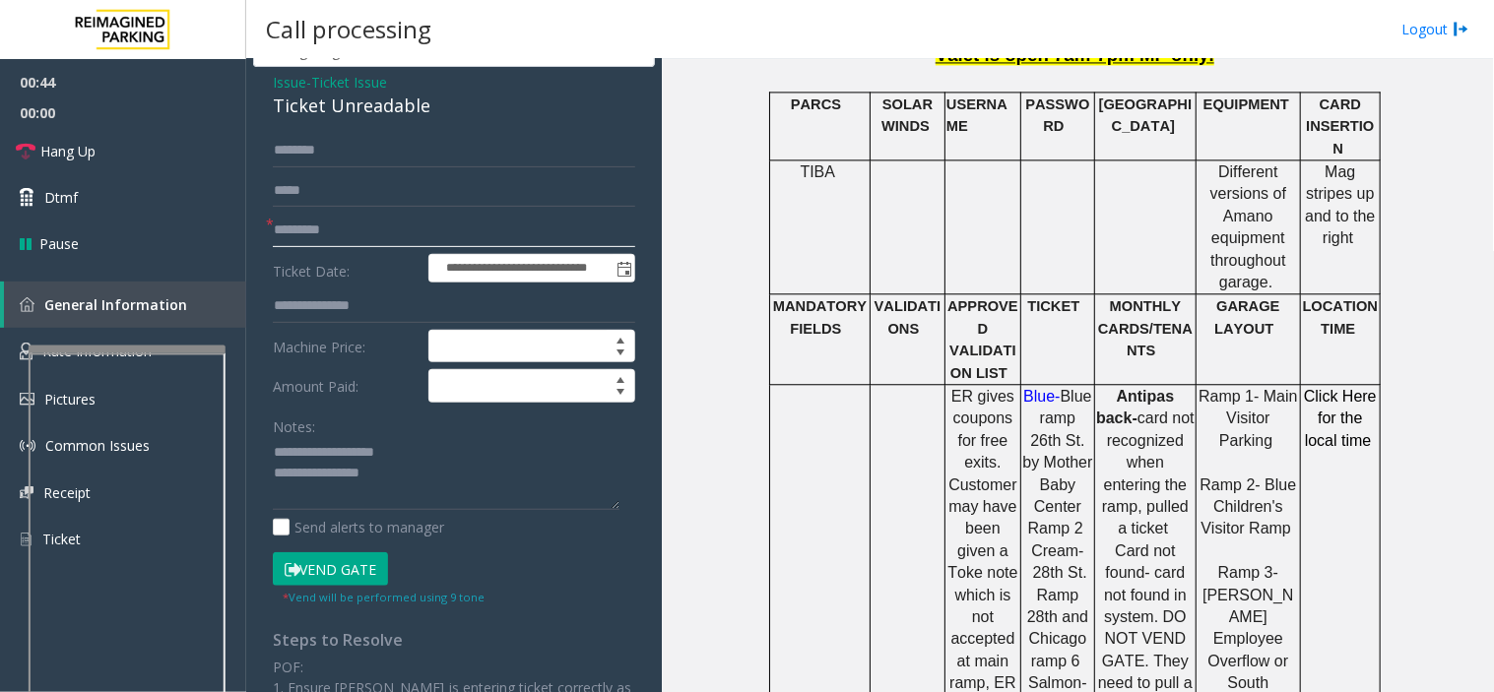
scroll to position [109, 0]
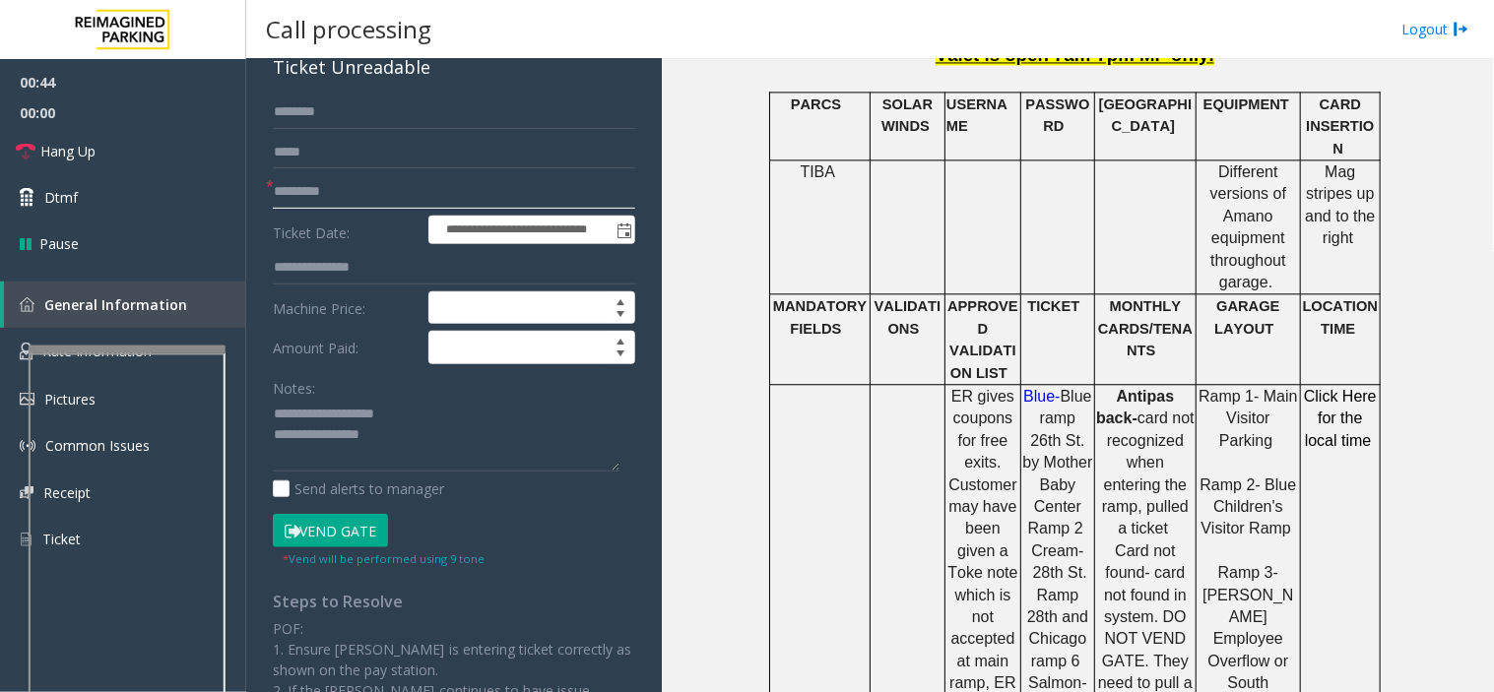
type input "*********"
click at [407, 438] on textarea at bounding box center [446, 436] width 347 height 74
drag, startPoint x: 316, startPoint y: 540, endPoint x: 351, endPoint y: 522, distance: 38.8
click at [316, 542] on button "Vend Gate" at bounding box center [330, 530] width 115 height 33
click at [384, 455] on textarea at bounding box center [446, 436] width 347 height 74
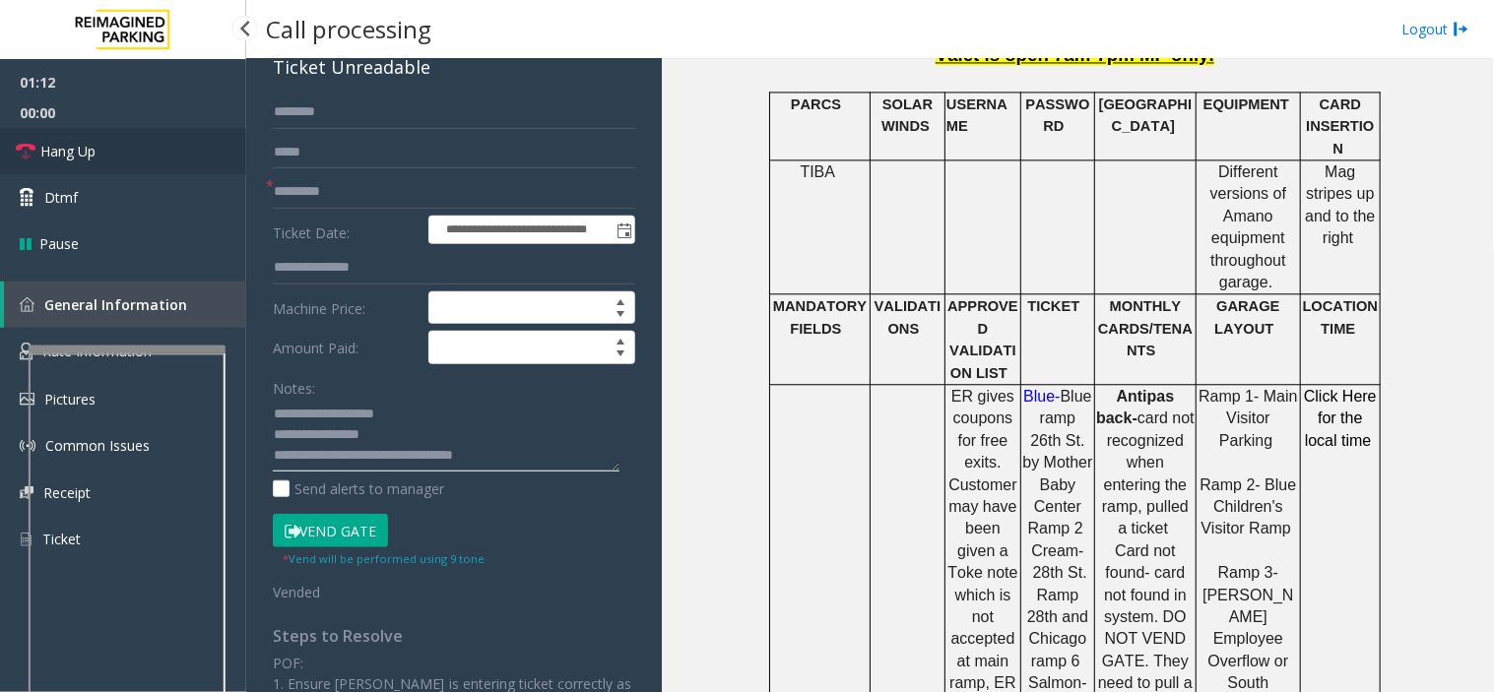
type textarea "**********"
click at [123, 130] on link "Hang Up" at bounding box center [123, 151] width 246 height 46
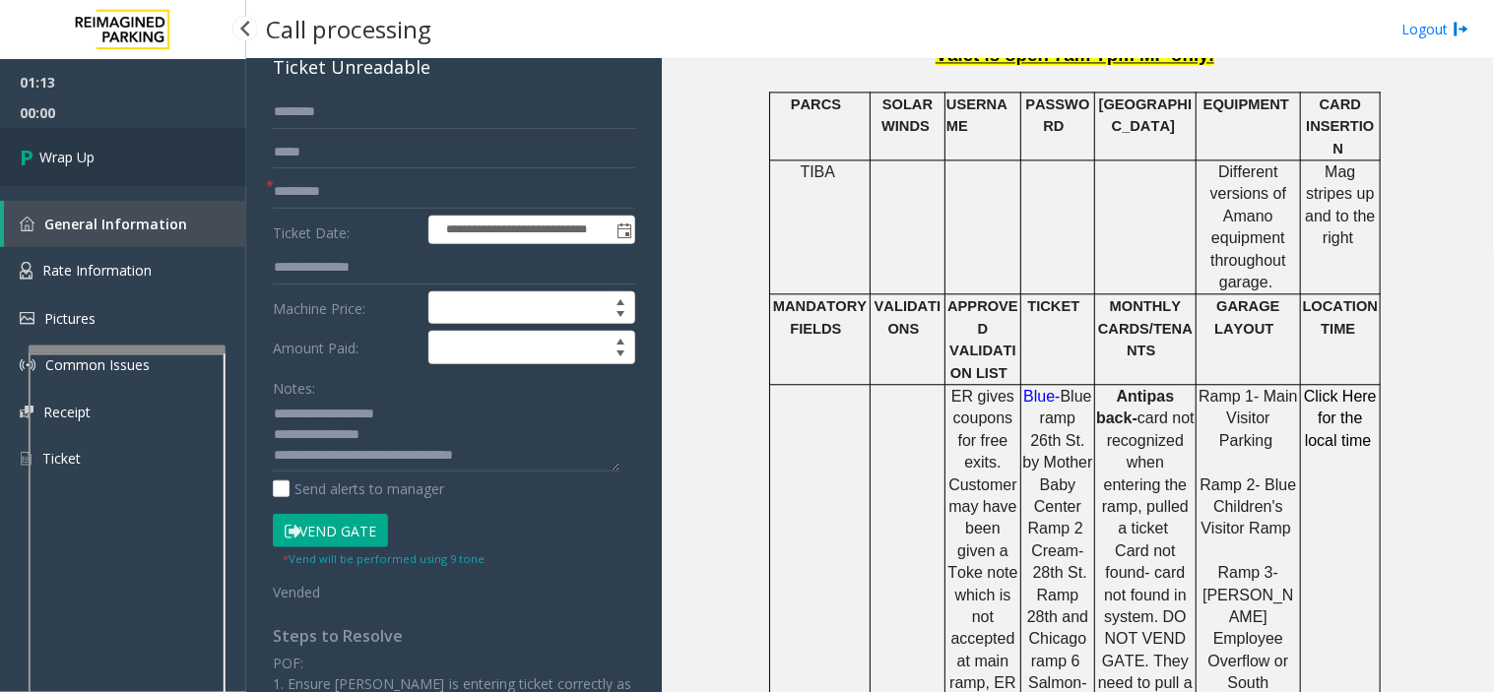
click at [112, 141] on link "Wrap Up" at bounding box center [123, 157] width 246 height 58
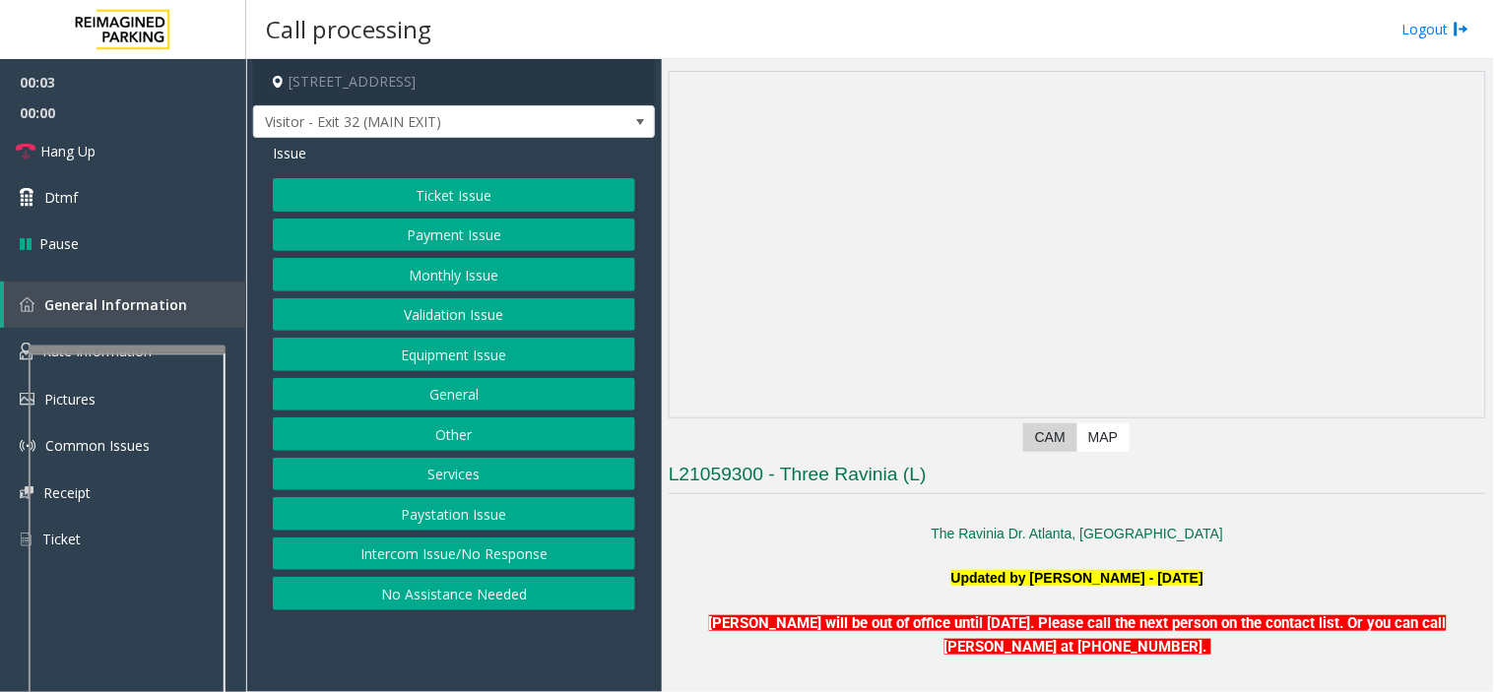
scroll to position [109, 0]
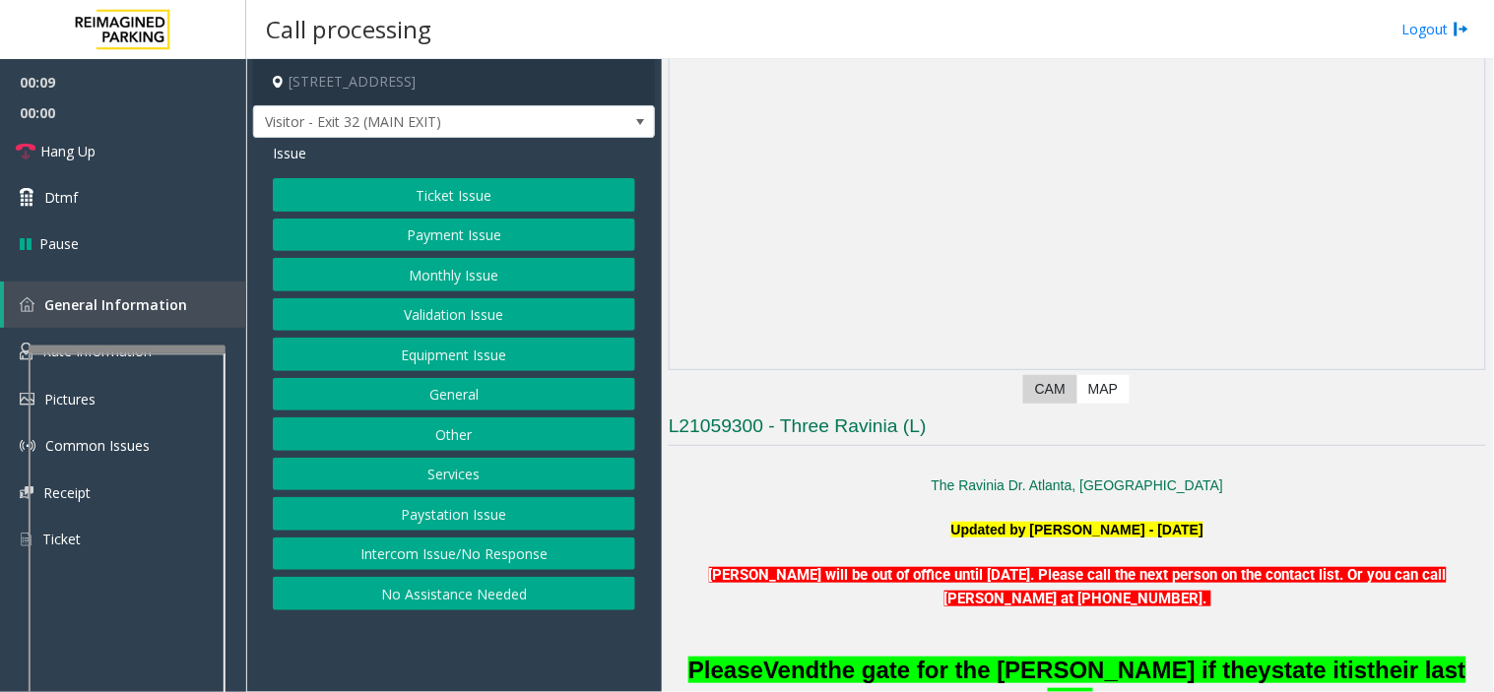
click at [429, 321] on button "Validation Issue" at bounding box center [454, 314] width 362 height 33
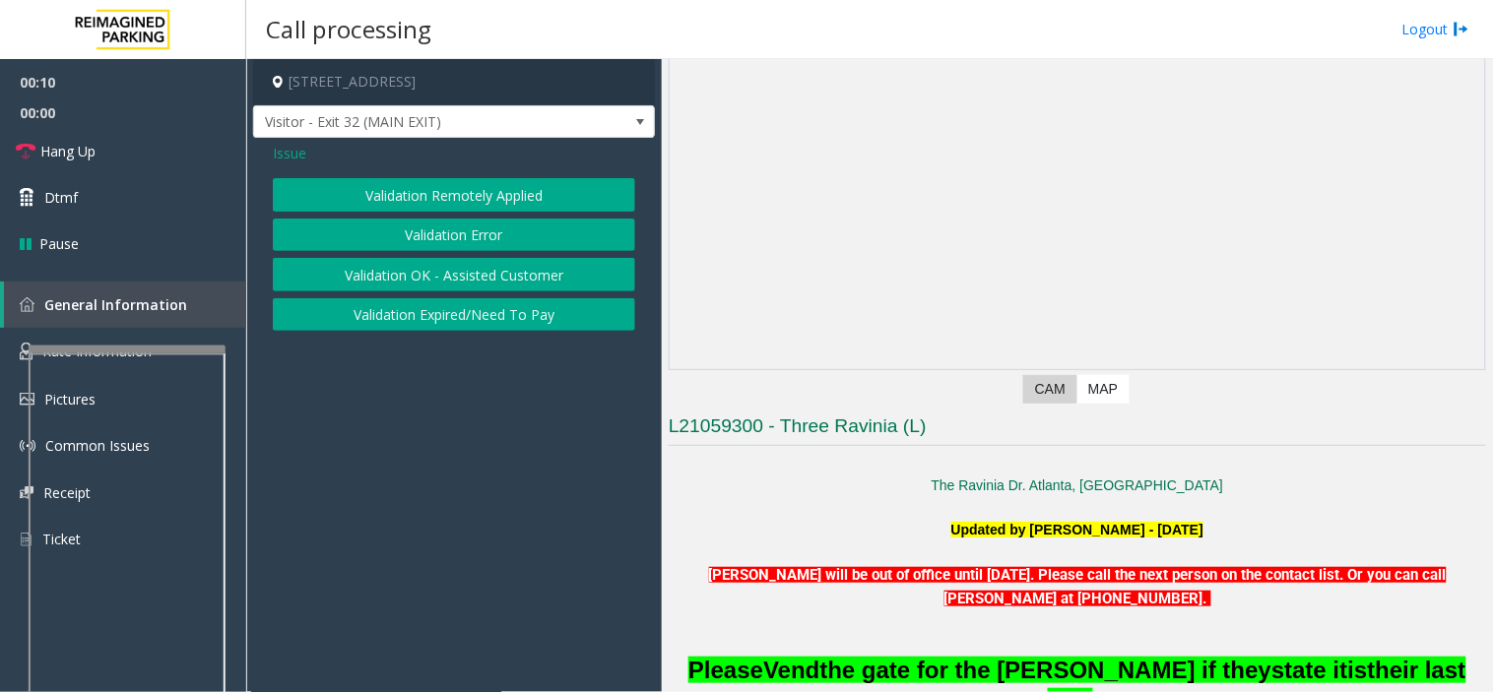
click at [427, 239] on button "Validation Error" at bounding box center [454, 235] width 362 height 33
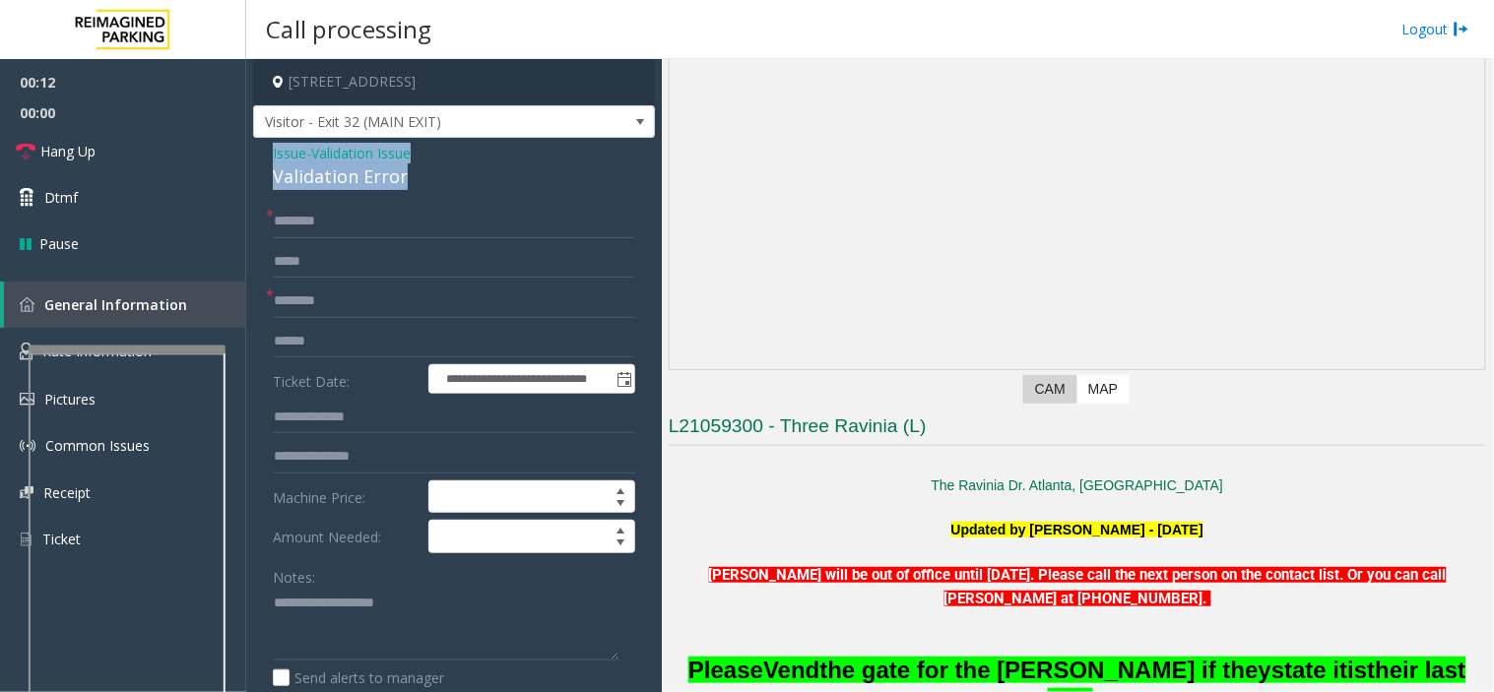
drag, startPoint x: 411, startPoint y: 182, endPoint x: 261, endPoint y: 158, distance: 151.7
click at [261, 158] on div "**********" at bounding box center [454, 679] width 402 height 1083
copy div "Issue - Validation Issue Validation Error"
click at [311, 622] on textarea at bounding box center [446, 625] width 347 height 74
paste textarea "**********"
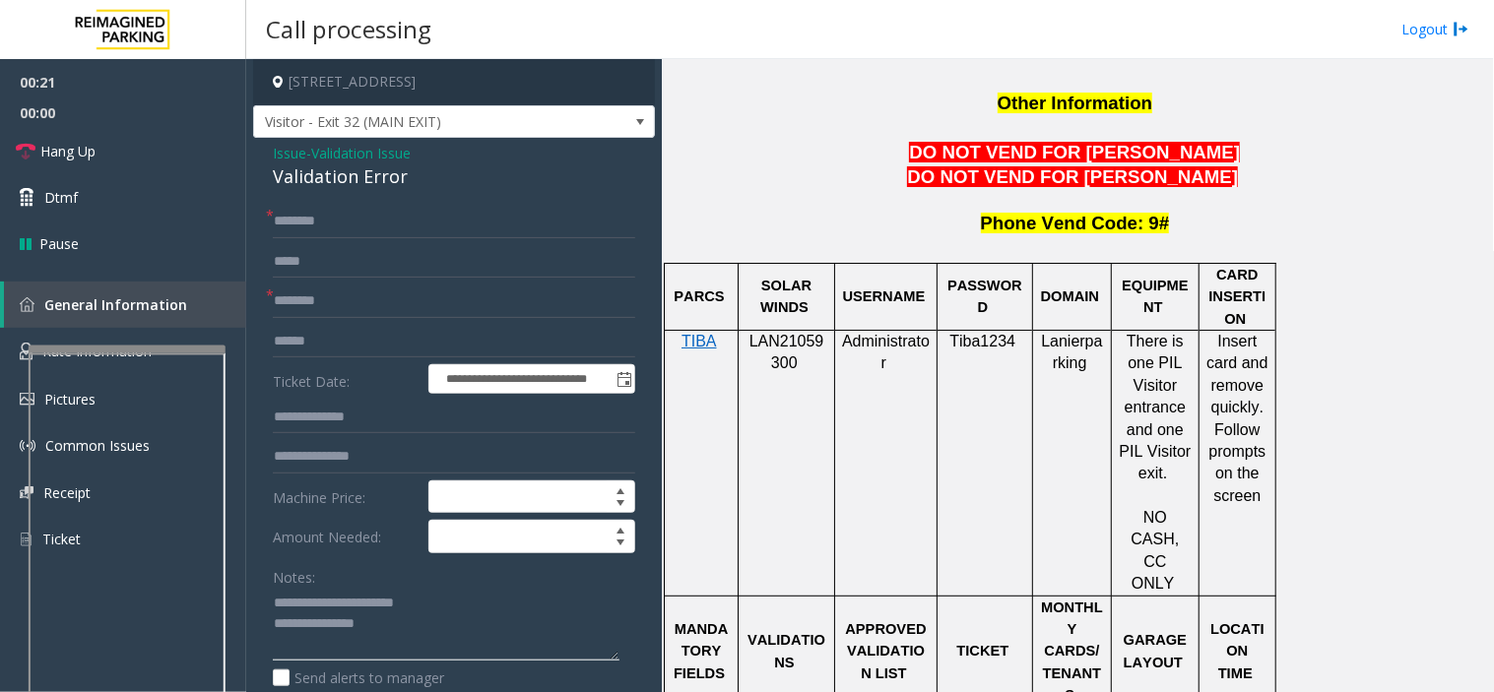
scroll to position [1860, 0]
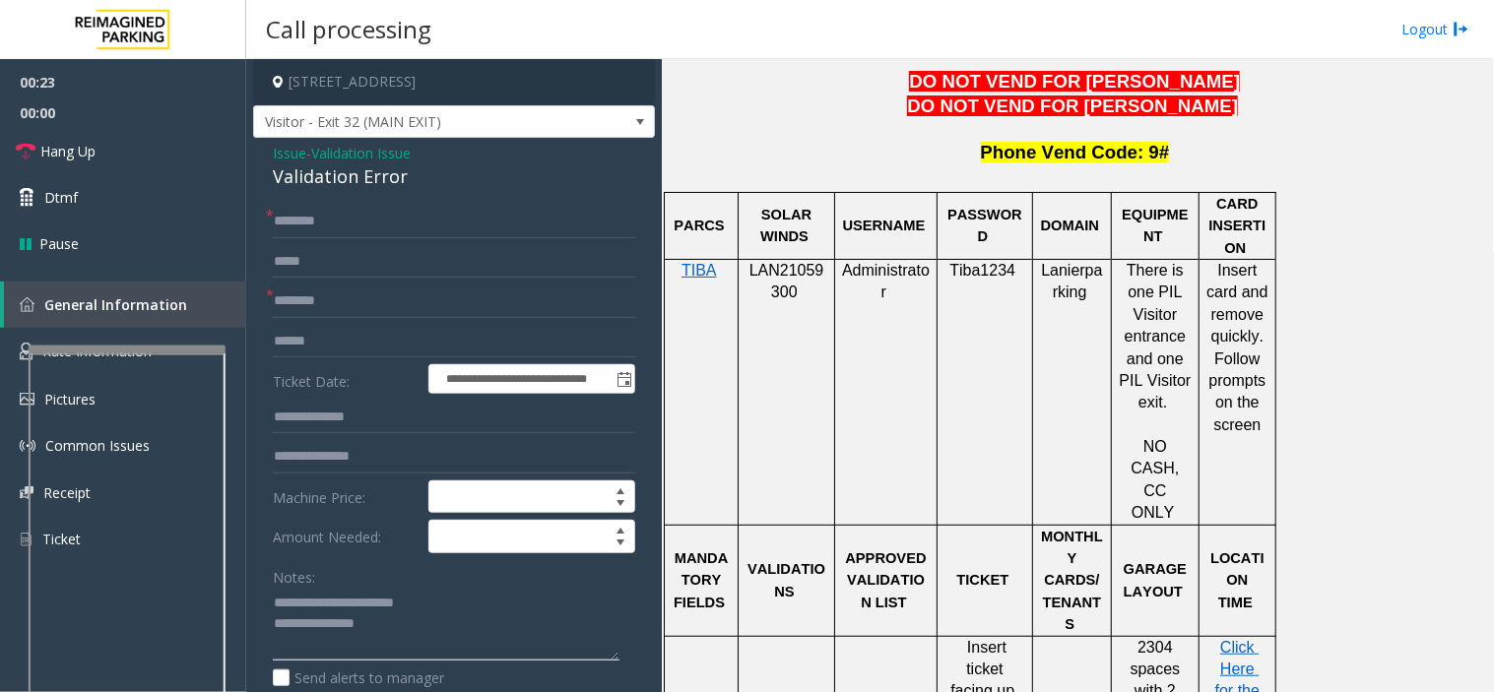
type textarea "**********"
click at [785, 262] on span "LAN21059300" at bounding box center [787, 281] width 75 height 38
copy p "LAN21059300"
click at [287, 222] on input "text" at bounding box center [454, 221] width 362 height 33
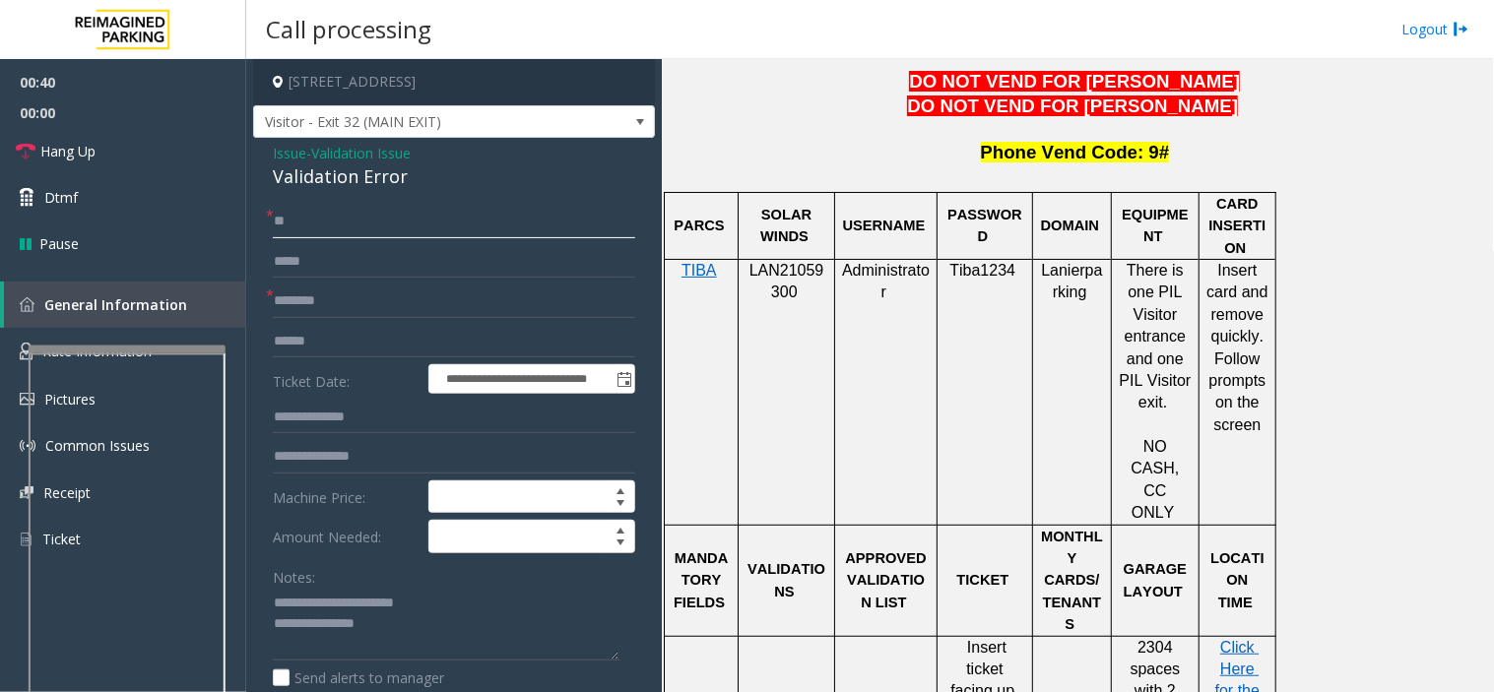
type input "**"
click at [387, 328] on input "text" at bounding box center [454, 341] width 362 height 33
click at [374, 310] on input "text" at bounding box center [454, 301] width 362 height 33
type input "**"
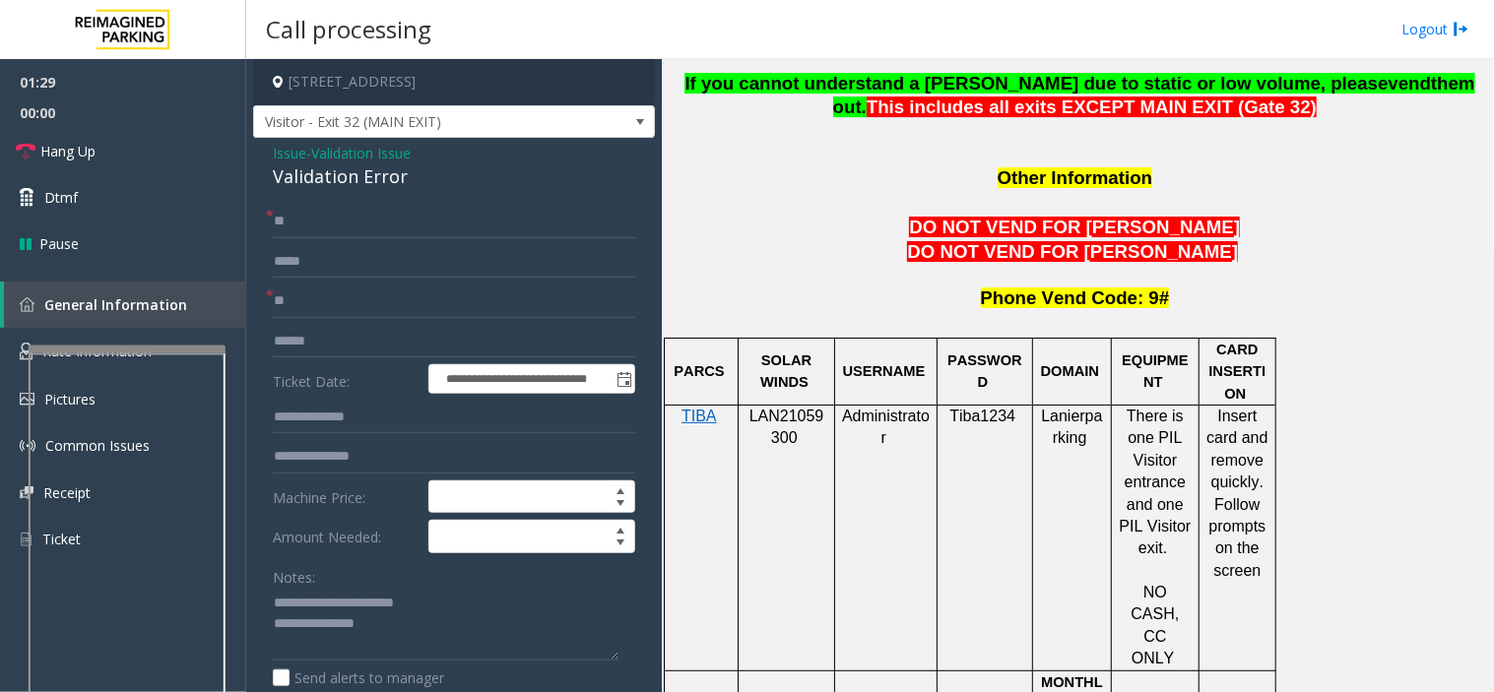
scroll to position [1897, 0]
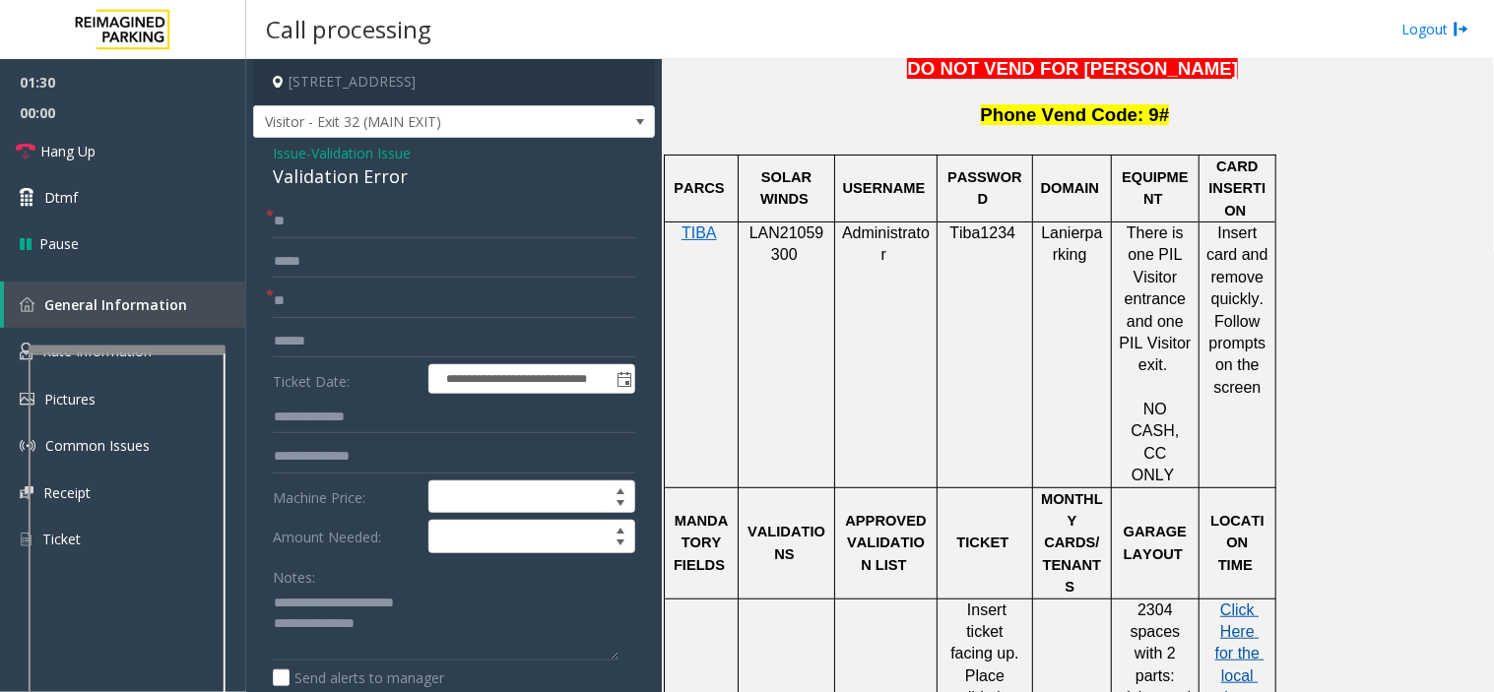
click at [1130, 602] on span "Click Here for the local time" at bounding box center [1239, 654] width 49 height 105
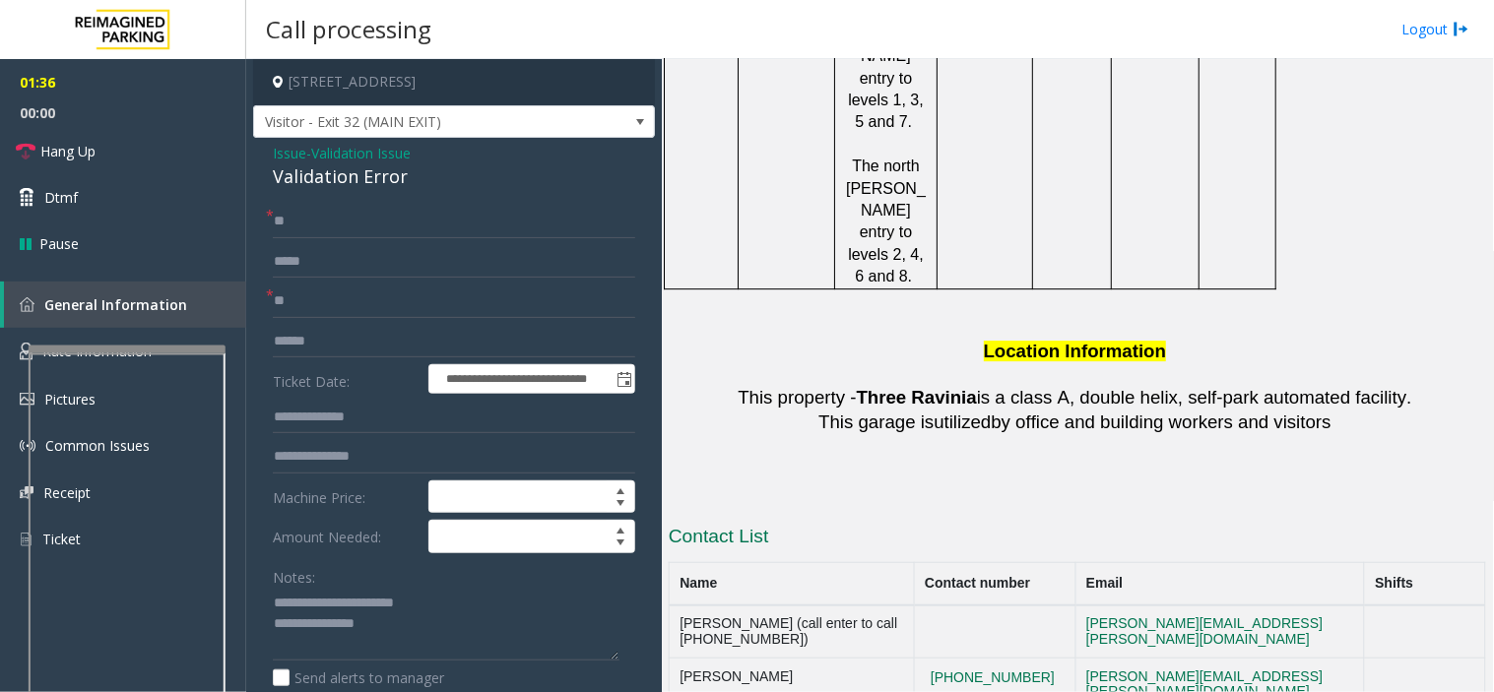
scroll to position [3320, 0]
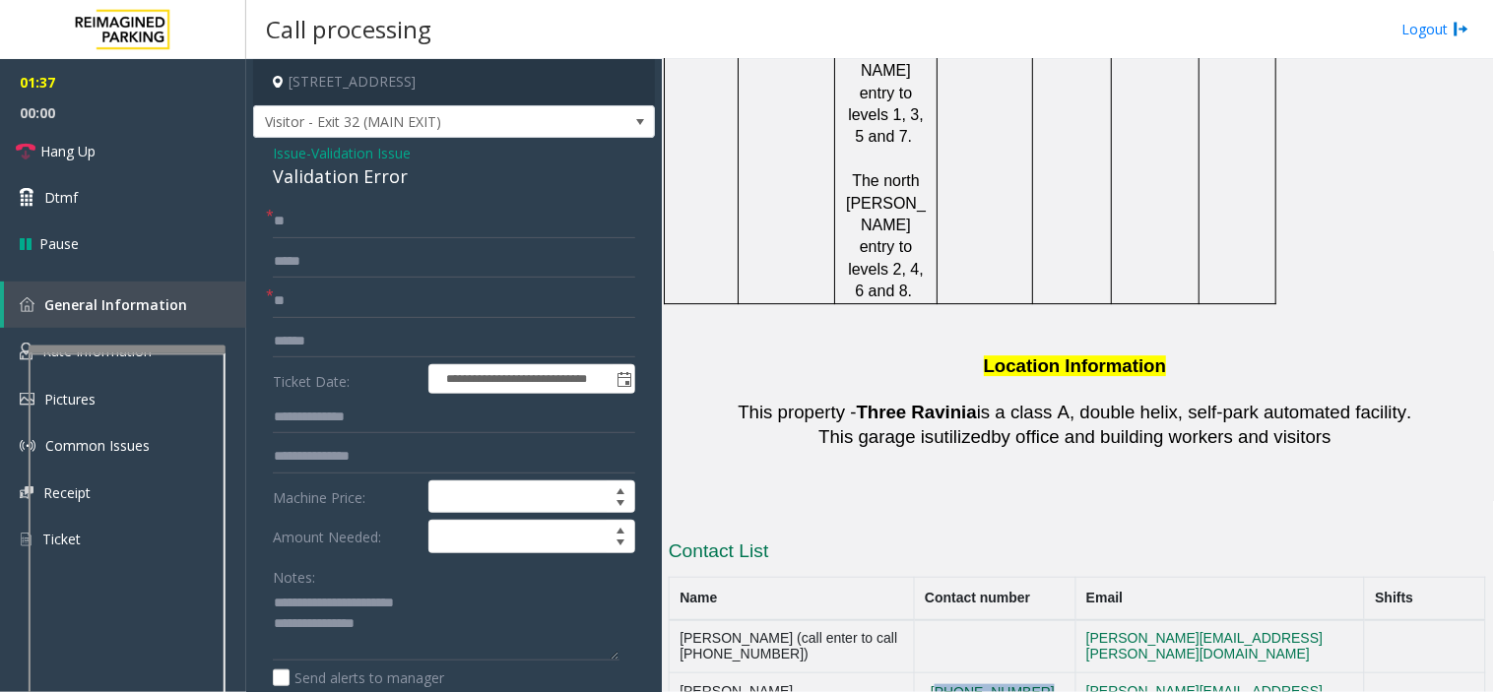
drag, startPoint x: 1017, startPoint y: 451, endPoint x: 931, endPoint y: 426, distance: 89.4
click at [931, 661] on td "[PHONE_NUMBER]" at bounding box center [995, 700] width 162 height 53
copy button "[PHONE_NUMBER]"
click at [415, 626] on textarea at bounding box center [446, 625] width 347 height 74
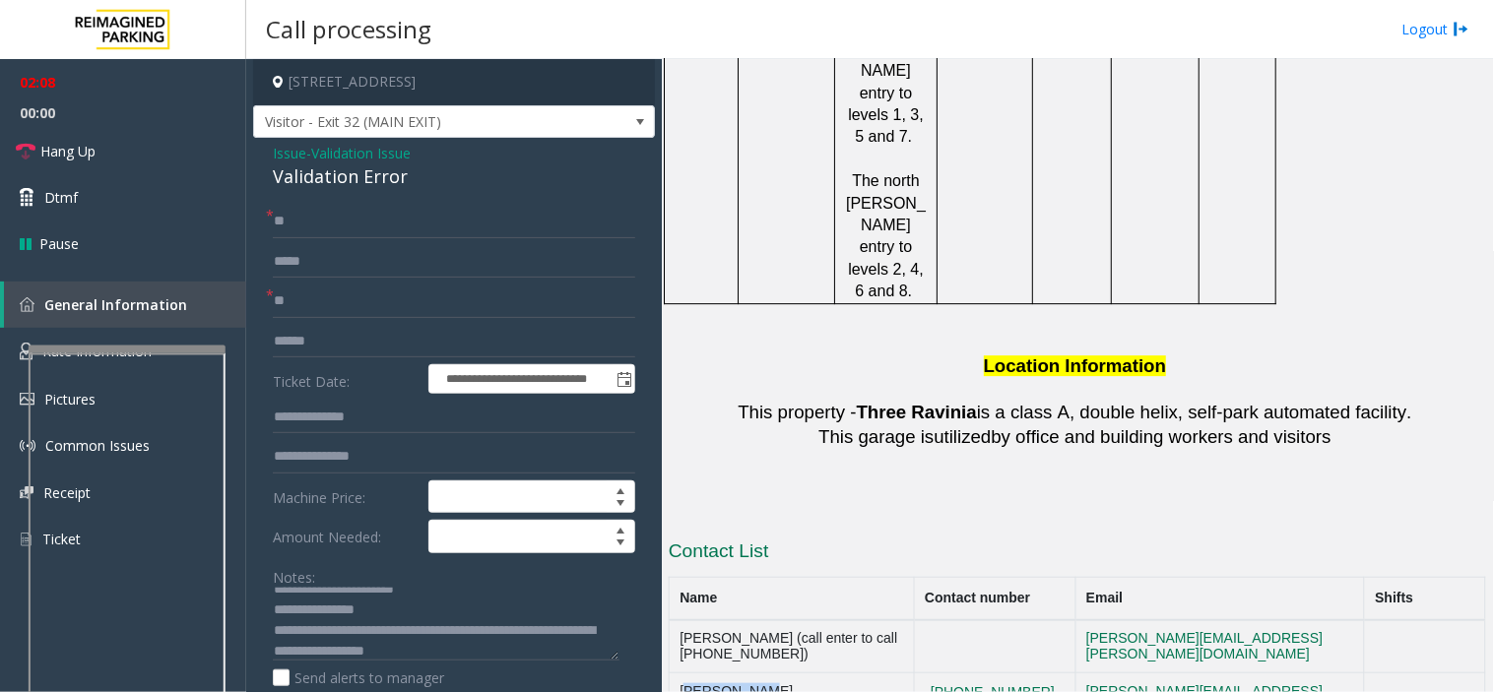
drag, startPoint x: 800, startPoint y: 429, endPoint x: 673, endPoint y: 444, distance: 127.9
click at [673, 661] on td "[PERSON_NAME]" at bounding box center [792, 700] width 245 height 53
copy td "[PERSON_NAME]"
click at [528, 657] on textarea at bounding box center [446, 625] width 347 height 74
paste textarea "**********"
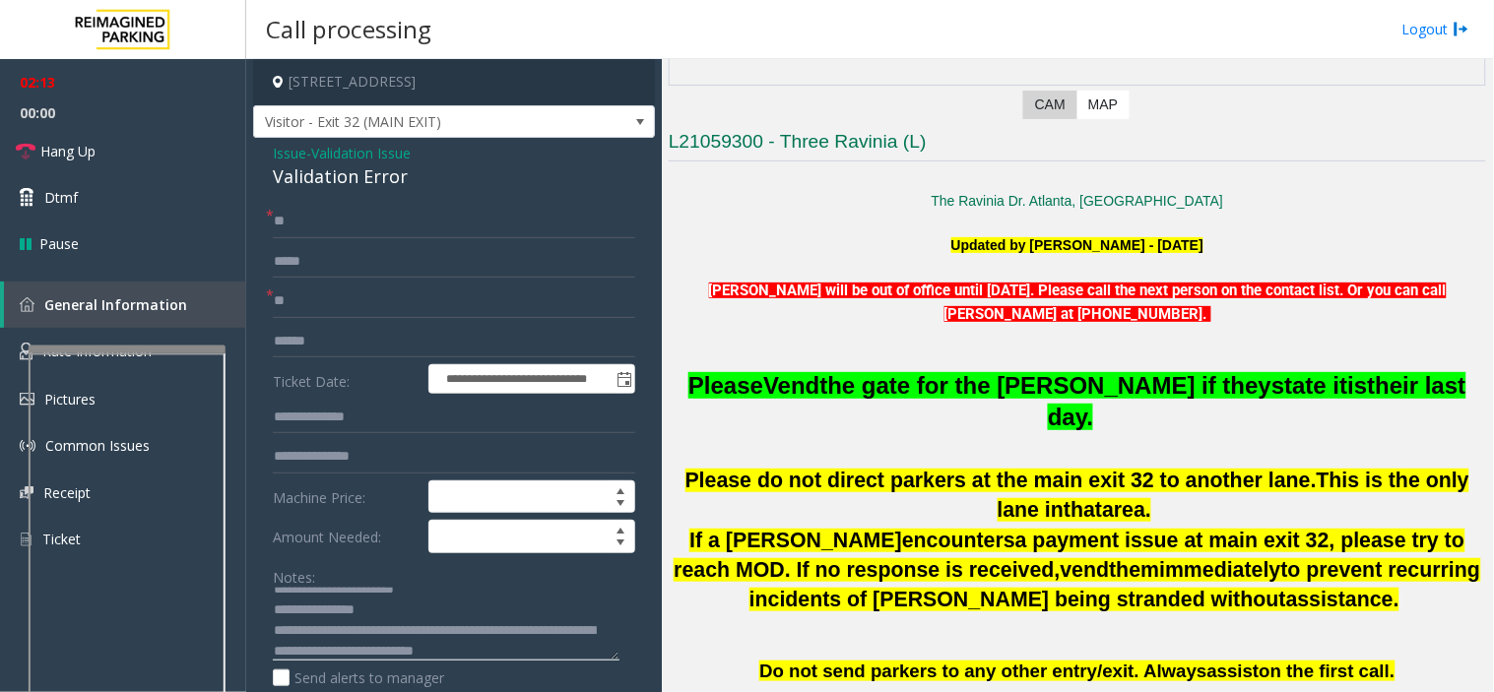
scroll to position [365, 0]
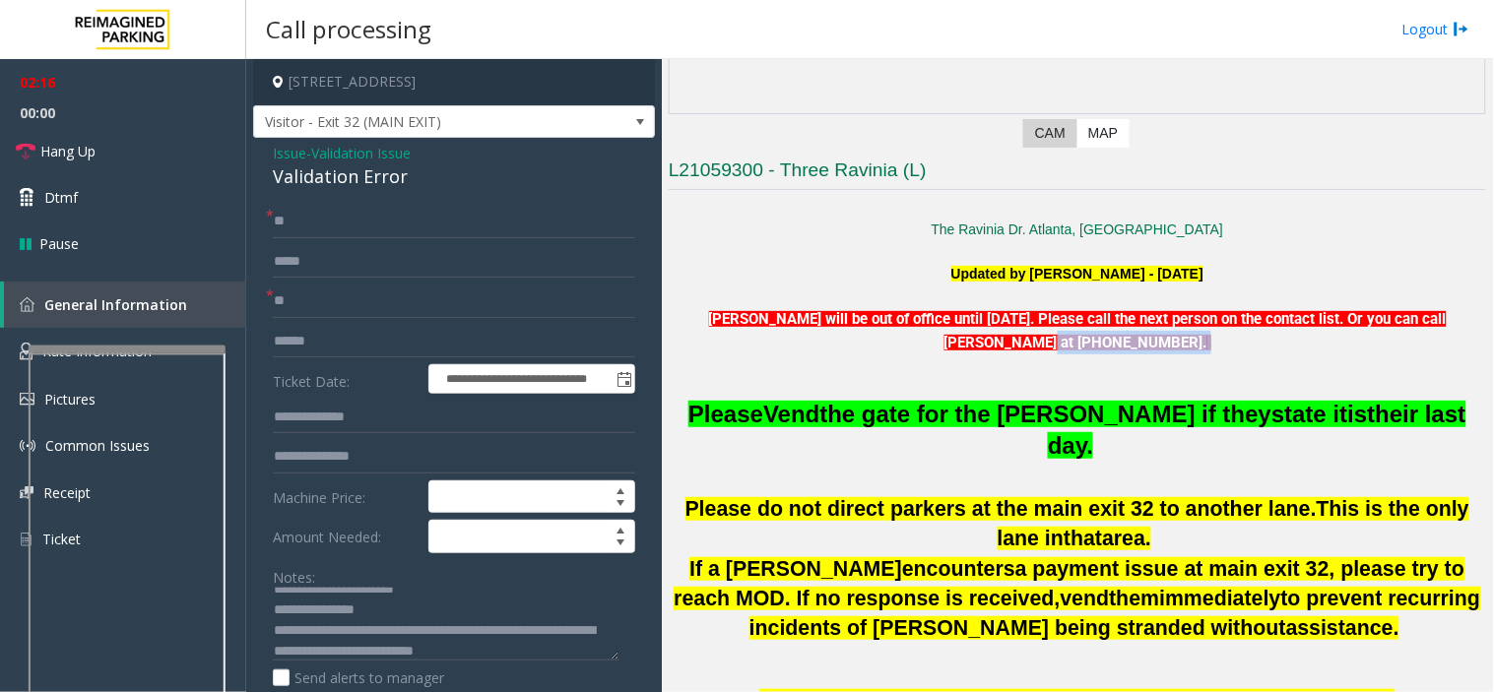
drag, startPoint x: 1078, startPoint y: 342, endPoint x: 1221, endPoint y: 359, distance: 144.8
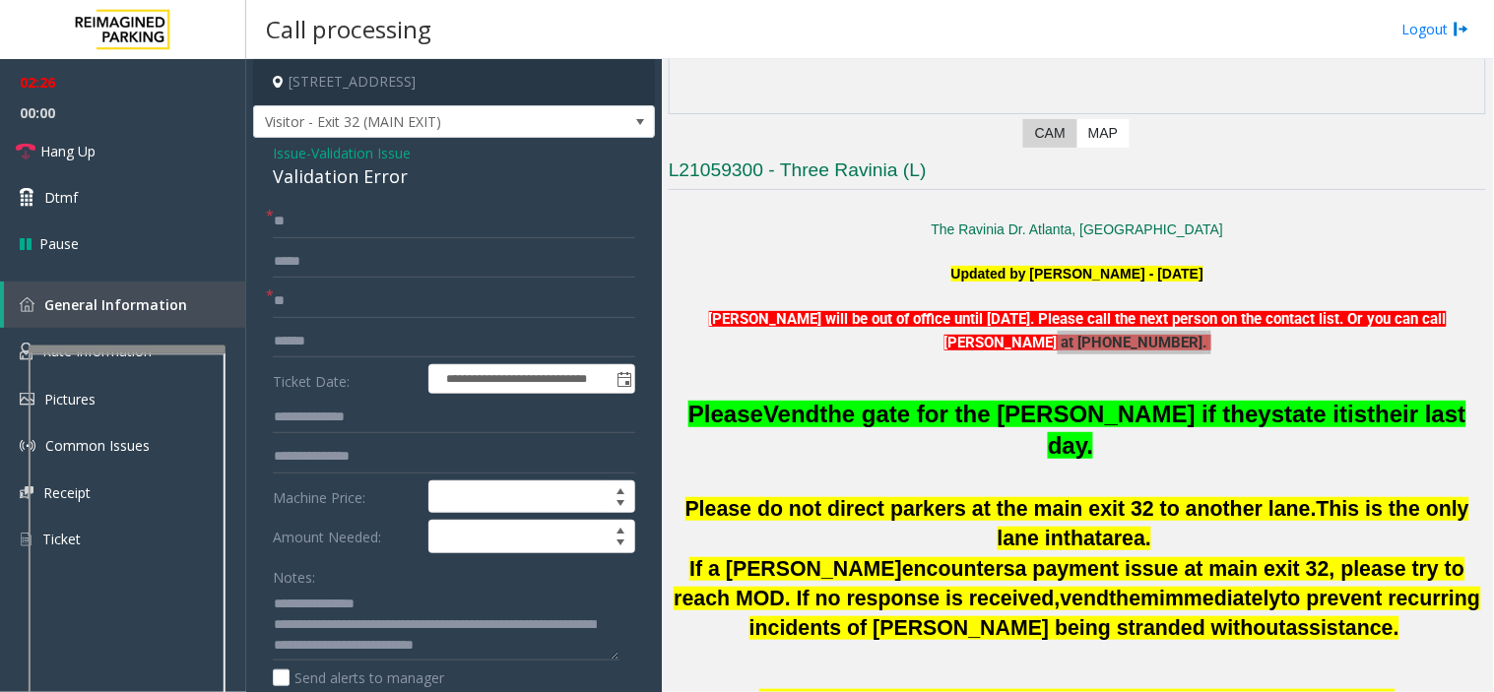
scroll to position [21, 0]
click at [576, 643] on textarea at bounding box center [446, 625] width 347 height 74
drag, startPoint x: 1046, startPoint y: 346, endPoint x: 956, endPoint y: 347, distance: 89.6
click at [956, 347] on p "[PERSON_NAME] will be out of office until [DATE]. Please call the next person o…" at bounding box center [1078, 319] width 818 height 69
click at [581, 642] on textarea at bounding box center [446, 625] width 347 height 74
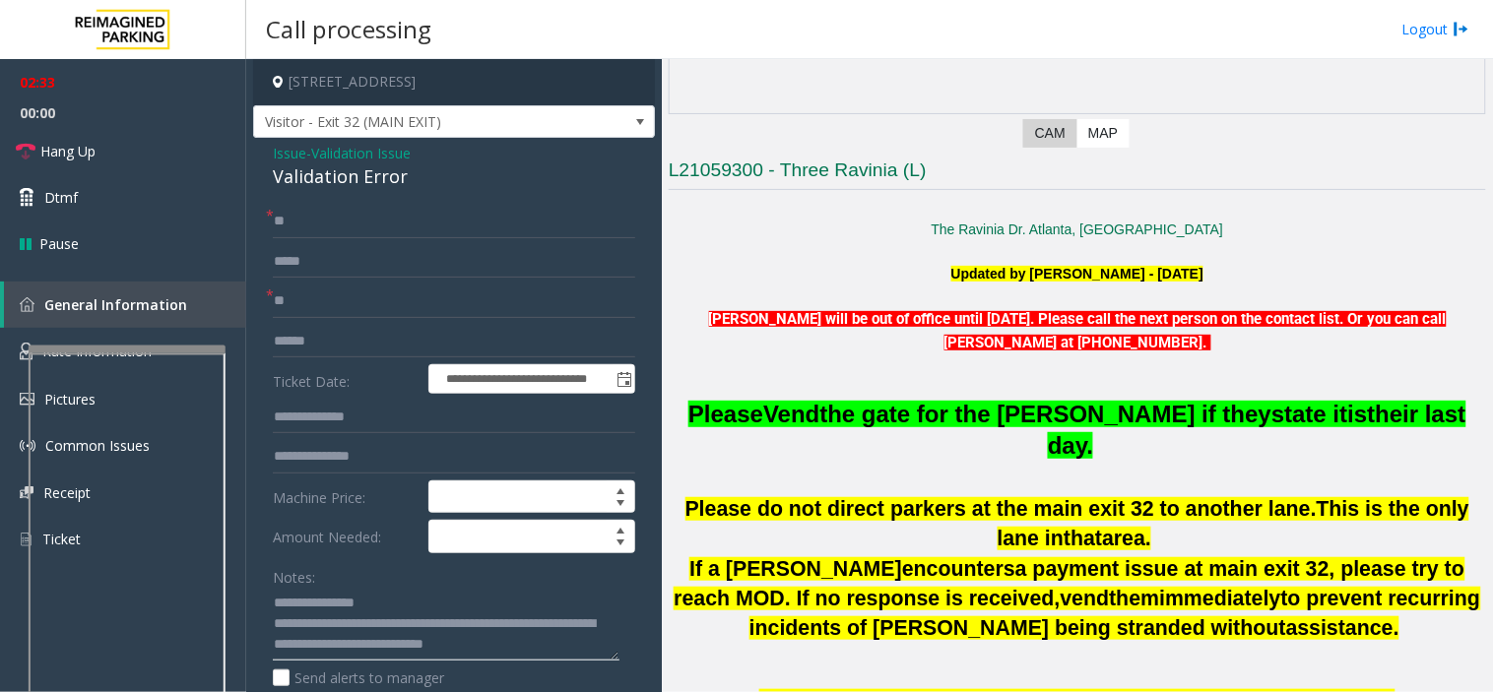
paste textarea "*********"
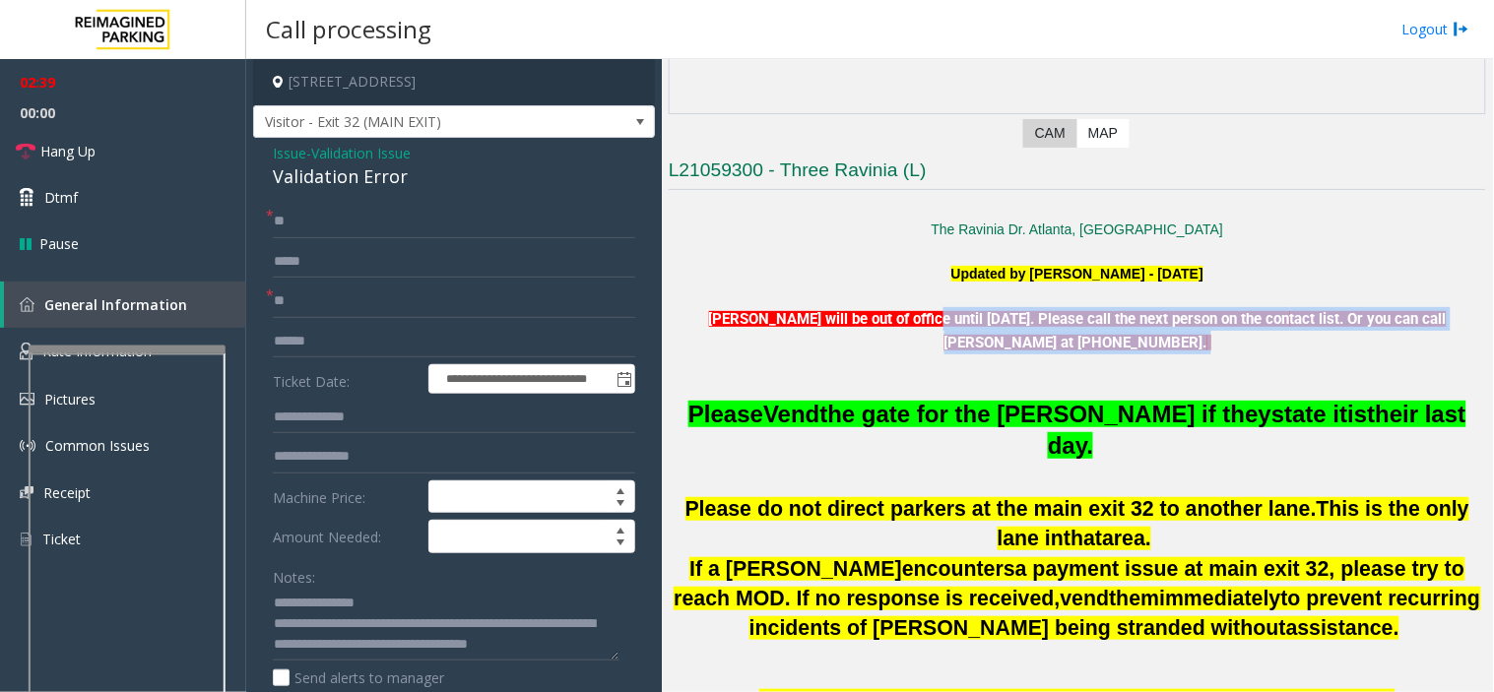
drag, startPoint x: 911, startPoint y: 326, endPoint x: 1221, endPoint y: 352, distance: 311.3
click at [1130, 352] on p "[PERSON_NAME] will be out of office until [DATE]. Please call the next person o…" at bounding box center [1078, 319] width 818 height 69
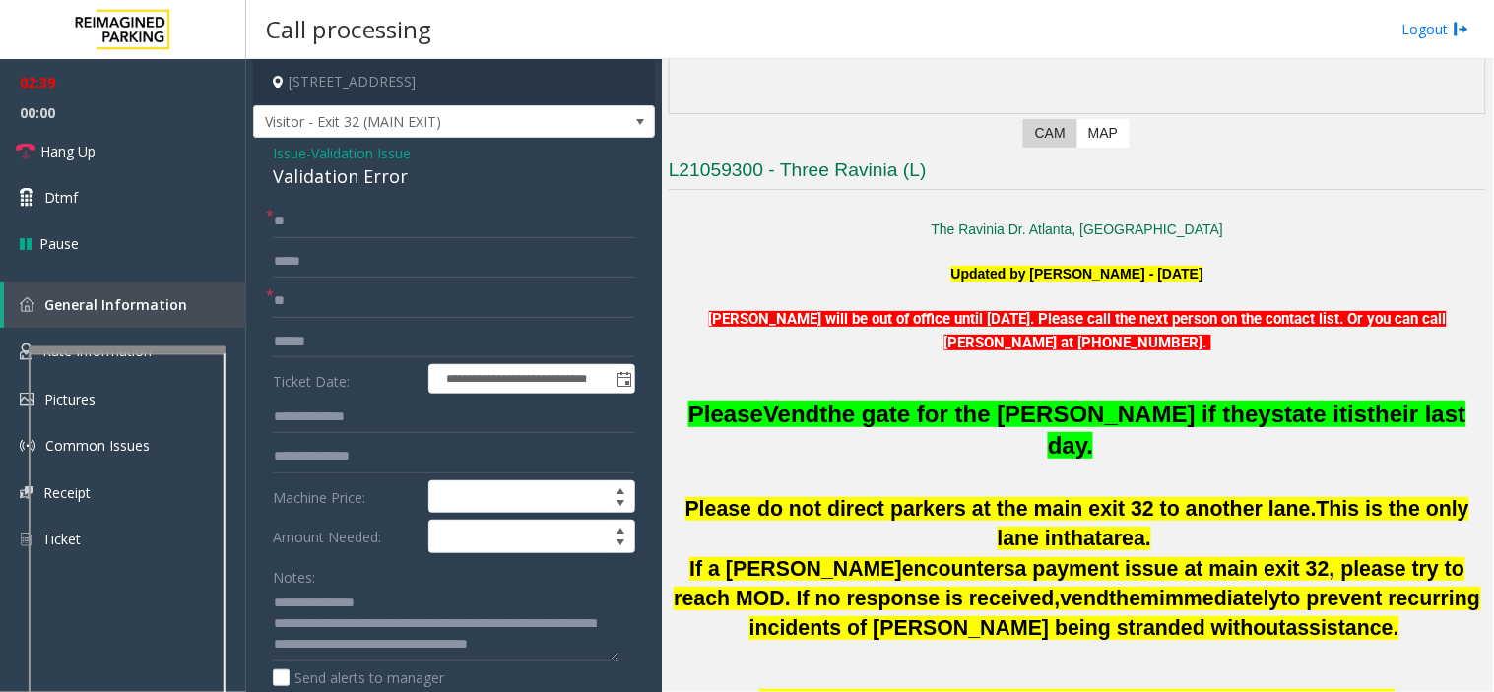
click at [1130, 369] on p at bounding box center [1078, 366] width 818 height 22
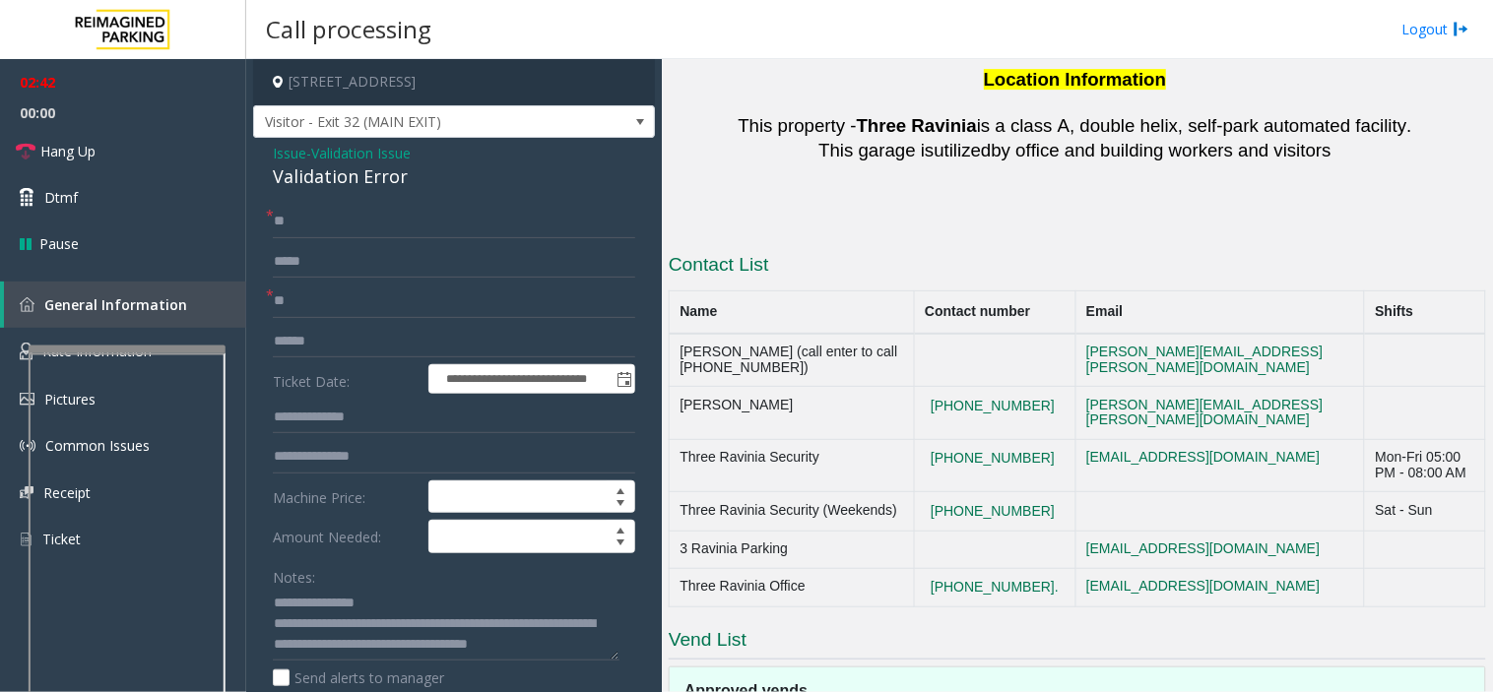
scroll to position [3320, 0]
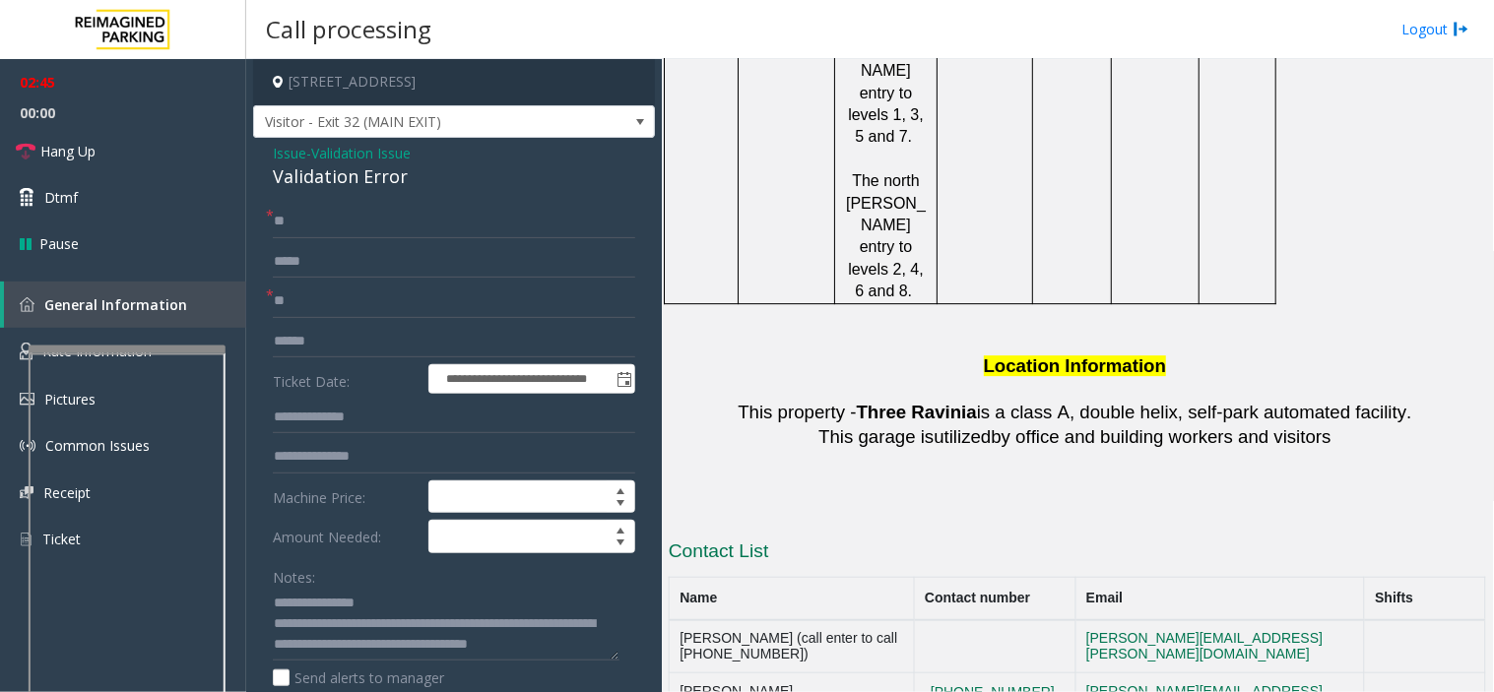
drag, startPoint x: 1015, startPoint y: 502, endPoint x: 930, endPoint y: 494, distance: 85.1
drag, startPoint x: 923, startPoint y: 485, endPoint x: 998, endPoint y: 507, distance: 78.2
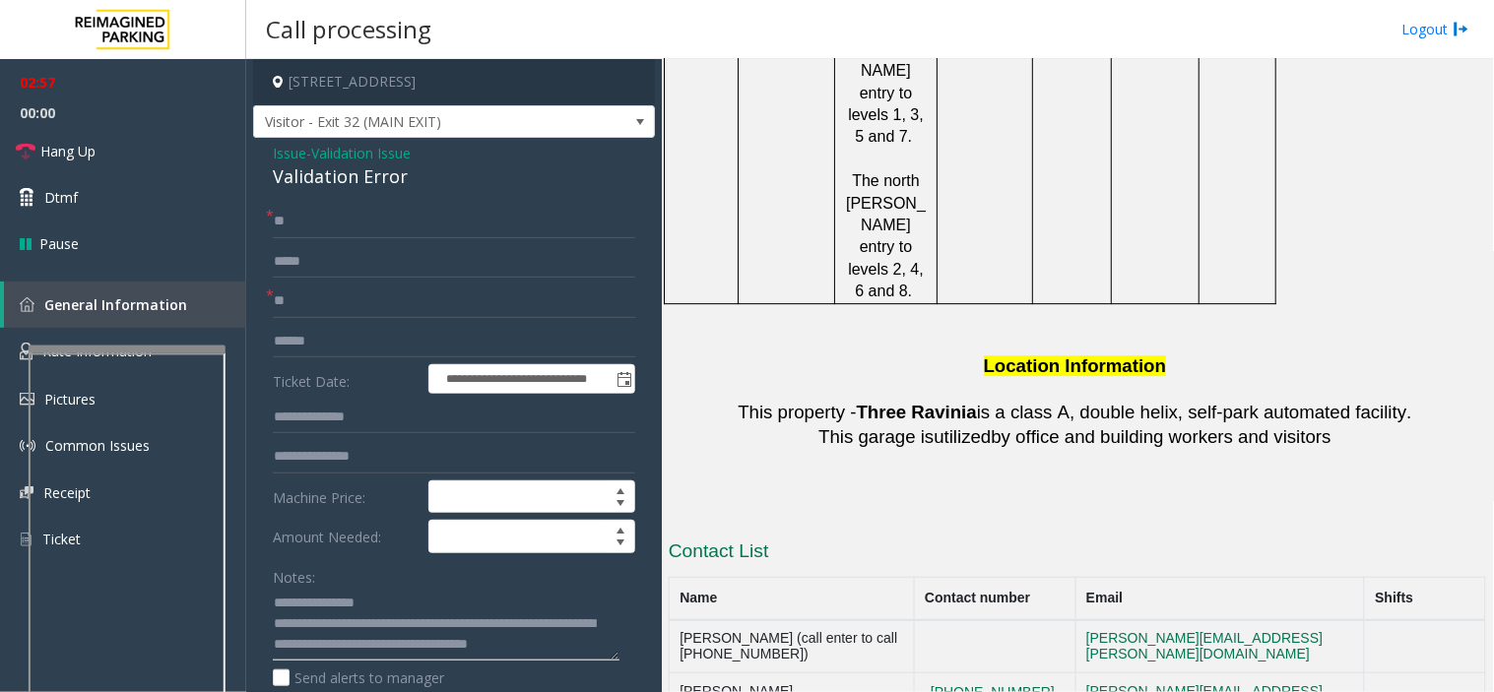
click at [370, 635] on textarea at bounding box center [446, 625] width 347 height 74
drag, startPoint x: 850, startPoint y: 487, endPoint x: 673, endPoint y: 481, distance: 177.4
click at [371, 643] on textarea at bounding box center [446, 625] width 347 height 74
paste textarea "**********"
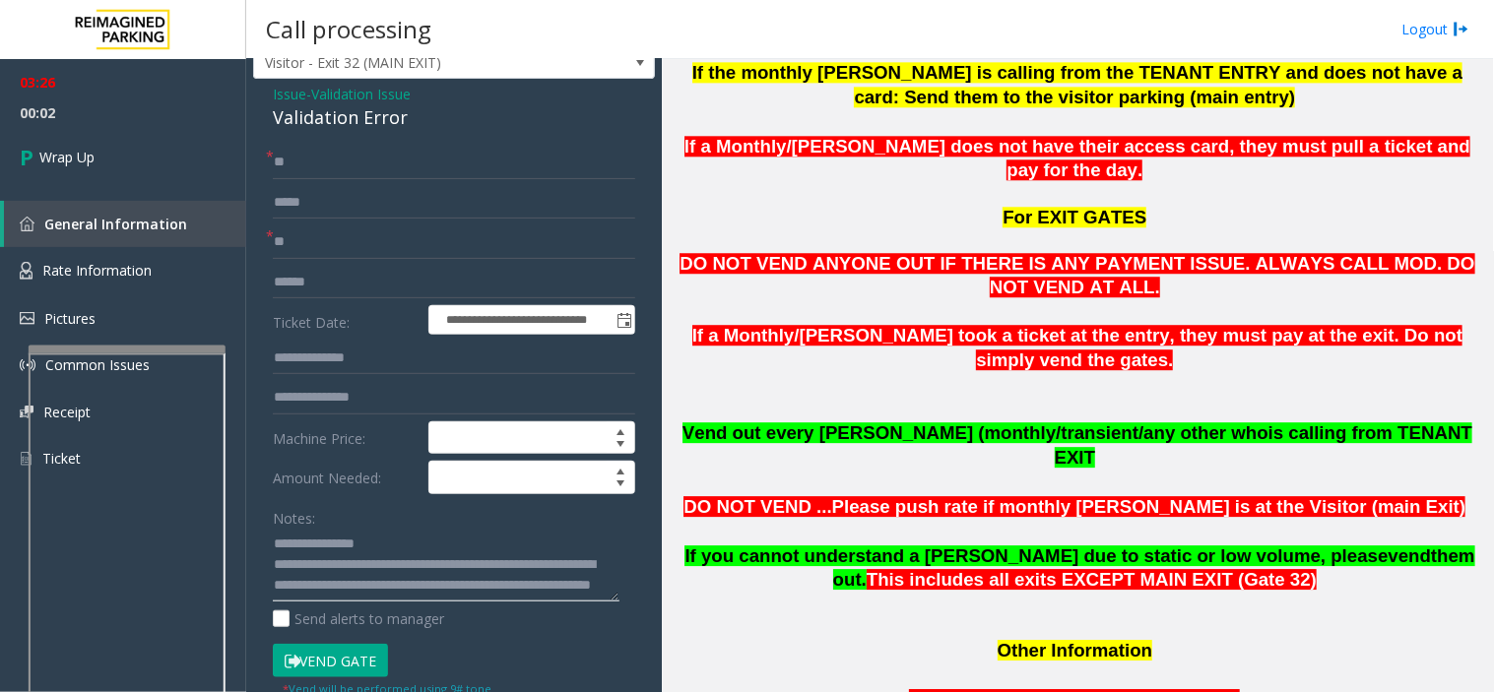
scroll to position [109, 0]
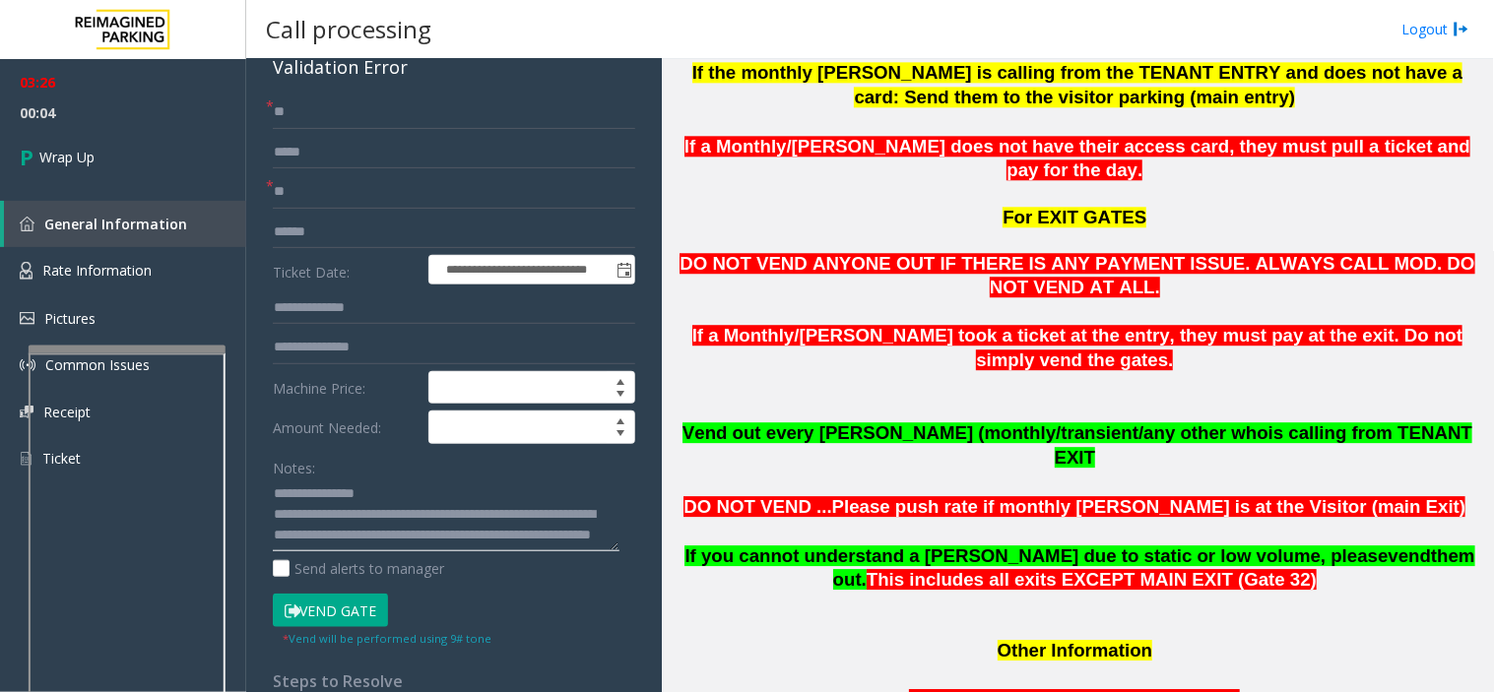
click at [358, 538] on textarea at bounding box center [446, 516] width 347 height 74
click at [435, 540] on textarea at bounding box center [446, 516] width 347 height 74
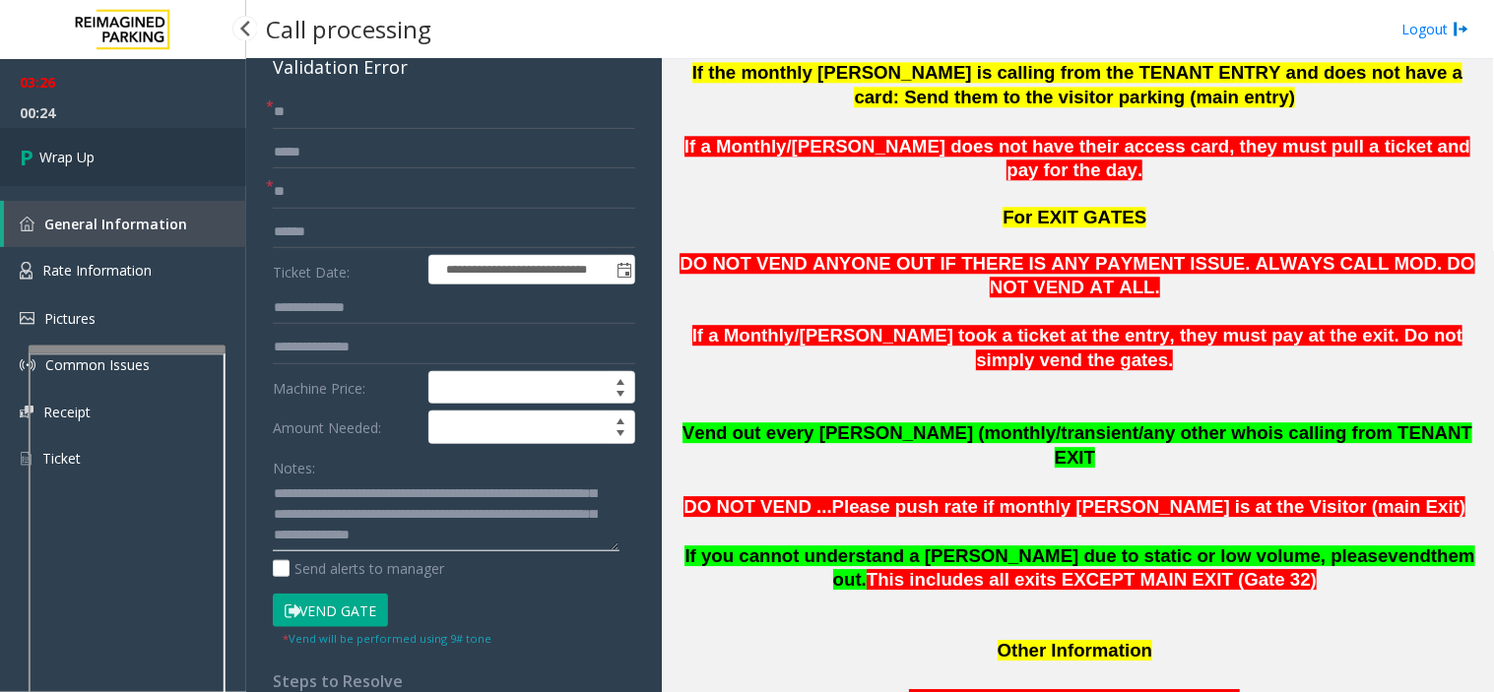
type textarea "**********"
click at [180, 165] on link "Wrap Up" at bounding box center [123, 157] width 246 height 58
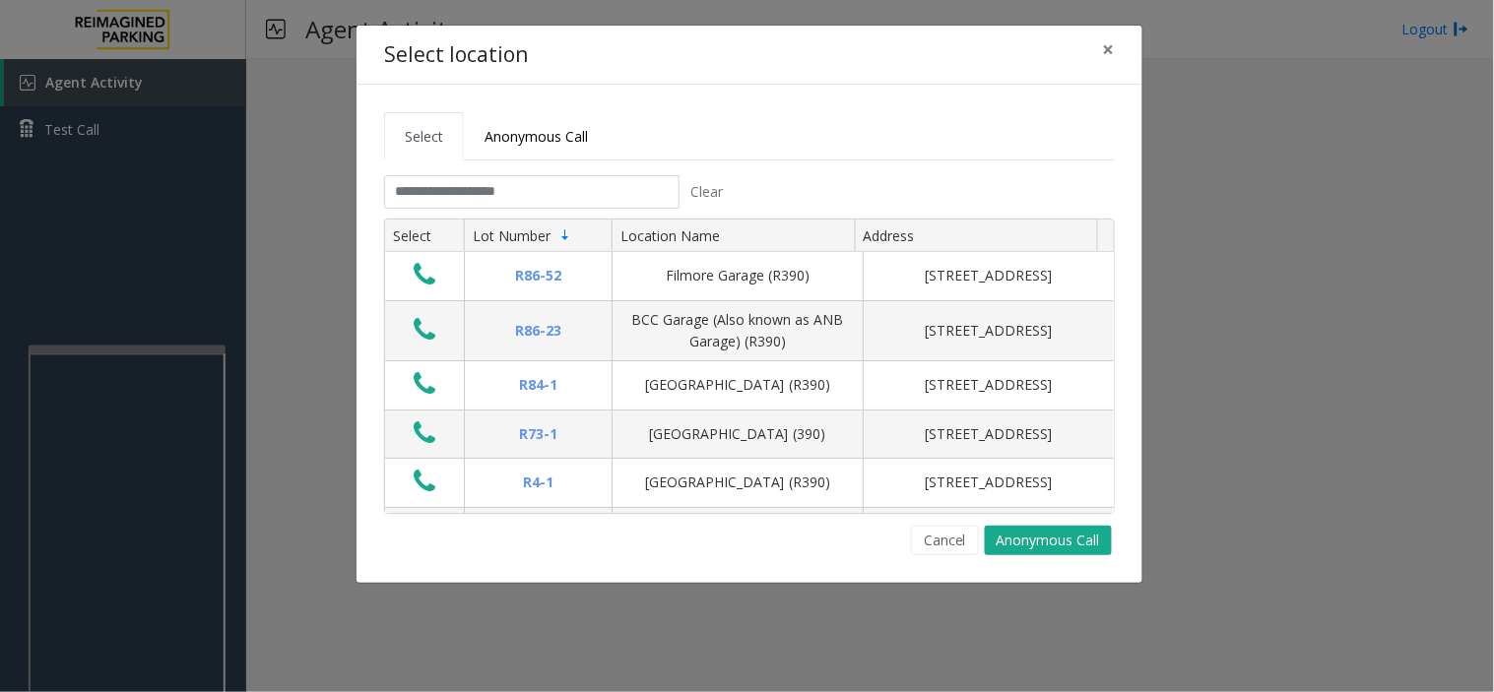
click at [474, 170] on tabset "Select Anonymous Call Clear Select Lot Number Location Name Address R86-52 Film…" at bounding box center [749, 333] width 731 height 443
click at [458, 193] on input "text" at bounding box center [531, 191] width 295 height 33
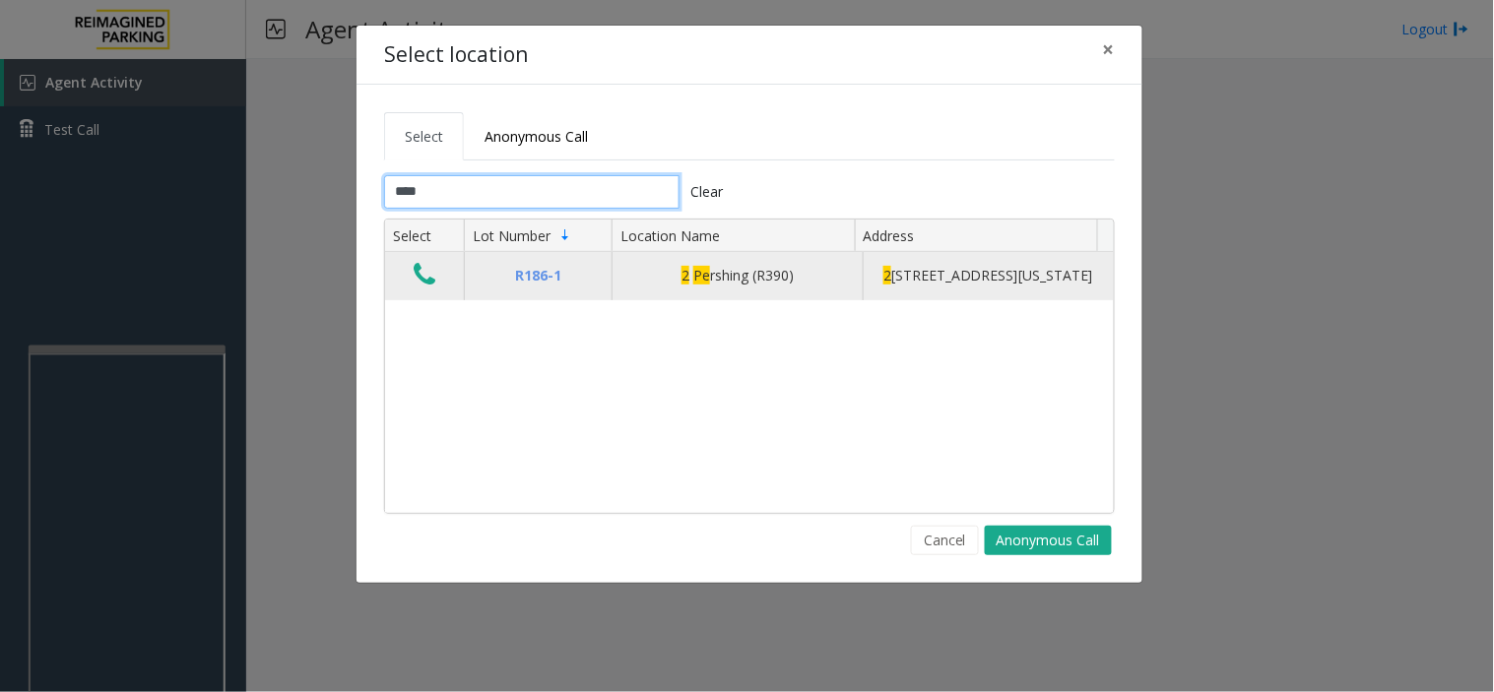
type input "****"
click at [435, 283] on icon "Data table" at bounding box center [425, 275] width 22 height 28
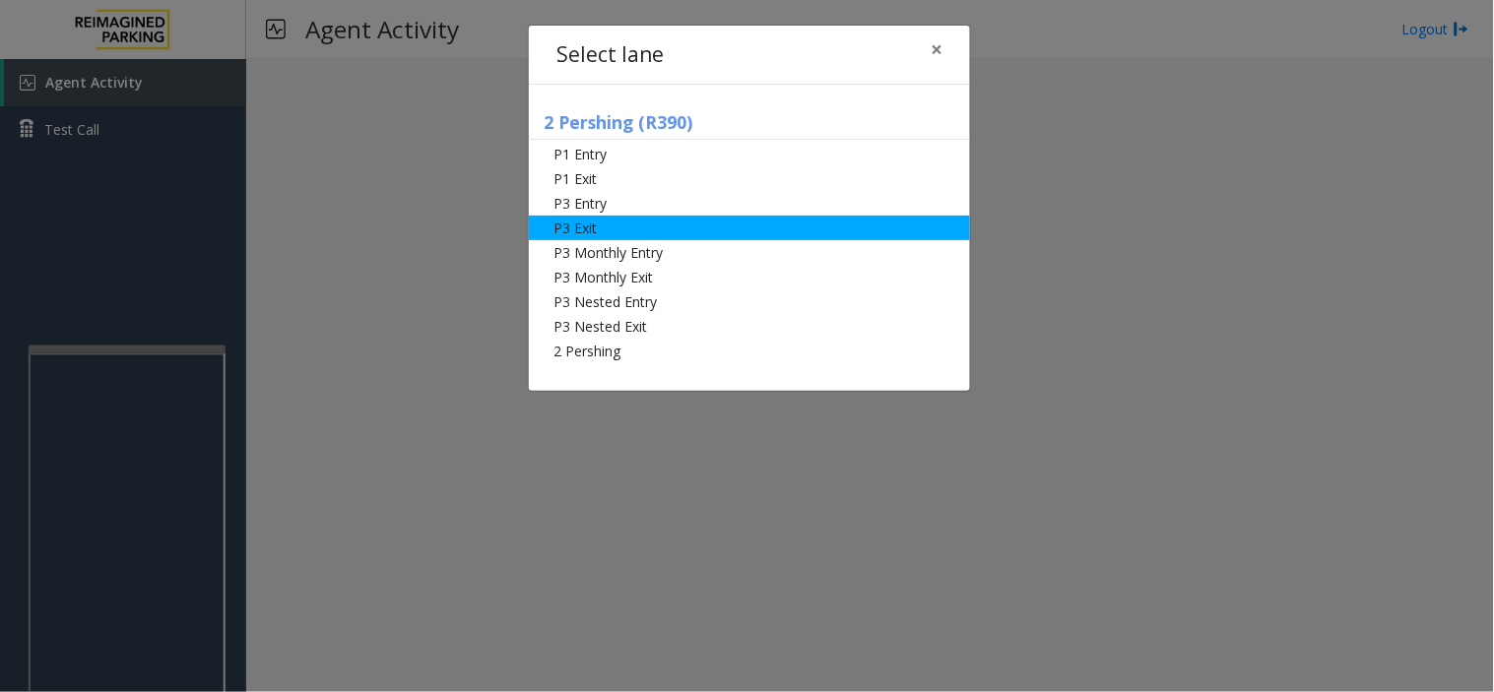
click at [586, 224] on li "P3 Exit" at bounding box center [749, 228] width 441 height 25
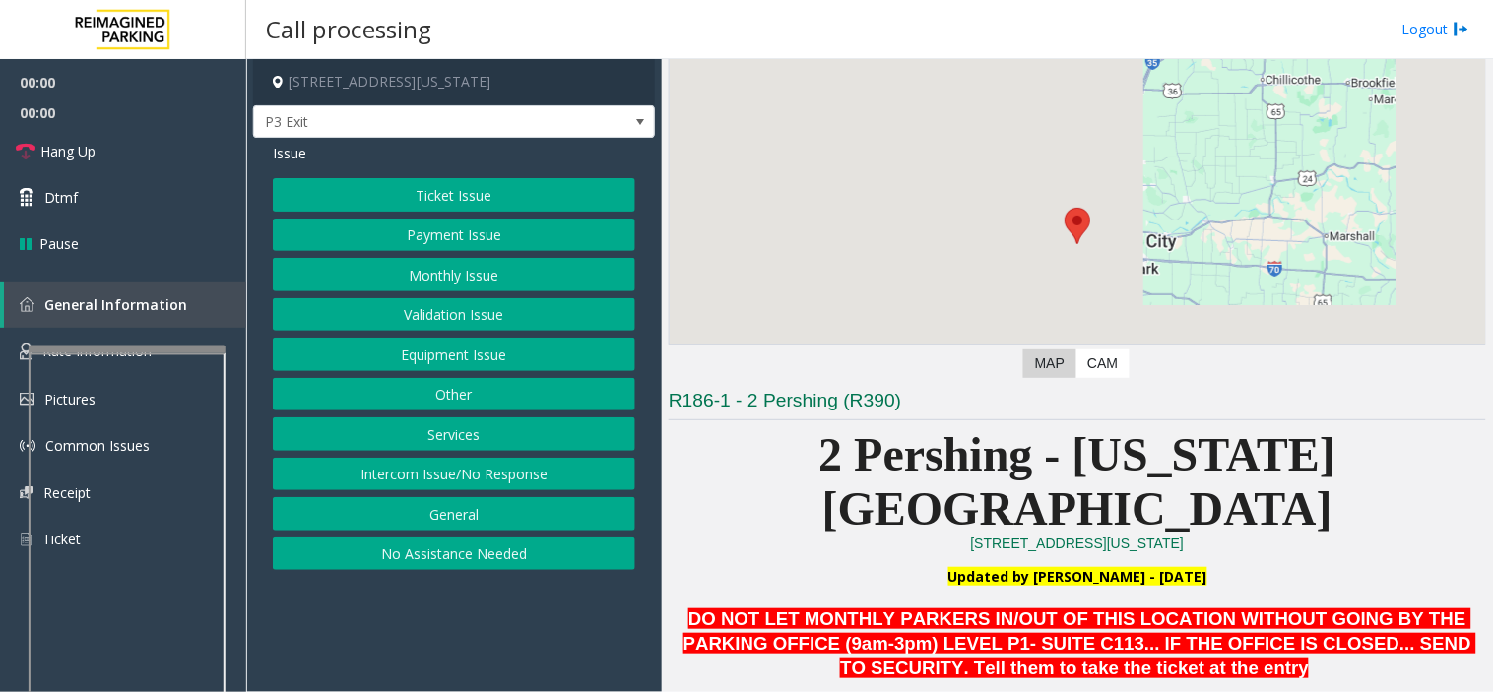
scroll to position [437, 0]
